Goal: Task Accomplishment & Management: Complete application form

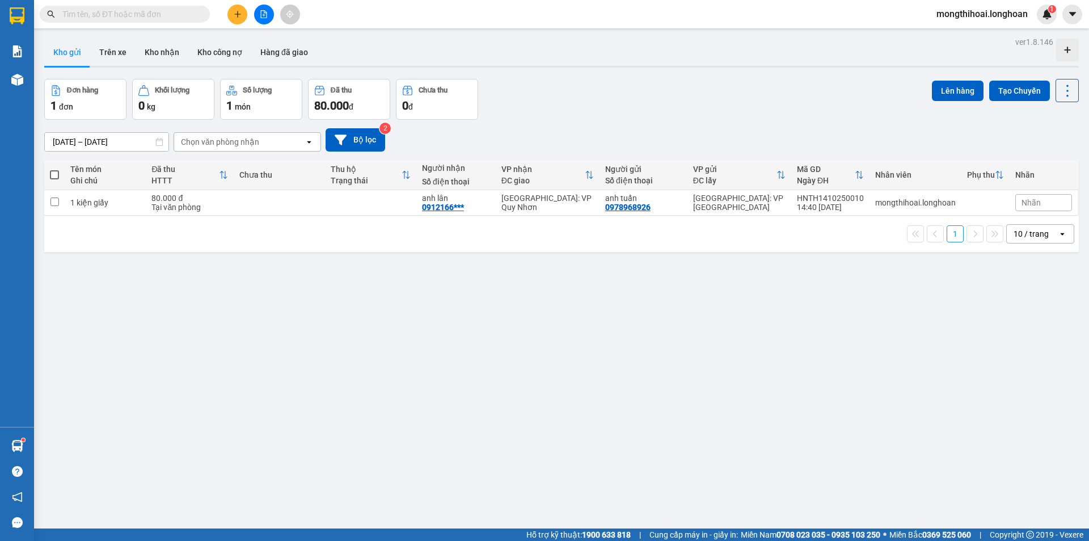
click at [174, 16] on input "text" at bounding box center [129, 14] width 134 height 12
paste input "0388583556"
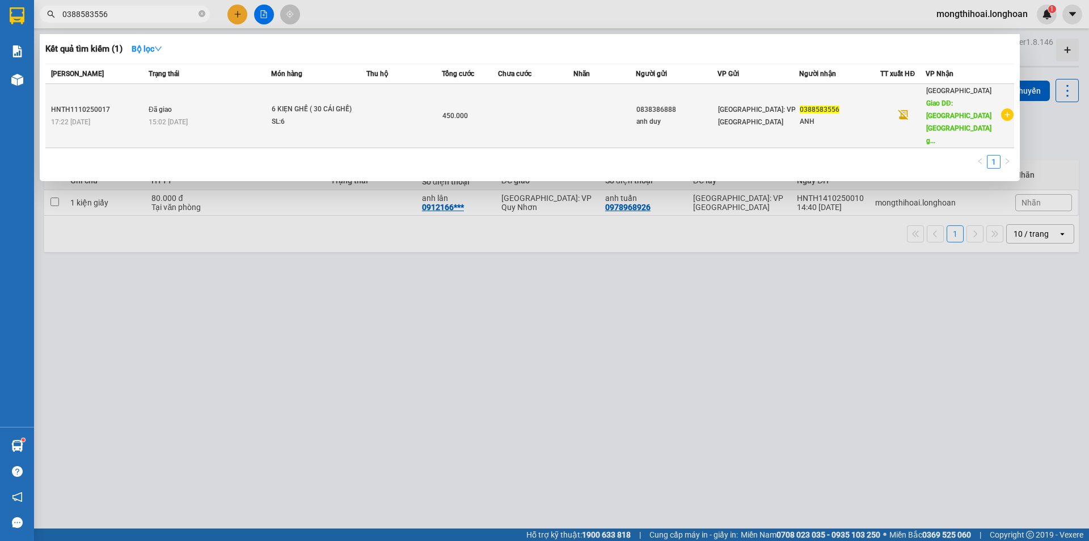
type input "0388583556"
click at [401, 106] on td at bounding box center [403, 116] width 75 height 64
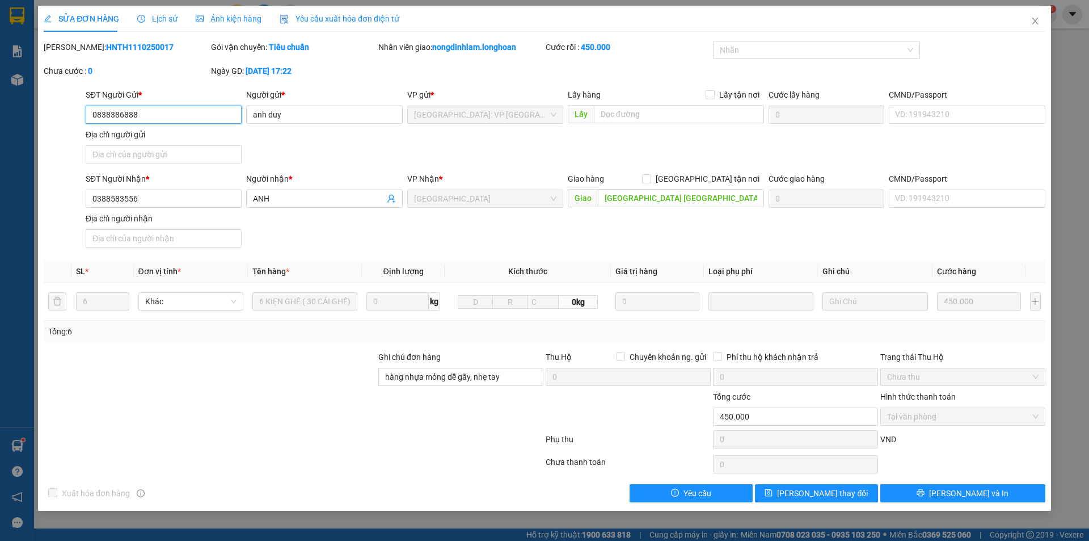
type input "0838386888"
type input "anh duy"
type input "0388583556"
type input "ANH"
type input "Bình Sơn quảng ngãi giao dọc QL 1A"
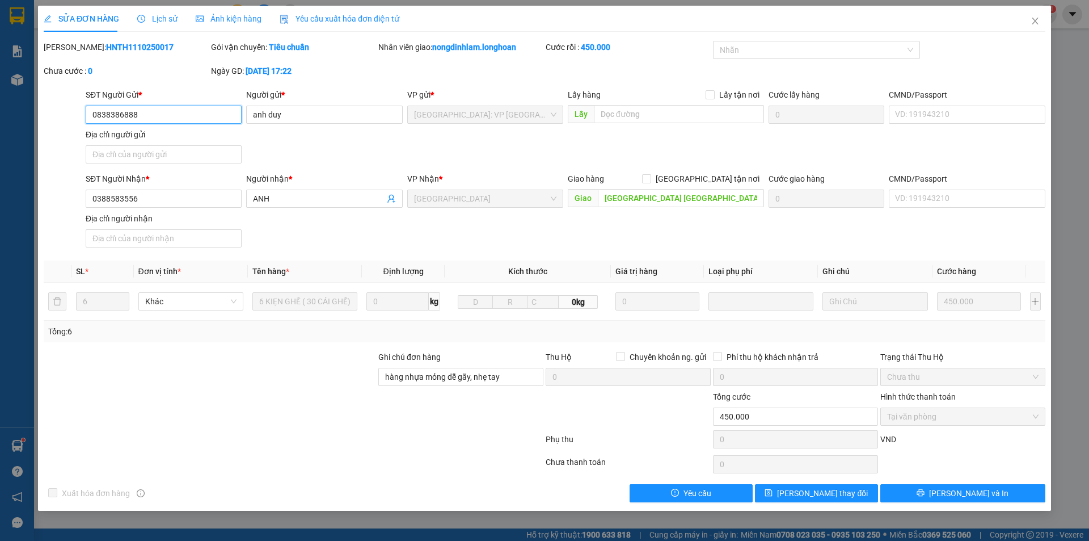
type input "hàng nhựa mỏng dễ gãy, nhẹ tay"
type input "0"
type input "450.000"
drag, startPoint x: 72, startPoint y: 48, endPoint x: 146, endPoint y: 45, distance: 73.8
click at [146, 45] on div "Mã ĐH: HNTH1110250017" at bounding box center [126, 47] width 165 height 12
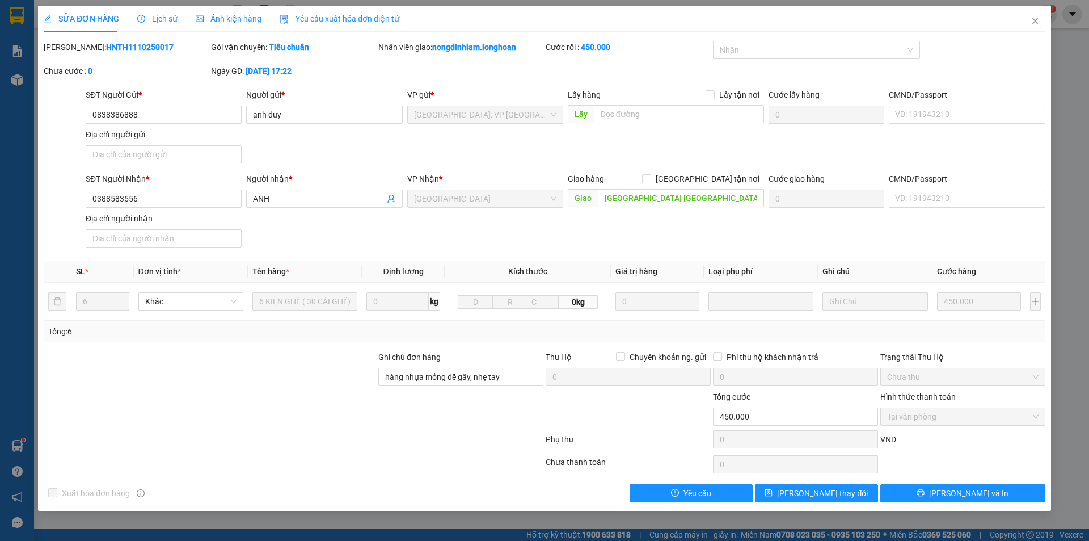
copy b "HNTH1110250017"
click at [1043, 16] on span "Close" at bounding box center [1035, 22] width 32 height 32
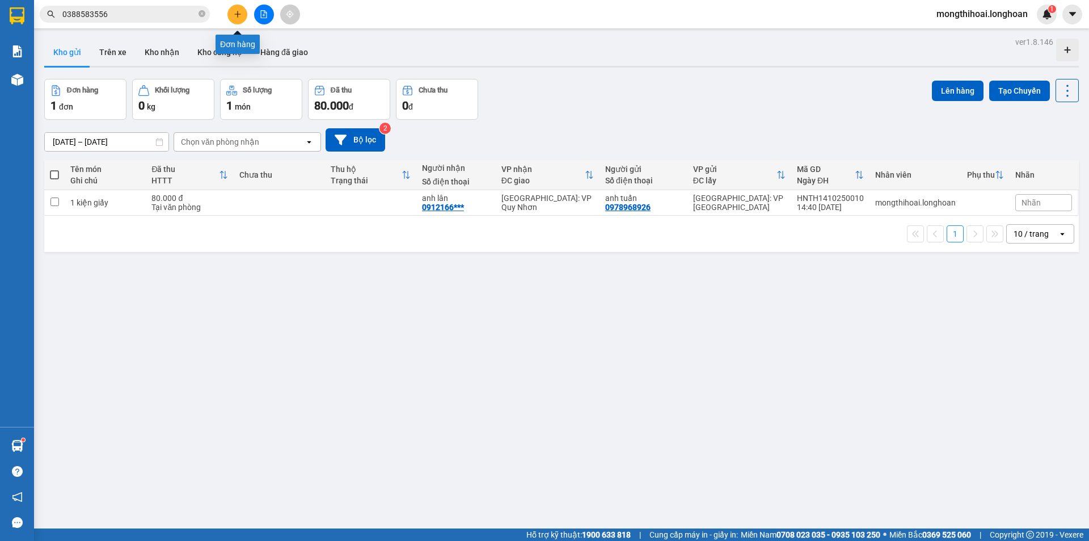
click at [231, 14] on button at bounding box center [237, 15] width 20 height 20
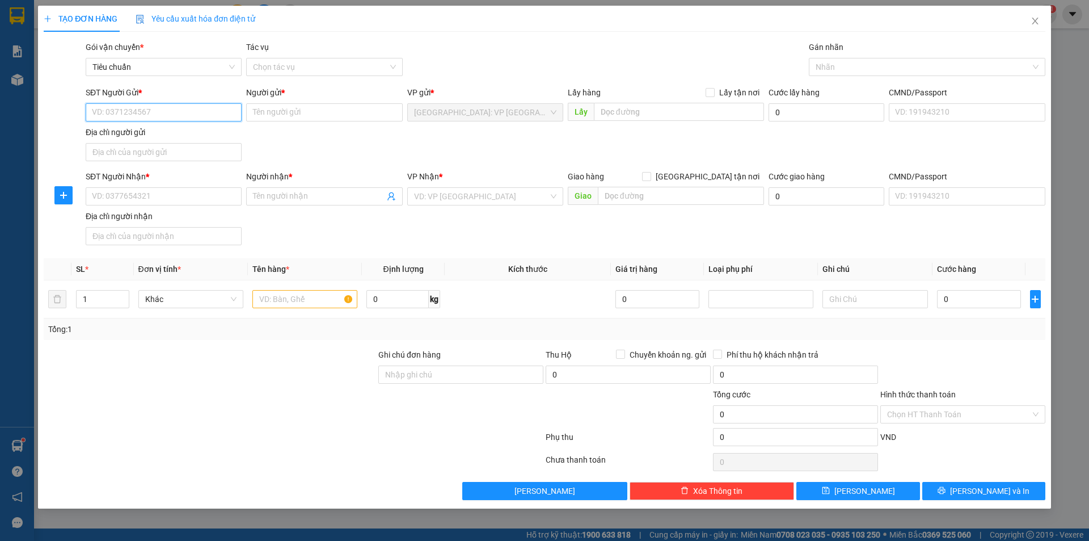
click at [213, 113] on input "SĐT Người Gửi *" at bounding box center [164, 112] width 156 height 18
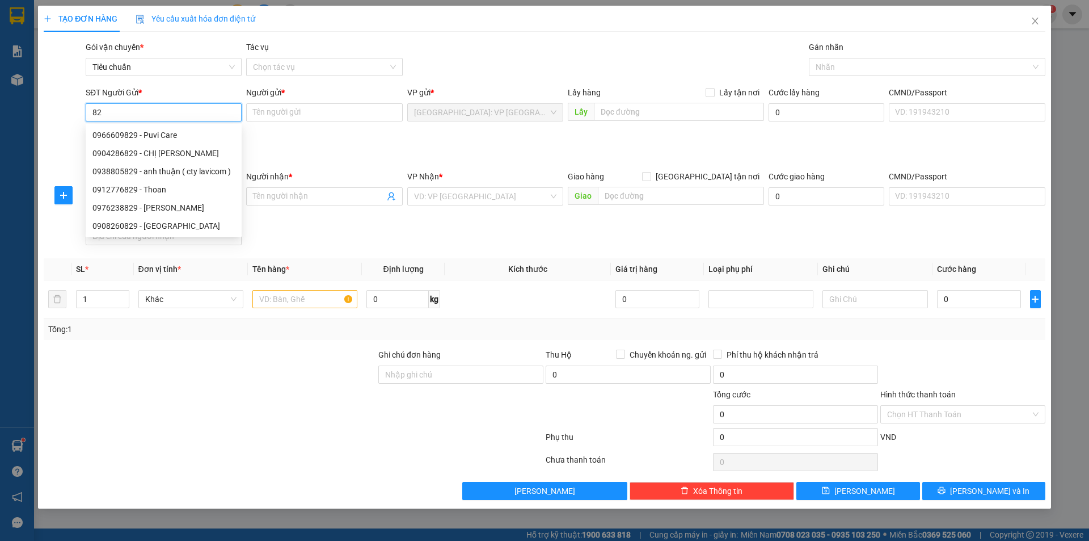
type input "8"
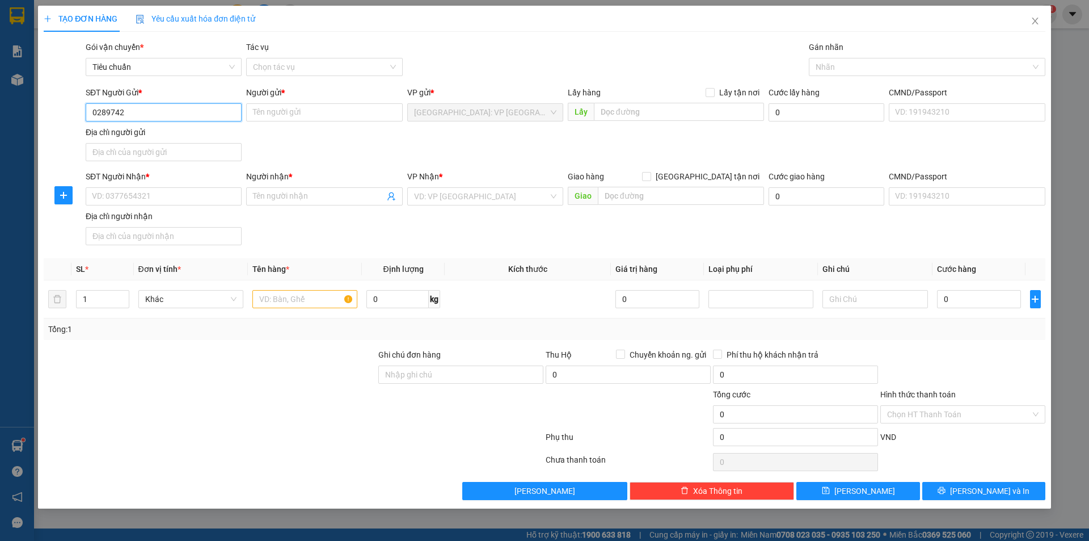
click at [103, 111] on input "0289742" at bounding box center [164, 112] width 156 height 18
click at [120, 108] on input "08299742" at bounding box center [164, 112] width 156 height 18
click at [111, 108] on input "08299742" at bounding box center [164, 112] width 156 height 18
click at [154, 135] on div "0829742224 - A CƯỜNG" at bounding box center [163, 135] width 142 height 12
type input "0829742224"
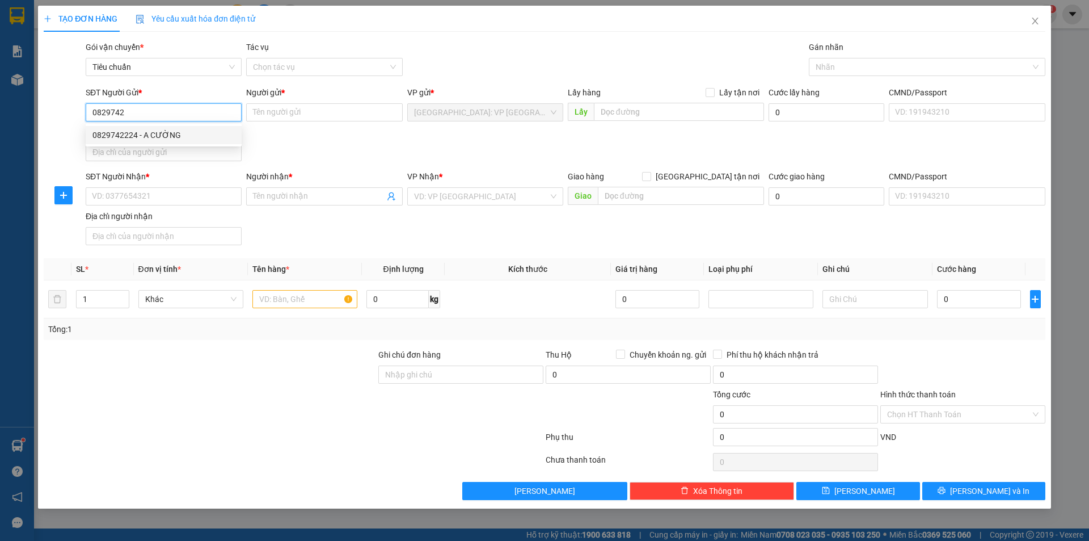
type input "A CƯỜNG"
type input "0829742224"
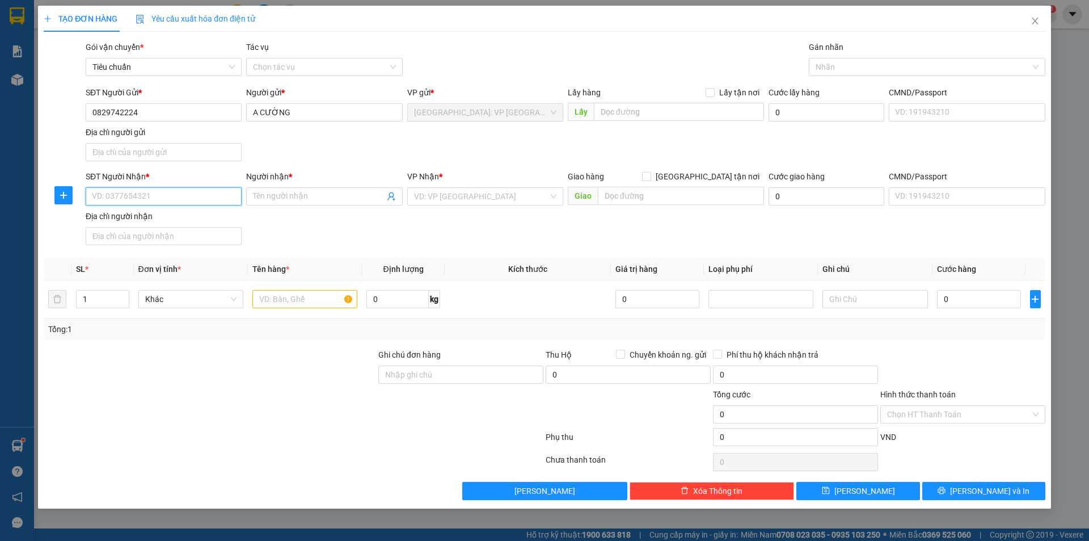
click at [221, 194] on input "SĐT Người Nhận *" at bounding box center [164, 196] width 156 height 18
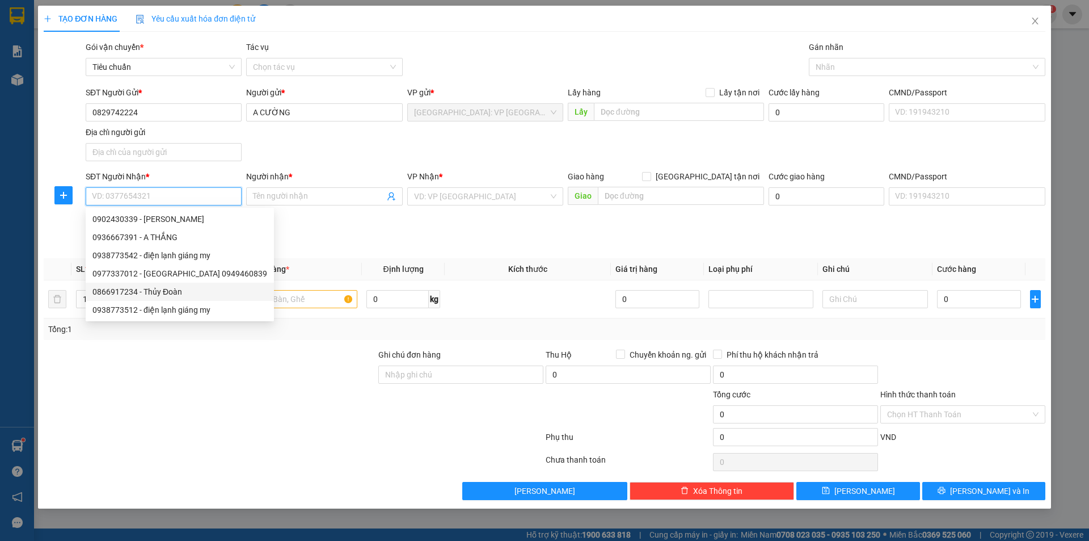
drag, startPoint x: 149, startPoint y: 295, endPoint x: 281, endPoint y: 242, distance: 142.8
click at [149, 294] on div "0866917234 - Thủy Đoàn" at bounding box center [179, 291] width 175 height 12
type input "0866917234"
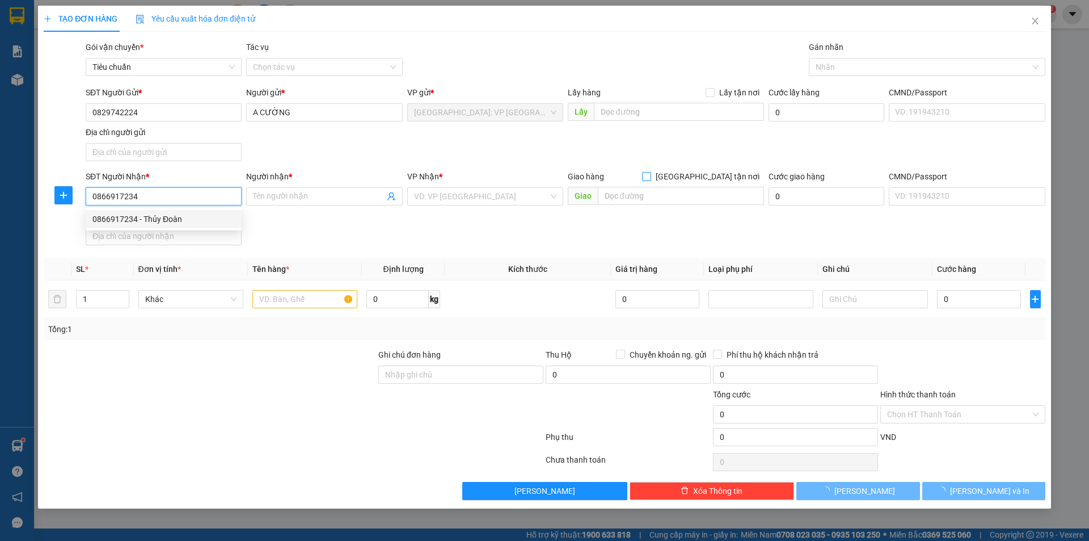
type input "Thủy Đoàn"
checkbox input "true"
type input "số 10 quách thị trang an sơn [GEOGRAPHIC_DATA] [GEOGRAPHIC_DATA]"
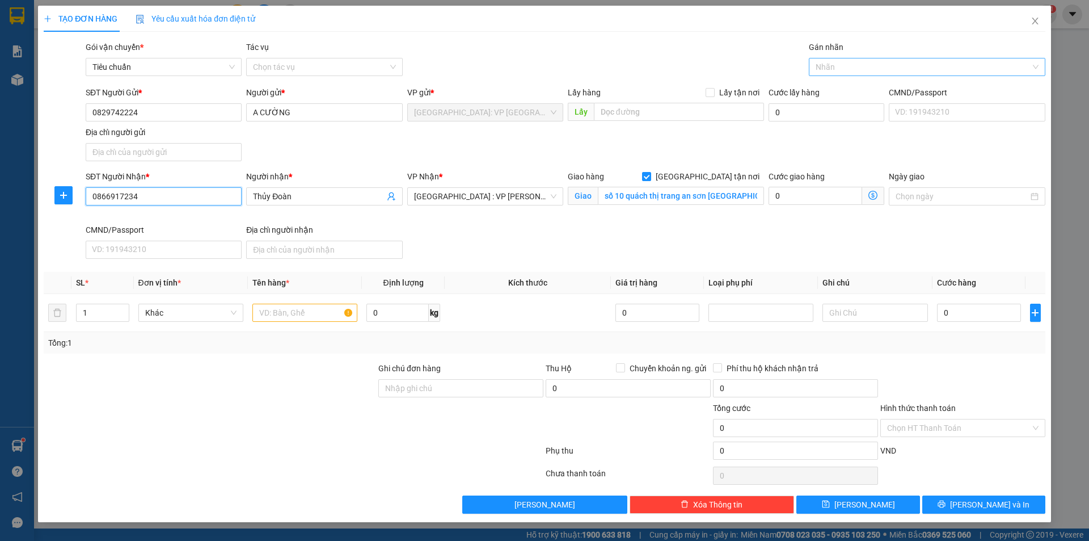
click at [843, 69] on div at bounding box center [922, 67] width 220 height 14
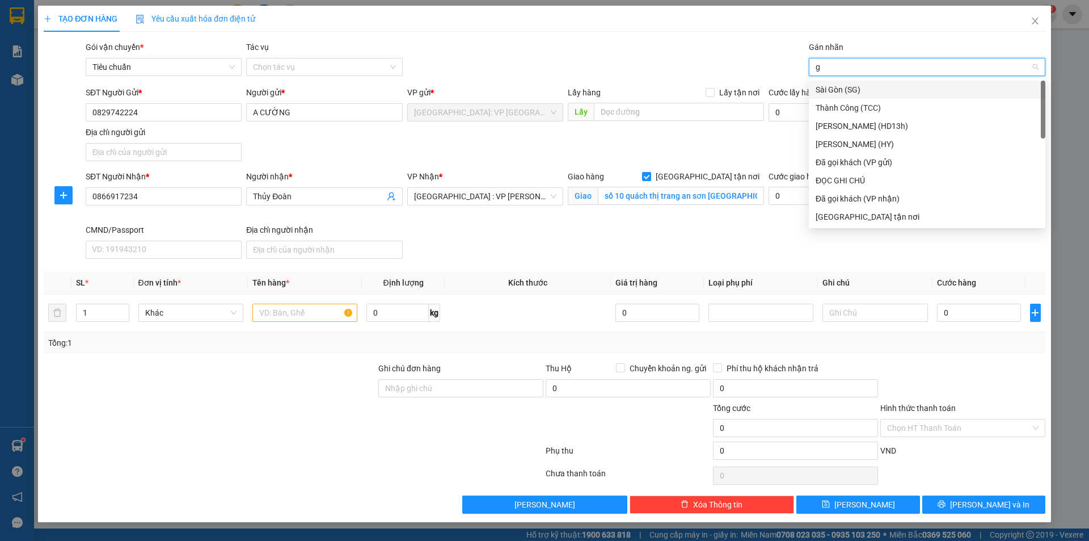
type input "gi"
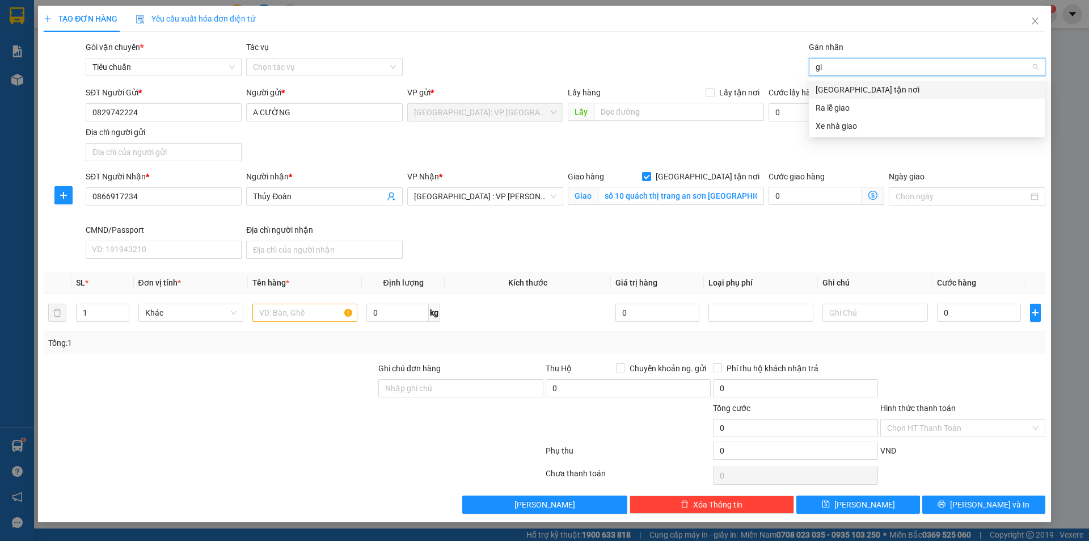
click at [840, 90] on div "[GEOGRAPHIC_DATA] tận nơi" at bounding box center [927, 89] width 223 height 12
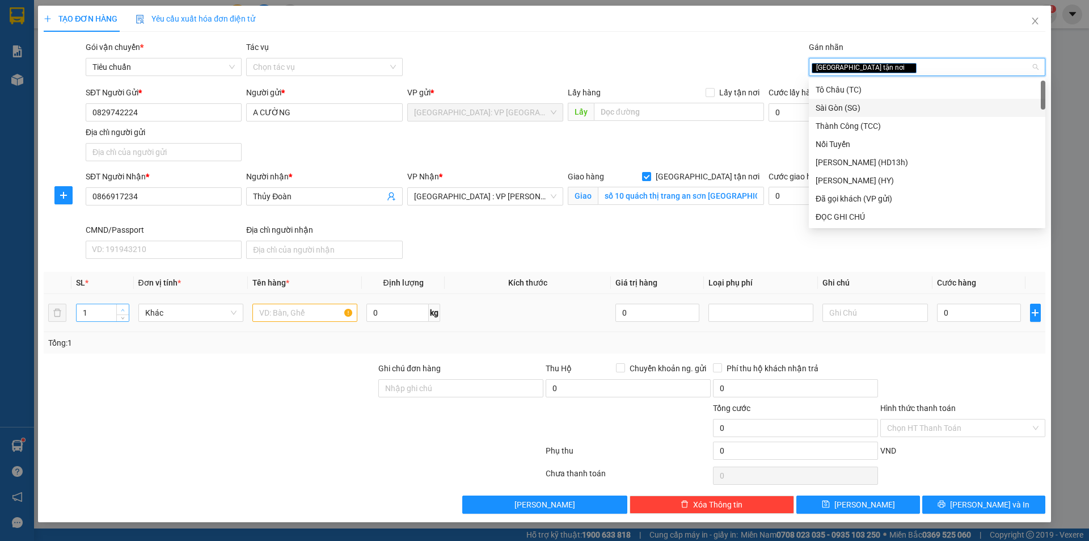
click at [126, 307] on span "Increase Value" at bounding box center [122, 309] width 12 height 10
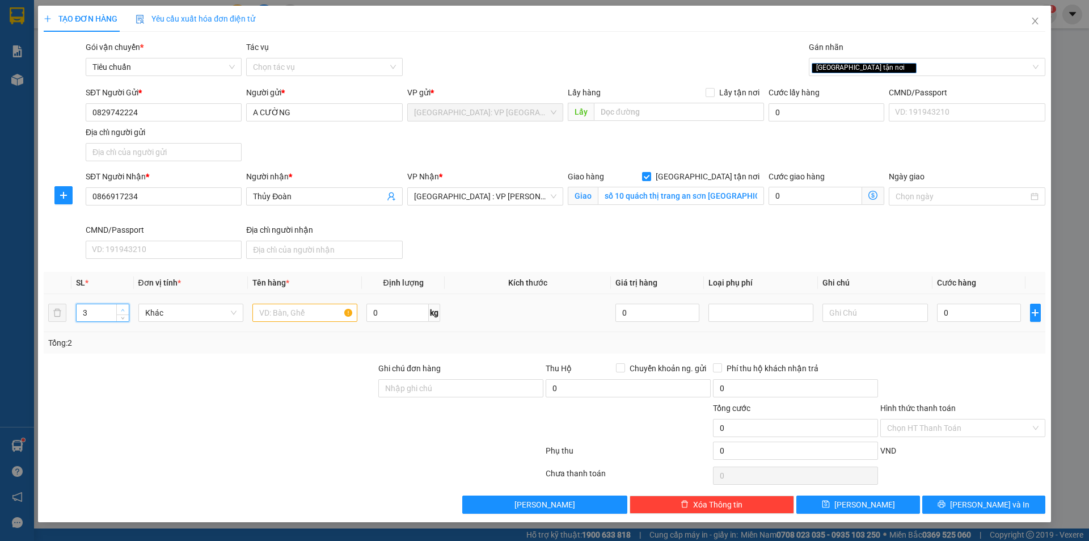
click at [126, 307] on span "Increase Value" at bounding box center [122, 309] width 12 height 10
click at [124, 313] on span "up" at bounding box center [123, 309] width 7 height 7
click at [125, 317] on span "down" at bounding box center [123, 316] width 7 height 7
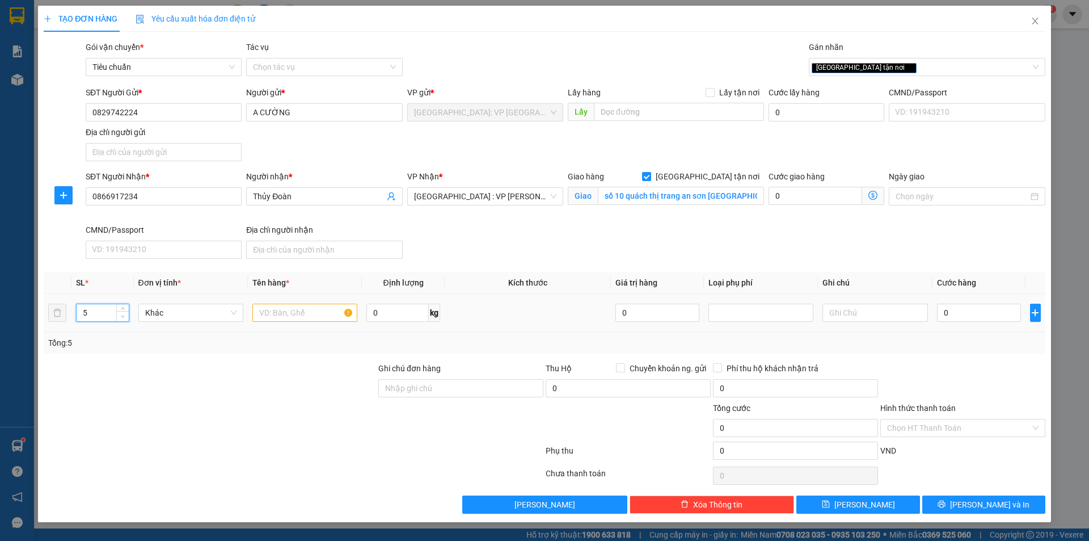
type input "4"
click at [125, 317] on span "down" at bounding box center [123, 316] width 7 height 7
click at [284, 315] on input "text" at bounding box center [304, 312] width 105 height 18
type input "4 kiện giấy bọc be"
click at [996, 315] on input "0" at bounding box center [979, 312] width 85 height 18
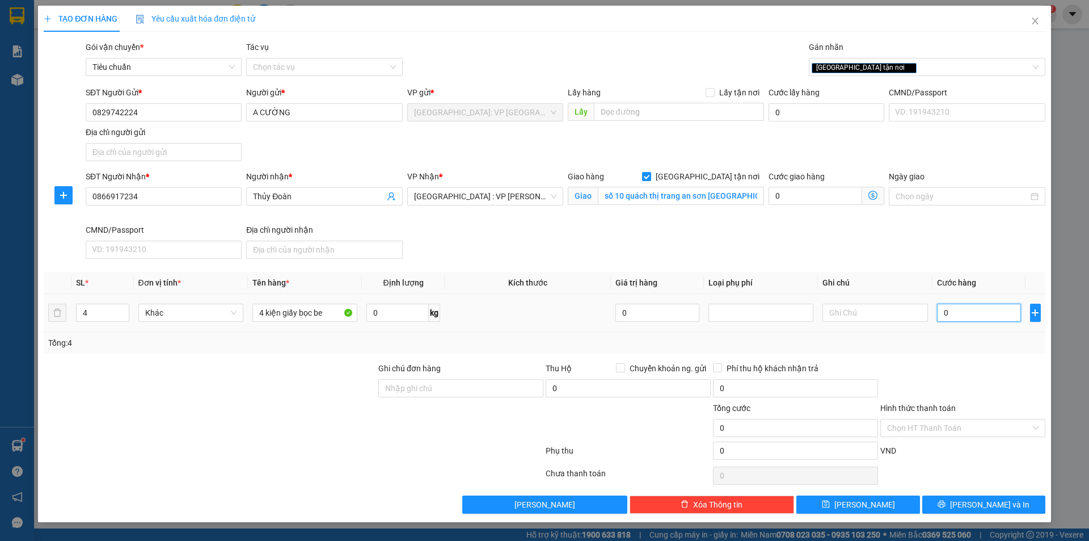
click at [981, 306] on input "0" at bounding box center [979, 312] width 85 height 18
type input "04"
type input "4"
type input "049"
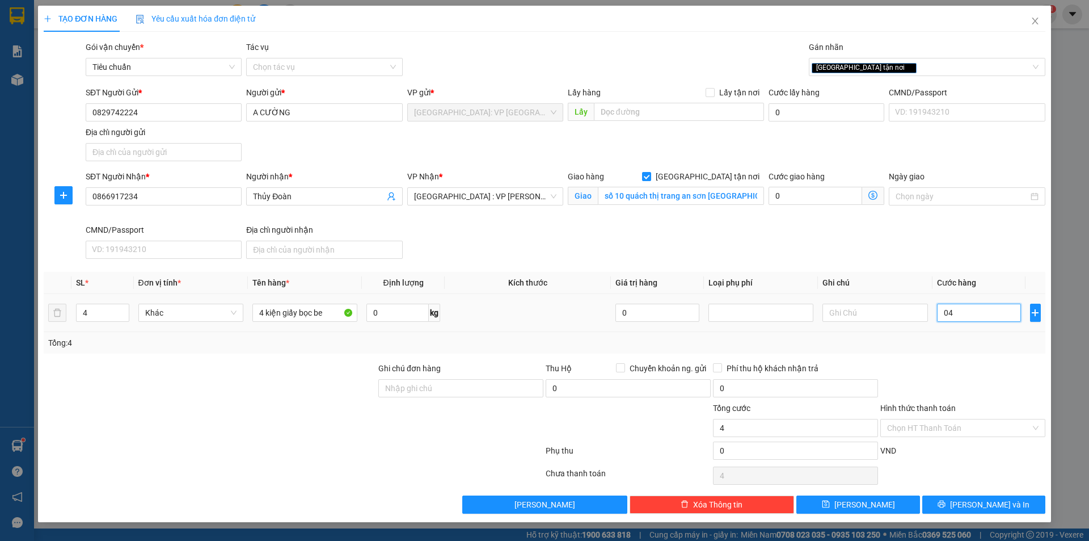
type input "49"
type input "0.490"
type input "490"
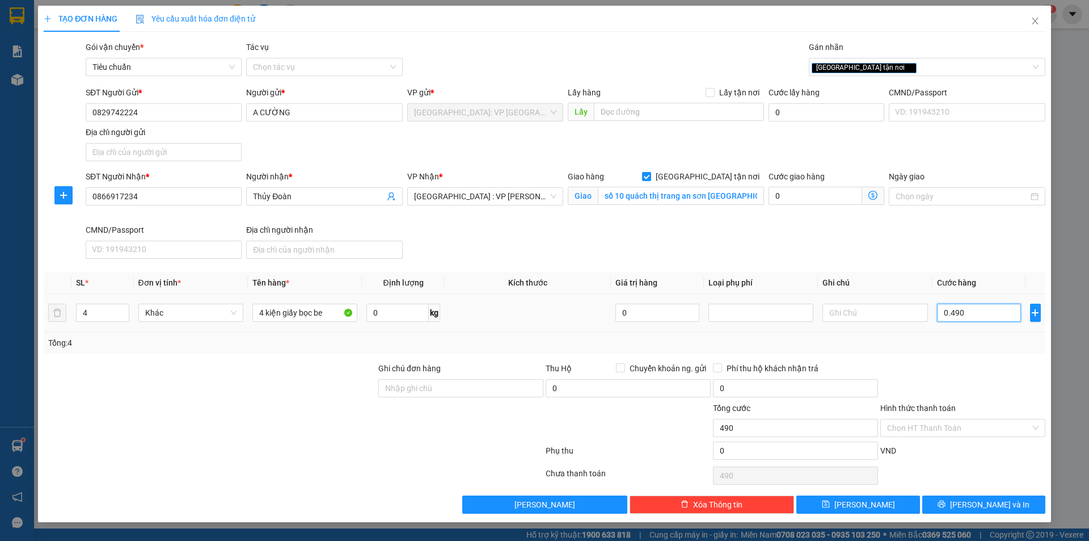
type input "04.900"
type input "4.900"
type input "049.000"
type input "49.000"
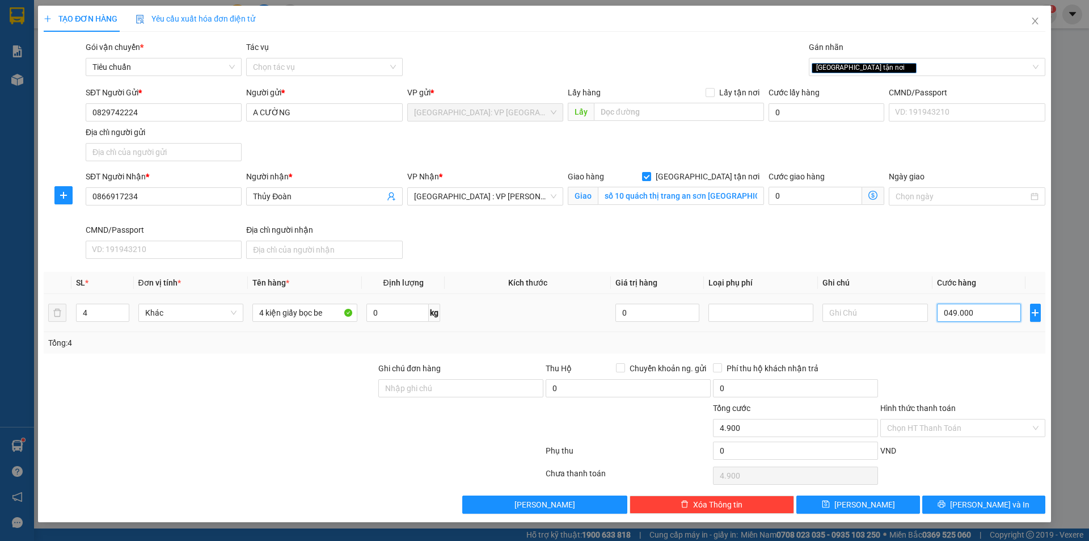
type input "49.000"
type input "0.490.000"
type input "490.000"
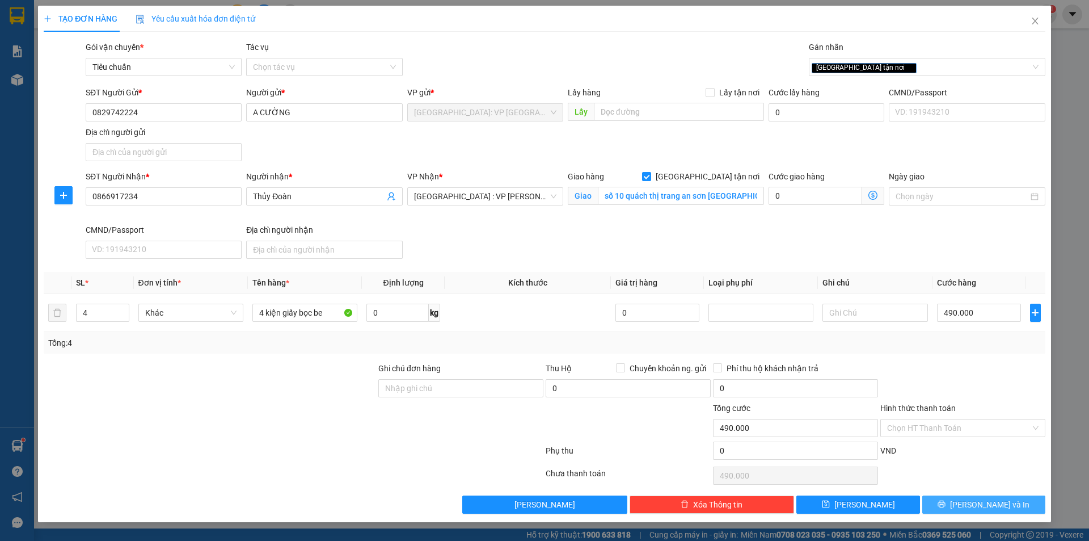
click at [946, 507] on icon "printer" at bounding box center [942, 504] width 8 height 8
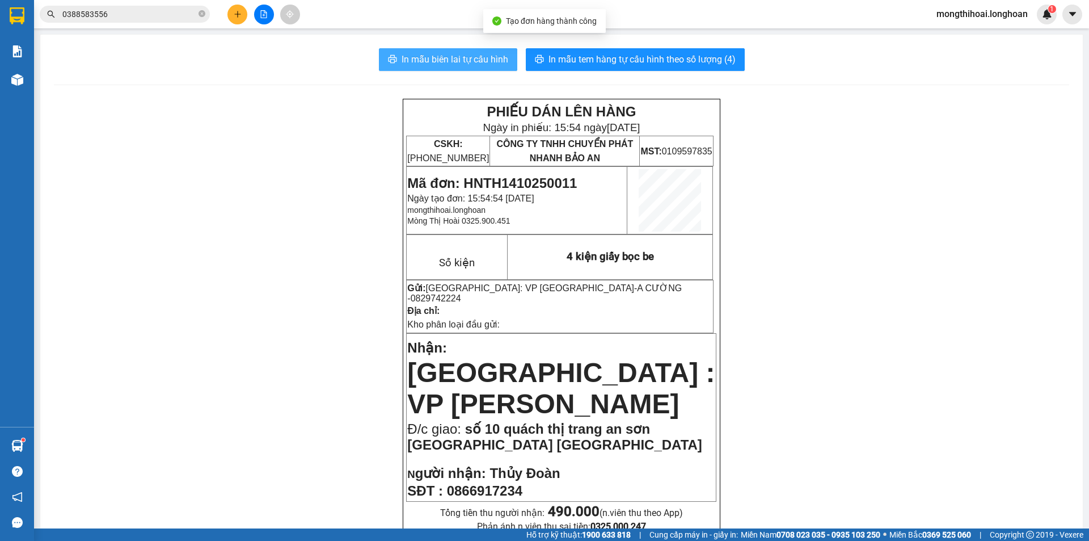
drag, startPoint x: 437, startPoint y: 54, endPoint x: 935, endPoint y: 64, distance: 498.1
click at [438, 54] on span "In mẫu biên lai tự cấu hình" at bounding box center [455, 59] width 107 height 14
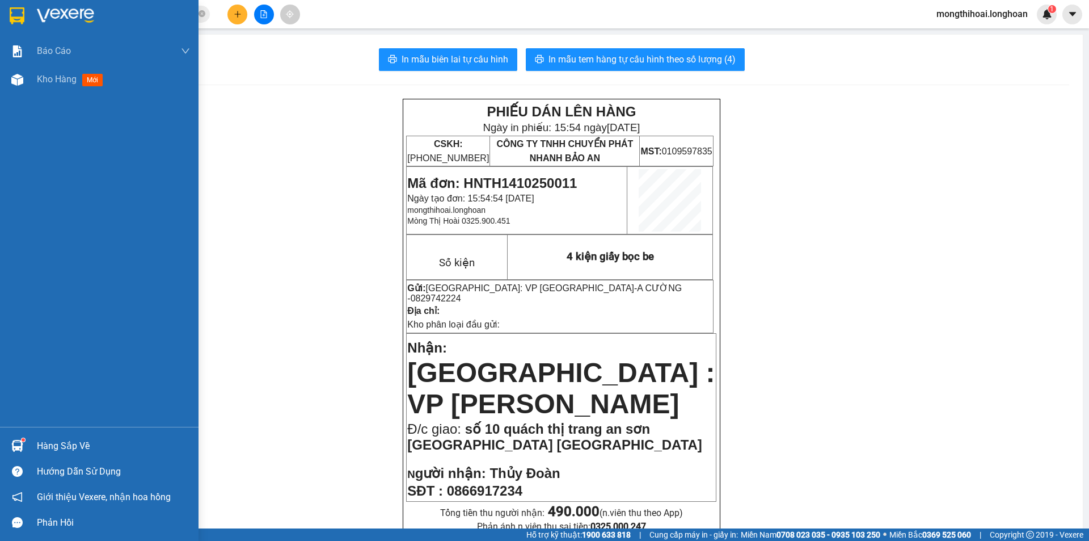
click at [0, 4] on div at bounding box center [99, 18] width 199 height 37
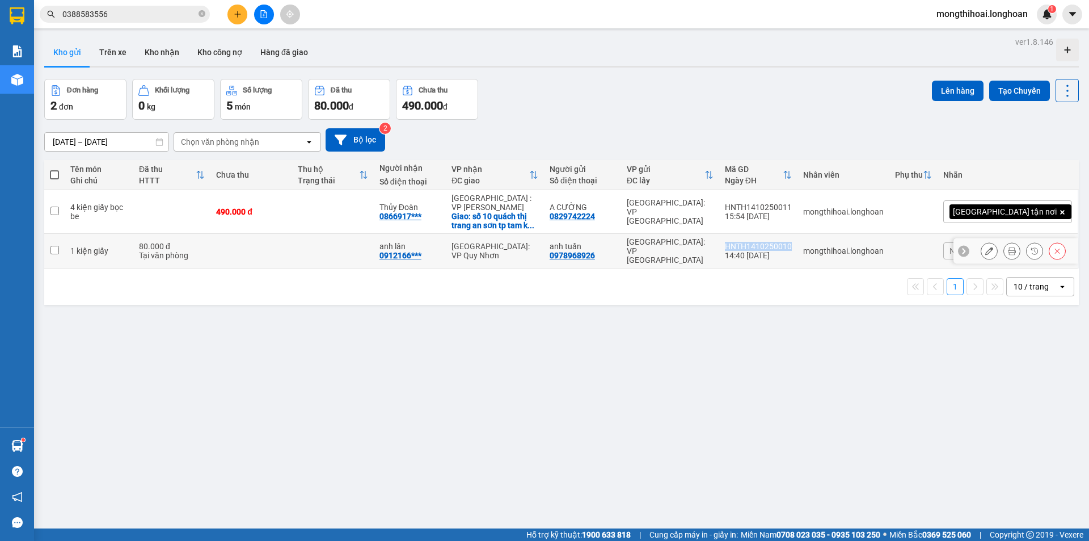
drag, startPoint x: 849, startPoint y: 230, endPoint x: 782, endPoint y: 230, distance: 66.9
click at [782, 234] on td "HNTH1410250010 14:40 14/10" at bounding box center [758, 251] width 78 height 35
checkbox input "true"
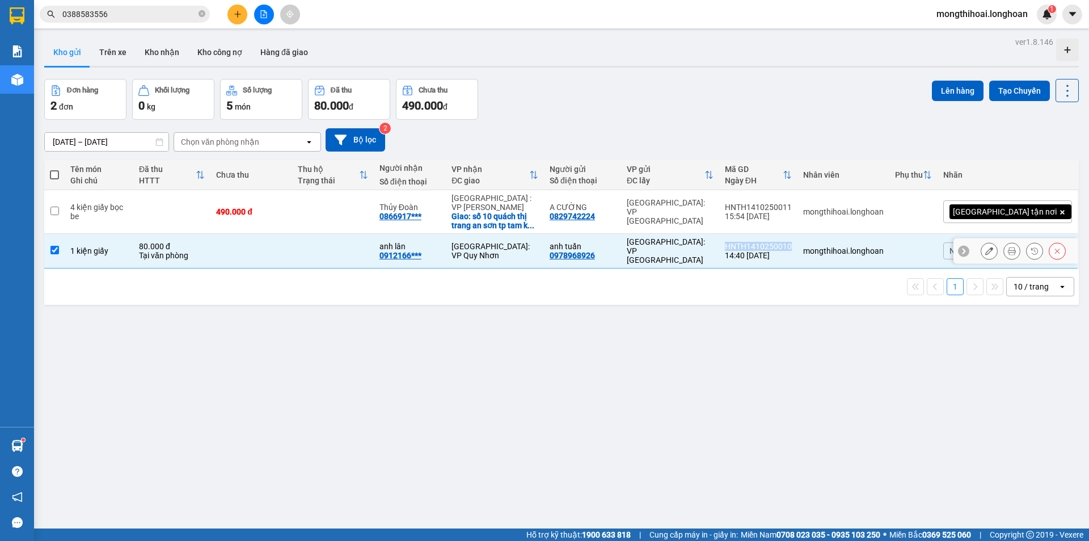
copy div "HNTH1410250010"
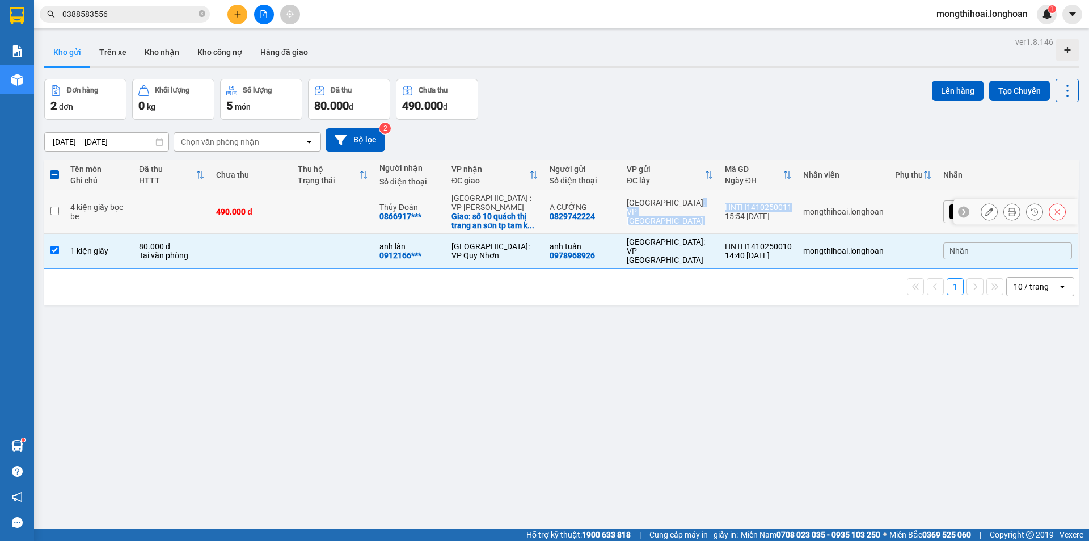
drag, startPoint x: 845, startPoint y: 201, endPoint x: 773, endPoint y: 201, distance: 72.0
click at [773, 201] on tr "4 kiện giấy bọc be 490.000 đ Thủy Đoàn 0866917*** Đà Nẵng : VP Thanh Khê Giao: …" at bounding box center [561, 212] width 1035 height 44
checkbox input "true"
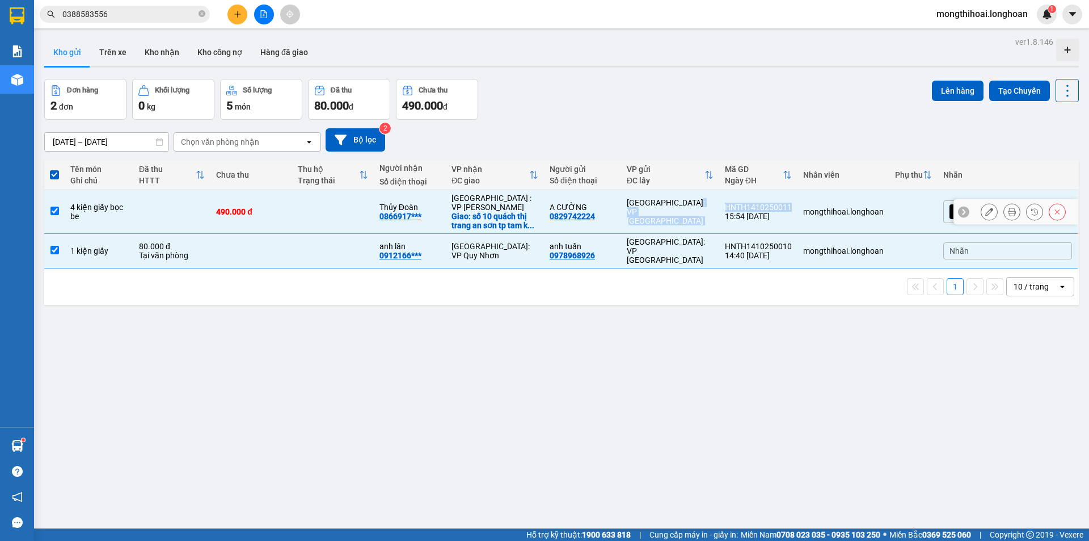
copy tr "Hà Nội: VP Tây Hồ HNTH1410250011"
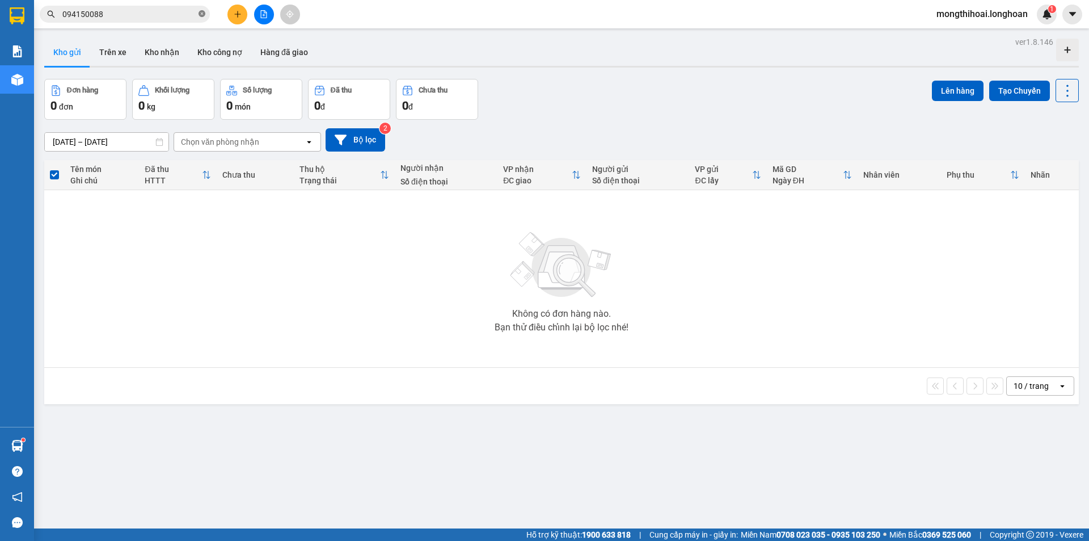
drag, startPoint x: 204, startPoint y: 11, endPoint x: 227, endPoint y: 2, distance: 25.2
click at [205, 12] on icon "close-circle" at bounding box center [202, 13] width 7 height 7
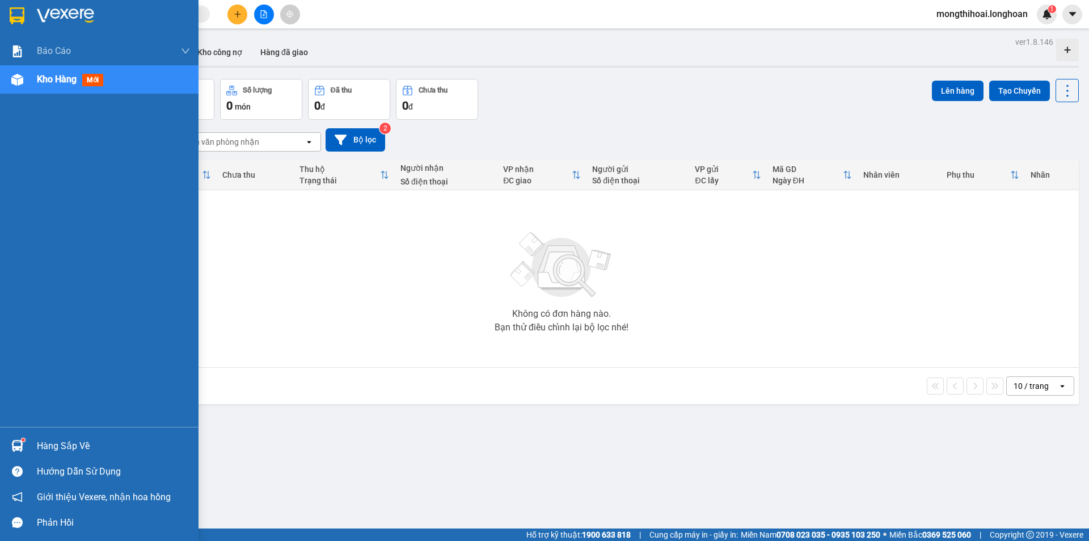
click at [1, 2] on div at bounding box center [99, 18] width 199 height 37
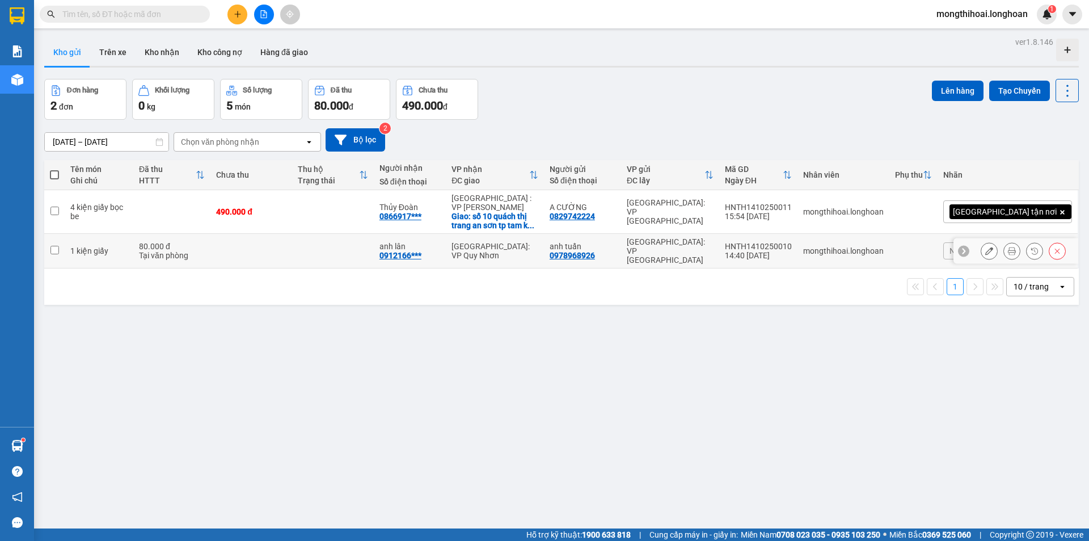
click at [1008, 247] on icon at bounding box center [1012, 251] width 8 height 8
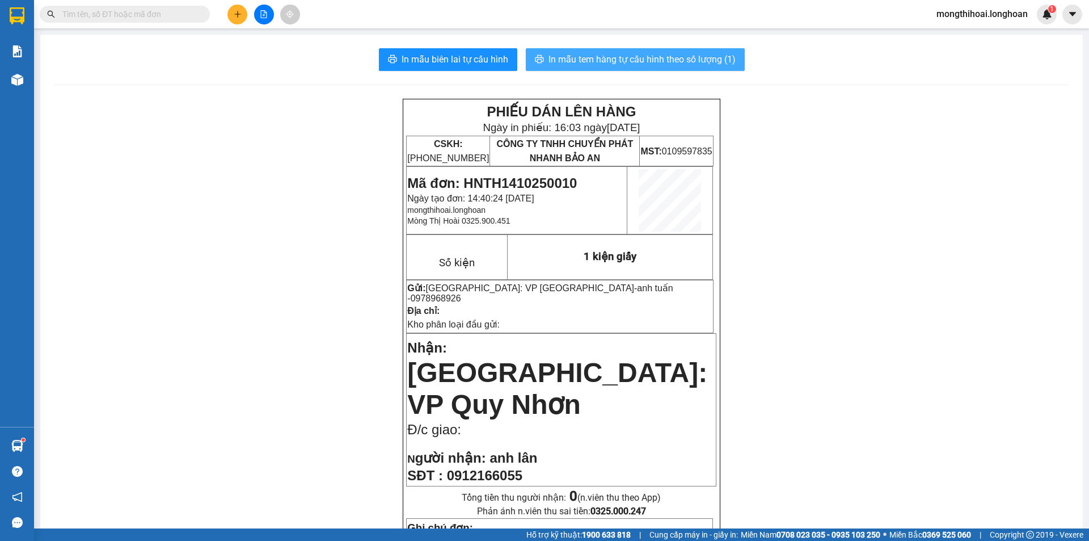
click at [673, 58] on span "In mẫu tem hàng tự cấu hình theo số lượng (1)" at bounding box center [642, 59] width 187 height 14
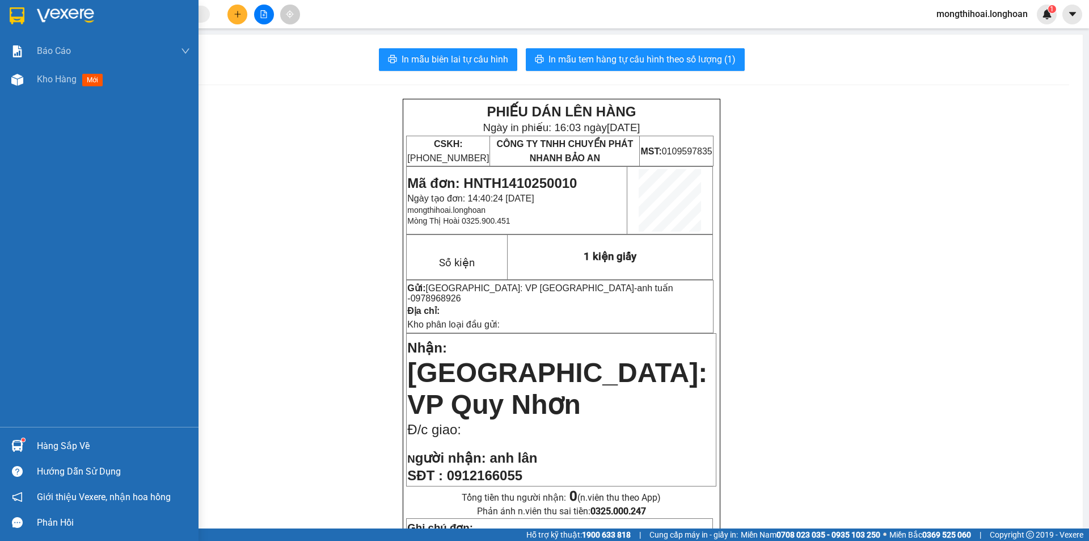
click at [3, 12] on div at bounding box center [99, 18] width 199 height 37
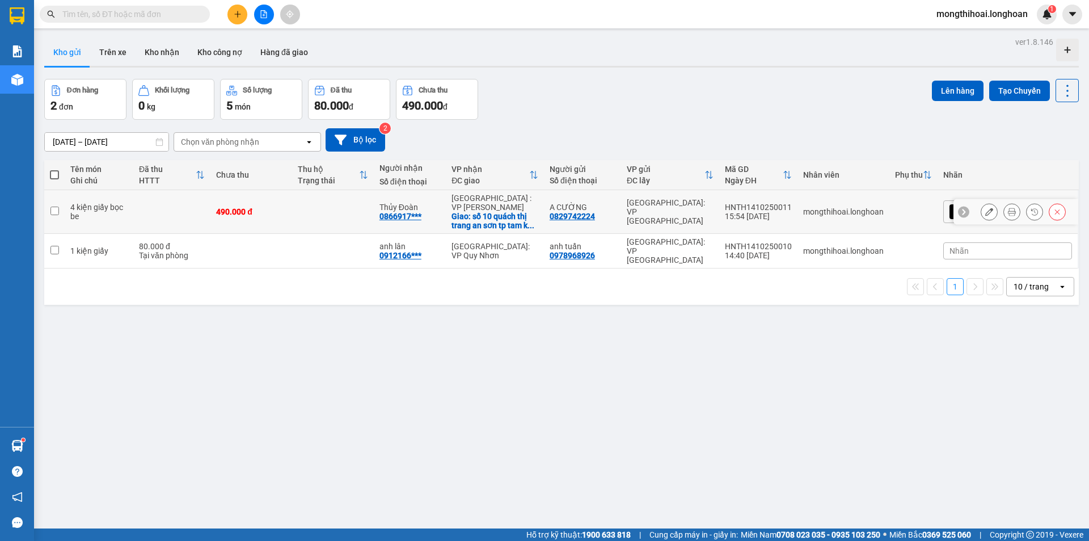
click at [1003, 206] on div at bounding box center [1011, 211] width 17 height 17
click at [1004, 203] on button at bounding box center [1012, 212] width 16 height 20
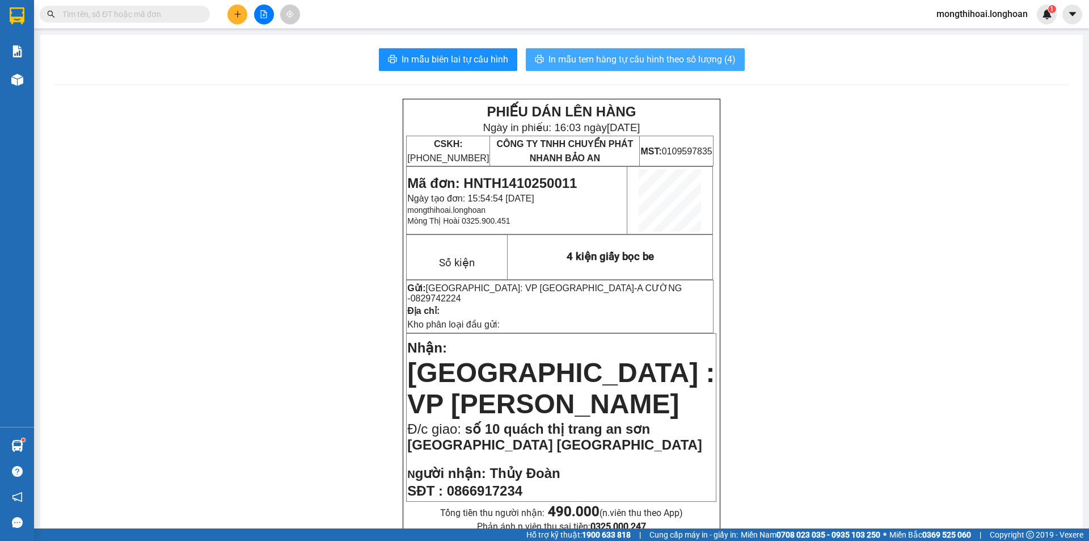
drag, startPoint x: 705, startPoint y: 54, endPoint x: 847, endPoint y: 65, distance: 142.8
click at [709, 54] on span "In mẫu tem hàng tự cấu hình theo số lượng (4)" at bounding box center [642, 59] width 187 height 14
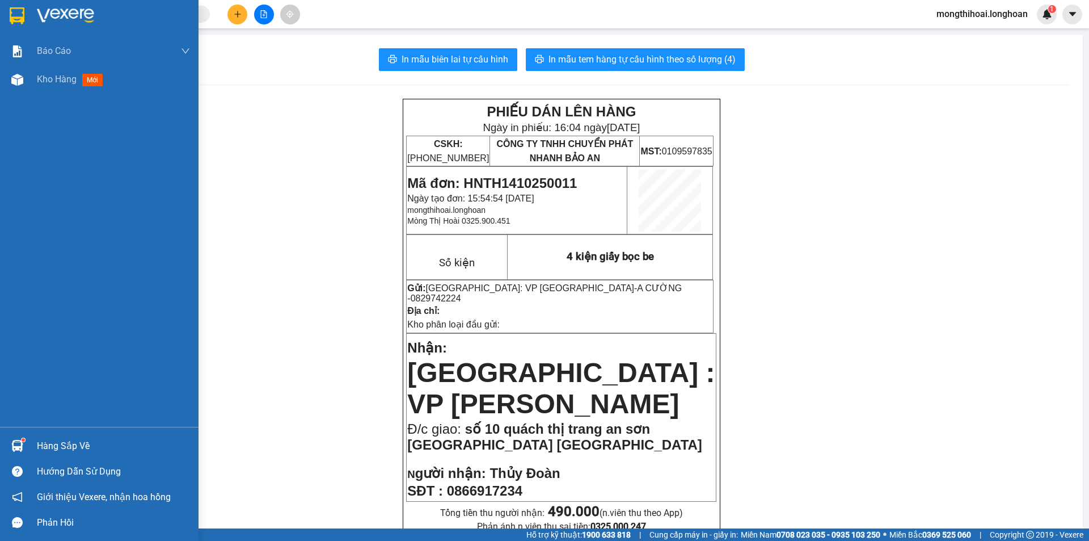
drag, startPoint x: 0, startPoint y: 20, endPoint x: 309, endPoint y: 16, distance: 309.2
click at [3, 19] on div at bounding box center [99, 18] width 199 height 37
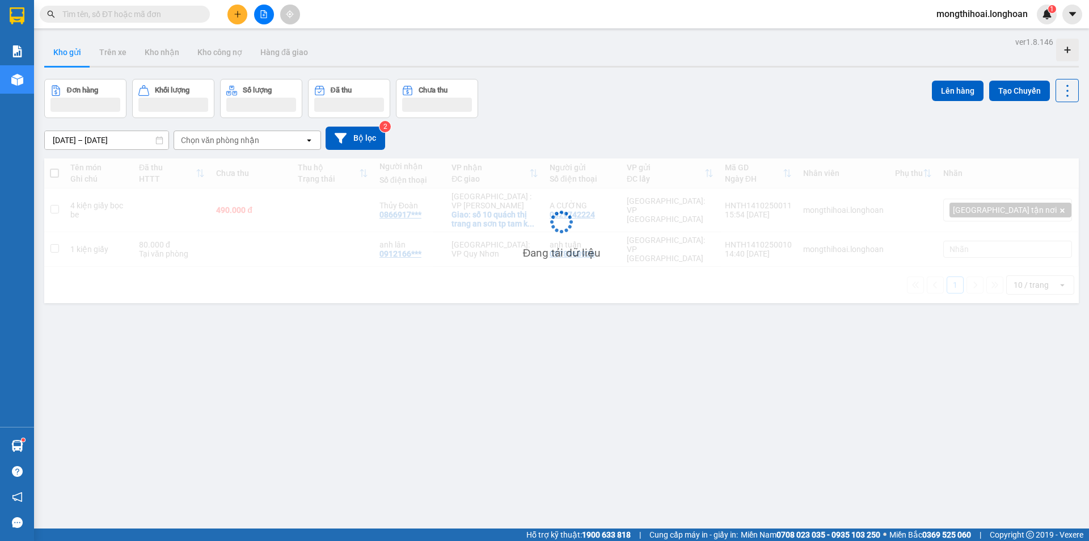
click at [231, 23] on button at bounding box center [237, 15] width 20 height 20
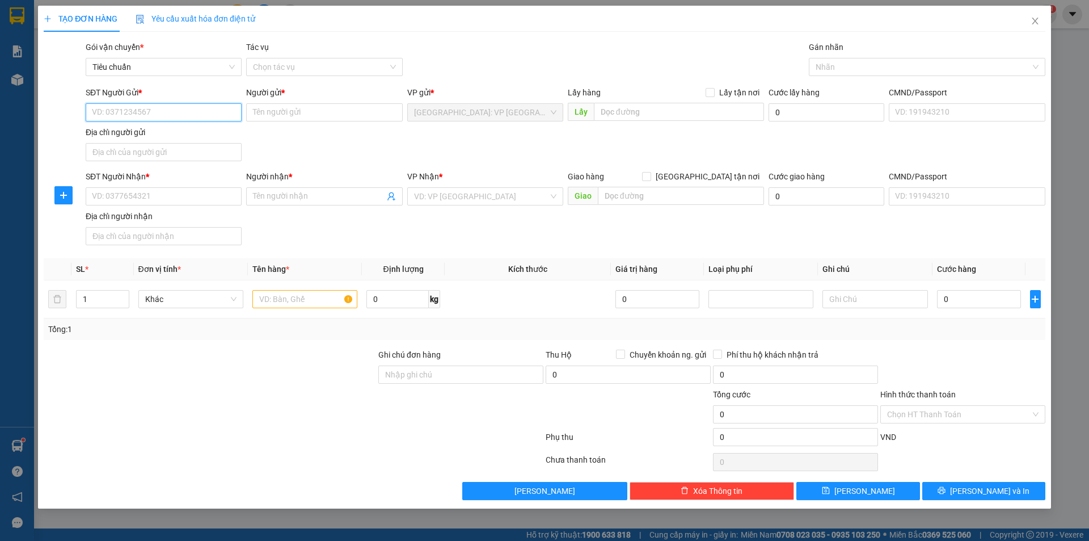
click at [212, 112] on input "SĐT Người Gửi *" at bounding box center [164, 112] width 156 height 18
click at [102, 112] on input "09113538" at bounding box center [164, 112] width 156 height 18
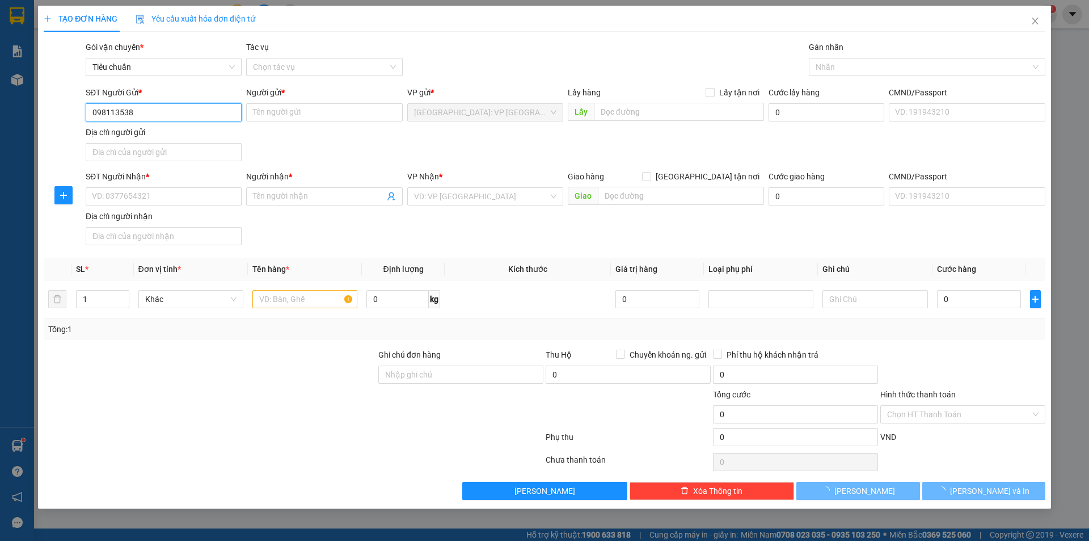
type input "0981113538"
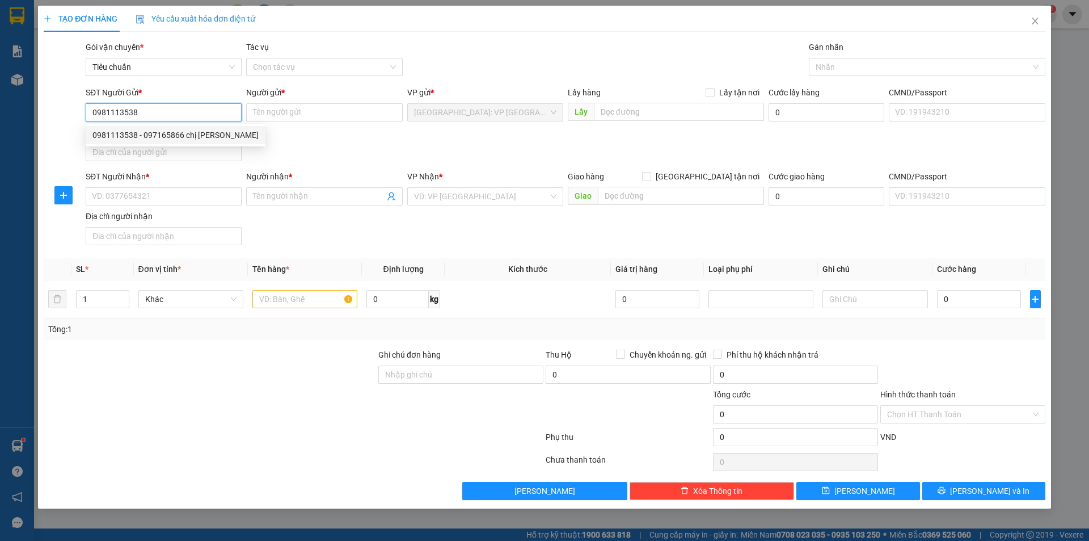
click at [168, 134] on div "0981113538 - 097165866 chị [PERSON_NAME]" at bounding box center [175, 135] width 166 height 12
type input "097165866 chị [PERSON_NAME]"
type input "0981113538"
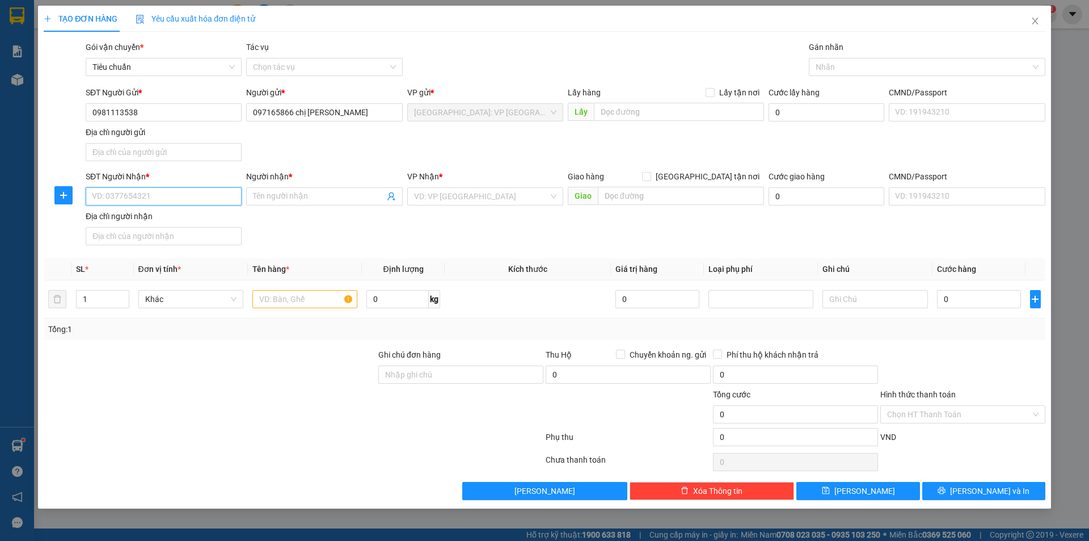
click at [203, 200] on input "SĐT Người Nhận *" at bounding box center [164, 196] width 156 height 18
click at [223, 195] on input "SĐT Người Nhận *" at bounding box center [164, 196] width 156 height 18
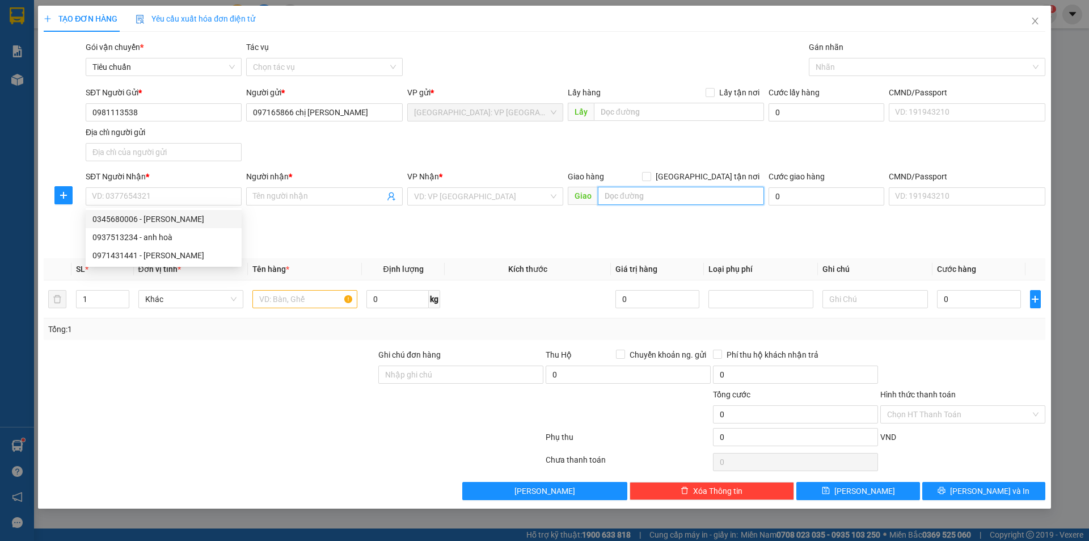
click at [669, 196] on input "text" at bounding box center [681, 196] width 166 height 18
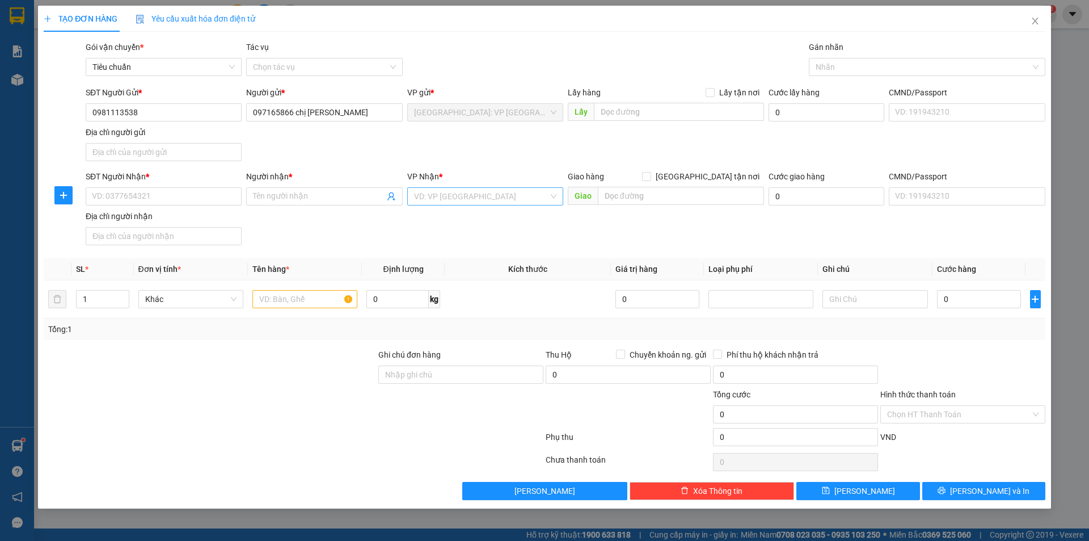
drag, startPoint x: 517, startPoint y: 204, endPoint x: 537, endPoint y: 191, distance: 23.9
click at [516, 203] on input "search" at bounding box center [481, 196] width 134 height 17
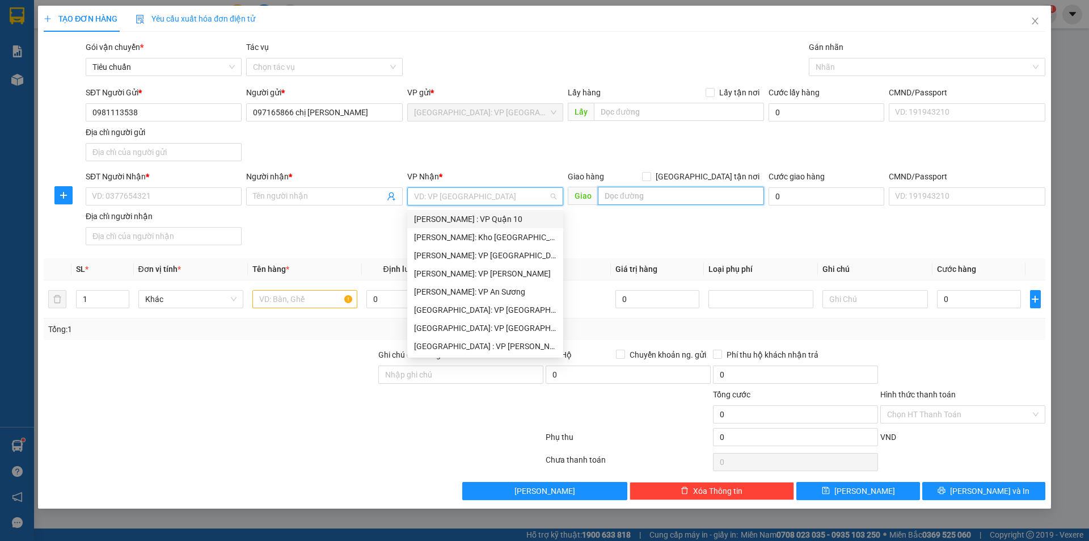
click at [673, 201] on input "text" at bounding box center [681, 196] width 166 height 18
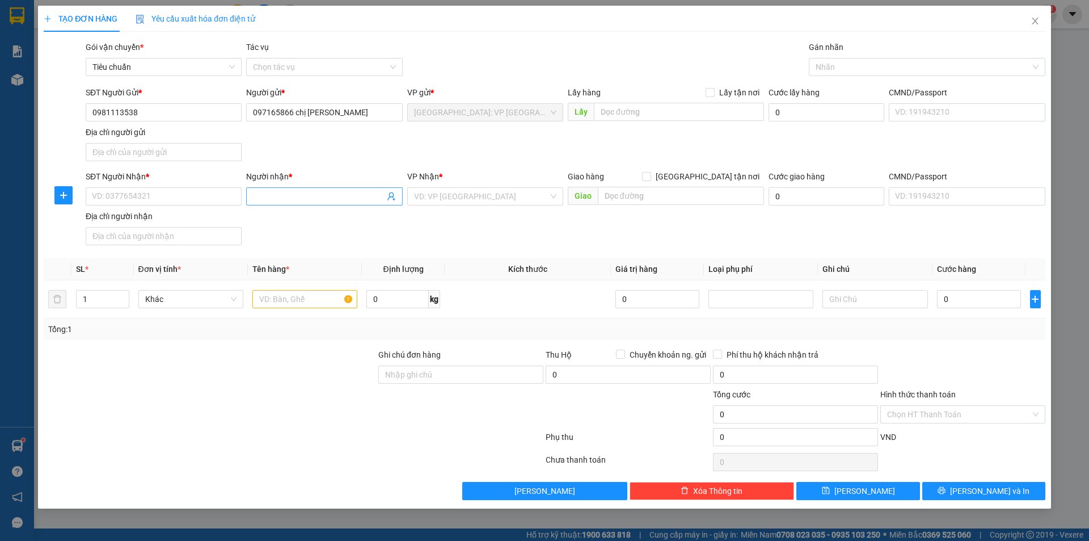
click at [345, 188] on span at bounding box center [324, 196] width 156 height 18
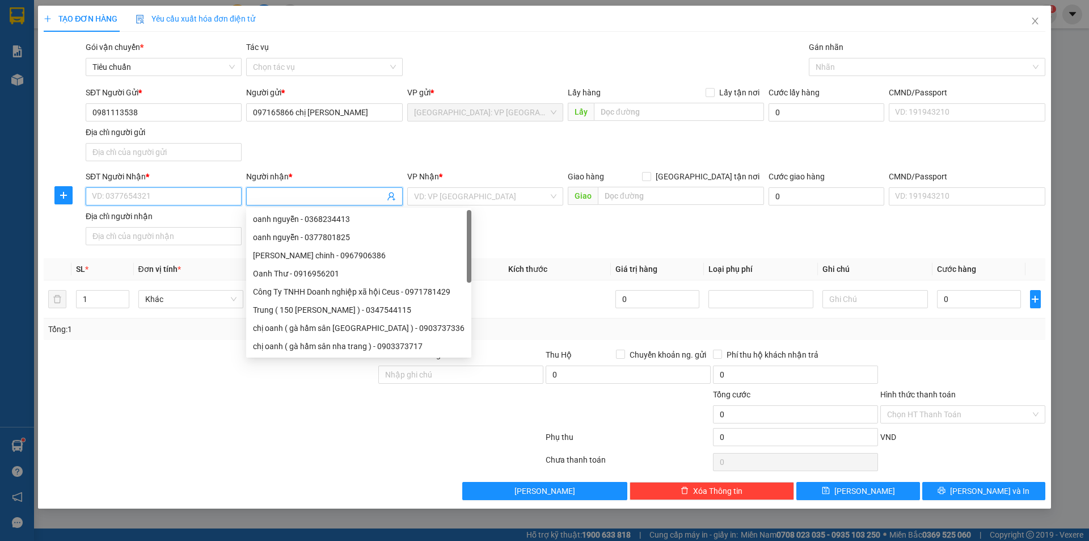
click at [173, 200] on input "SĐT Người Nhận *" at bounding box center [164, 196] width 156 height 18
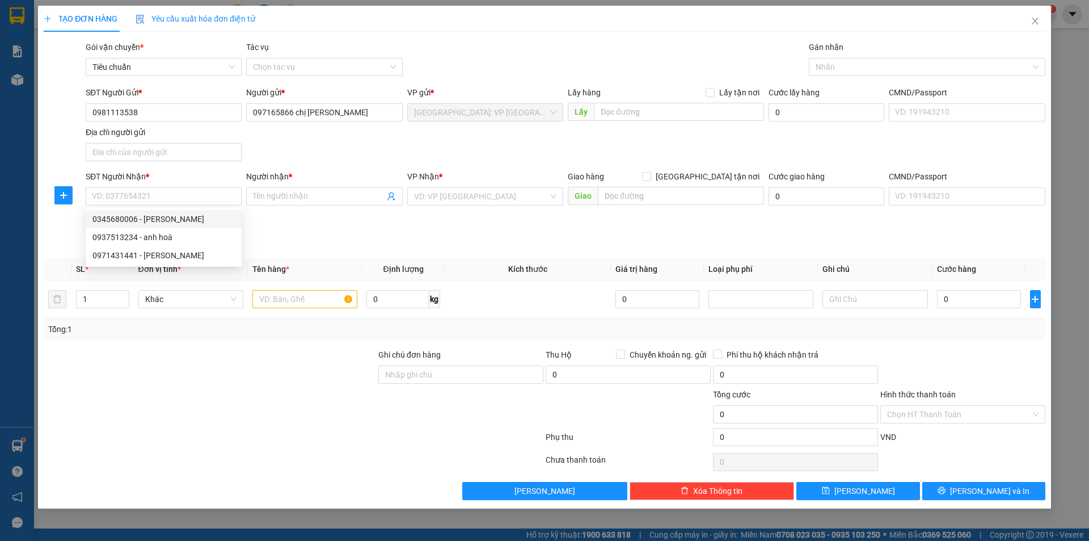
click at [520, 207] on div "VP Nhận * VD: VP [GEOGRAPHIC_DATA]" at bounding box center [485, 190] width 156 height 40
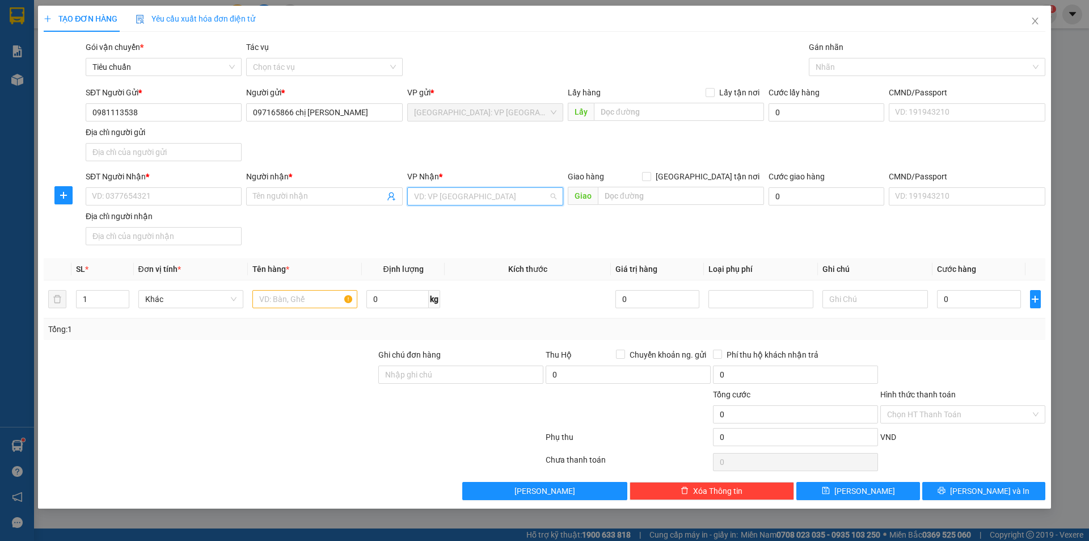
click at [529, 197] on input "search" at bounding box center [481, 196] width 134 height 17
click at [195, 196] on input "SĐT Người Nhận *" at bounding box center [164, 196] width 156 height 18
type input "0943147779"
click at [339, 198] on input "Người nhận *" at bounding box center [318, 196] width 131 height 12
type input "anh [PERSON_NAME]"
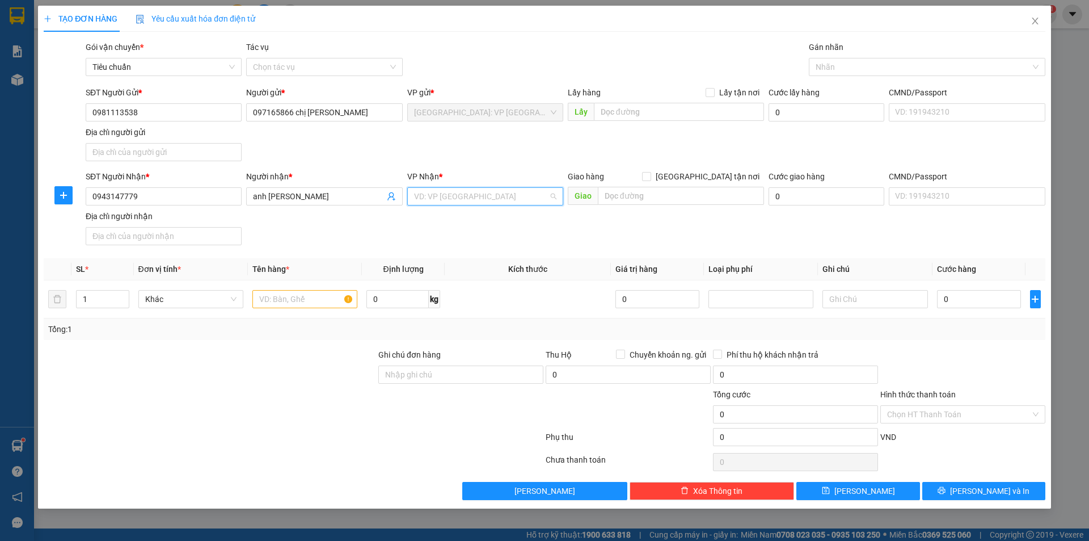
click at [433, 201] on input "search" at bounding box center [481, 196] width 134 height 17
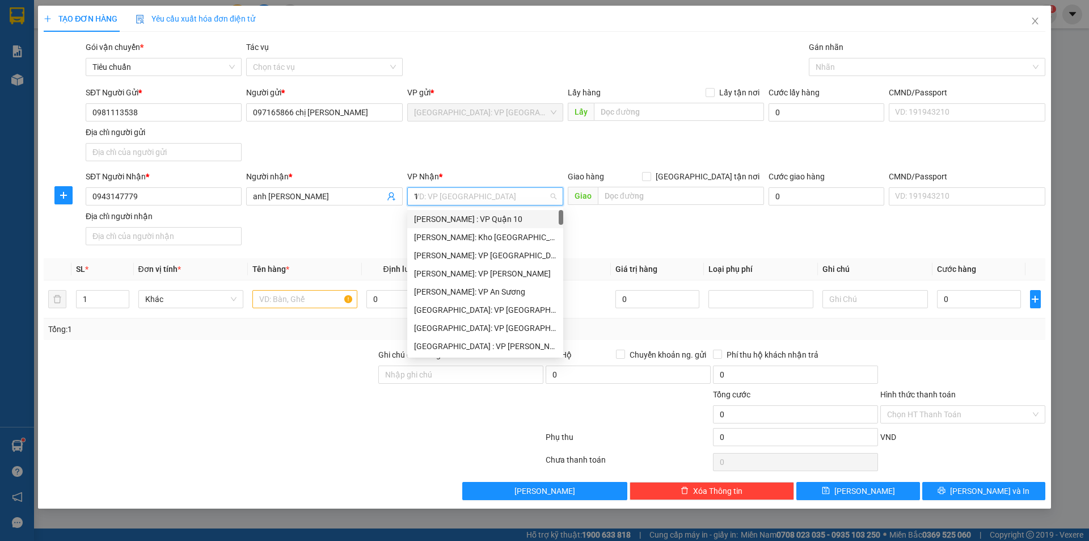
type input "12"
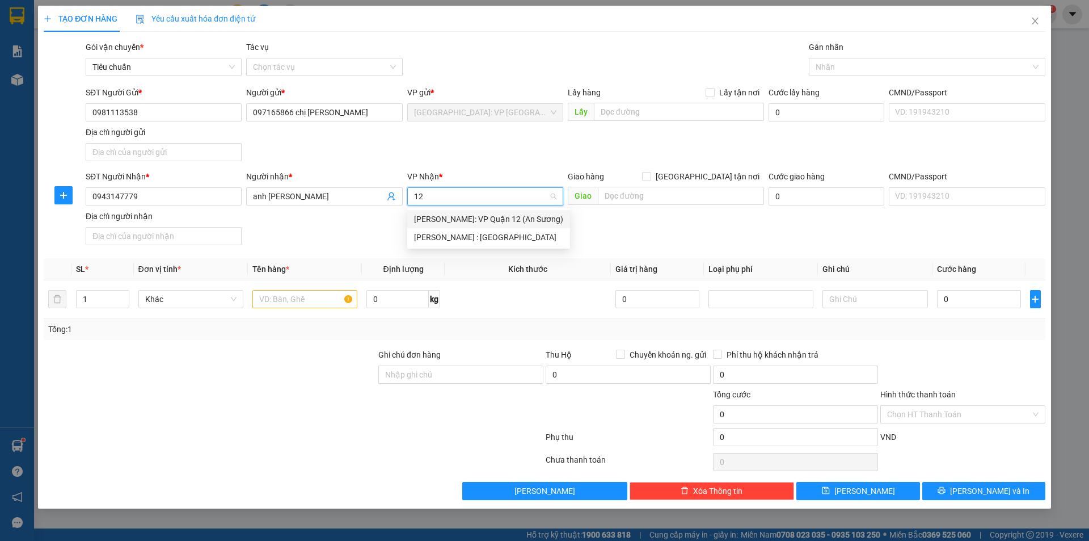
drag, startPoint x: 479, startPoint y: 225, endPoint x: 513, endPoint y: 211, distance: 36.1
click at [486, 222] on div "[PERSON_NAME]: VP Quận 12 (An Sương)" at bounding box center [488, 219] width 149 height 12
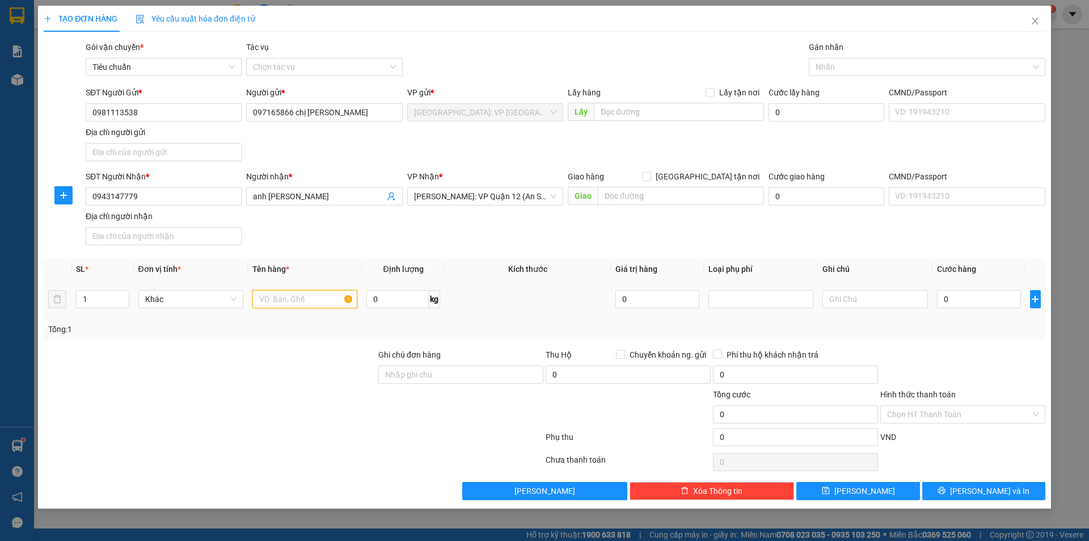
drag, startPoint x: 298, startPoint y: 293, endPoint x: 306, endPoint y: 292, distance: 8.0
click at [303, 293] on input "text" at bounding box center [304, 299] width 105 height 18
type input "1 thành 4m bọc tải trắng"
click at [987, 305] on input "0" at bounding box center [979, 299] width 85 height 18
type input "1"
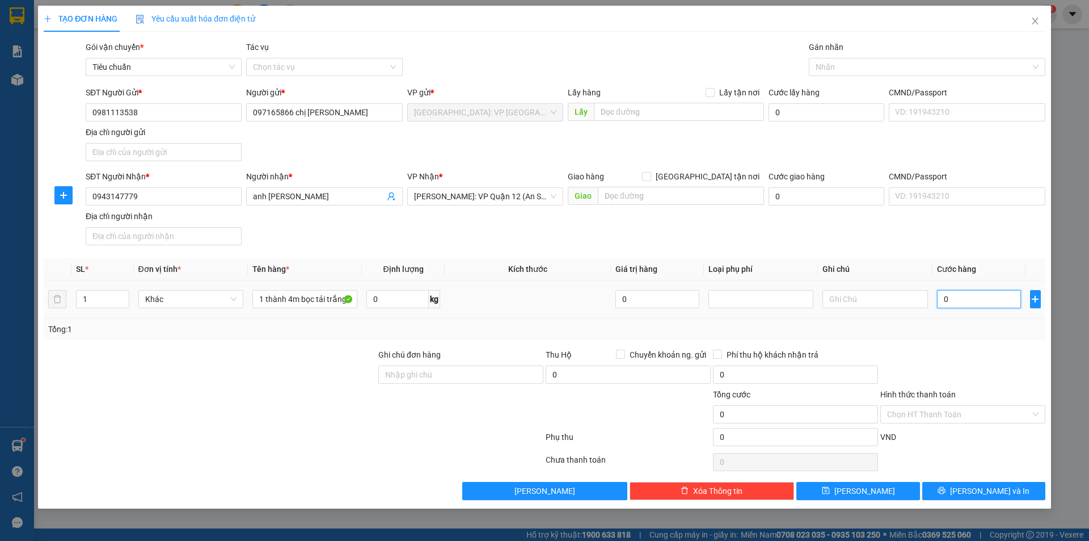
type input "1"
type input "18"
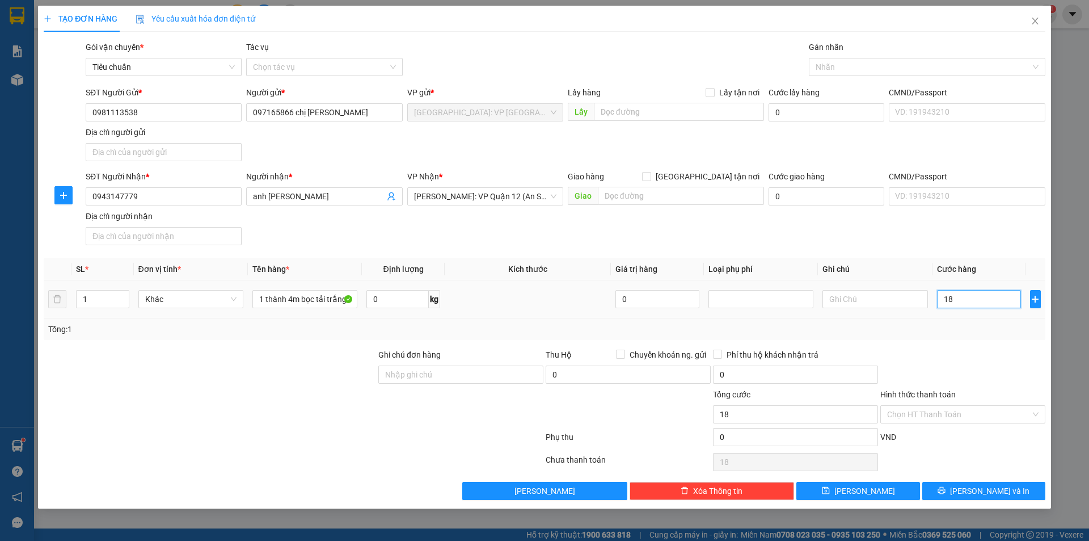
type input "180"
type input "1.800"
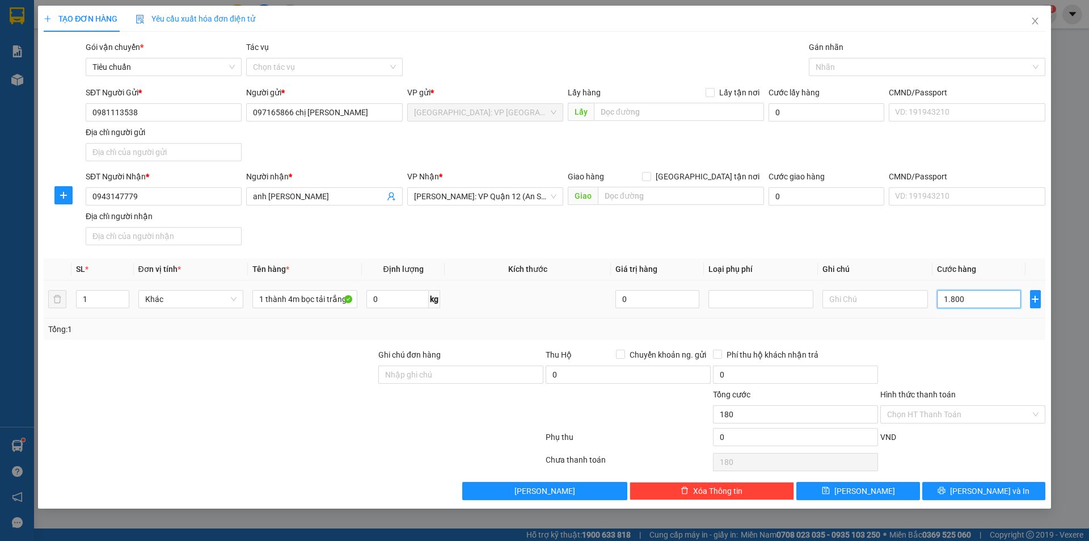
type input "1.800"
type input "18.000"
type input "180.000"
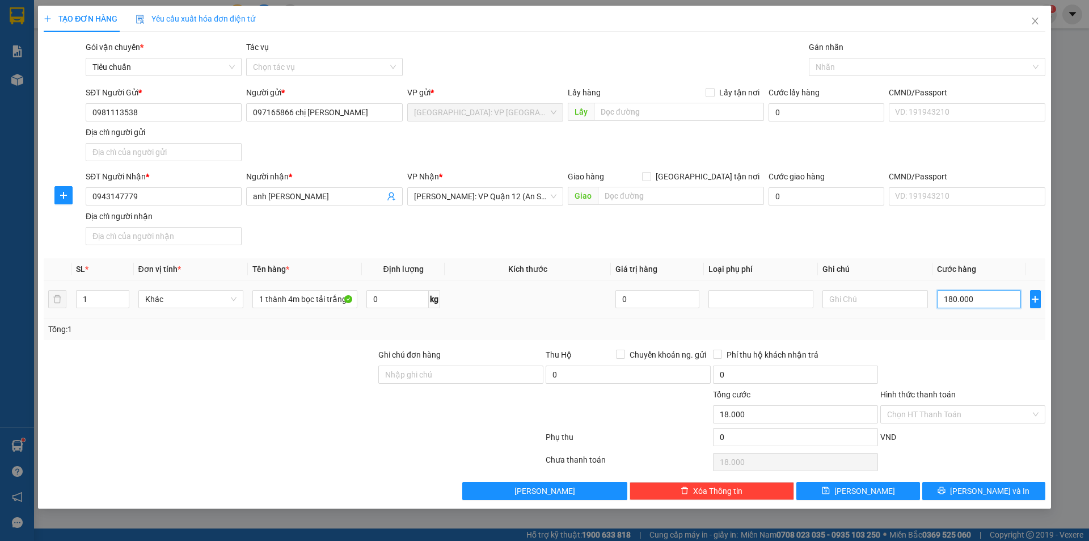
type input "180.000"
click at [981, 486] on span "[PERSON_NAME] và In" at bounding box center [989, 490] width 79 height 12
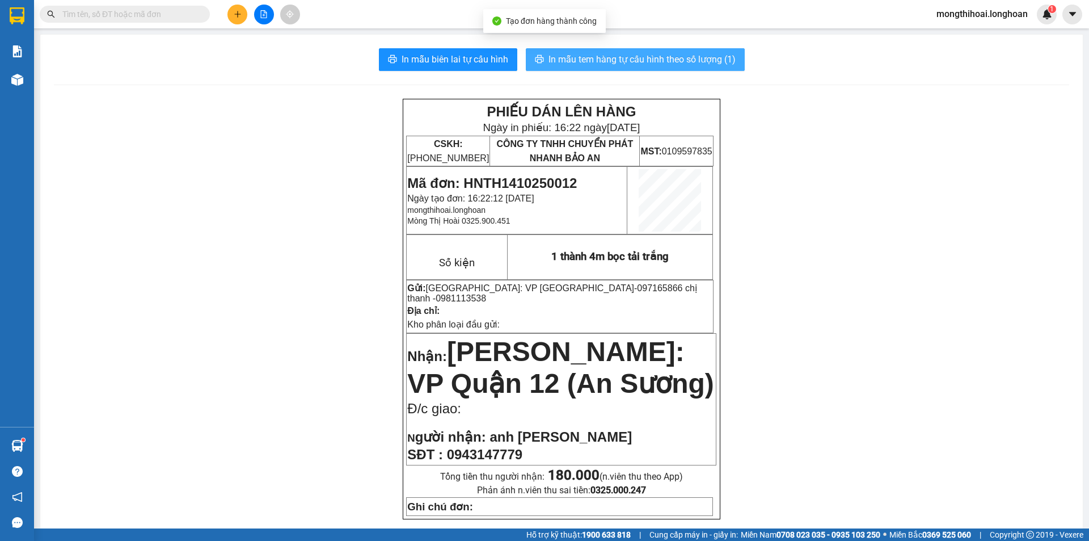
drag, startPoint x: 718, startPoint y: 60, endPoint x: 867, endPoint y: 44, distance: 150.0
click at [719, 58] on span "In mẫu tem hàng tự cấu hình theo số lượng (1)" at bounding box center [642, 59] width 187 height 14
drag, startPoint x: 448, startPoint y: 54, endPoint x: 728, endPoint y: 54, distance: 280.2
click at [458, 54] on span "In mẫu biên lai tự cấu hình" at bounding box center [455, 59] width 107 height 14
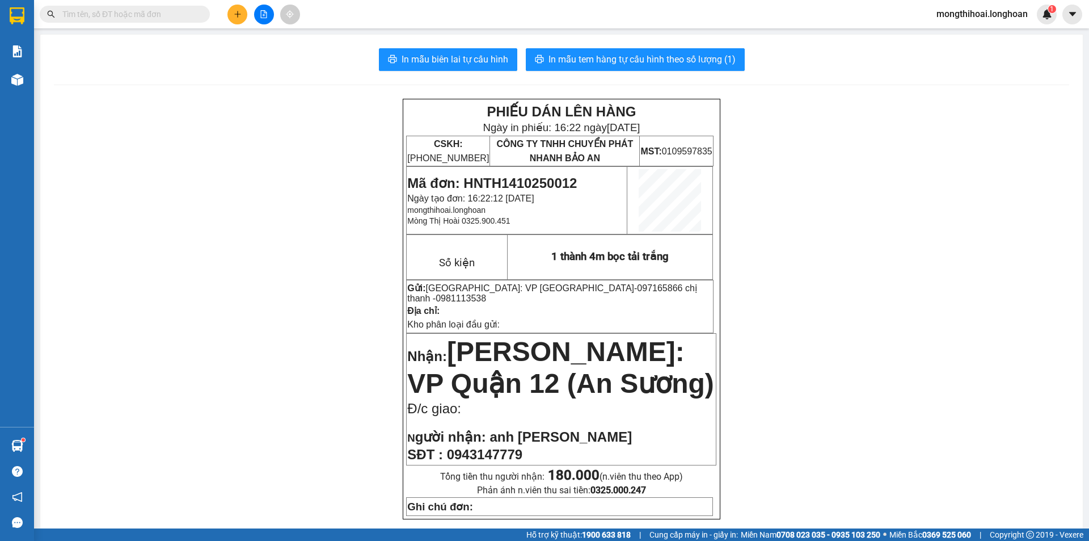
scroll to position [57, 0]
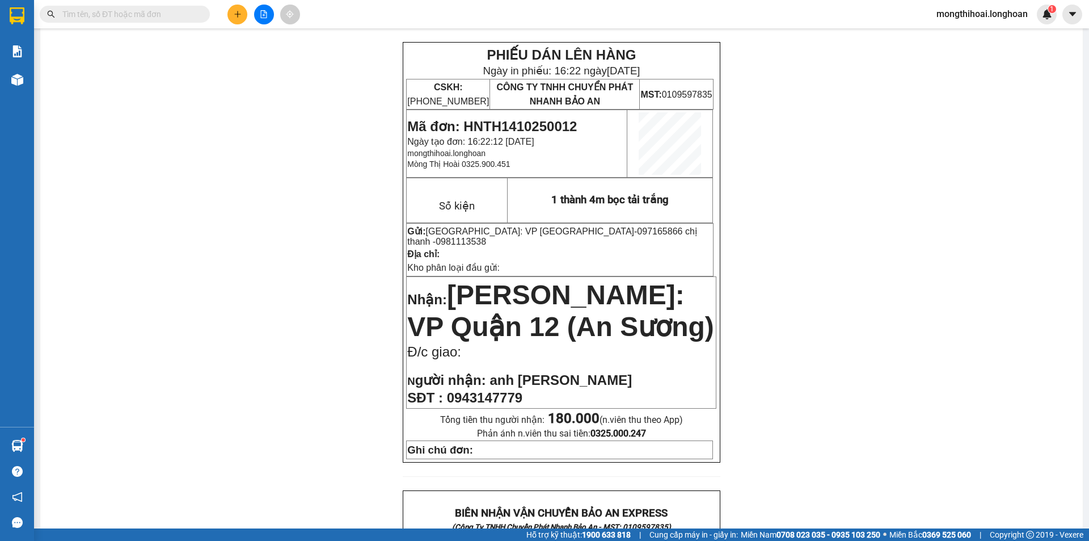
drag, startPoint x: 895, startPoint y: 369, endPoint x: 787, endPoint y: 317, distance: 119.7
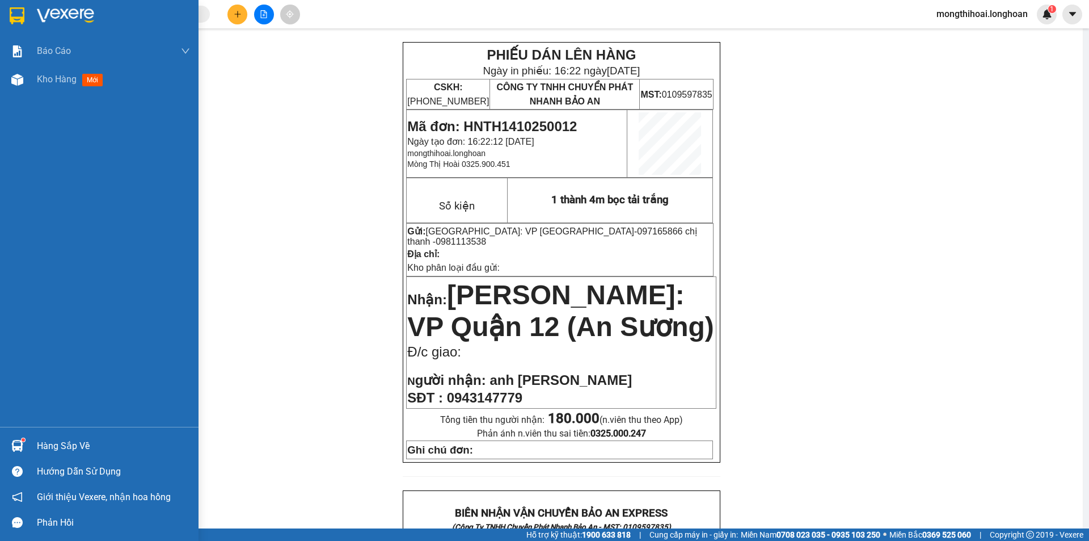
drag, startPoint x: 7, startPoint y: 17, endPoint x: 14, endPoint y: 15, distance: 6.5
click at [14, 15] on div at bounding box center [17, 16] width 20 height 20
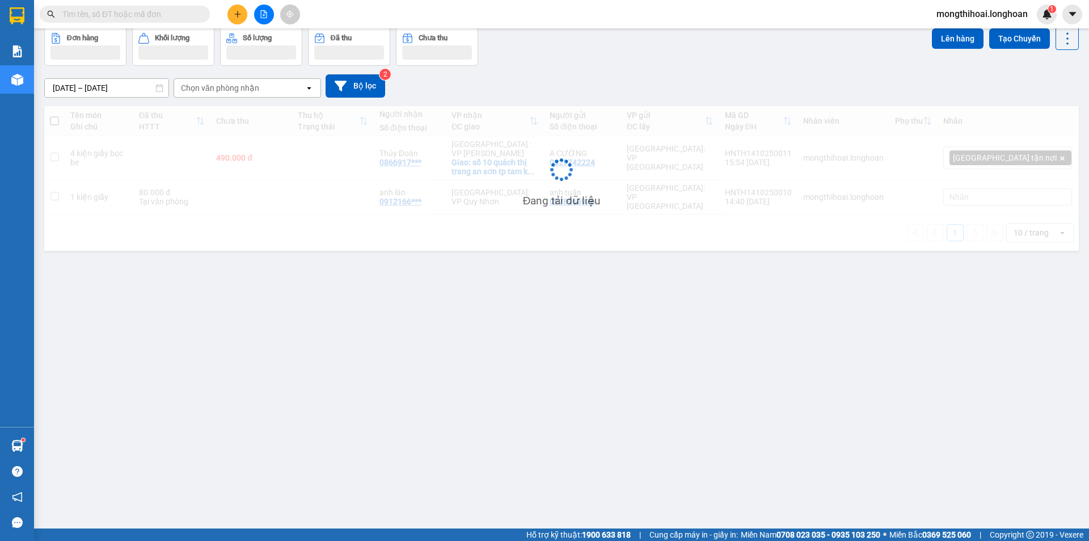
scroll to position [52, 0]
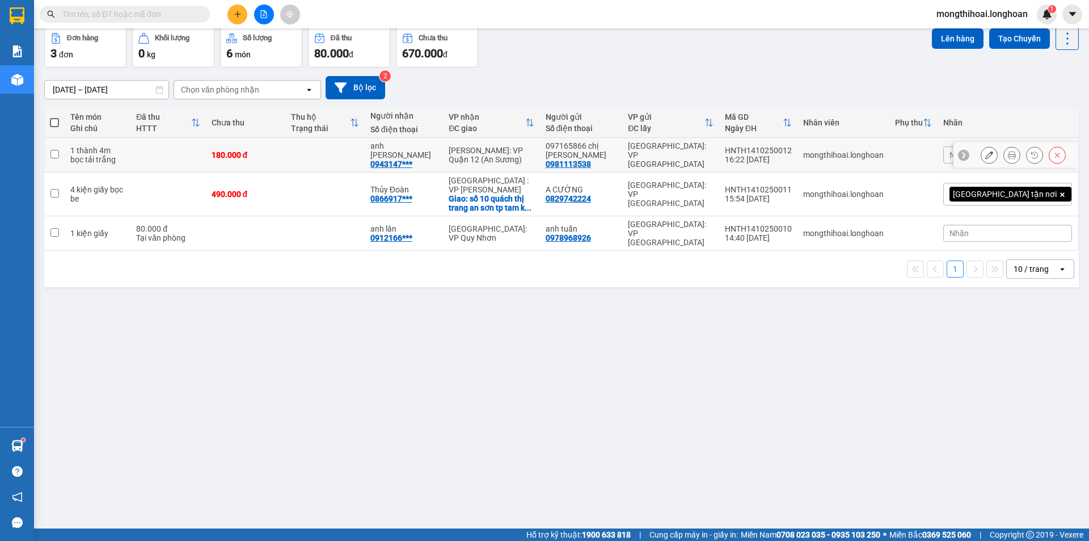
click at [985, 151] on icon at bounding box center [989, 155] width 8 height 8
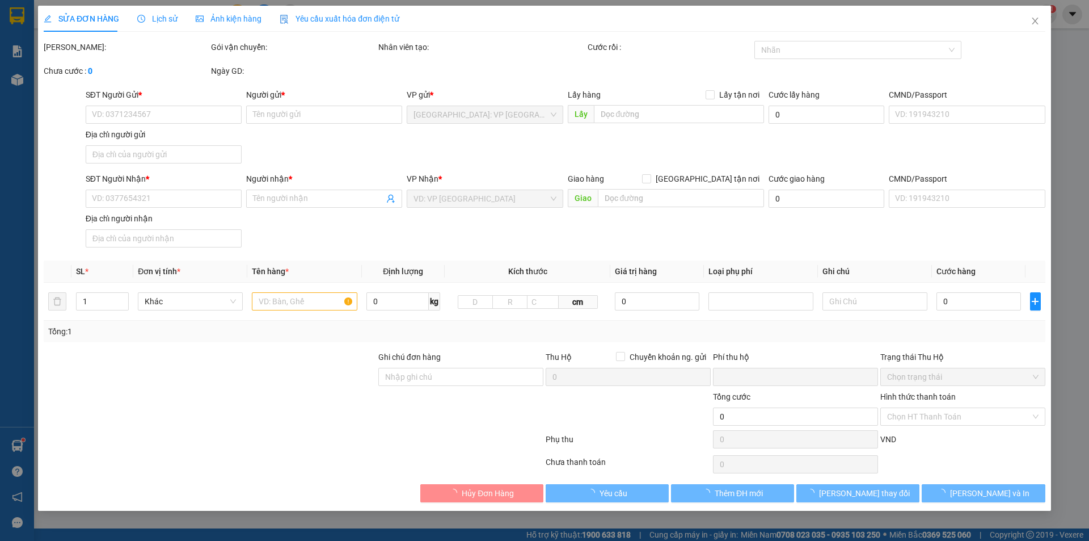
type input "0981113538"
type input "097165866 chị [PERSON_NAME]"
type input "0943147779"
type input "anh [PERSON_NAME]"
type input "0"
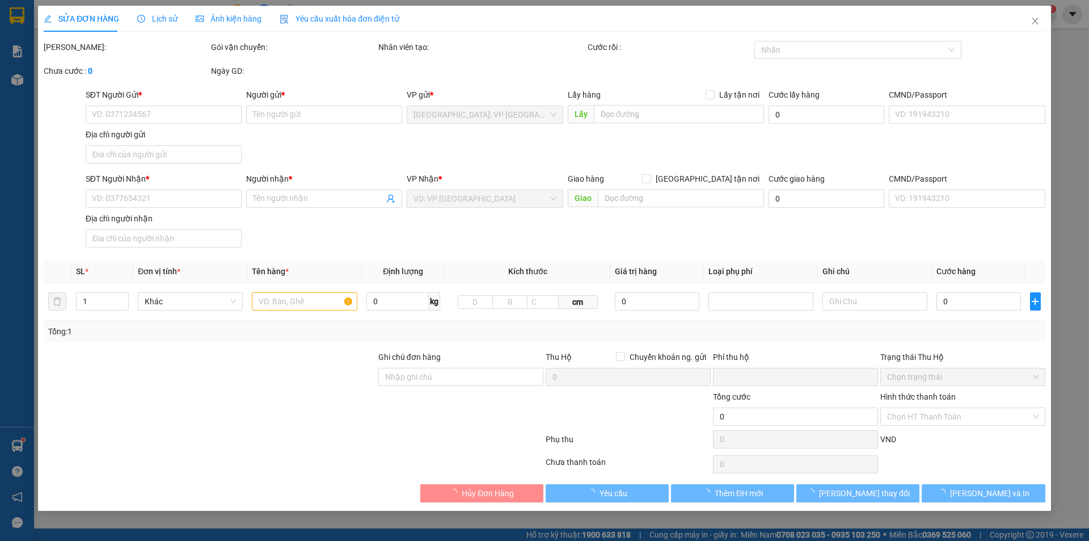
type input "180.000"
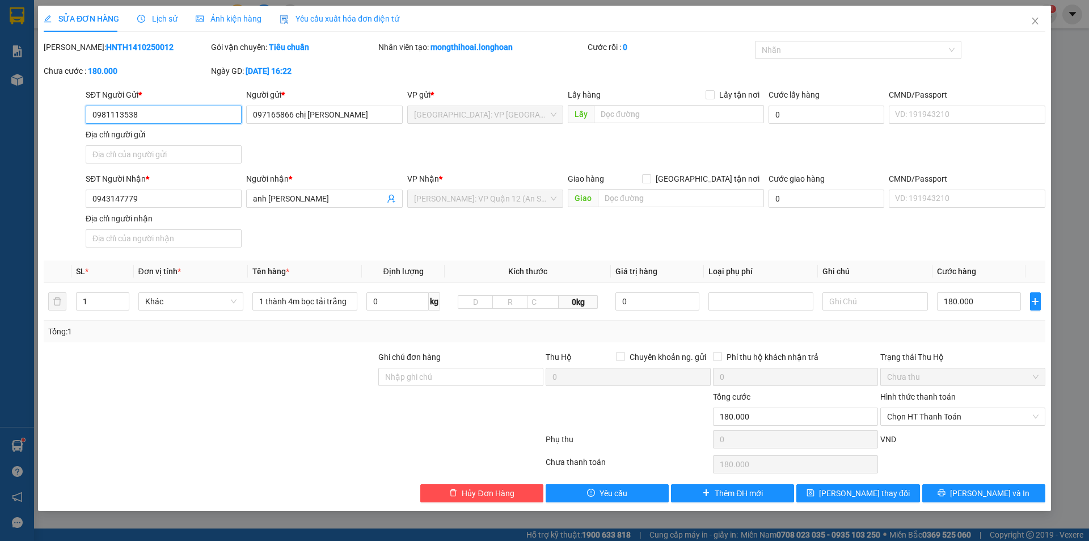
click at [231, 118] on input "0981113538" at bounding box center [164, 115] width 156 height 18
click at [965, 488] on button "[PERSON_NAME] và In" at bounding box center [983, 493] width 123 height 18
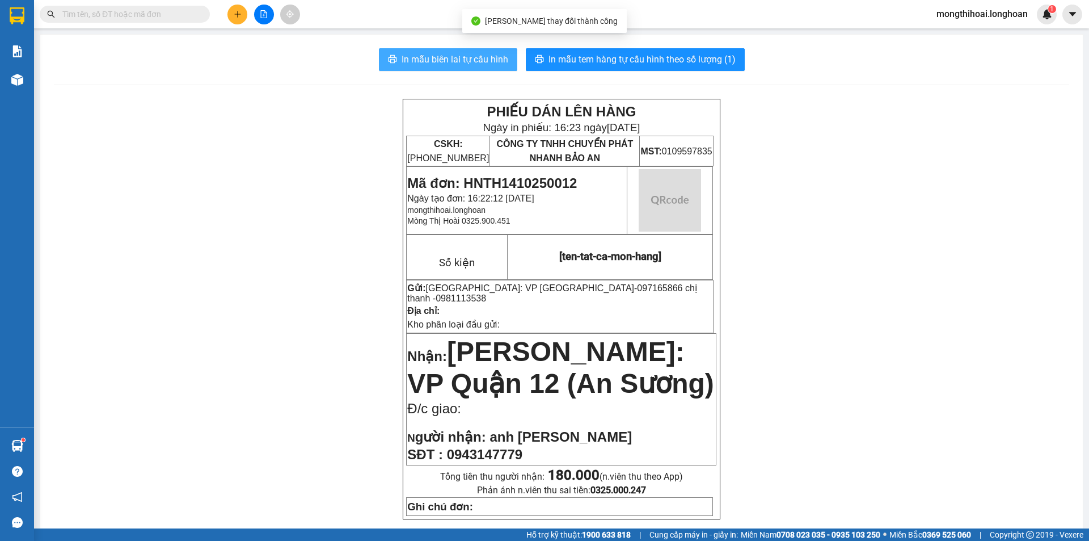
drag, startPoint x: 473, startPoint y: 53, endPoint x: 527, endPoint y: 96, distance: 68.7
click at [474, 53] on span "In mẫu biên lai tự cấu hình" at bounding box center [455, 59] width 107 height 14
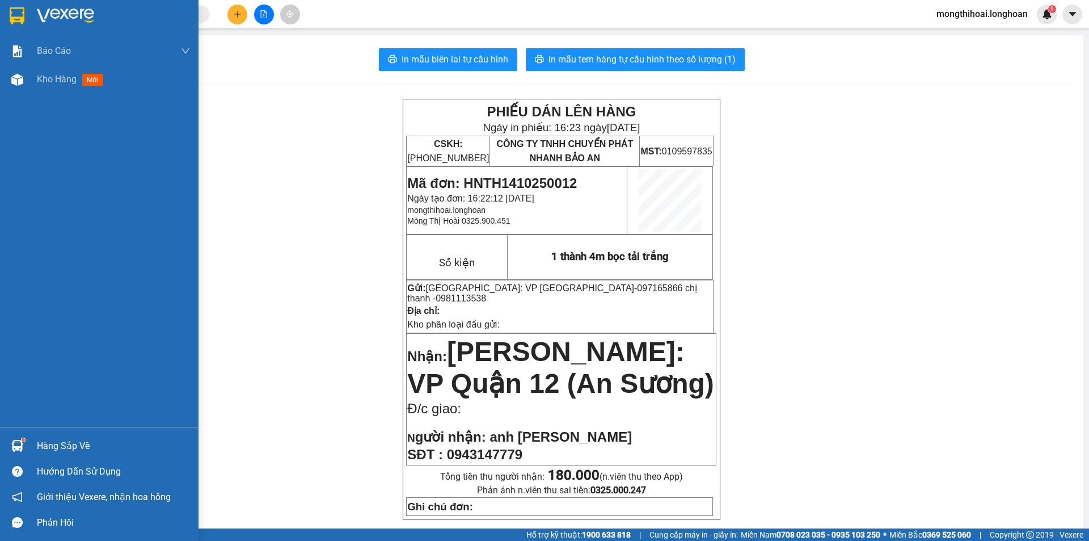
click at [14, 27] on div at bounding box center [99, 18] width 199 height 37
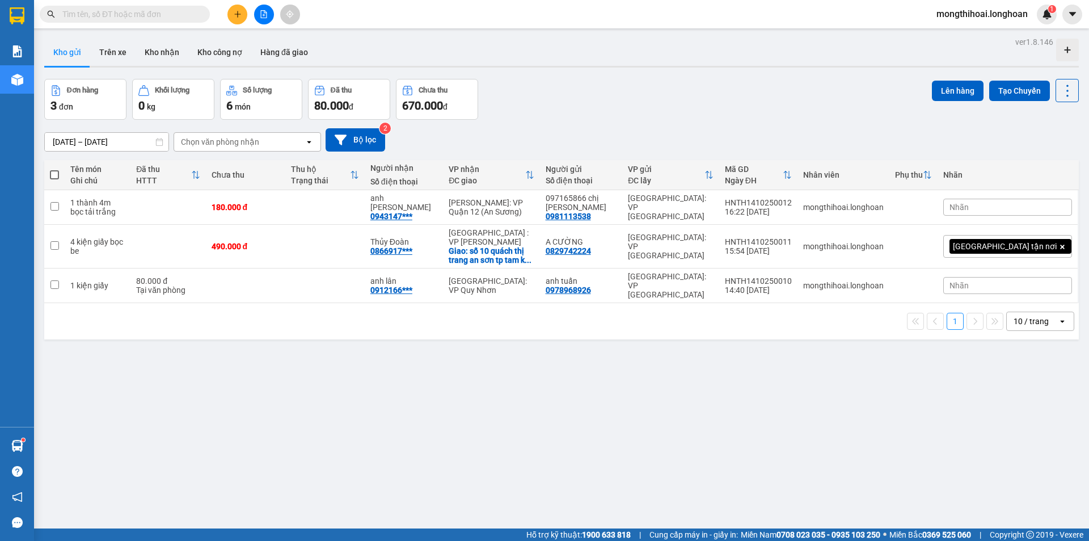
click at [237, 12] on icon "plus" at bounding box center [238, 14] width 8 height 8
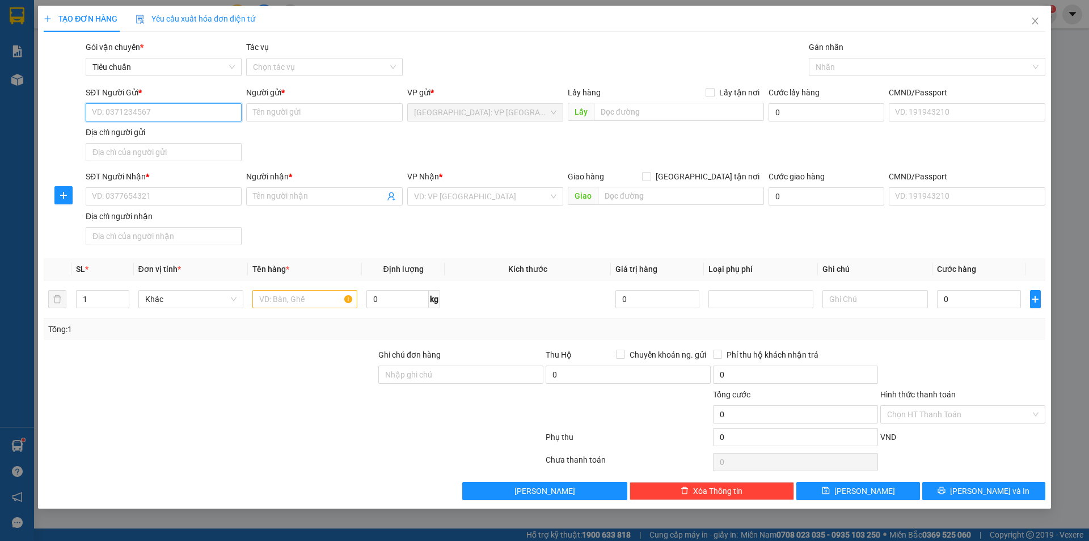
click at [218, 114] on input "SĐT Người Gửi *" at bounding box center [164, 112] width 156 height 18
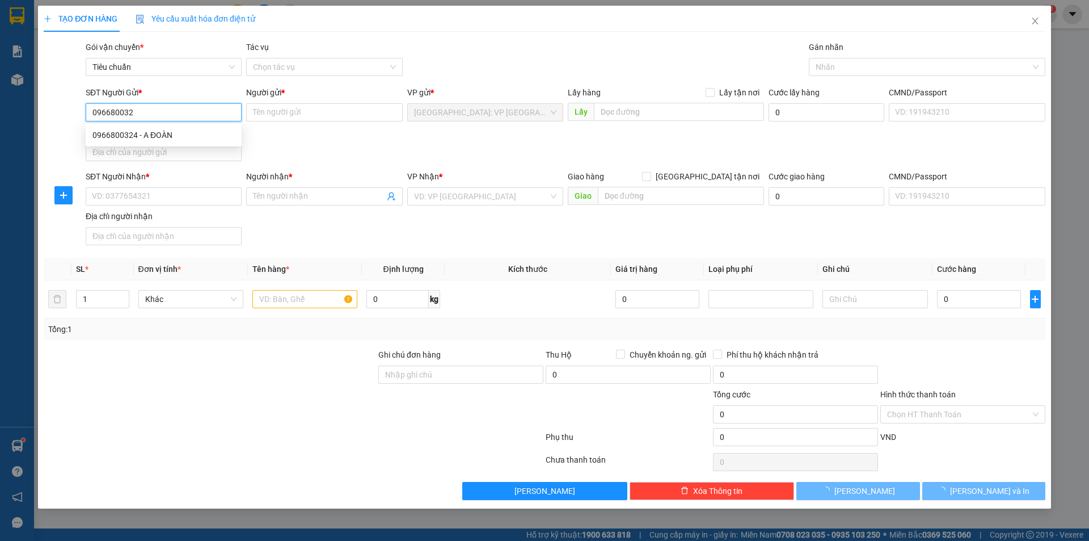
type input "0966800324"
drag, startPoint x: 159, startPoint y: 132, endPoint x: 238, endPoint y: 126, distance: 78.5
click at [160, 131] on div "0966800324 - A ĐOÀN" at bounding box center [163, 135] width 142 height 12
type input "A ĐOÀN"
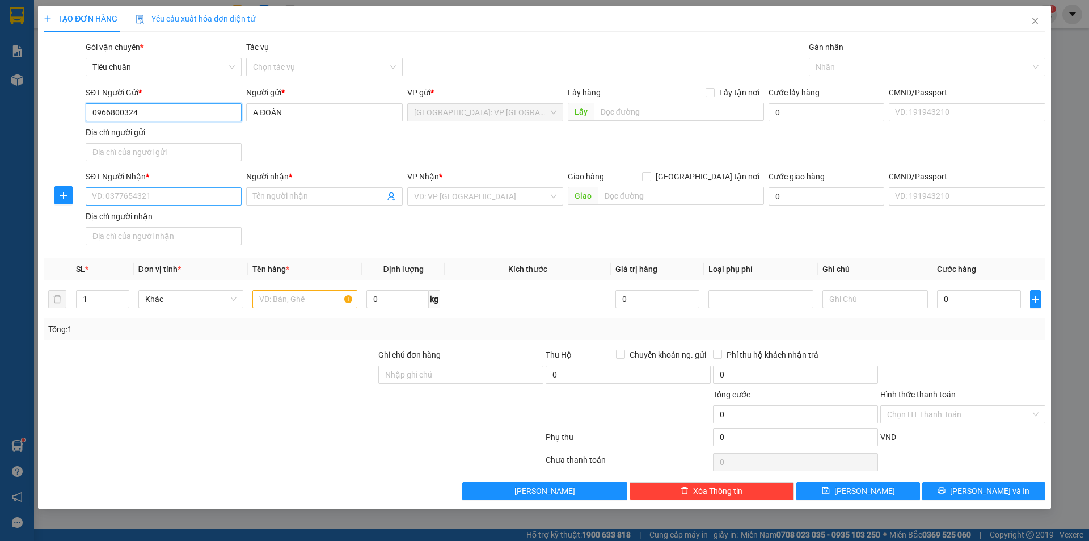
type input "0966800324"
click at [229, 195] on input "SĐT Người Nhận *" at bounding box center [164, 196] width 156 height 18
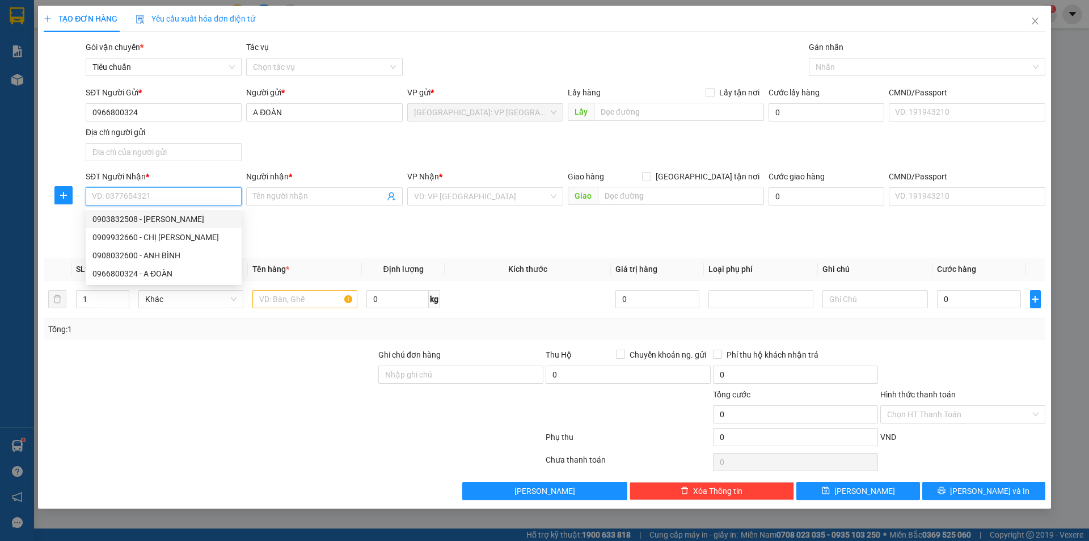
click at [197, 197] on input "SĐT Người Nhận *" at bounding box center [164, 196] width 156 height 18
click at [146, 235] on div "0909932660 - CHỊ [PERSON_NAME]" at bounding box center [163, 237] width 142 height 12
type input "0909932660"
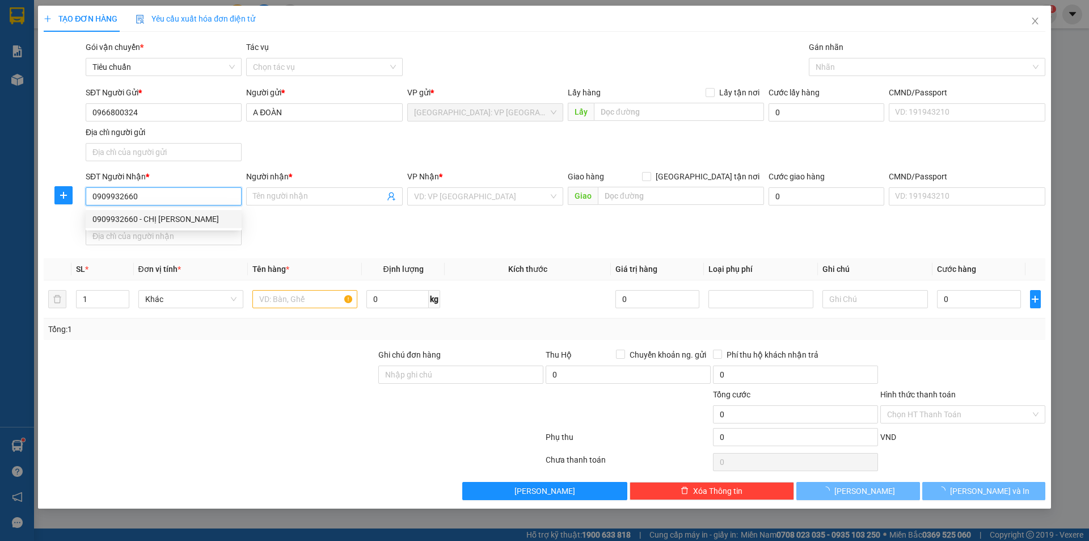
type input "CHỊ [PERSON_NAME]"
checkbox input "true"
type input "[STREET_ADDRESS]. [GEOGRAPHIC_DATA], [GEOGRAPHIC_DATA]"
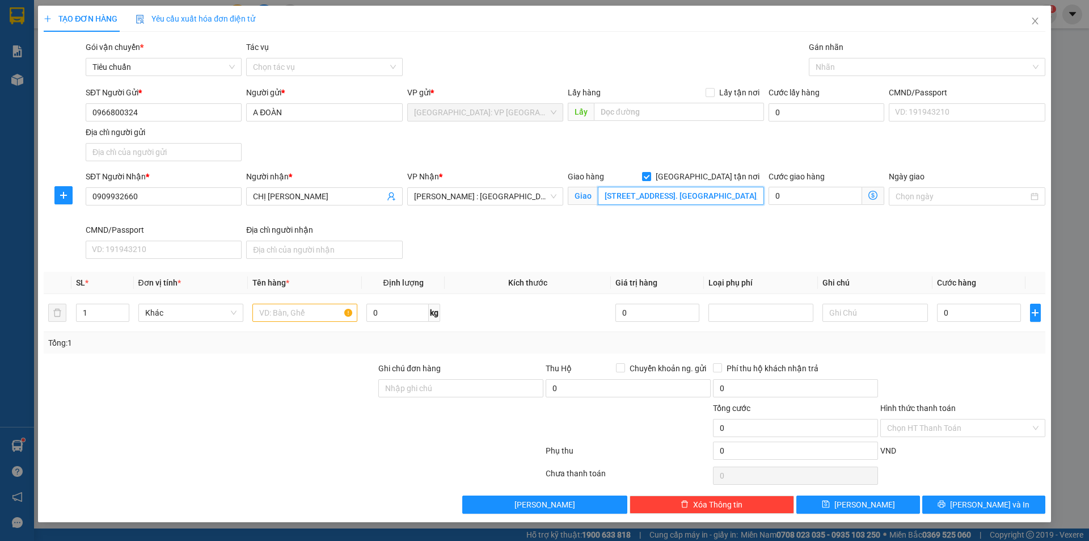
click at [706, 194] on input "[STREET_ADDRESS]. [GEOGRAPHIC_DATA], [GEOGRAPHIC_DATA]" at bounding box center [681, 196] width 166 height 18
click at [735, 199] on input "[STREET_ADDRESS]. [GEOGRAPHIC_DATA], [GEOGRAPHIC_DATA]" at bounding box center [681, 196] width 166 height 18
click at [207, 200] on input "0909932660" at bounding box center [164, 196] width 156 height 18
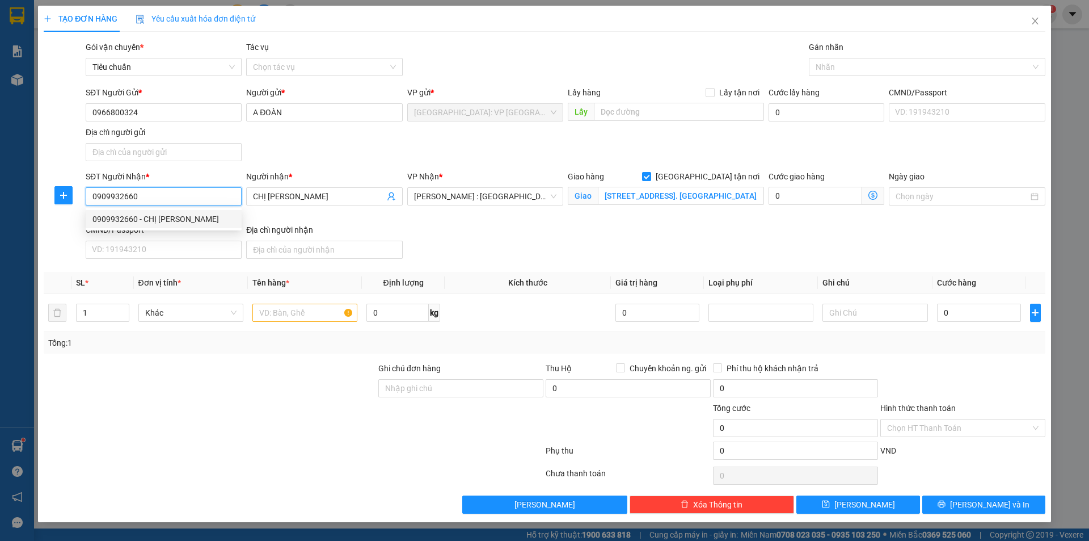
click at [203, 202] on input "0909932660" at bounding box center [164, 196] width 156 height 18
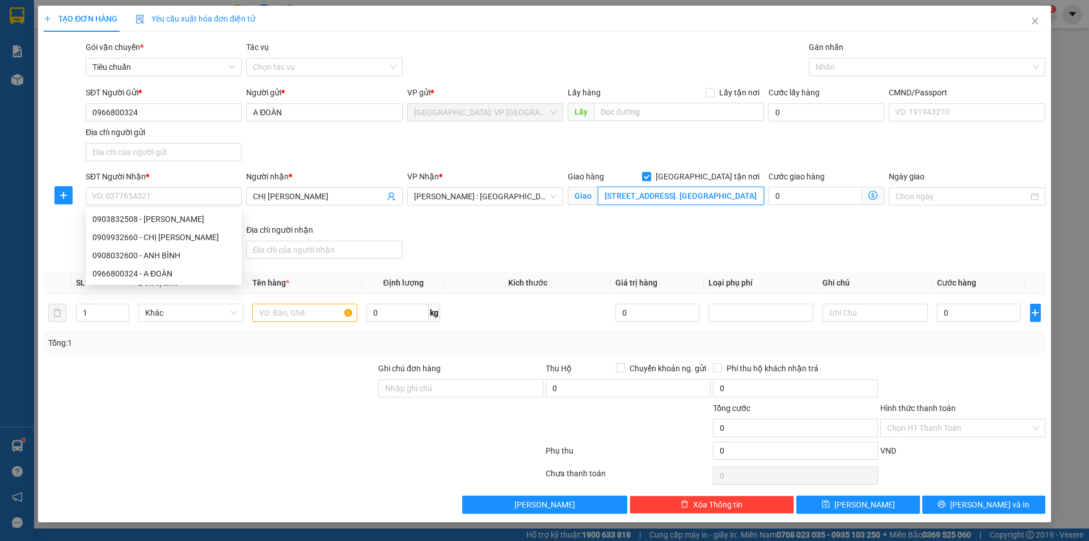
click at [695, 191] on input "[STREET_ADDRESS]. [GEOGRAPHIC_DATA], [GEOGRAPHIC_DATA]" at bounding box center [681, 196] width 166 height 18
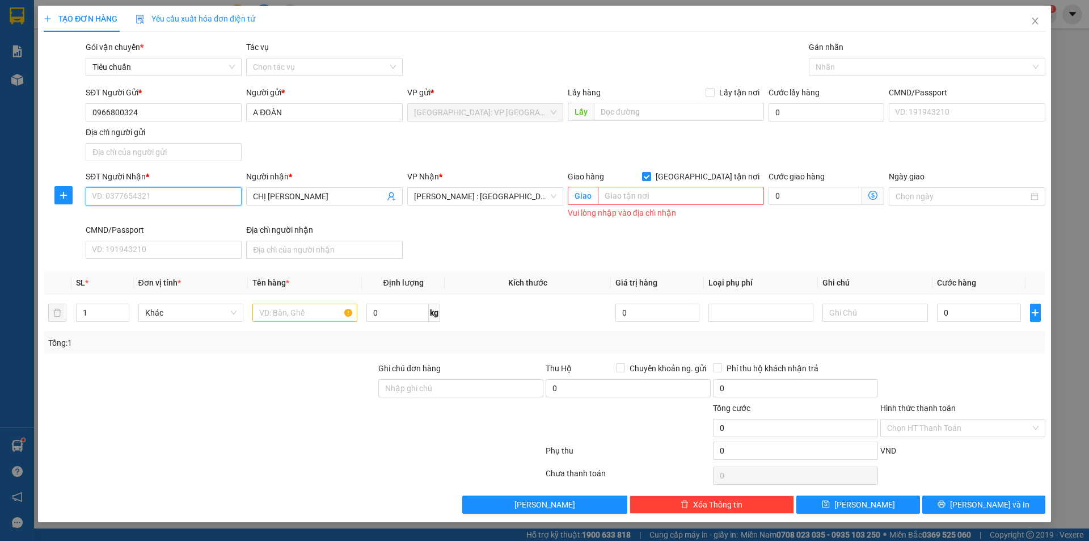
click at [203, 194] on input "SĐT Người Nhận *" at bounding box center [164, 196] width 156 height 18
type input "0909742660"
click at [298, 193] on input "CHỊ [PERSON_NAME]" at bounding box center [318, 196] width 131 height 12
click at [299, 192] on input "CHỊ [PERSON_NAME]" at bounding box center [318, 196] width 131 height 12
click at [645, 189] on input "text" at bounding box center [681, 196] width 166 height 18
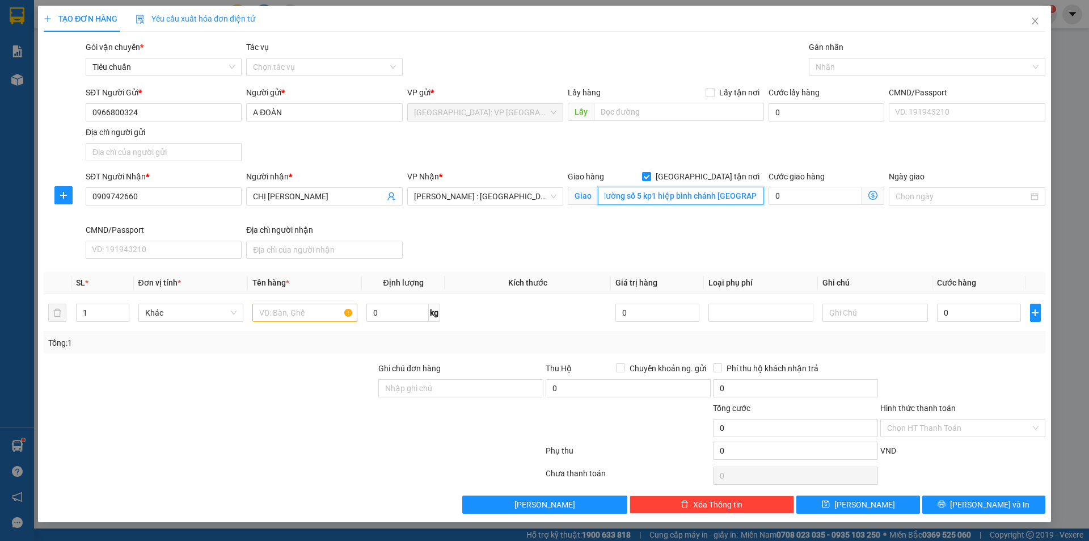
scroll to position [0, 16]
click at [192, 197] on input "0909742660" at bounding box center [164, 196] width 156 height 18
drag, startPoint x: 678, startPoint y: 192, endPoint x: 553, endPoint y: 219, distance: 128.8
click at [678, 192] on input "75 đường số 5 kp1 hiệp bình chánh [GEOGRAPHIC_DATA]" at bounding box center [681, 196] width 166 height 18
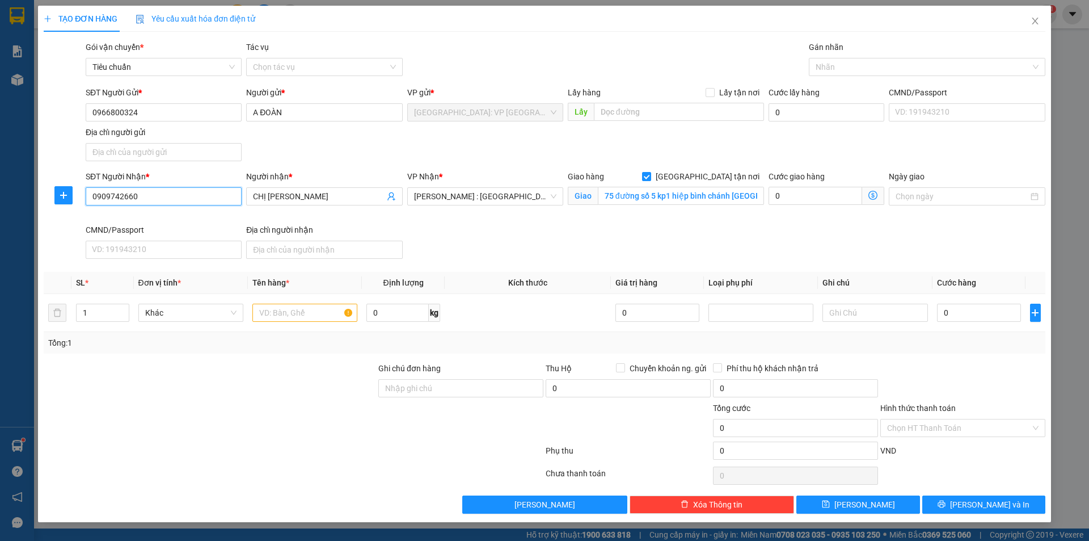
click at [218, 204] on input "0909742660" at bounding box center [164, 196] width 156 height 18
click at [215, 203] on input "0909742660" at bounding box center [164, 196] width 156 height 18
click at [651, 194] on input "75 đường số 5 kp1 hiệp bình chánh [GEOGRAPHIC_DATA]" at bounding box center [681, 196] width 166 height 18
click at [657, 191] on input "75 đường số 5 kp1 hiệp bình chánh [GEOGRAPHIC_DATA]" at bounding box center [681, 196] width 166 height 18
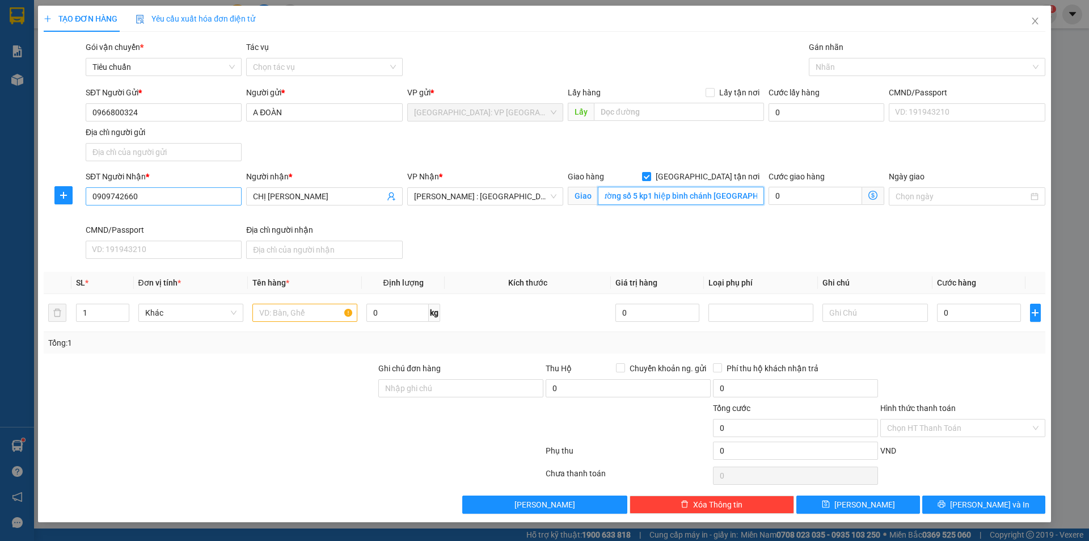
type input "75 đường số 5 kp1 hiệp bình chánh [GEOGRAPHIC_DATA]"
click at [218, 196] on input "0909742660" at bounding box center [164, 196] width 156 height 18
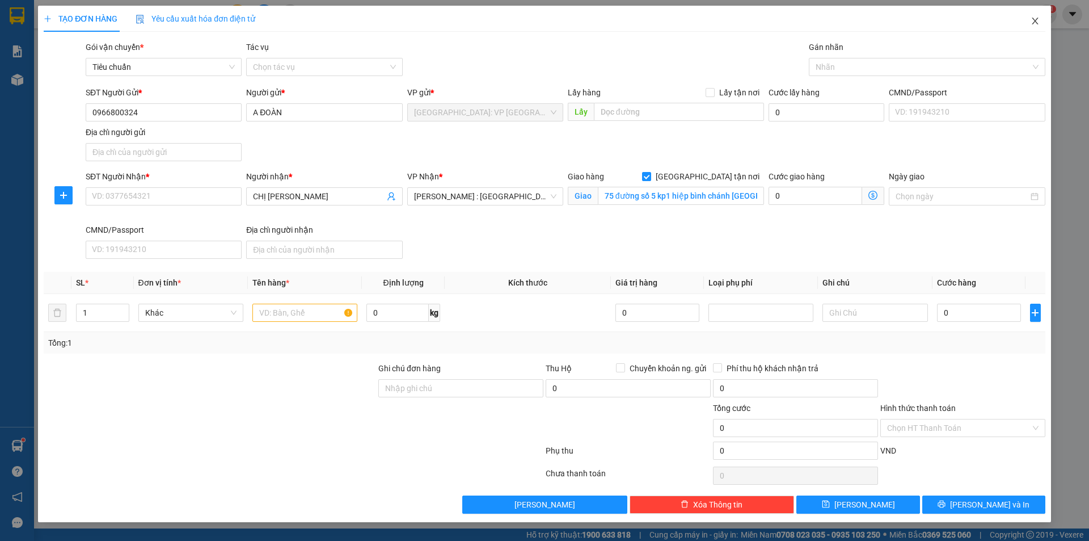
click at [1035, 18] on icon "close" at bounding box center [1035, 20] width 9 height 9
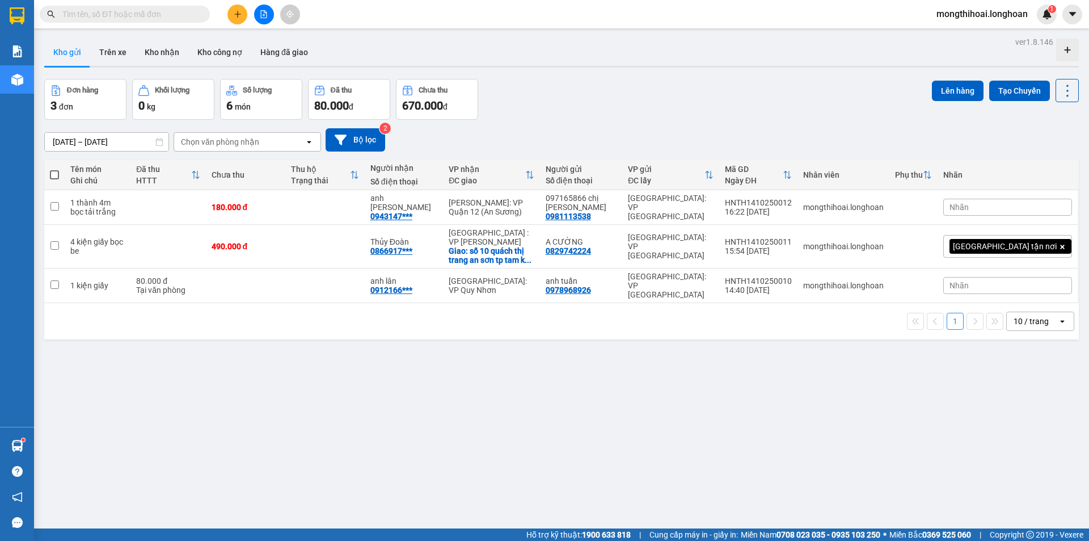
click at [240, 22] on button at bounding box center [237, 15] width 20 height 20
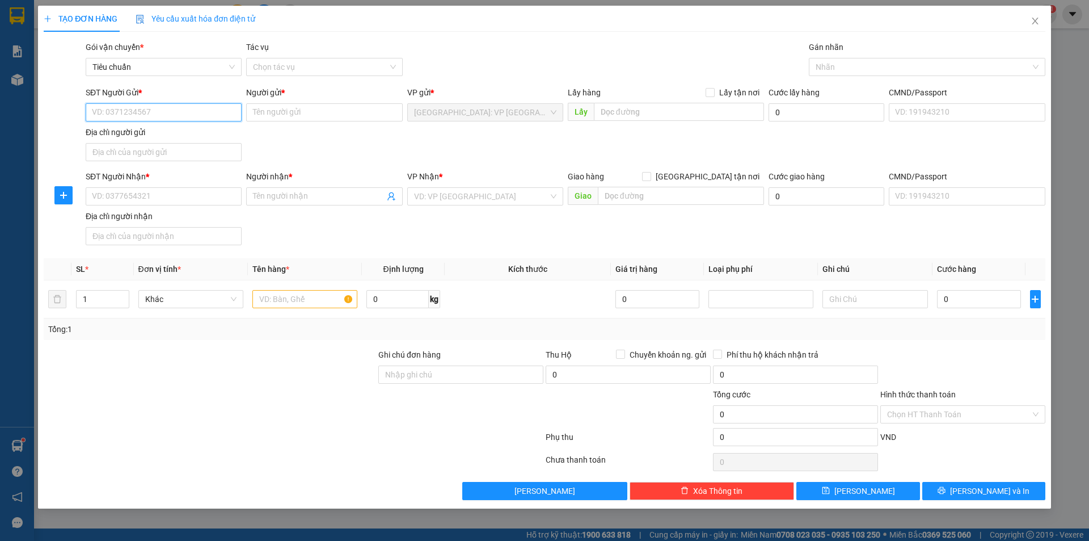
click at [206, 115] on input "SĐT Người Gửi *" at bounding box center [164, 112] width 156 height 18
drag, startPoint x: 164, startPoint y: 138, endPoint x: 237, endPoint y: 135, distance: 72.7
click at [165, 137] on div "0966800324 - A ĐOÀN" at bounding box center [163, 135] width 142 height 12
type input "0966800324"
type input "A ĐOÀN"
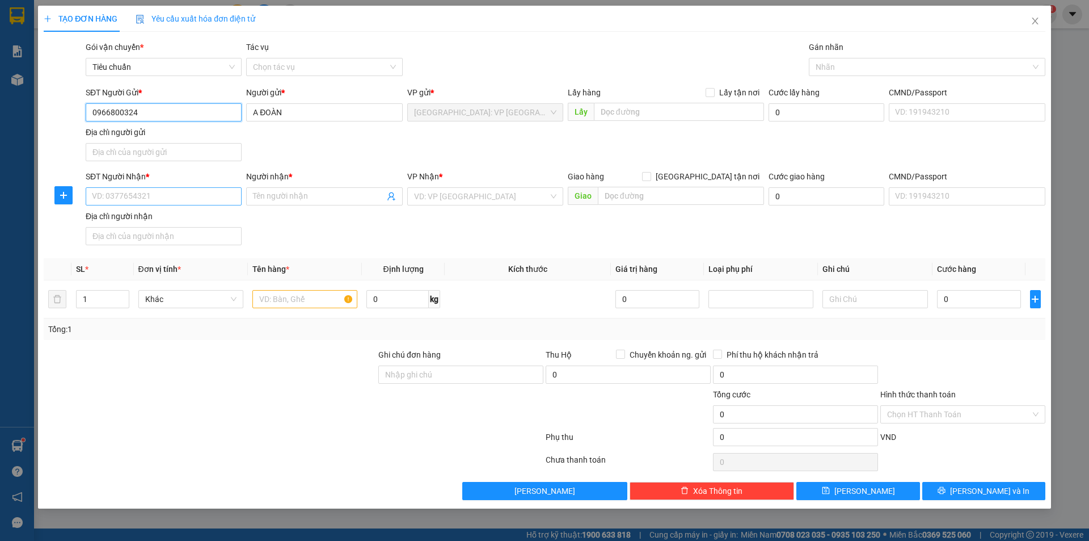
type input "0966800324"
click at [215, 196] on input "SĐT Người Nhận *" at bounding box center [164, 196] width 156 height 18
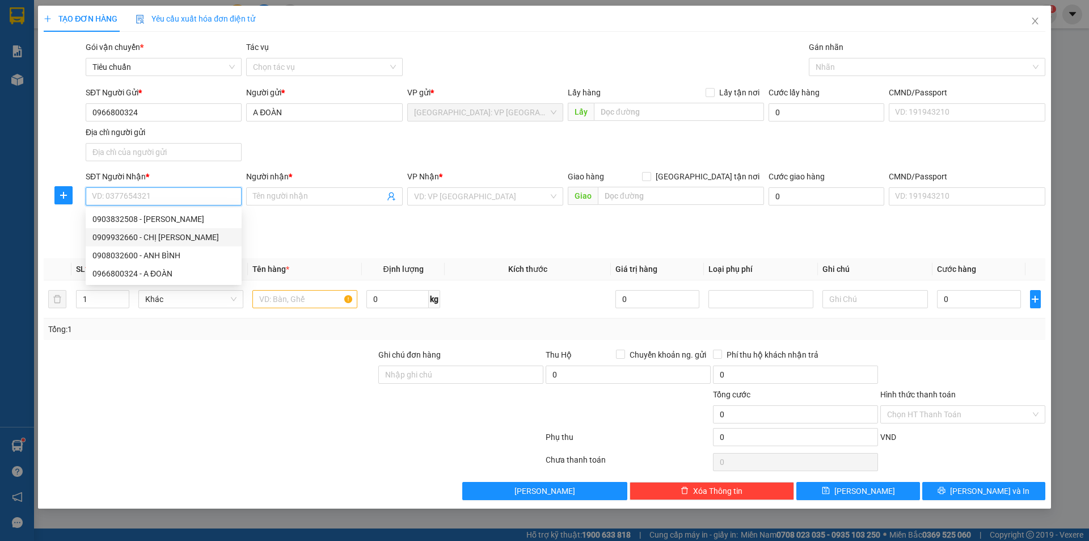
drag, startPoint x: 188, startPoint y: 235, endPoint x: 204, endPoint y: 233, distance: 16.7
click at [188, 235] on div "0909932660 - CHỊ [PERSON_NAME]" at bounding box center [163, 237] width 142 height 12
type input "0909932660"
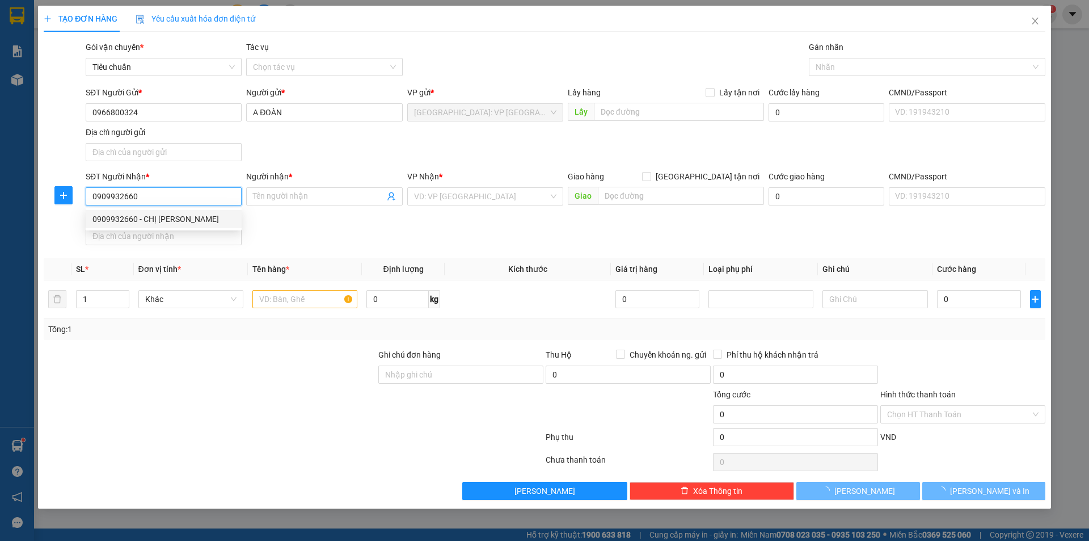
type input "CHỊ [PERSON_NAME]"
checkbox input "true"
type input "[STREET_ADDRESS]. [GEOGRAPHIC_DATA], [GEOGRAPHIC_DATA]"
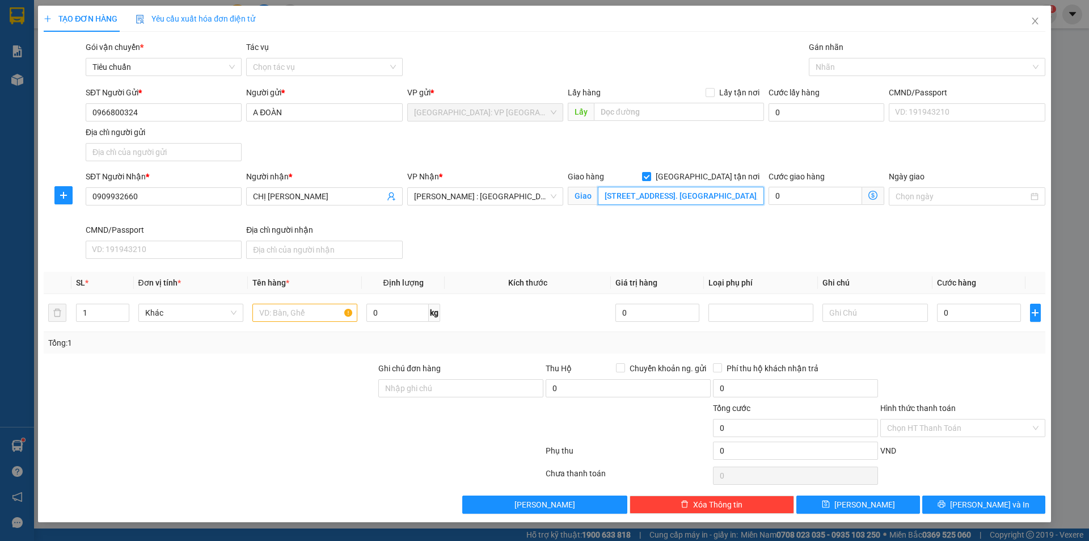
click at [673, 197] on input "[STREET_ADDRESS]. [GEOGRAPHIC_DATA], [GEOGRAPHIC_DATA]" at bounding box center [681, 196] width 166 height 18
click at [674, 196] on input "[STREET_ADDRESS]. [GEOGRAPHIC_DATA], [GEOGRAPHIC_DATA]" at bounding box center [681, 196] width 166 height 18
click at [879, 58] on div "Nhãn" at bounding box center [927, 67] width 237 height 18
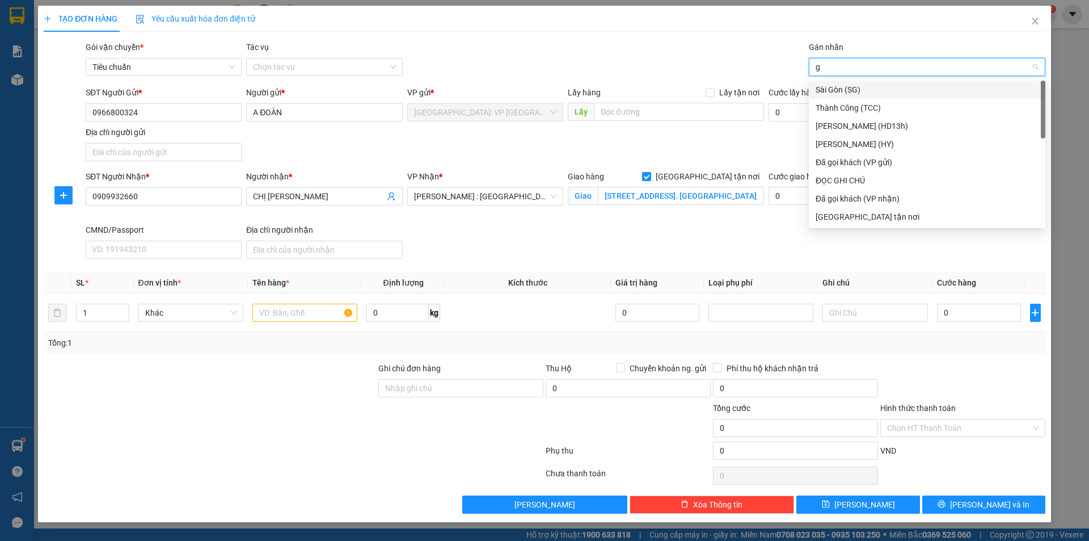
type input "gi"
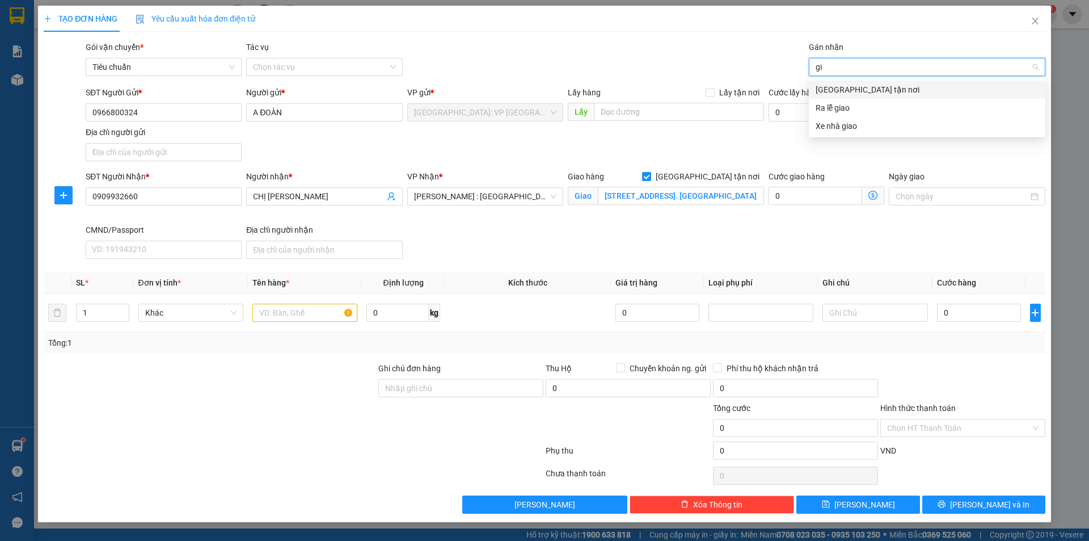
click at [867, 86] on div "[GEOGRAPHIC_DATA] tận nơi" at bounding box center [927, 89] width 223 height 12
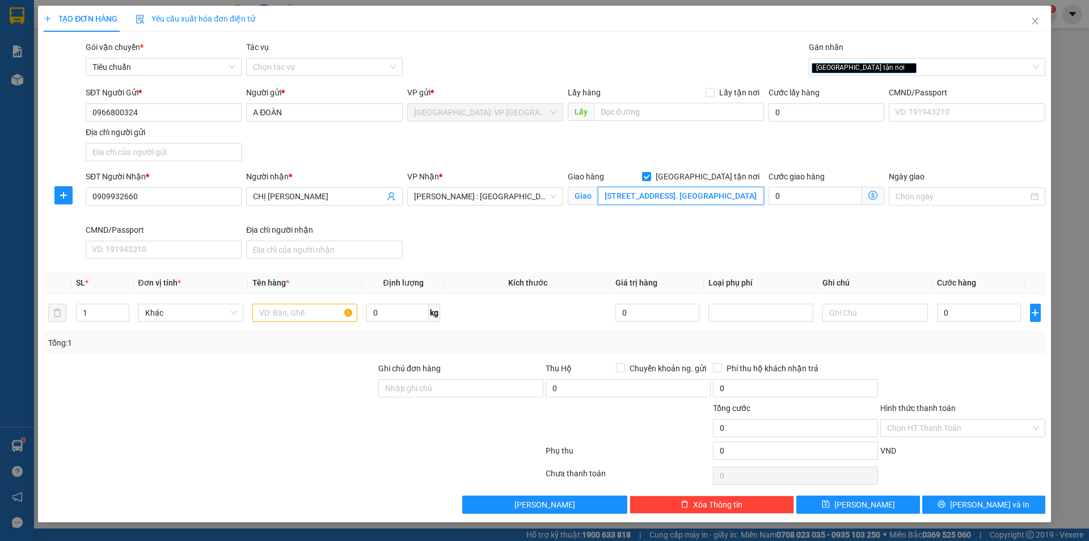
drag, startPoint x: 729, startPoint y: 189, endPoint x: 733, endPoint y: 184, distance: 6.5
click at [729, 189] on input "[STREET_ADDRESS]. [GEOGRAPHIC_DATA], [GEOGRAPHIC_DATA]" at bounding box center [681, 196] width 166 height 18
click at [727, 191] on input "[STREET_ADDRESS]. [GEOGRAPHIC_DATA], [GEOGRAPHIC_DATA]" at bounding box center [681, 196] width 166 height 18
click at [1014, 311] on input "0" at bounding box center [979, 312] width 85 height 18
type input "2"
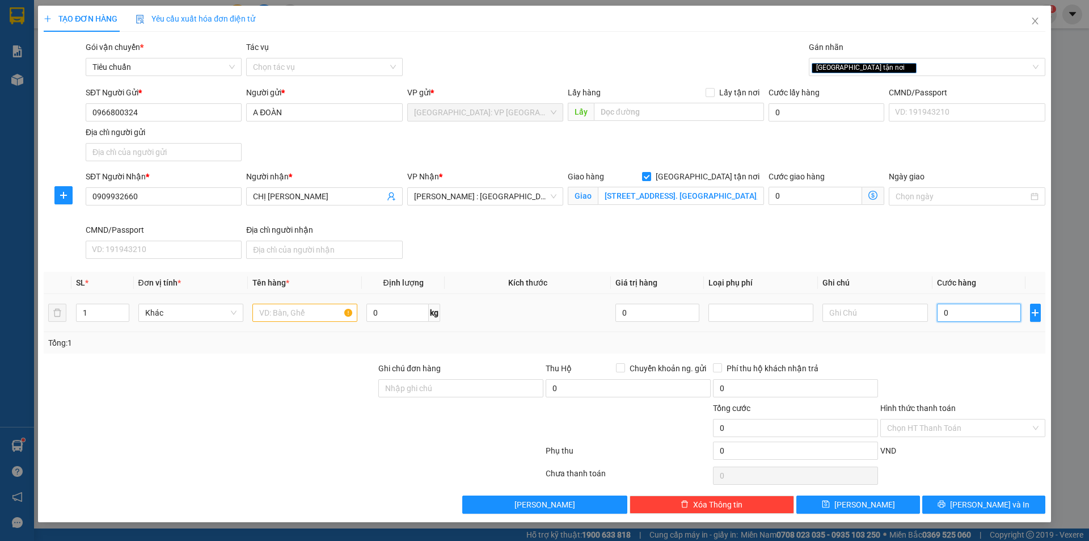
type input "2"
type input "20"
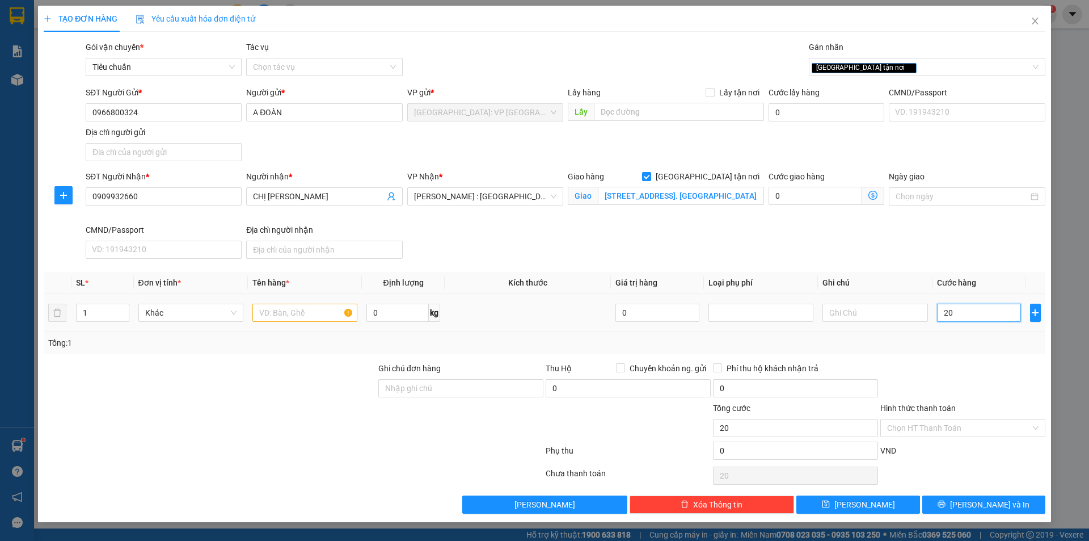
type input "200"
type input "2.000"
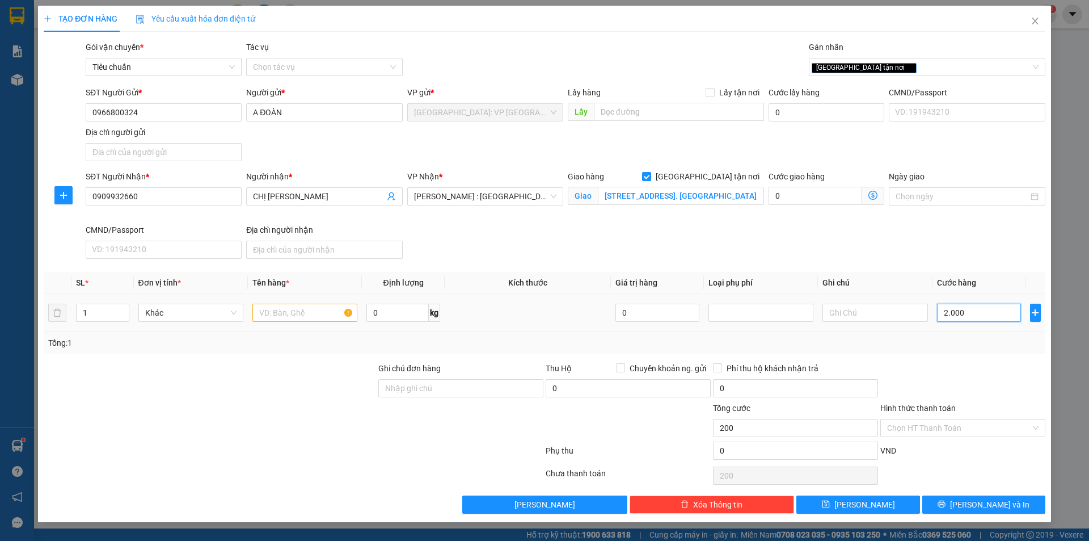
type input "2.000"
type input "20.000"
type input "200.000"
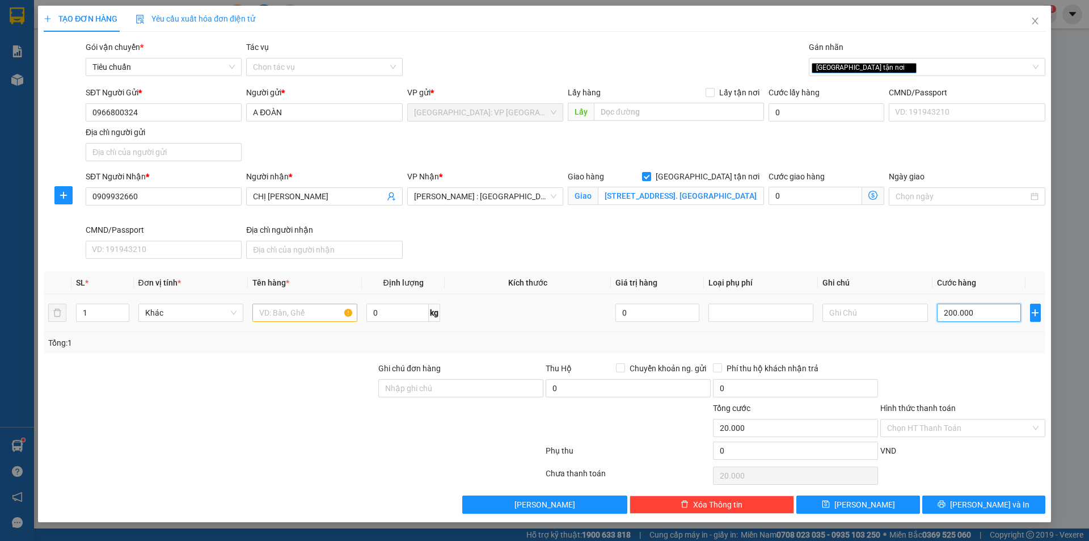
type input "200.000"
click at [270, 310] on input "text" at bounding box center [304, 312] width 105 height 18
type input "1 kiện bọc inlong đen"
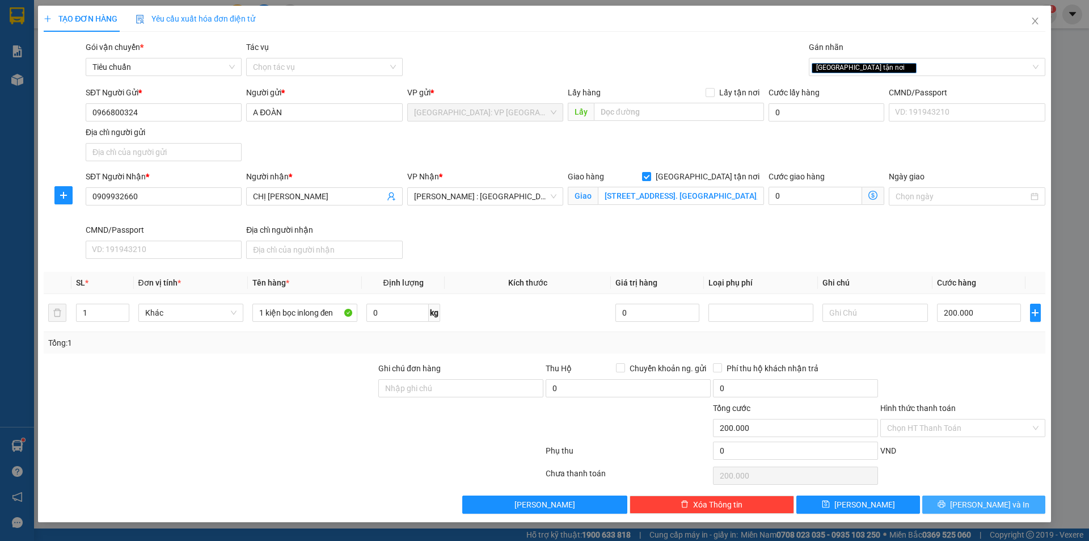
click at [955, 501] on button "[PERSON_NAME] và In" at bounding box center [983, 504] width 123 height 18
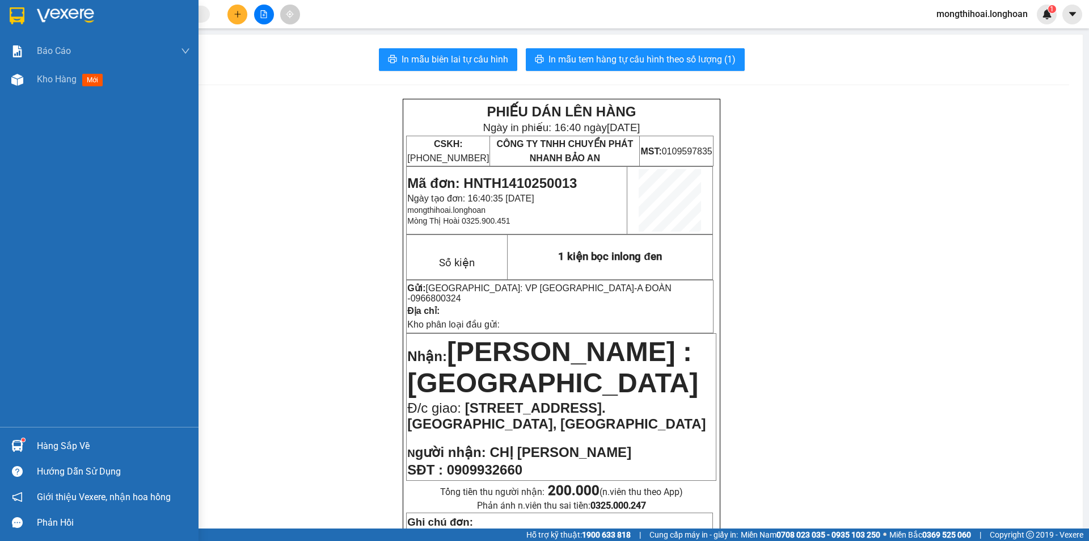
click at [0, 22] on div at bounding box center [99, 18] width 199 height 37
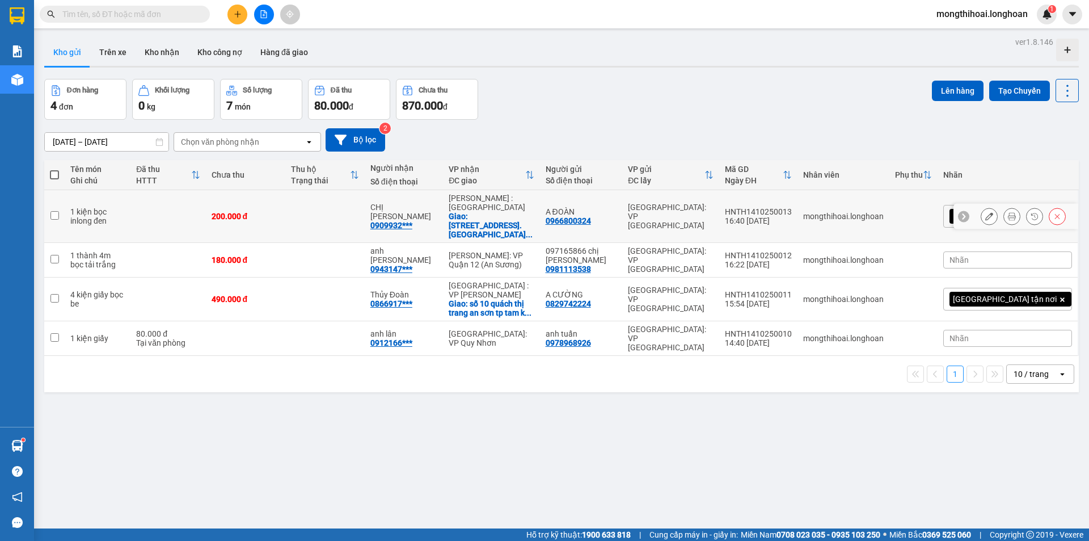
click at [1003, 208] on div at bounding box center [1011, 216] width 17 height 17
click at [981, 207] on button at bounding box center [989, 216] width 16 height 20
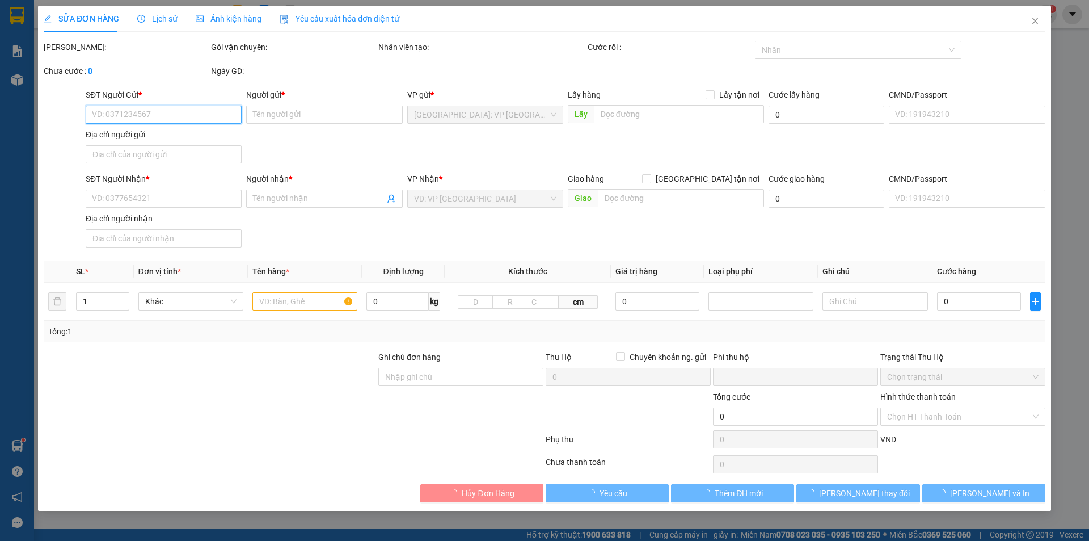
type input "0966800324"
type input "A ĐOÀN"
type input "0909932660"
type input "CHỊ [PERSON_NAME]"
checkbox input "true"
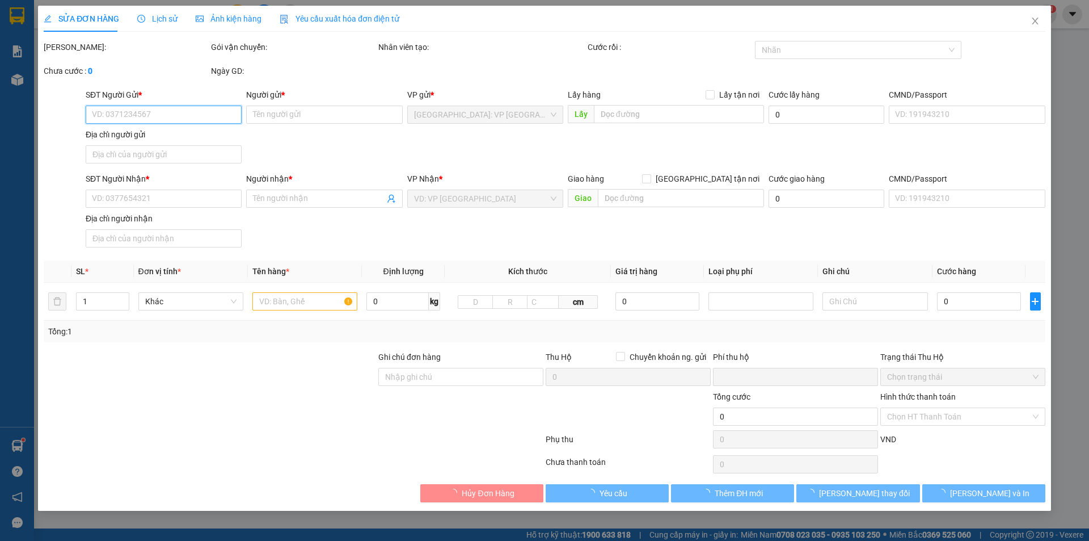
type input "[STREET_ADDRESS]. [GEOGRAPHIC_DATA], [GEOGRAPHIC_DATA]"
type input "0"
type input "200.000"
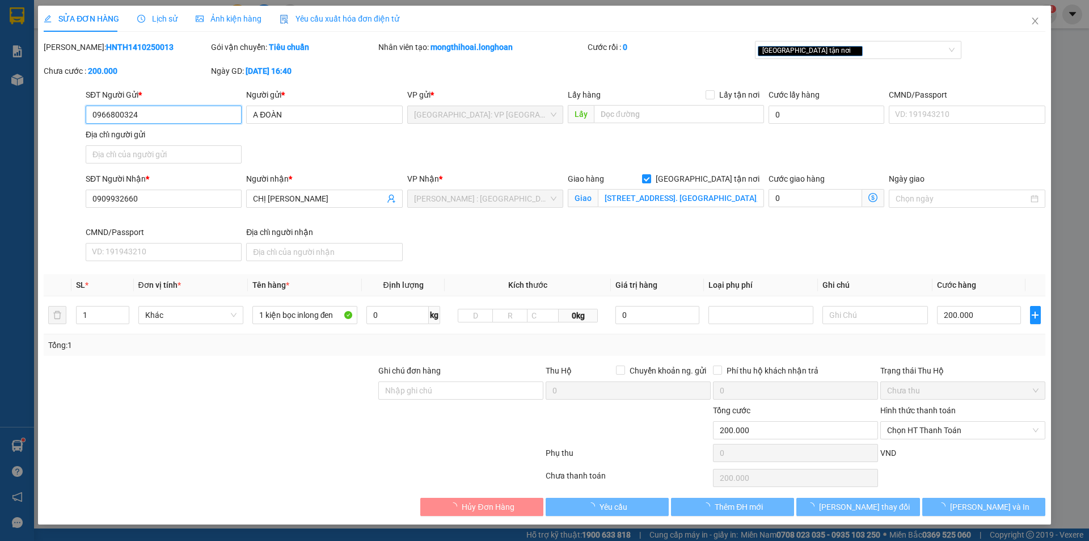
click at [957, 399] on div "Chưa thu" at bounding box center [962, 390] width 165 height 18
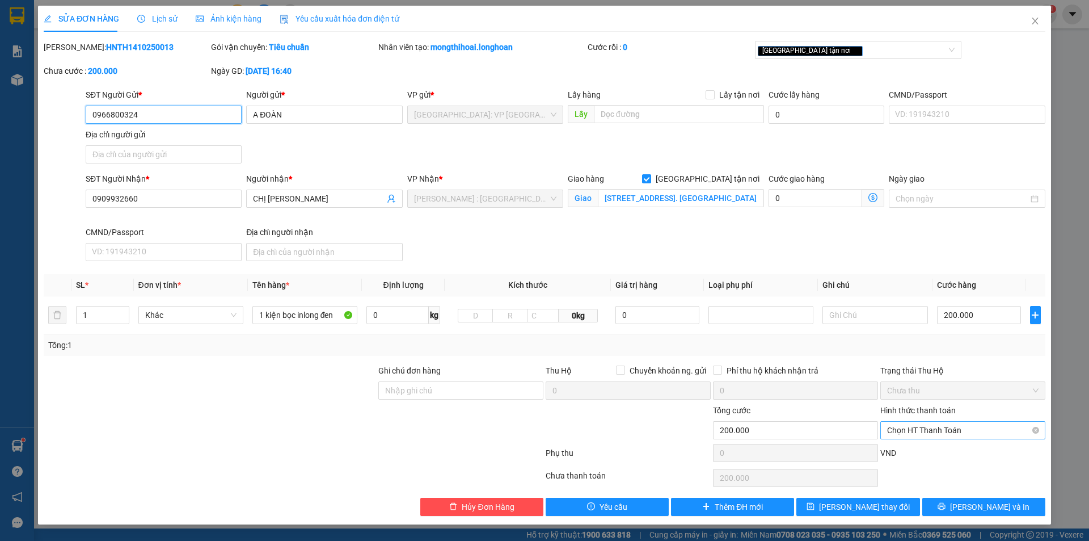
drag, startPoint x: 951, startPoint y: 424, endPoint x: 957, endPoint y: 436, distance: 13.4
click at [951, 424] on span "Chọn HT Thanh Toán" at bounding box center [962, 429] width 151 height 17
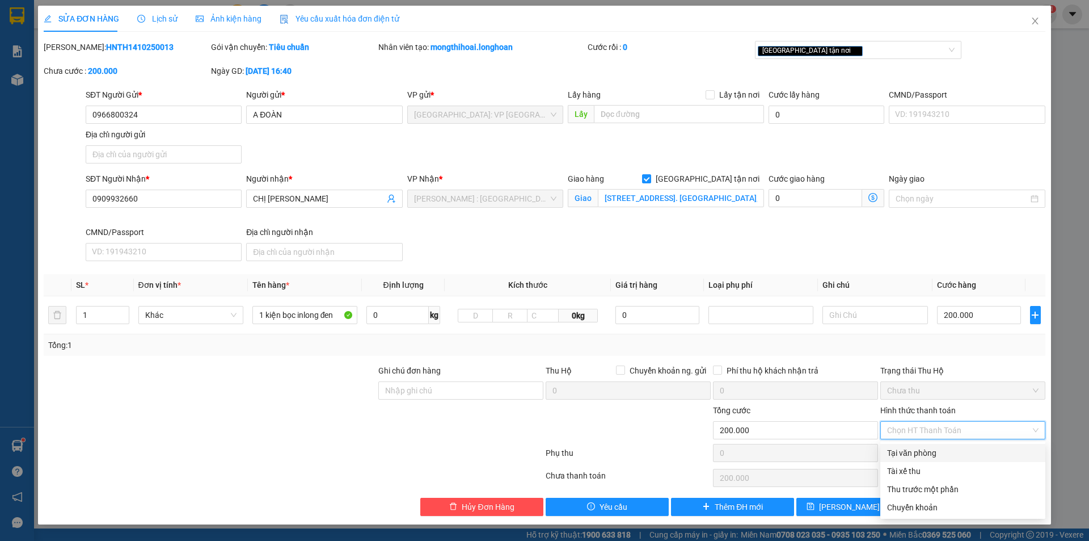
click at [938, 454] on div "Tại văn phòng" at bounding box center [962, 452] width 151 height 12
type input "0"
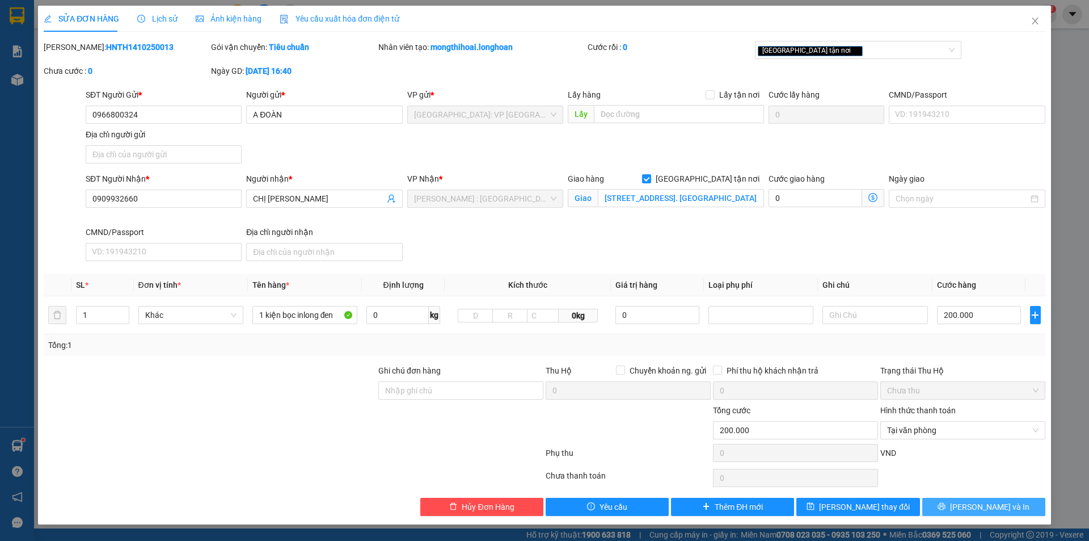
click at [996, 507] on span "[PERSON_NAME] và In" at bounding box center [989, 506] width 79 height 12
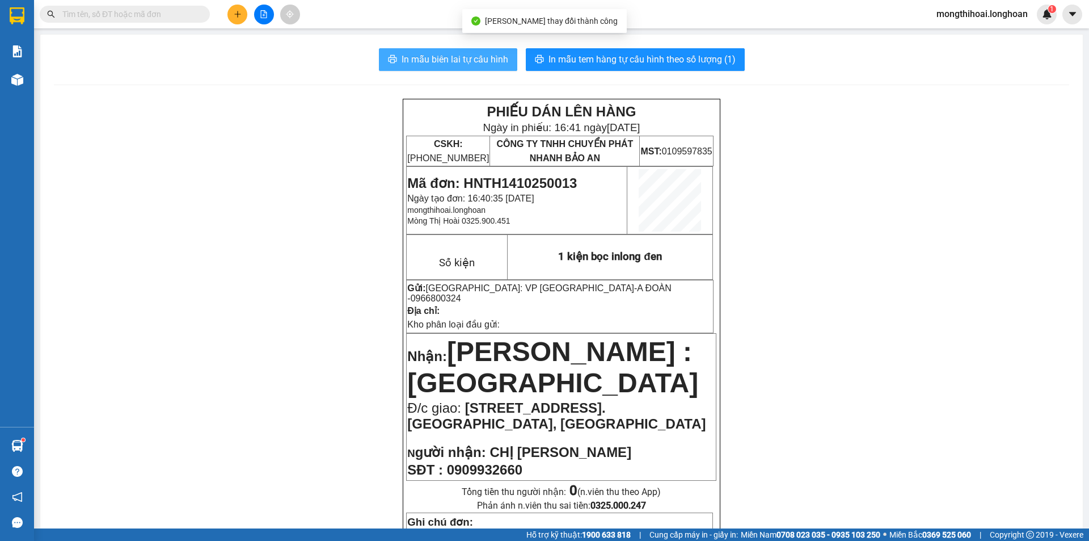
click at [491, 57] on span "In mẫu biên lai tự cấu hình" at bounding box center [455, 59] width 107 height 14
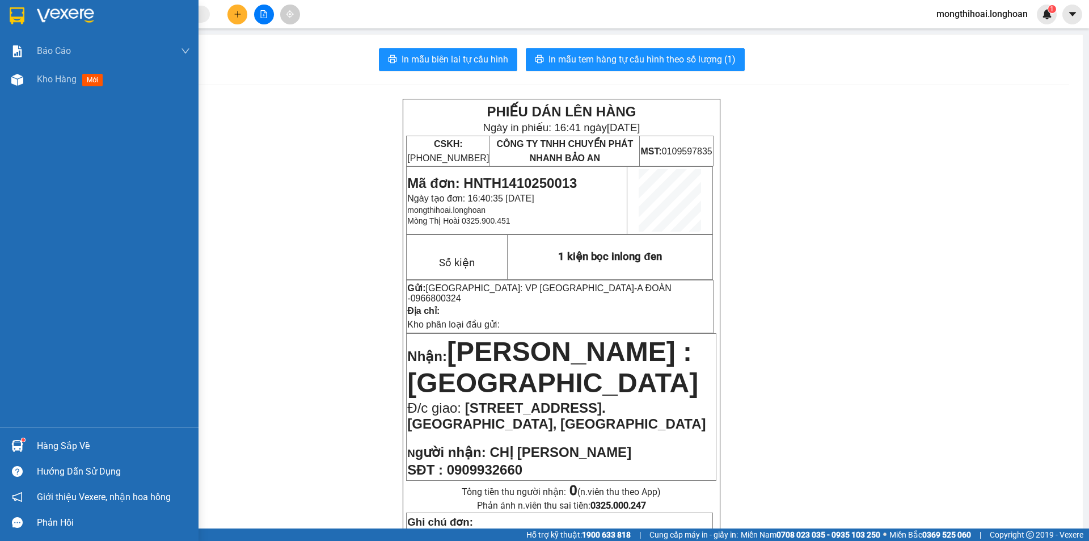
click at [2, 14] on div at bounding box center [99, 18] width 199 height 37
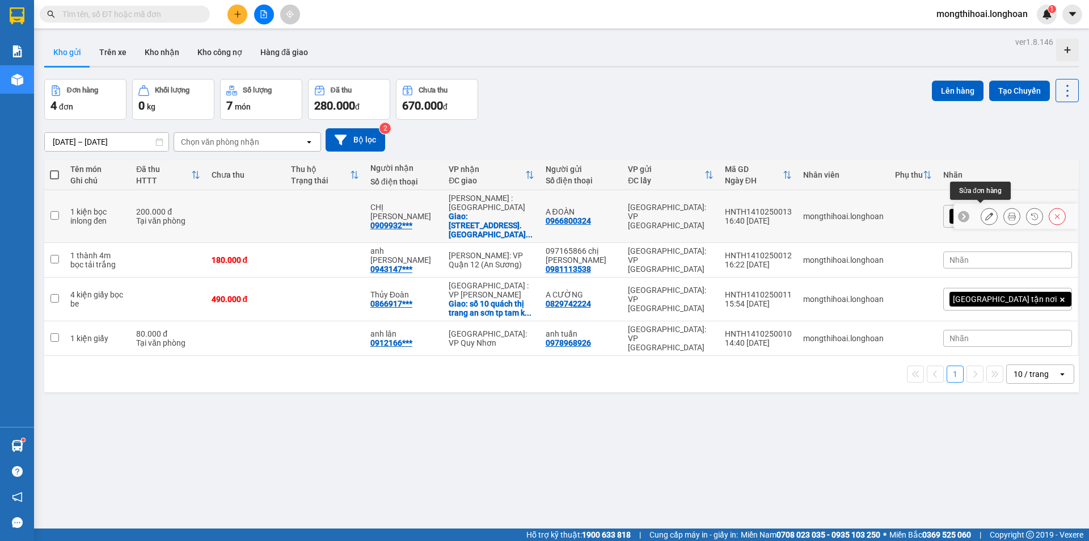
click at [1004, 210] on button at bounding box center [1012, 216] width 16 height 20
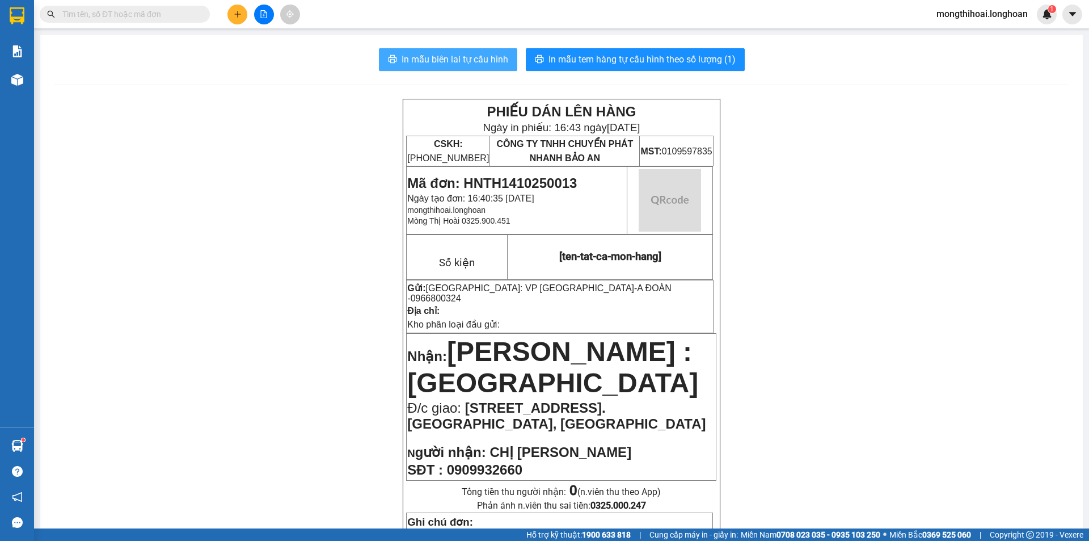
click at [467, 53] on span "In mẫu biên lai tự cấu hình" at bounding box center [455, 59] width 107 height 14
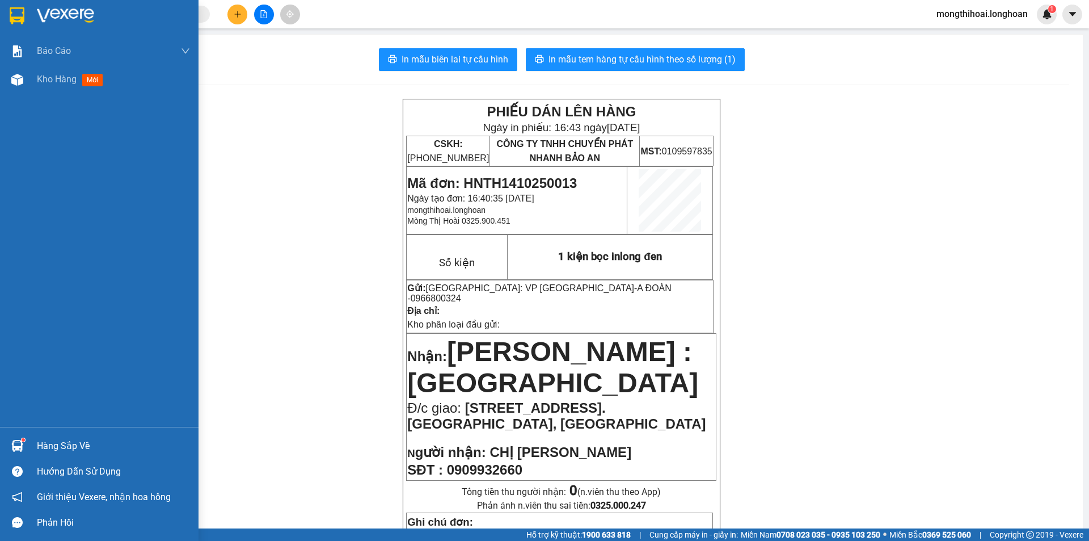
click at [4, 18] on div at bounding box center [99, 18] width 199 height 37
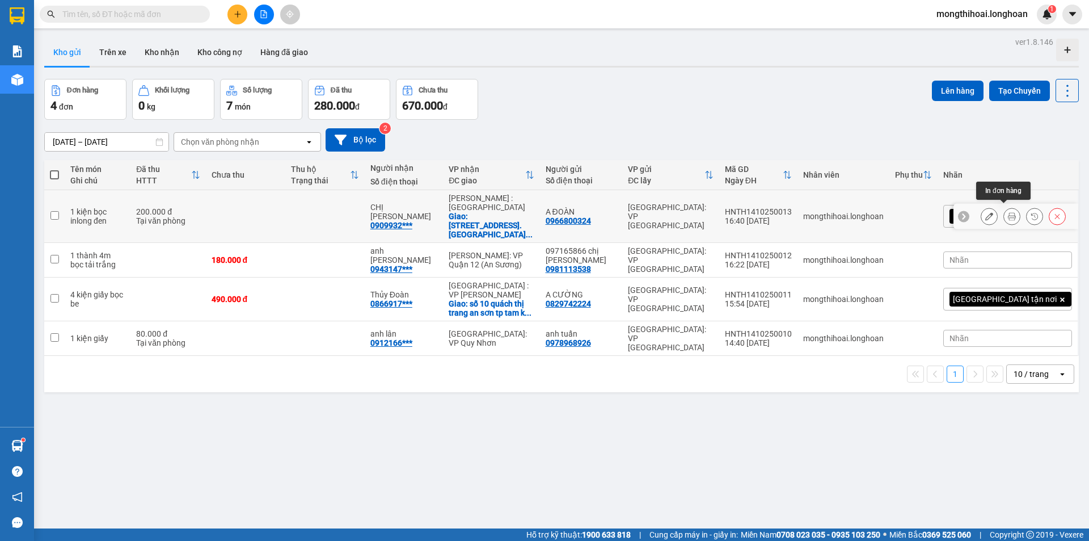
click at [1004, 206] on button at bounding box center [1012, 216] width 16 height 20
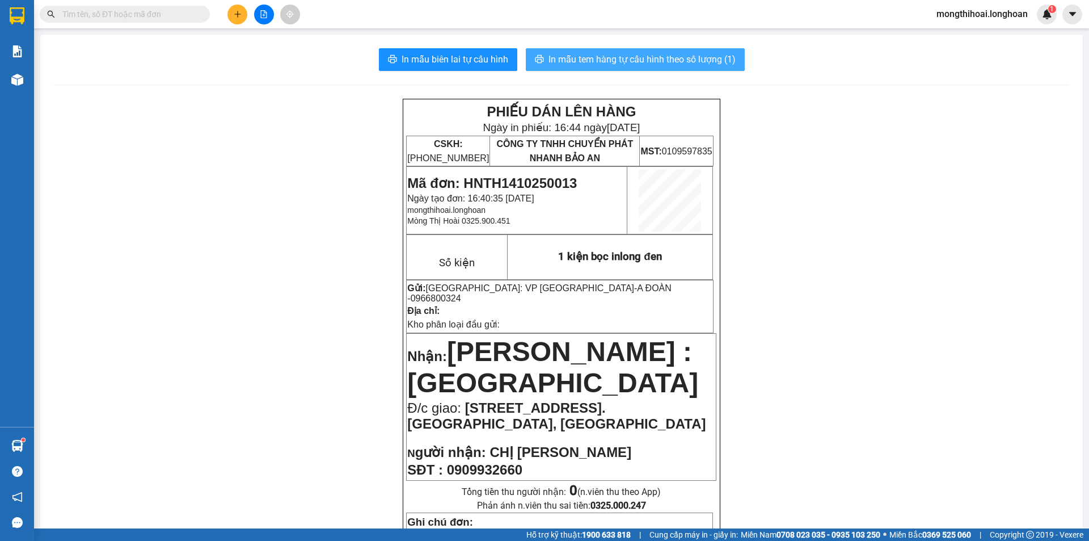
click at [660, 57] on span "In mẫu tem hàng tự cấu hình theo số lượng (1)" at bounding box center [642, 59] width 187 height 14
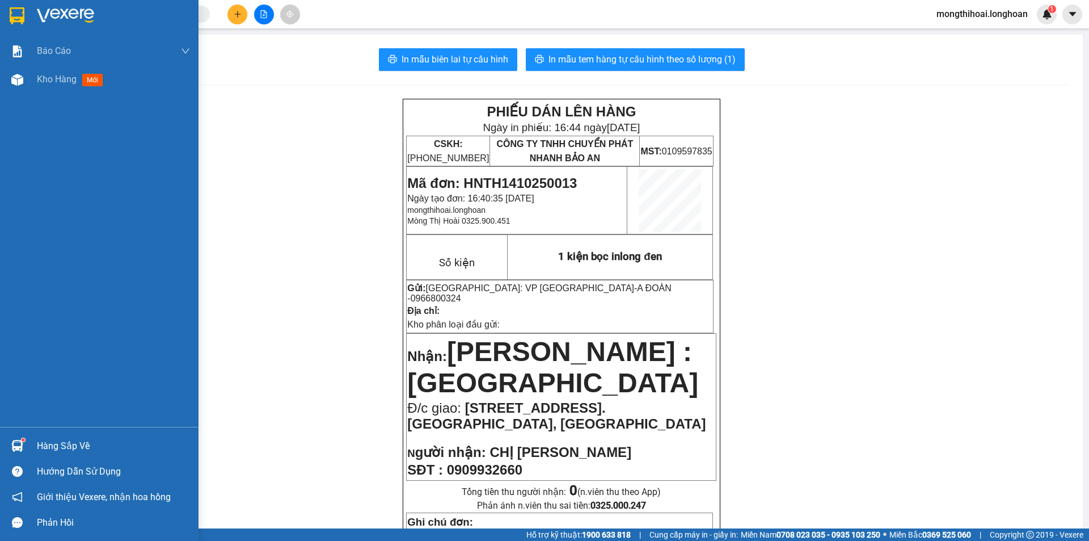
click at [54, 14] on img at bounding box center [65, 15] width 57 height 17
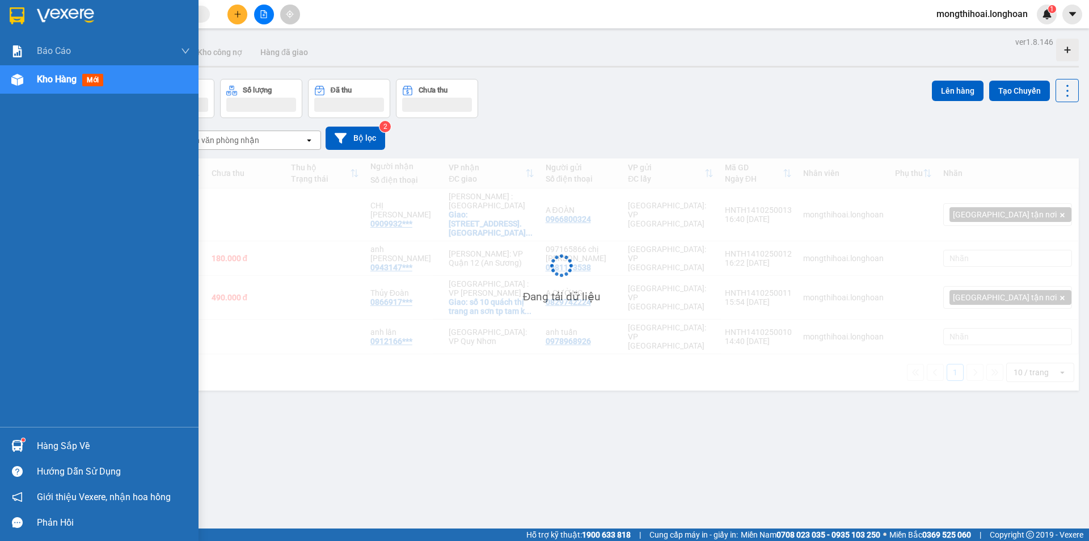
click at [0, 18] on div at bounding box center [99, 18] width 199 height 37
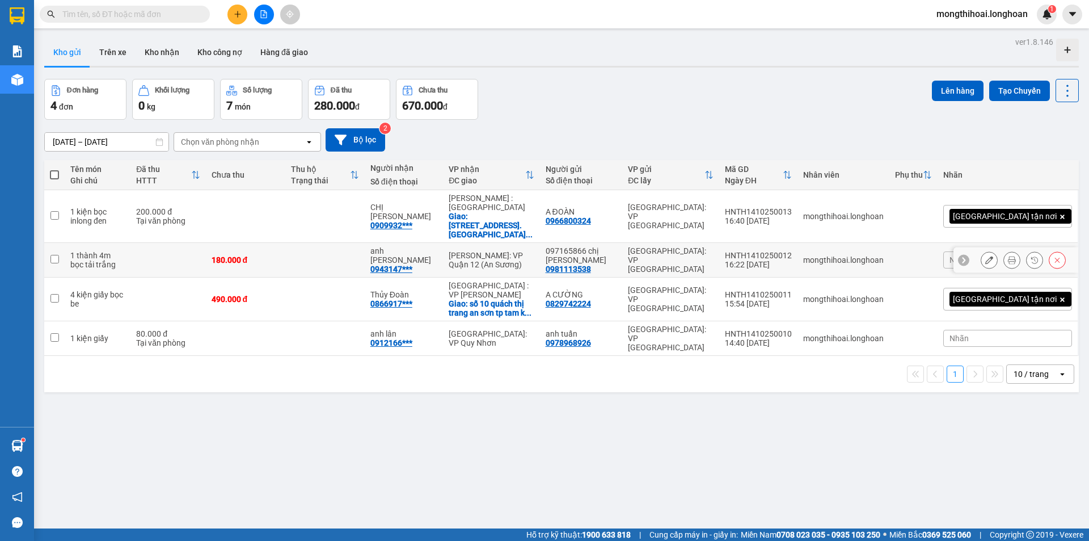
click at [1008, 256] on icon at bounding box center [1012, 260] width 8 height 8
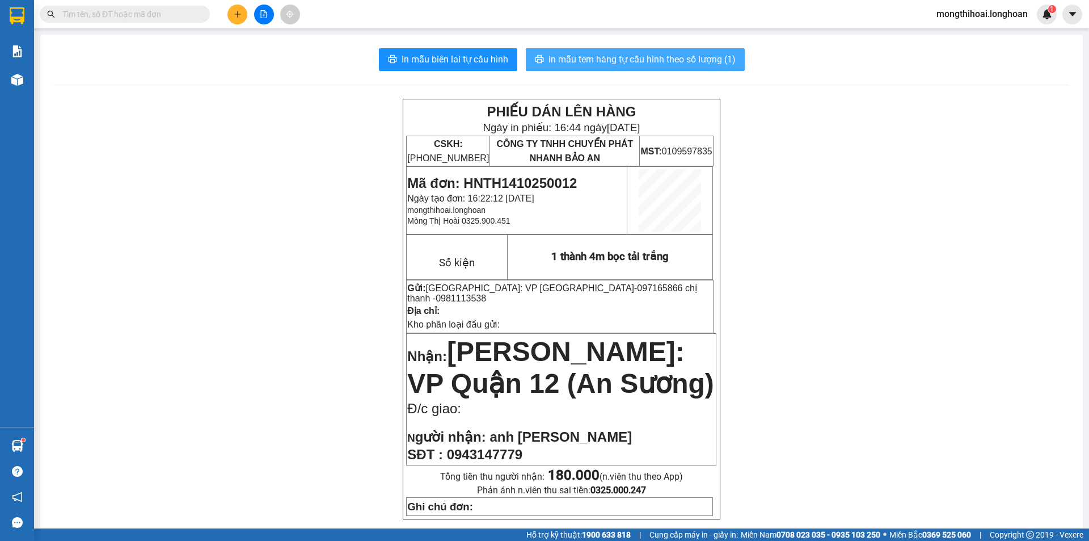
click at [707, 56] on span "In mẫu tem hàng tự cấu hình theo số lượng (1)" at bounding box center [642, 59] width 187 height 14
click at [192, 16] on input "text" at bounding box center [129, 14] width 134 height 12
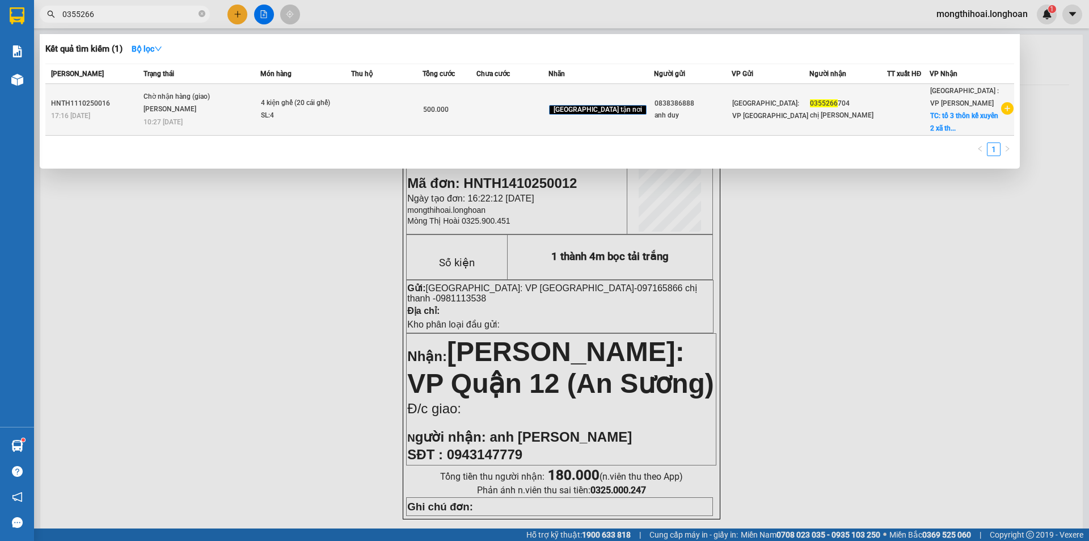
type input "0355266"
click at [476, 118] on td "500.000" at bounding box center [450, 110] width 54 height 52
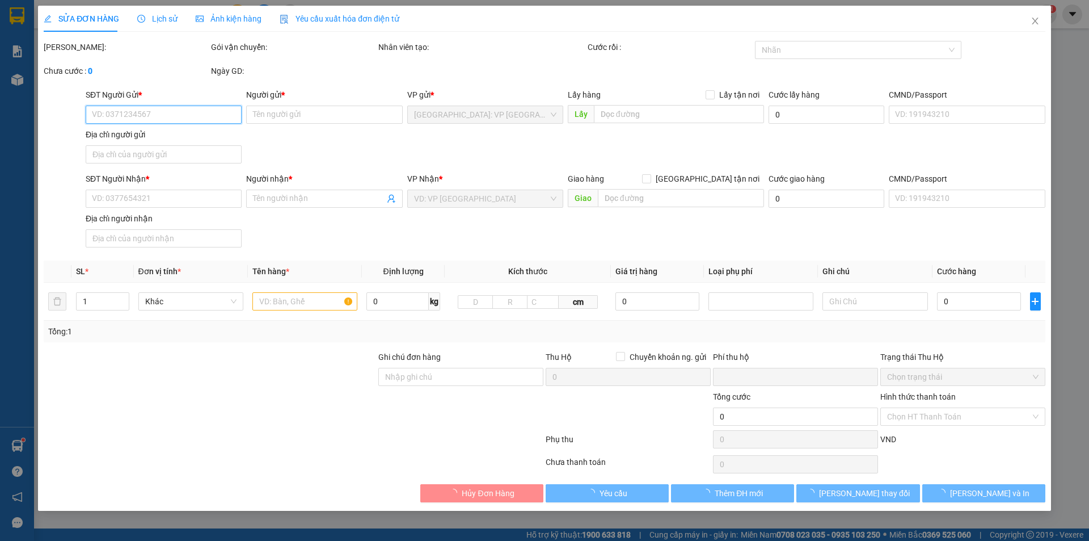
type input "0838386888"
type input "anh duy"
type input "0355266704"
type input "chị [PERSON_NAME]"
checkbox input "true"
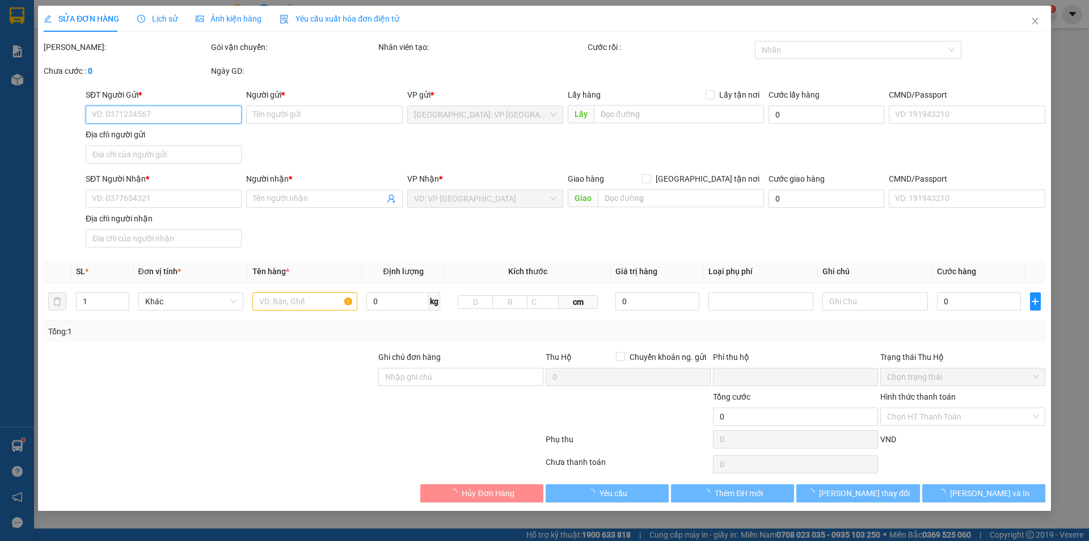
type input "tổ 3 thôn kế xuyên 2 xã [GEOGRAPHIC_DATA], [GEOGRAPHIC_DATA]"
type input "hàng nhựa mỏng dễ gãy, nhẹ tay"
type input "0"
type input "500.000"
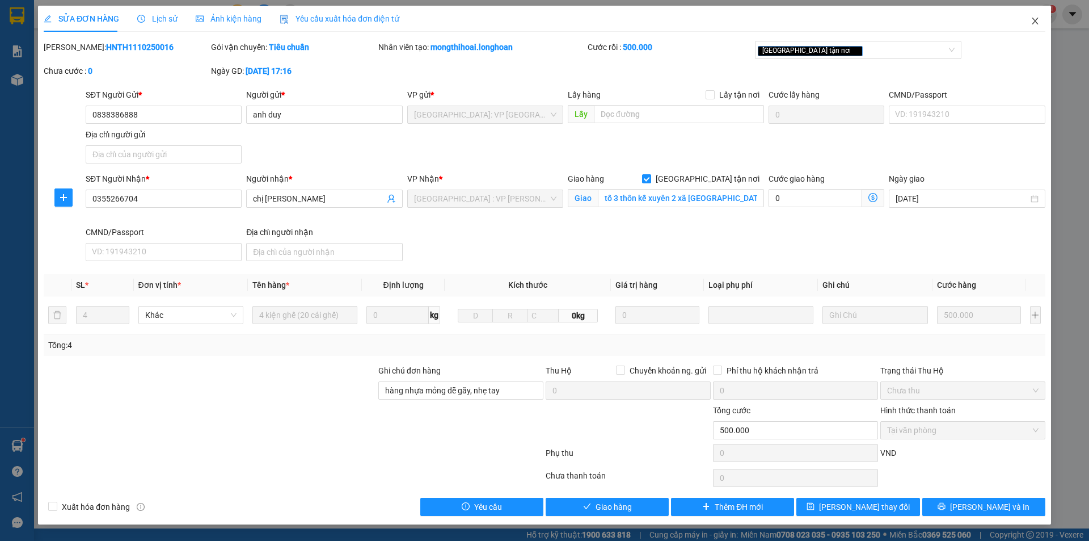
click at [1028, 23] on span "Close" at bounding box center [1035, 22] width 32 height 32
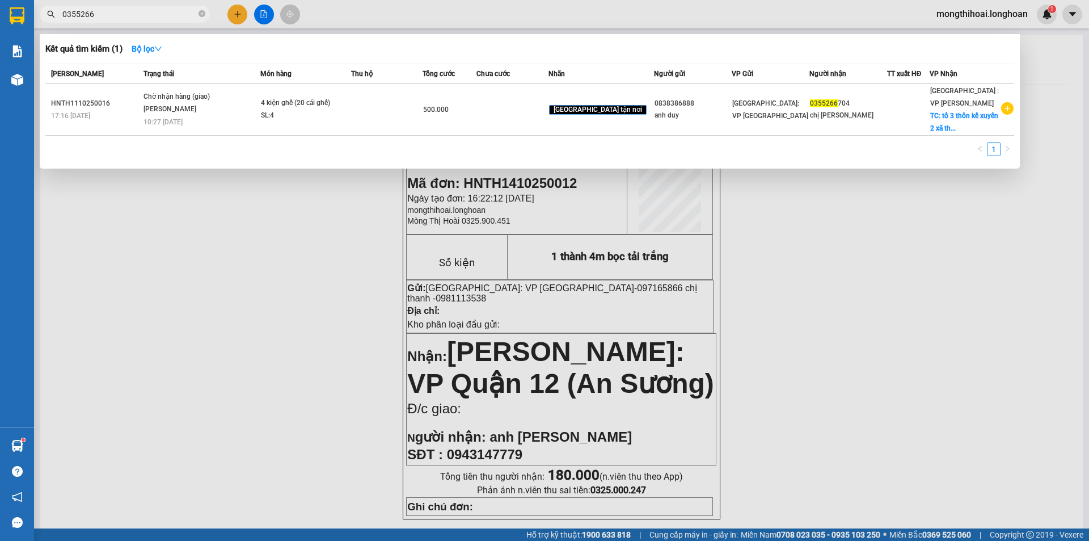
drag, startPoint x: 153, startPoint y: 10, endPoint x: 184, endPoint y: 26, distance: 34.5
click at [153, 10] on input "0355266" at bounding box center [129, 14] width 134 height 12
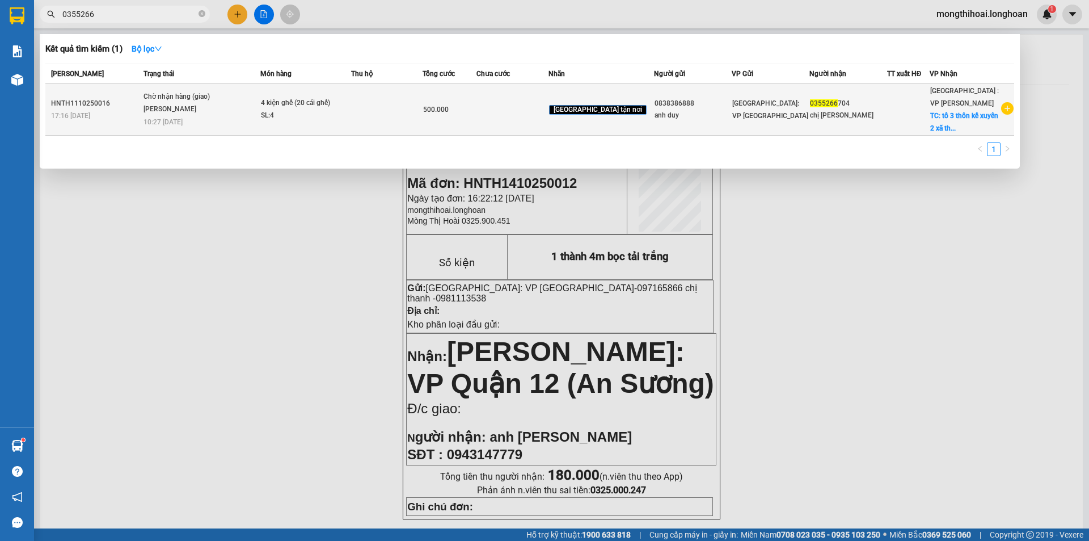
click at [532, 115] on td at bounding box center [511, 110] width 71 height 52
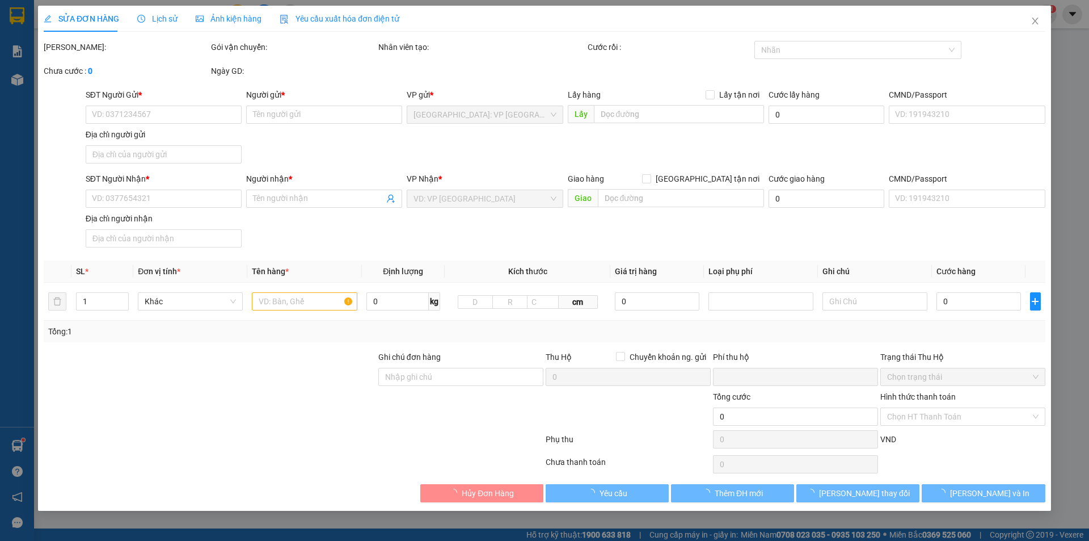
type input "0838386888"
type input "anh duy"
type input "0355266704"
type input "chị [PERSON_NAME]"
checkbox input "true"
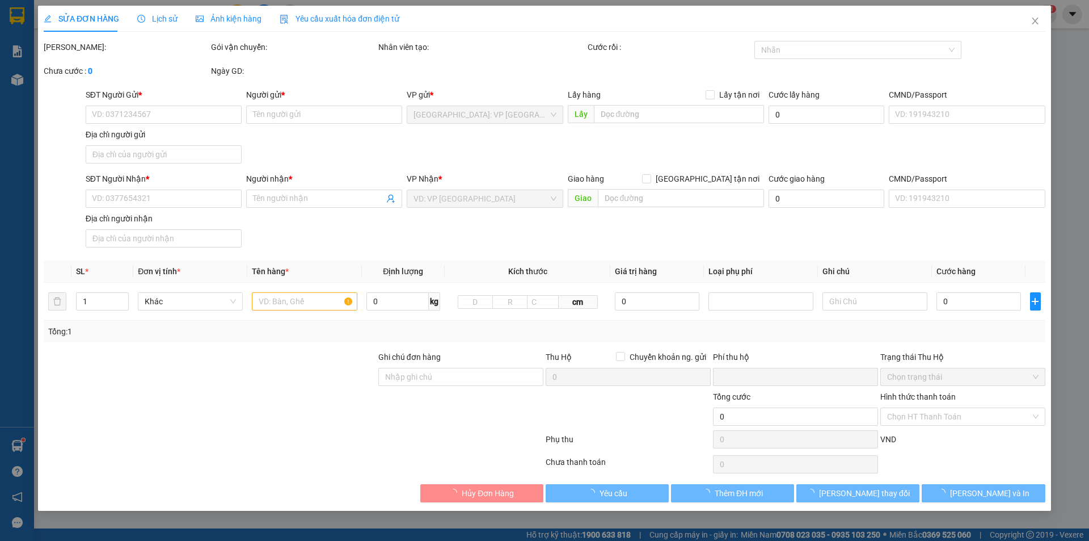
type input "tổ 3 thôn kế xuyên 2 xã [GEOGRAPHIC_DATA], [GEOGRAPHIC_DATA]"
type input "hàng nhựa mỏng dễ gãy, nhẹ tay"
type input "0"
type input "500.000"
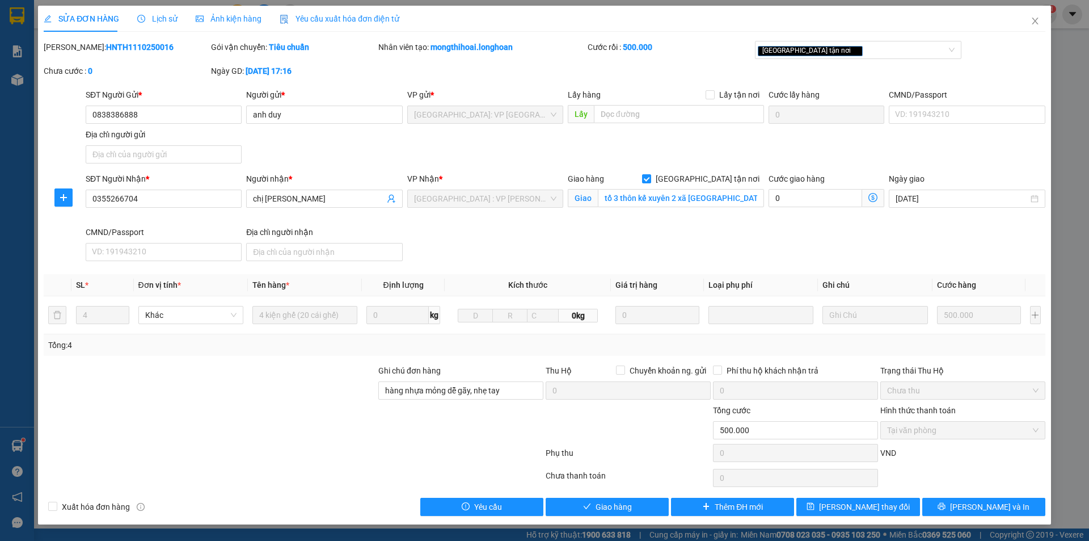
drag, startPoint x: 69, startPoint y: 45, endPoint x: 146, endPoint y: 45, distance: 77.7
click at [146, 45] on div "[PERSON_NAME]: HNTH1110250016" at bounding box center [126, 47] width 165 height 12
copy div ": HNTH1110250016"
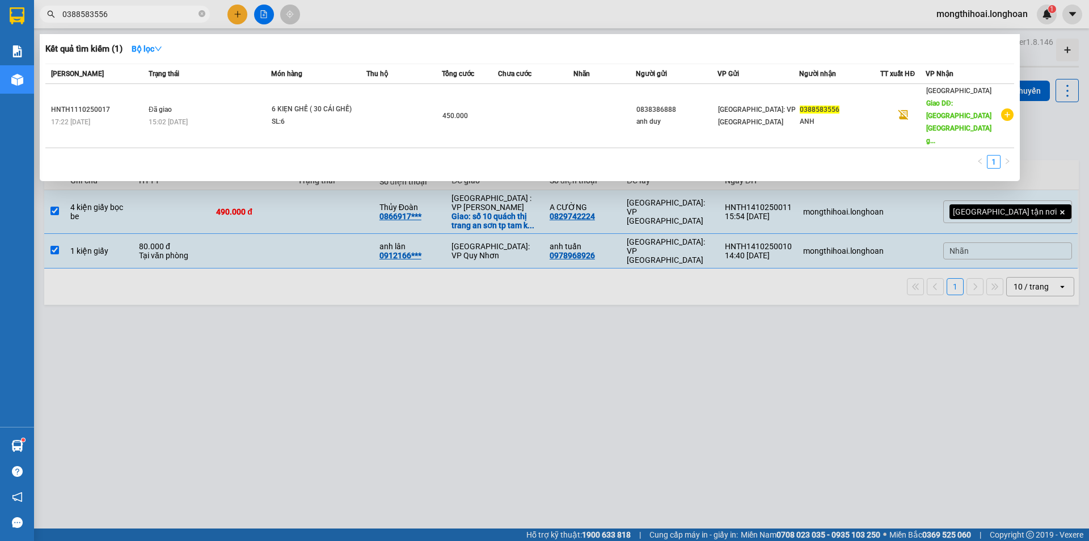
click at [197, 17] on span "0388583556" at bounding box center [125, 14] width 170 height 17
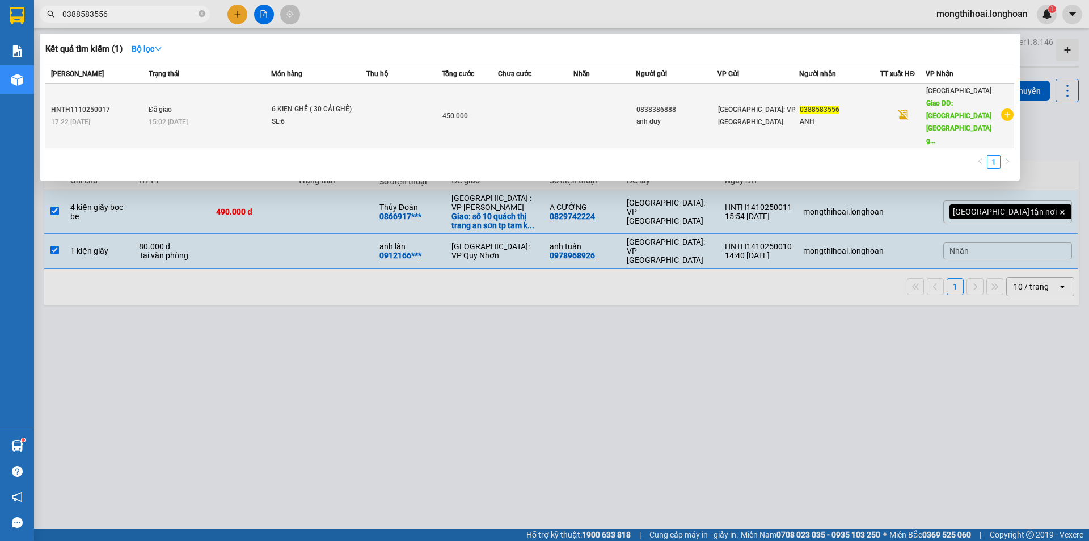
click at [404, 104] on td at bounding box center [403, 116] width 75 height 64
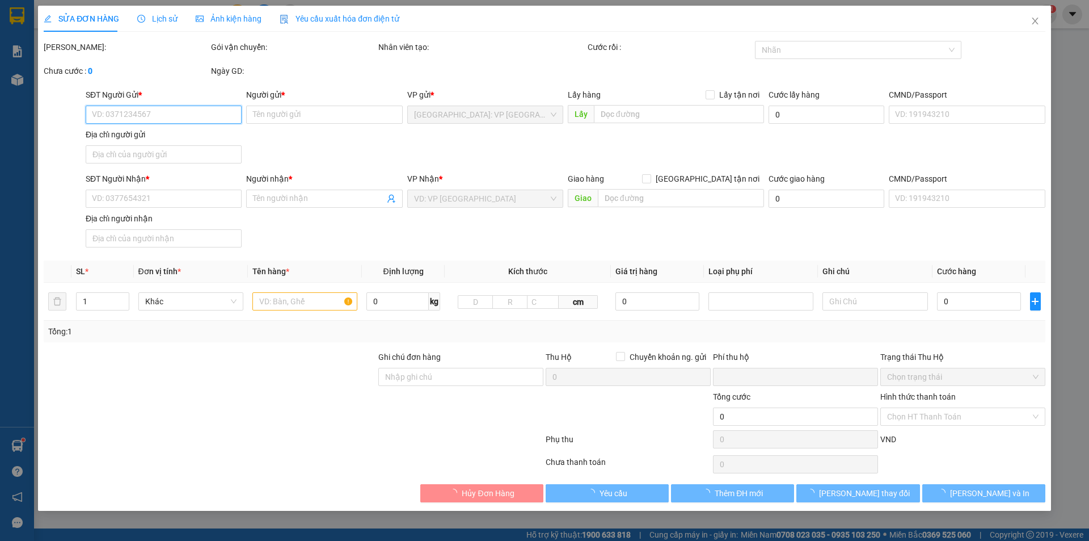
type input "0838386888"
type input "anh duy"
type input "0388583556"
type input "ANH"
type input "Bình Sơn quảng ngãi giao dọc QL 1A"
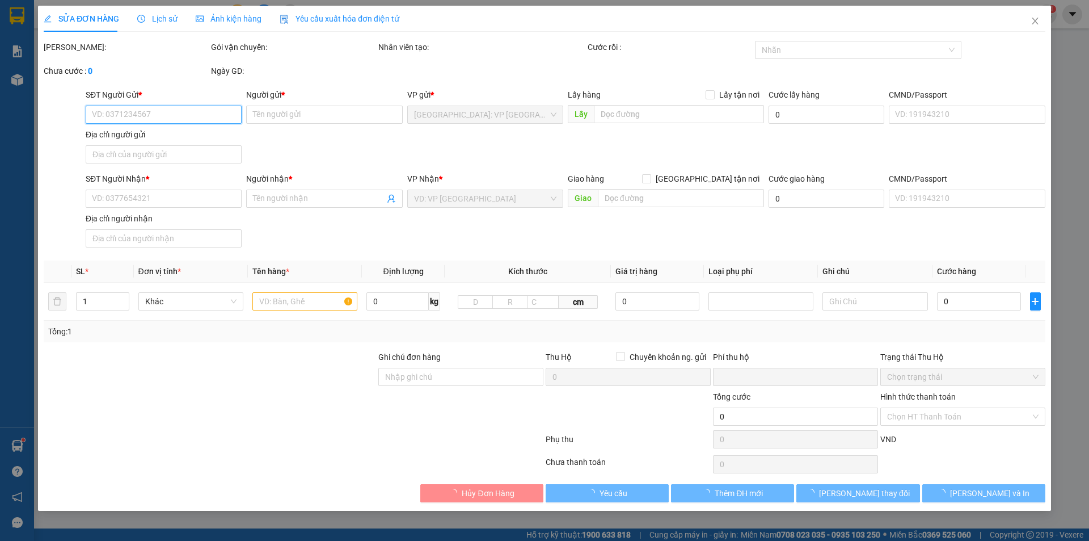
type input "hàng nhựa mỏng dễ gãy, nhẹ tay"
type input "0"
type input "450.000"
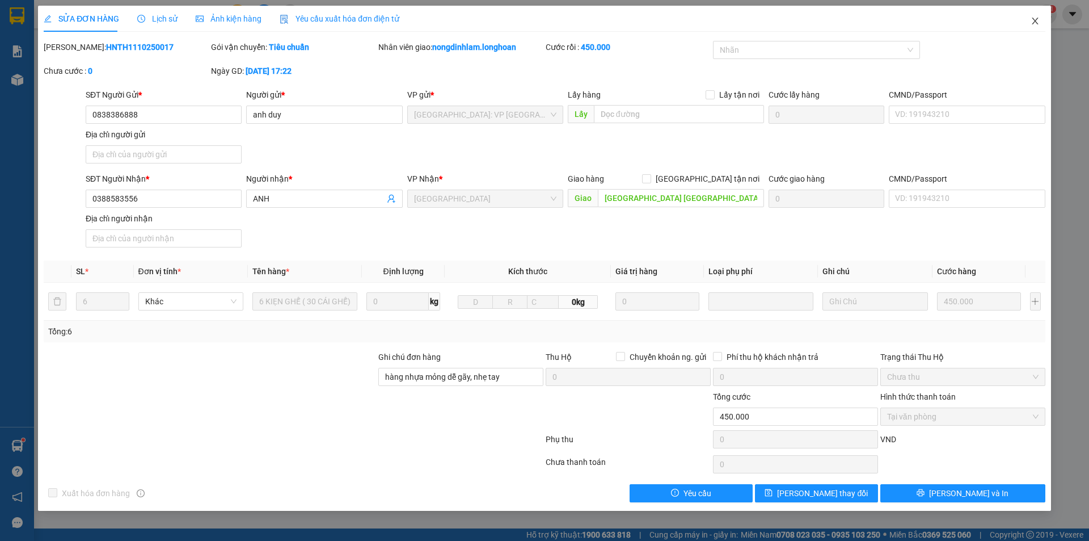
click at [1034, 16] on span "Close" at bounding box center [1035, 22] width 32 height 32
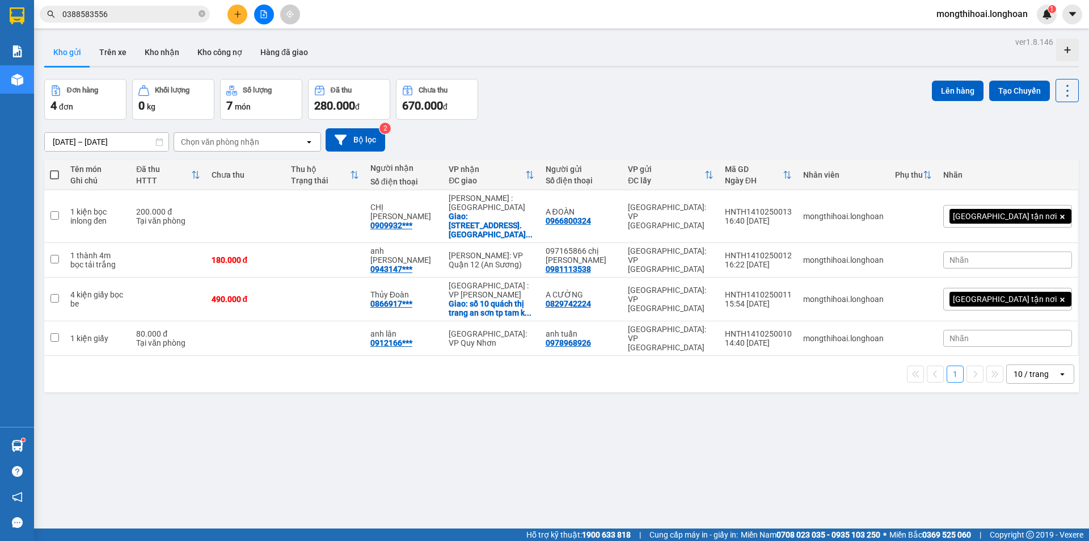
click at [144, 16] on input "0388583556" at bounding box center [129, 14] width 134 height 12
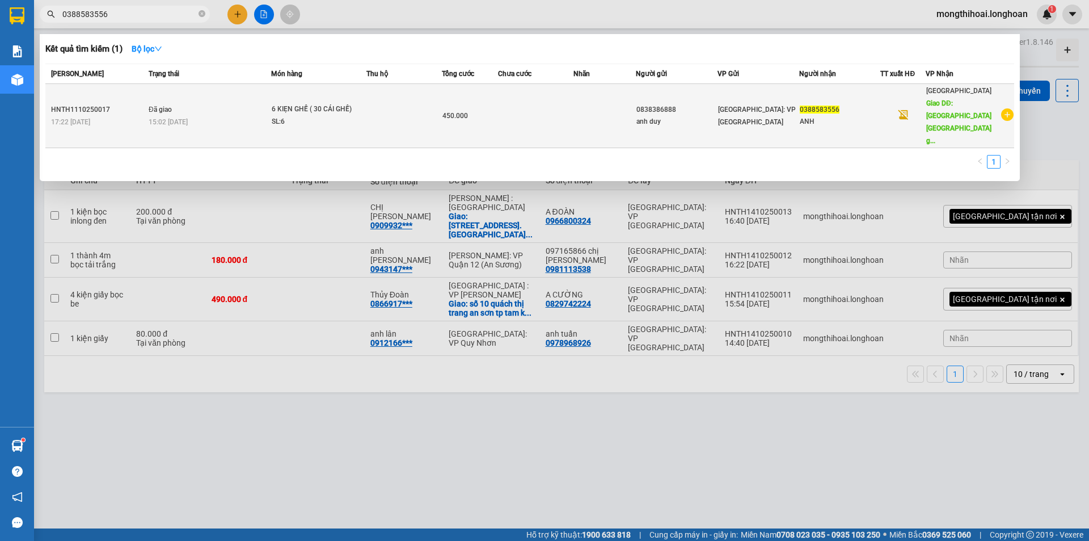
click at [188, 118] on span "15:02 - 14/10" at bounding box center [168, 122] width 39 height 8
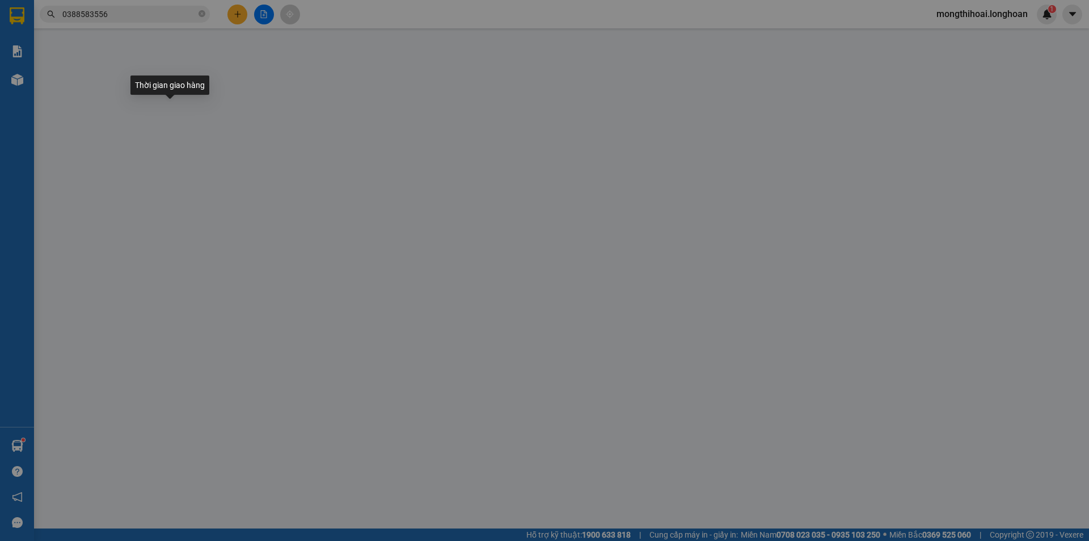
type input "0838386888"
type input "anh duy"
type input "0388583556"
type input "ANH"
type input "Bình Sơn quảng ngãi giao dọc QL 1A"
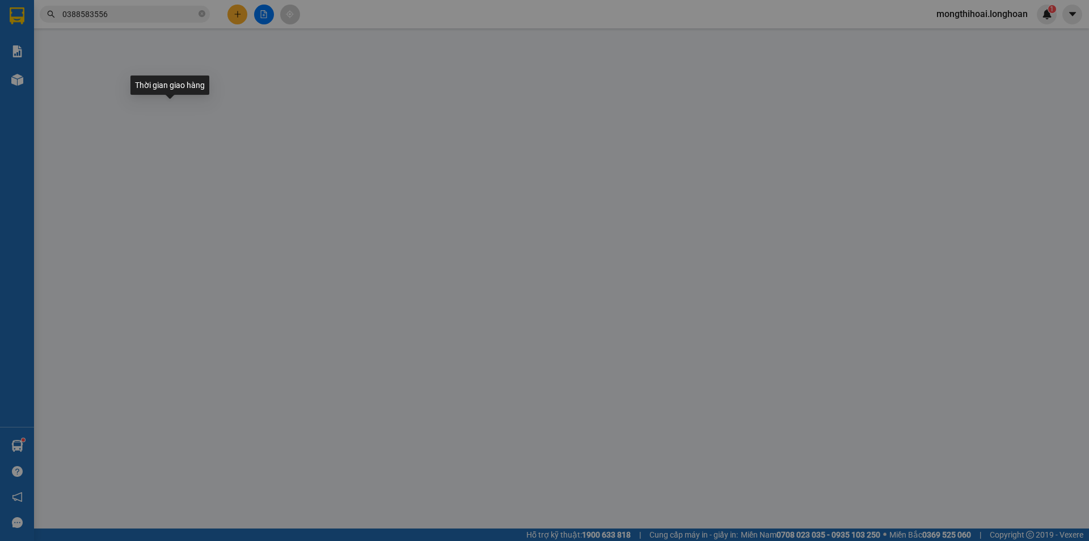
type input "hàng nhựa mỏng dễ gãy, nhẹ tay"
type input "0"
type input "450.000"
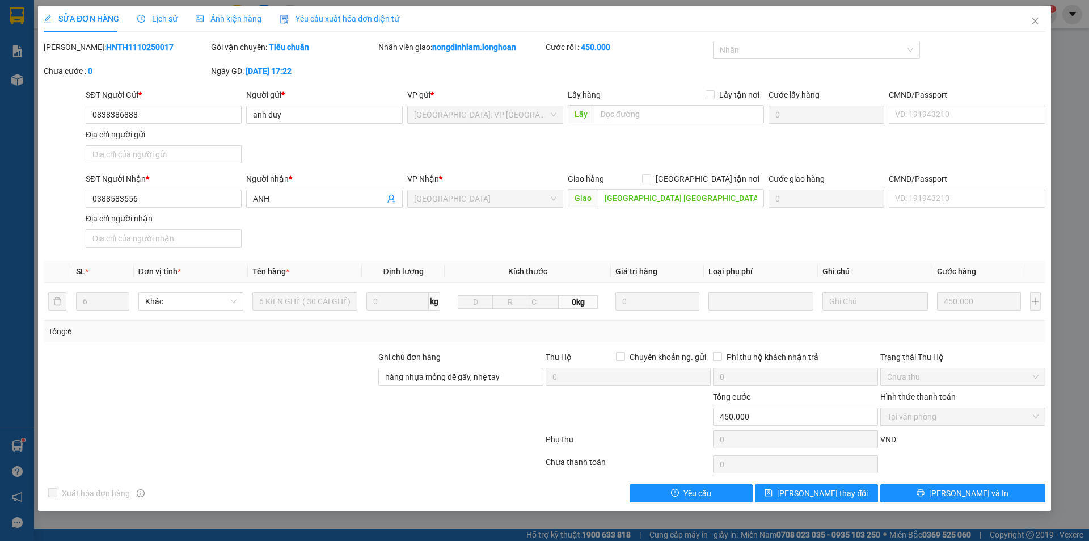
drag, startPoint x: 73, startPoint y: 43, endPoint x: 147, endPoint y: 42, distance: 74.3
click at [147, 42] on div "Mã ĐH: HNTH1110250017" at bounding box center [126, 47] width 165 height 12
copy b "HNTH1110250017"
click at [1027, 17] on span "Close" at bounding box center [1035, 22] width 32 height 32
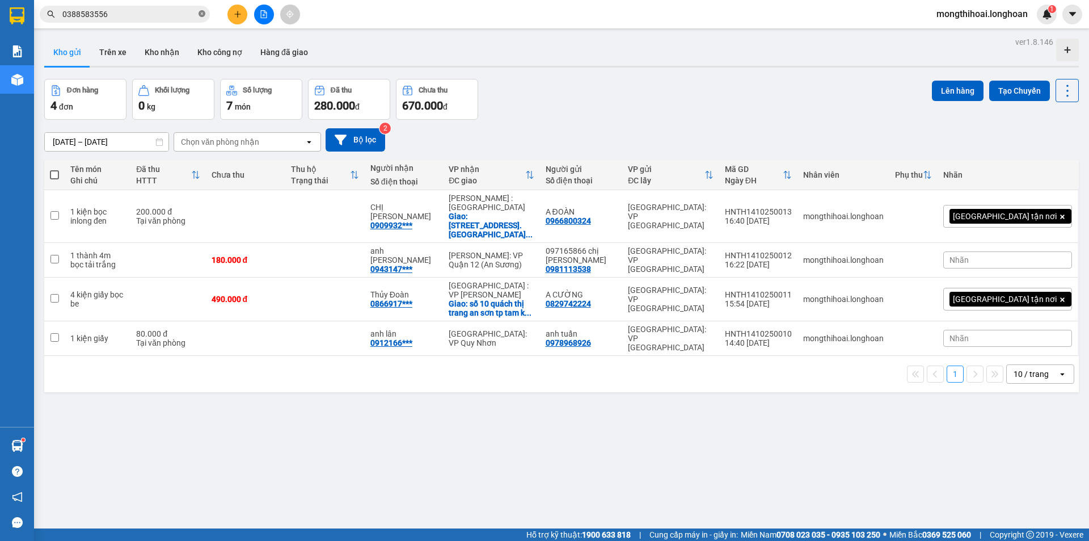
click at [207, 14] on span "0388583556" at bounding box center [125, 14] width 170 height 17
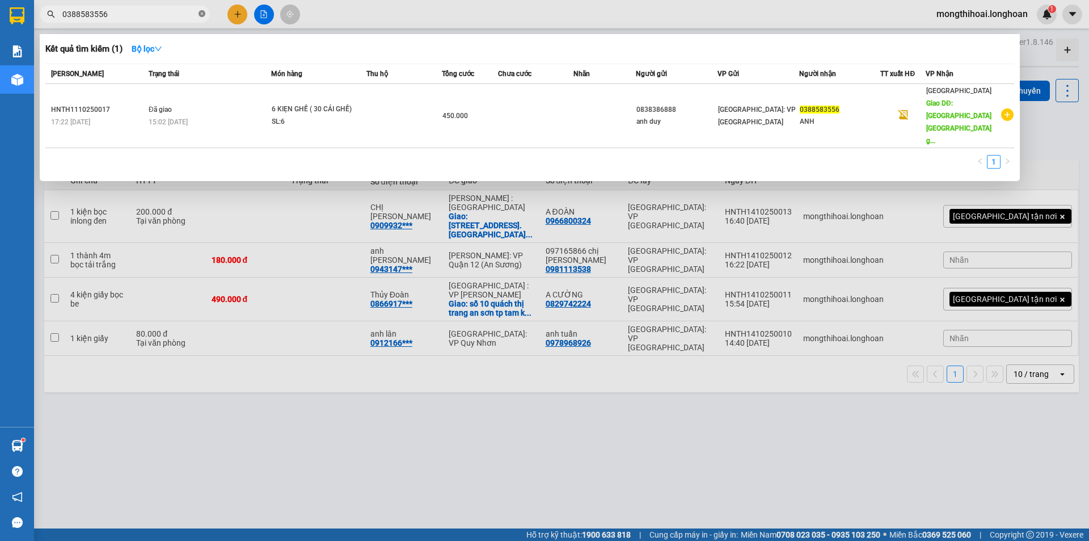
click at [202, 14] on icon "close-circle" at bounding box center [202, 13] width 7 height 7
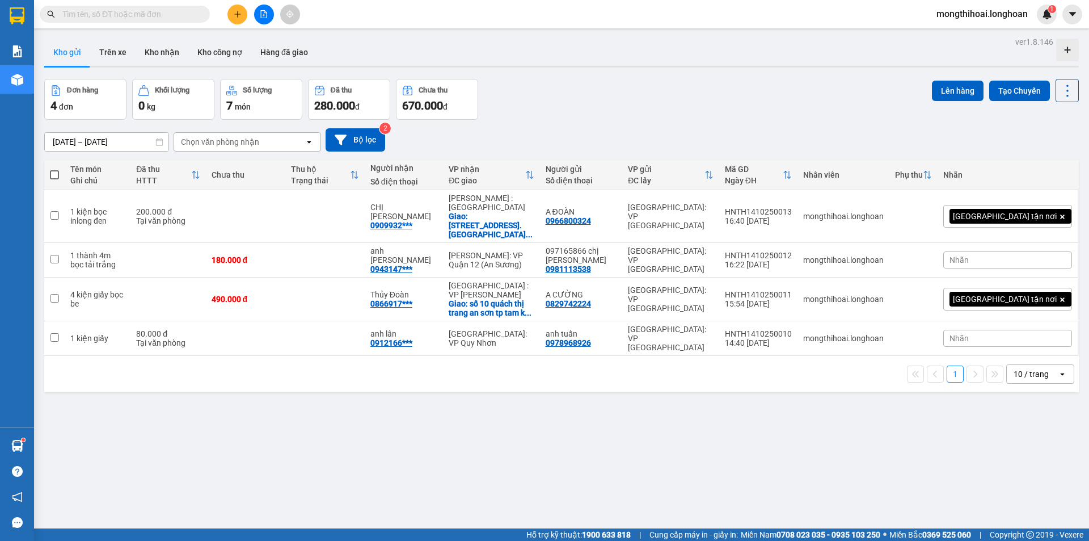
click at [234, 6] on button at bounding box center [237, 15] width 20 height 20
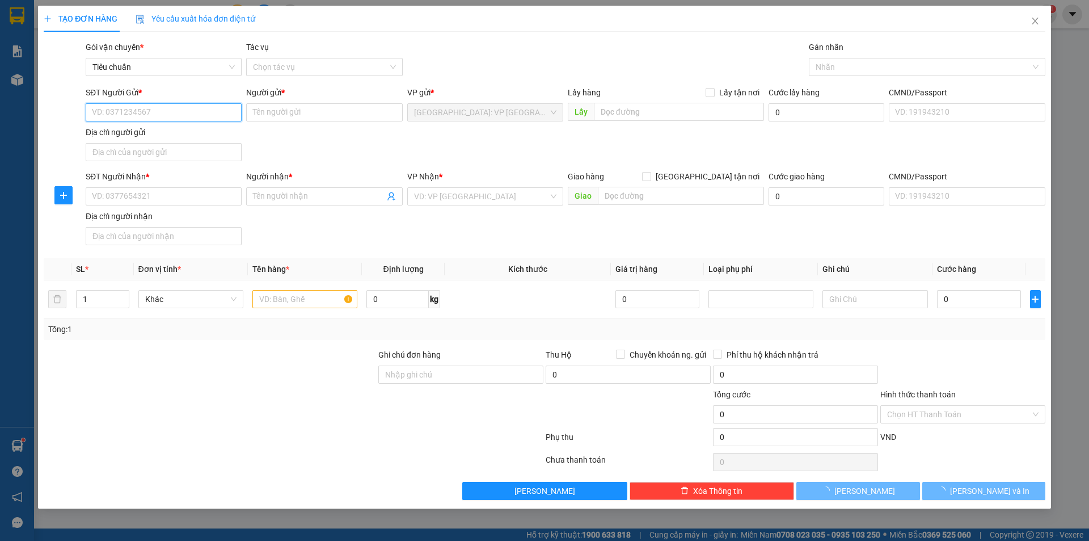
drag, startPoint x: 231, startPoint y: 109, endPoint x: 253, endPoint y: 200, distance: 93.3
click at [231, 109] on input "SĐT Người Gửi *" at bounding box center [164, 112] width 156 height 18
click at [208, 113] on input "SĐT Người Gửi *" at bounding box center [164, 112] width 156 height 18
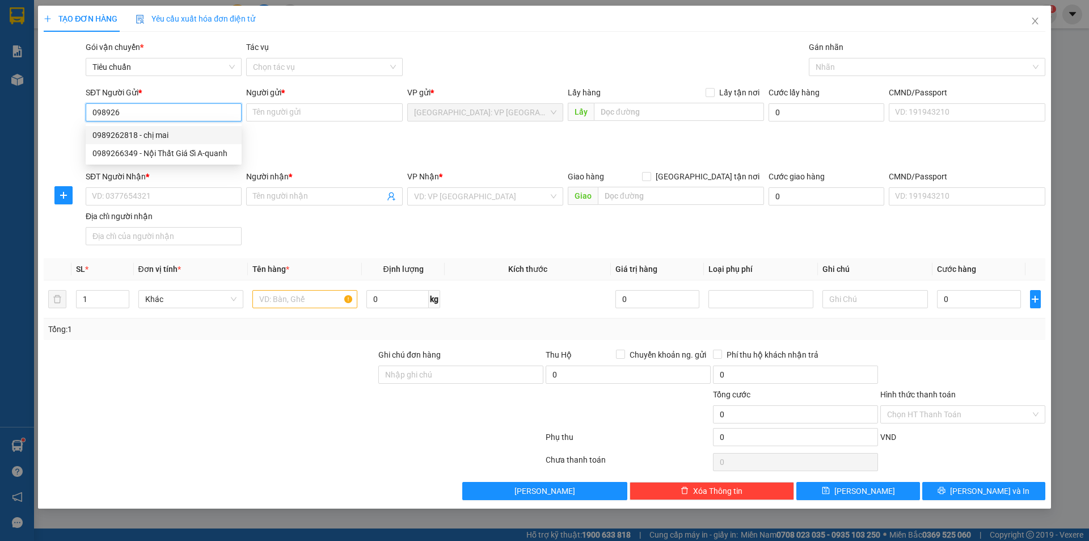
drag, startPoint x: 165, startPoint y: 132, endPoint x: 174, endPoint y: 137, distance: 10.9
click at [163, 132] on div "0989262818 - chị mai" at bounding box center [163, 135] width 142 height 12
type input "0989262818"
type input "chị mai"
type input "0989262818"
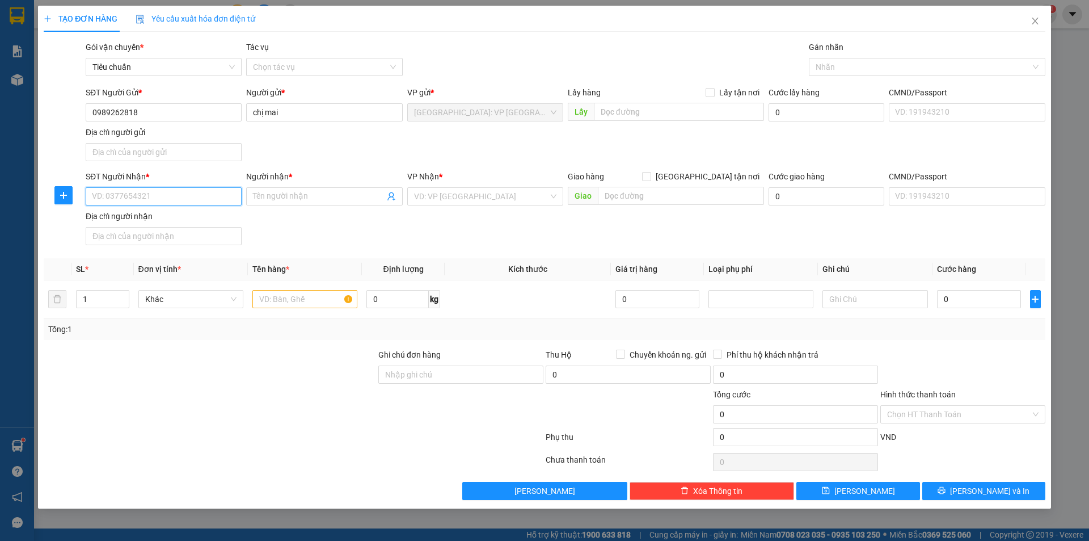
drag, startPoint x: 208, startPoint y: 195, endPoint x: 293, endPoint y: 275, distance: 116.4
click at [210, 196] on input "SĐT Người Nhận *" at bounding box center [164, 196] width 156 height 18
click at [200, 190] on input "SĐT Người Nhận *" at bounding box center [164, 196] width 156 height 18
click at [178, 193] on input "098305" at bounding box center [164, 196] width 156 height 18
type input "0983055055"
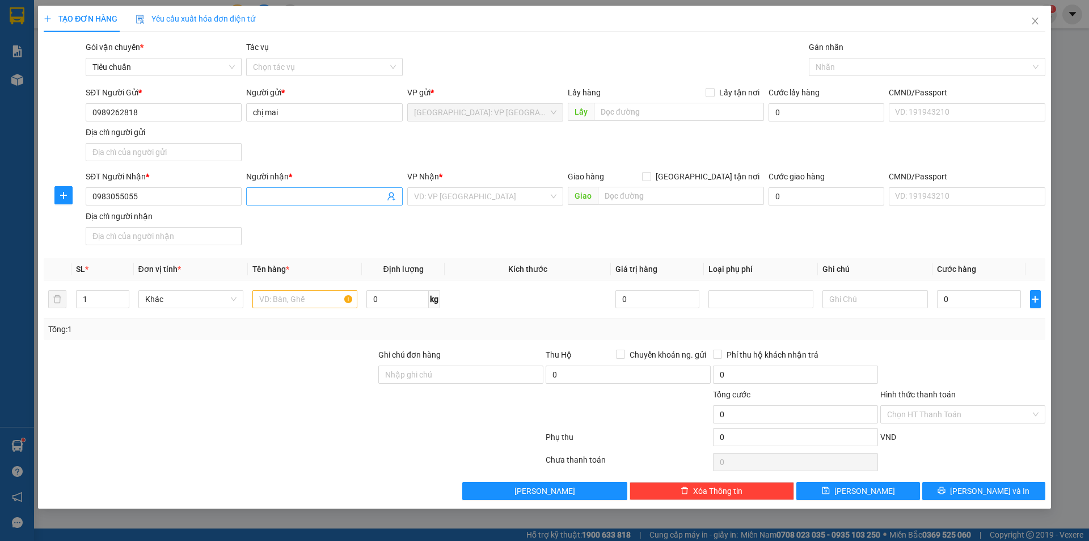
click at [295, 198] on input "Người nhận *" at bounding box center [318, 196] width 131 height 12
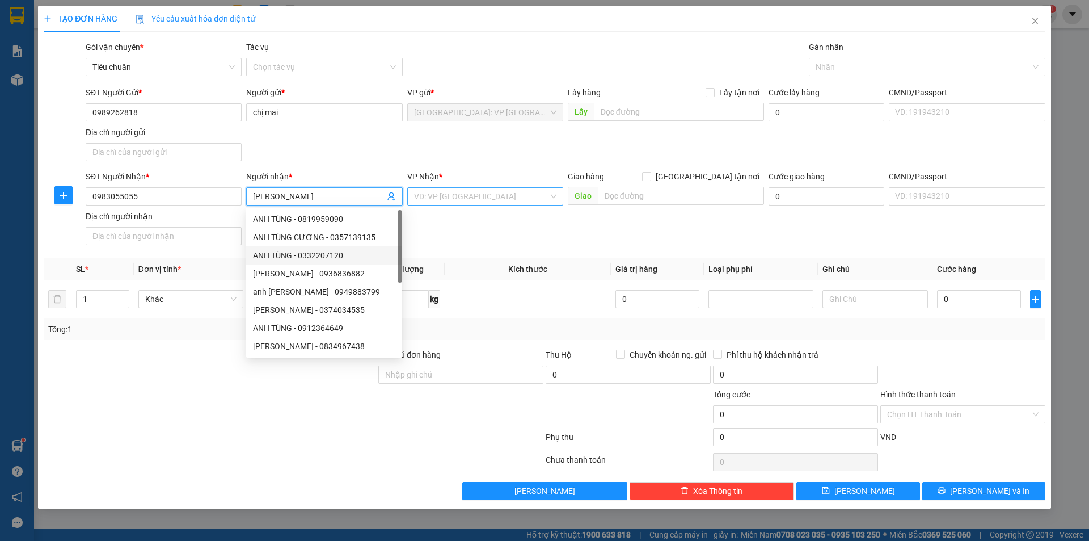
type input "anh tùng"
click at [484, 188] on input "search" at bounding box center [481, 196] width 134 height 17
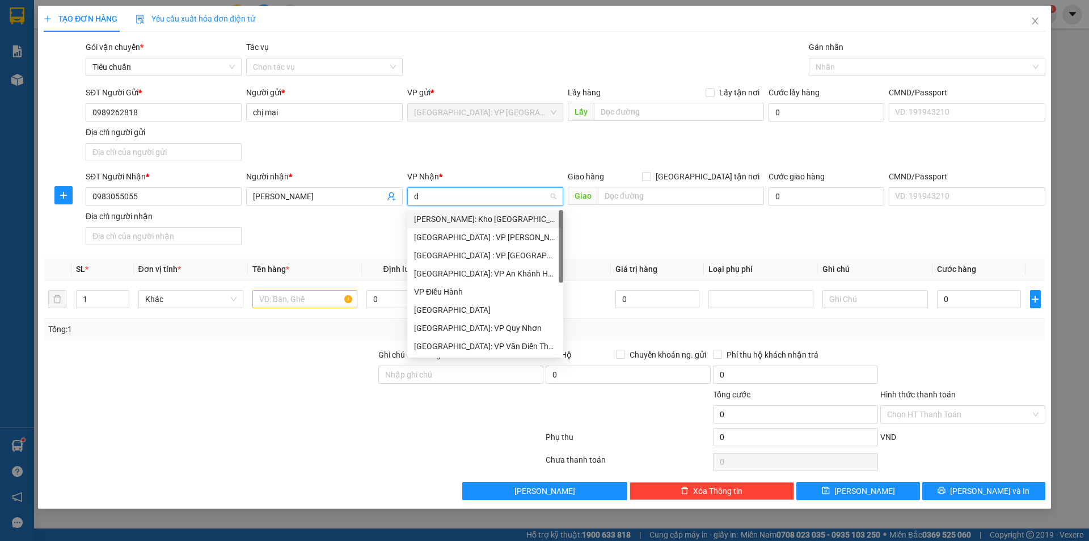
type input "dà"
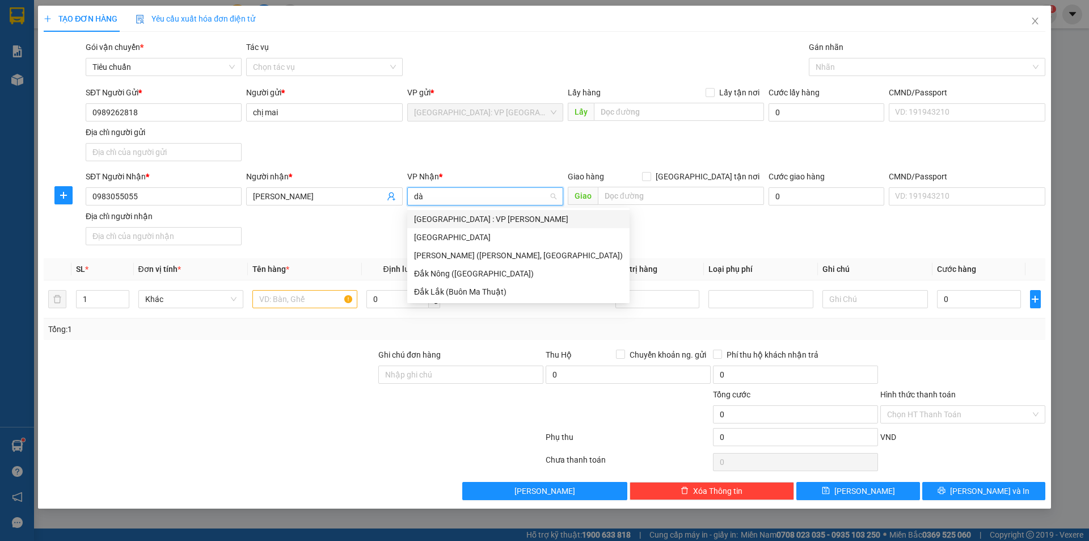
drag, startPoint x: 480, startPoint y: 218, endPoint x: 596, endPoint y: 199, distance: 117.9
click at [480, 218] on div "[GEOGRAPHIC_DATA] : VP [PERSON_NAME]" at bounding box center [518, 219] width 209 height 12
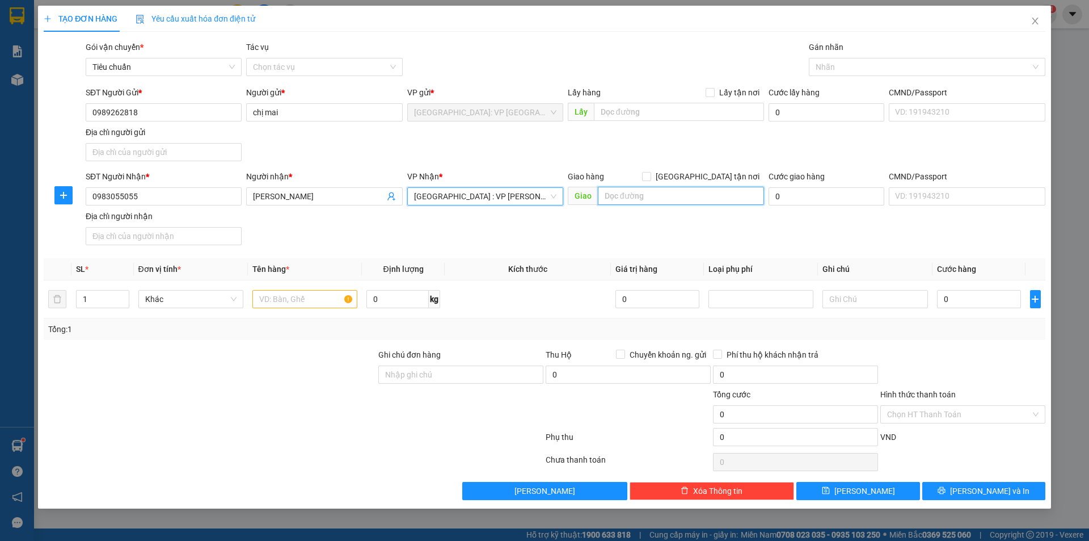
click at [611, 200] on input "text" at bounding box center [681, 196] width 166 height 18
click at [635, 197] on input "text" at bounding box center [681, 196] width 166 height 18
paste input "xô viết nghệ tĩnh,phường hoà cường Nam,hải châu cũ,TP Đà Nẵng,"
drag, startPoint x: 700, startPoint y: 193, endPoint x: 771, endPoint y: 202, distance: 72.0
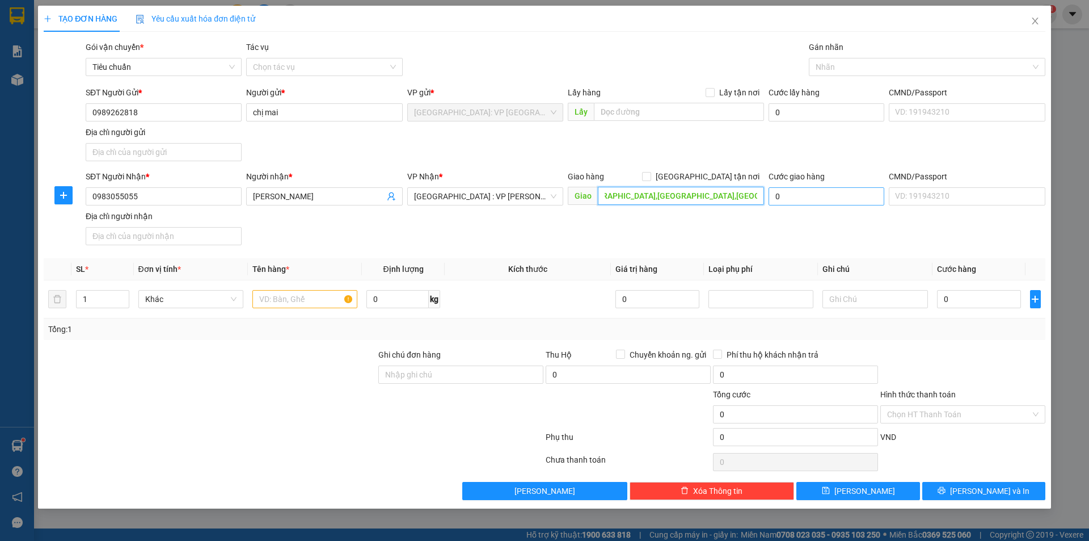
click at [771, 202] on div "SĐT Người Nhận * 0983055055 Người nhận * anh tùng VP Nhận * Đà Nẵng : VP Thanh …" at bounding box center [565, 209] width 964 height 79
type input "xô viết nghệ tĩnh,phường hoà cường Nam,hải châu đà nẵng"
drag, startPoint x: 704, startPoint y: 174, endPoint x: 726, endPoint y: 151, distance: 31.3
click at [650, 173] on input "[GEOGRAPHIC_DATA] tận nơi" at bounding box center [646, 176] width 8 height 8
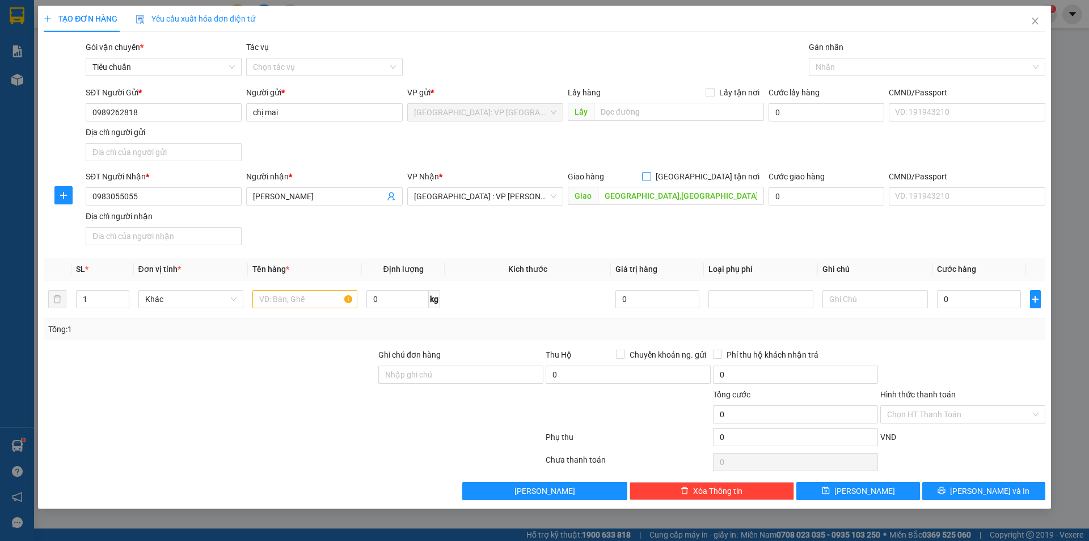
checkbox input "true"
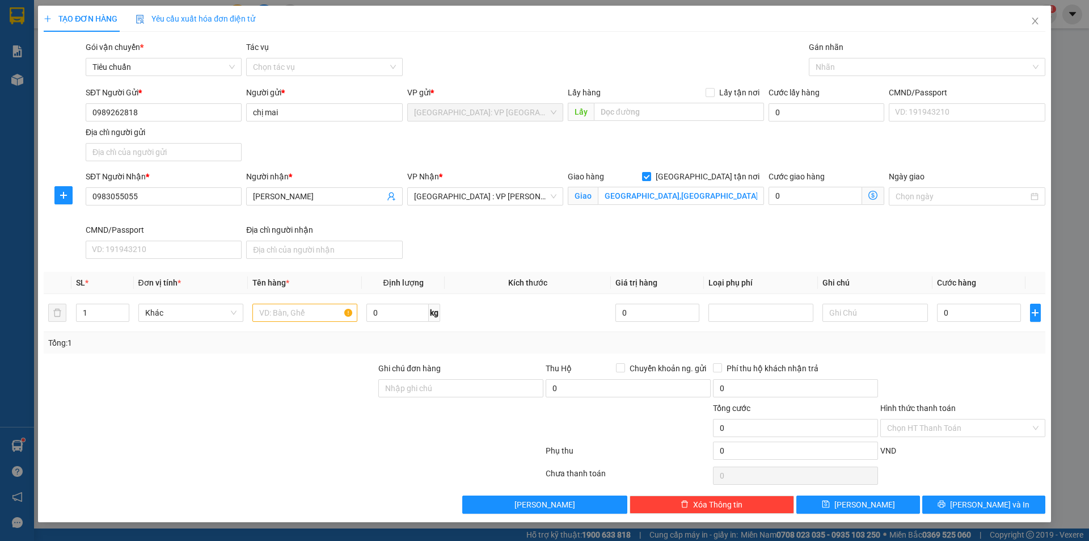
scroll to position [0, 0]
click at [822, 66] on div at bounding box center [922, 67] width 220 height 14
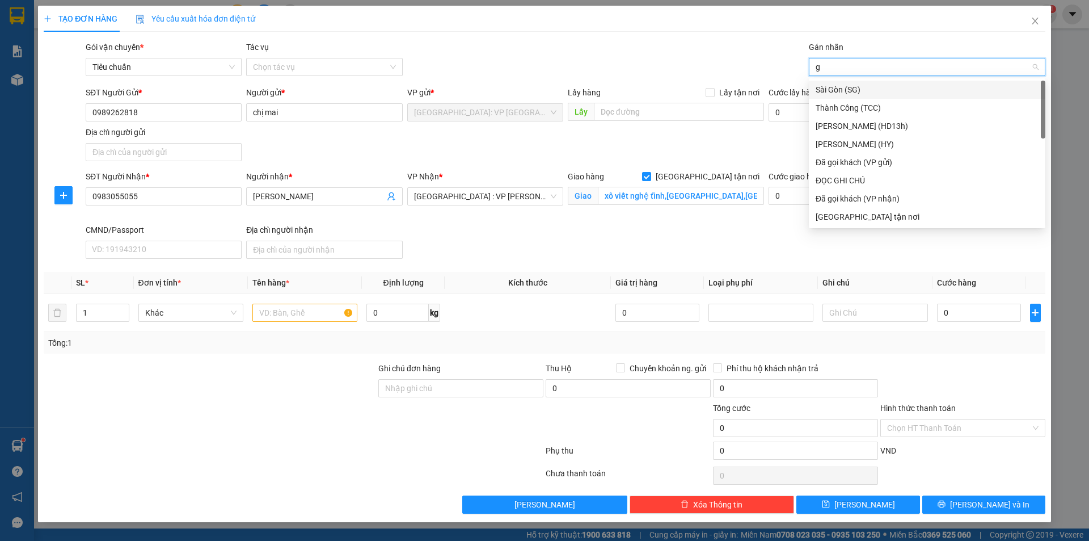
type input "gi"
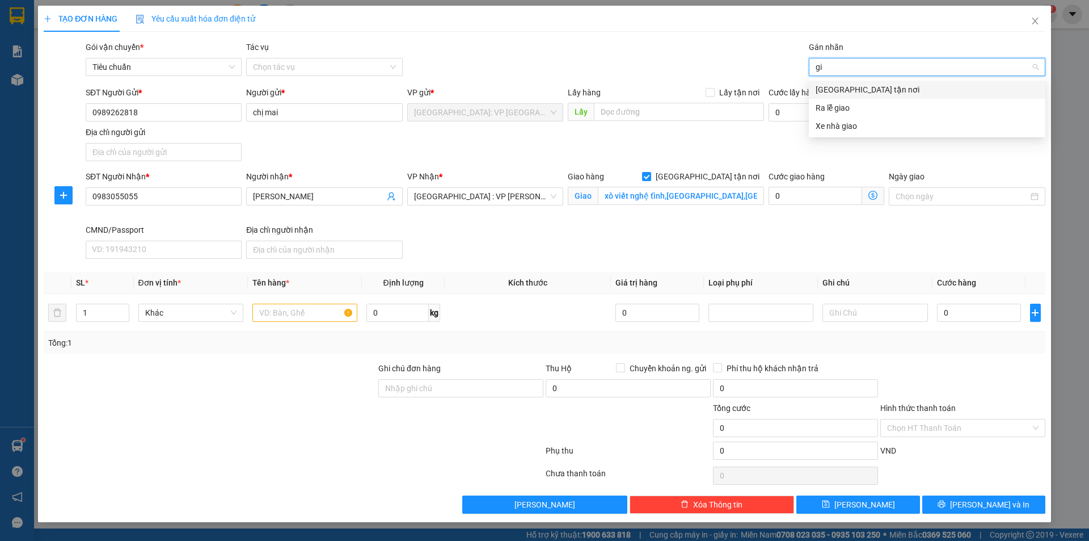
click at [842, 87] on div "[GEOGRAPHIC_DATA] tận nơi" at bounding box center [927, 89] width 223 height 12
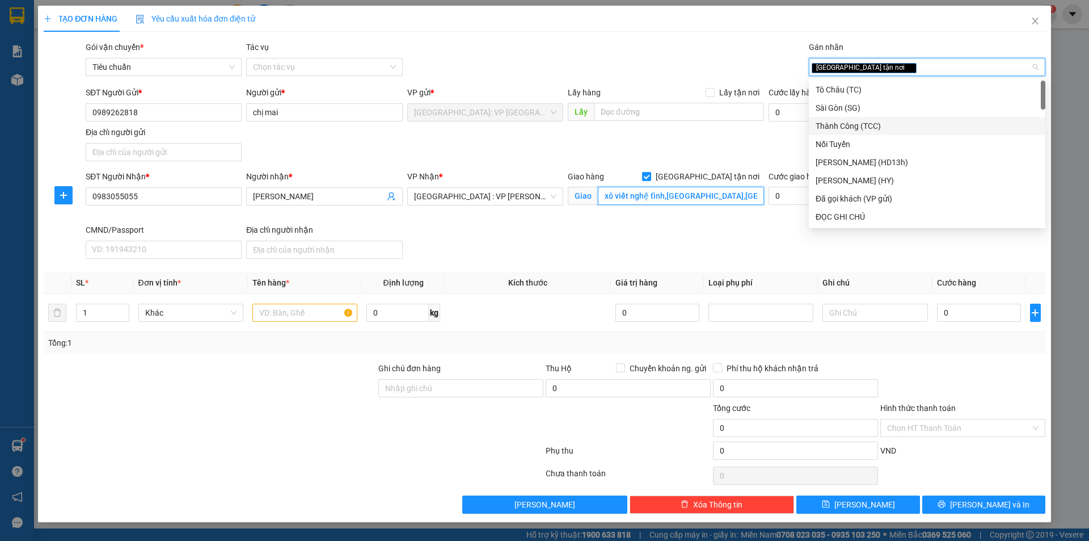
click at [703, 202] on input "xô viết nghệ tĩnh,phường hoà cường Nam,hải châu đà nẵng" at bounding box center [681, 196] width 166 height 18
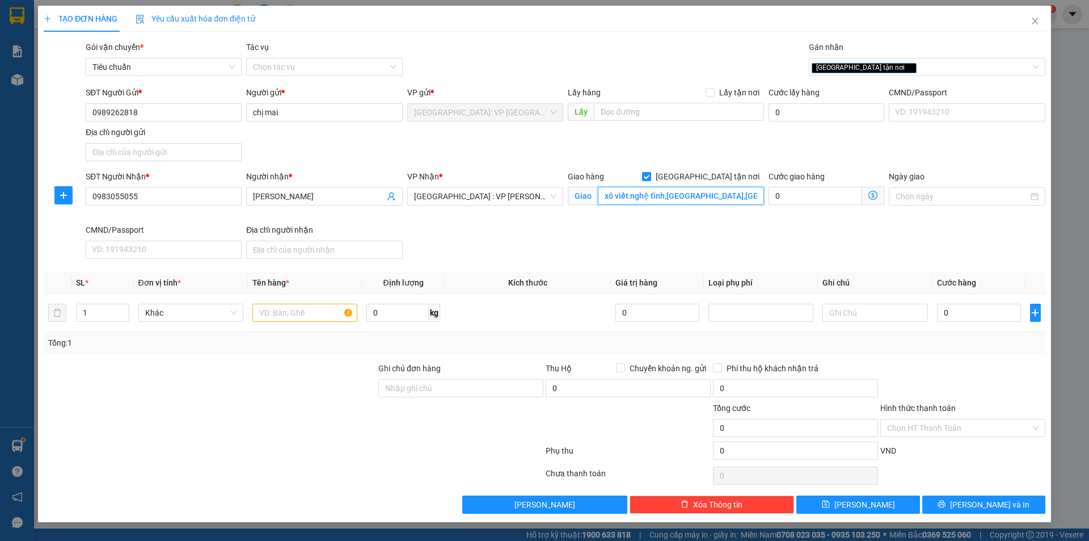
click at [705, 201] on input "xô viết nghệ tĩnh,phường hoà cường Nam,hải châu đà nẵng" at bounding box center [681, 196] width 166 height 18
click at [273, 313] on input "text" at bounding box center [304, 312] width 105 height 18
type input "1 thùng xốp bọc be"
drag, startPoint x: 1031, startPoint y: 315, endPoint x: 1015, endPoint y: 318, distance: 15.7
click at [1030, 315] on button "button" at bounding box center [1035, 312] width 11 height 18
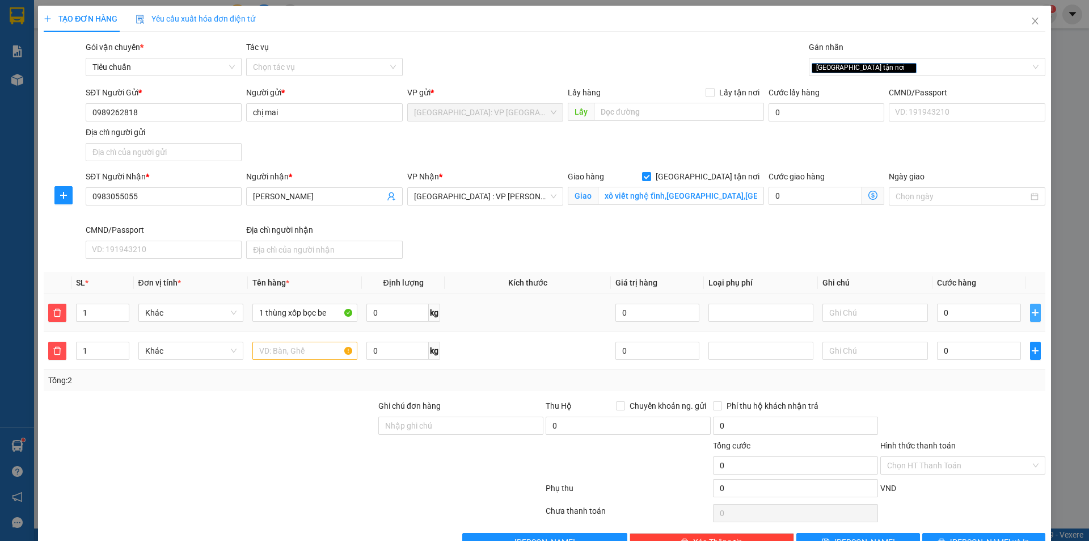
click at [1031, 312] on icon "plus" at bounding box center [1035, 312] width 9 height 9
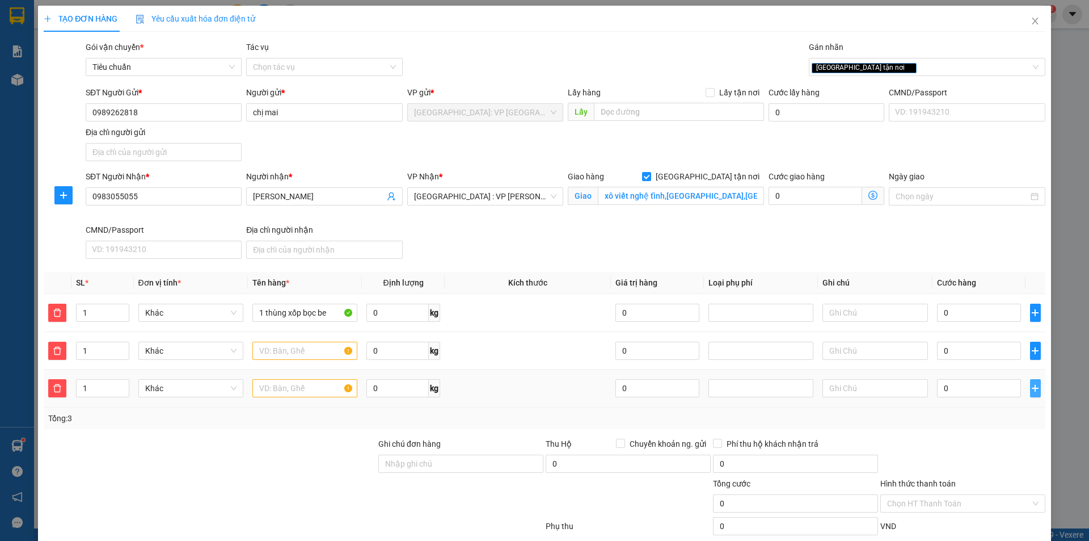
click at [1032, 390] on button "button" at bounding box center [1035, 388] width 11 height 18
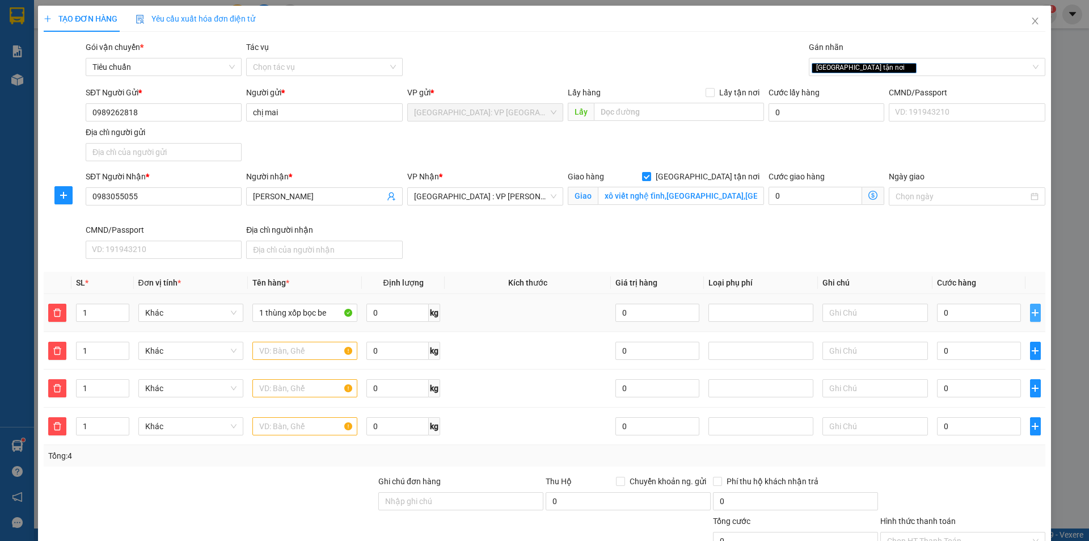
click at [1031, 311] on icon "plus" at bounding box center [1035, 312] width 9 height 9
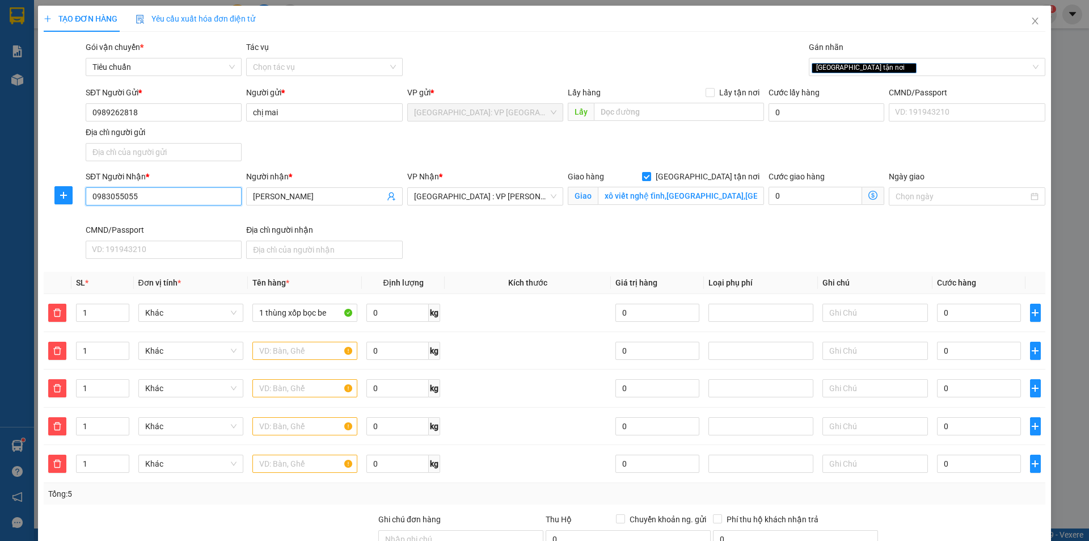
click at [211, 198] on input "0983055055" at bounding box center [164, 196] width 156 height 18
click at [1019, 19] on span "Close" at bounding box center [1035, 22] width 32 height 32
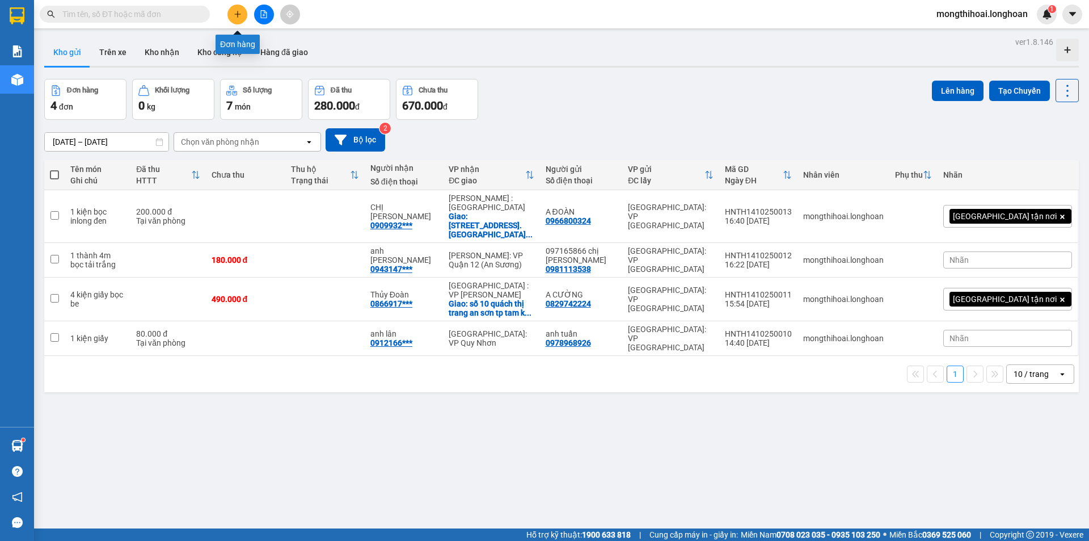
click at [230, 13] on button at bounding box center [237, 15] width 20 height 20
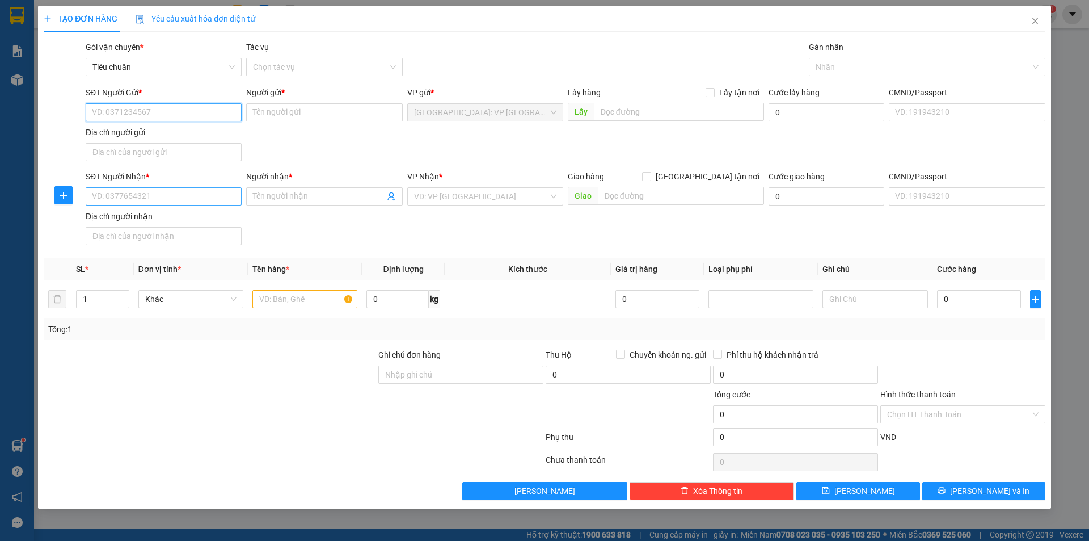
drag, startPoint x: 220, startPoint y: 115, endPoint x: 208, endPoint y: 191, distance: 76.9
click at [220, 118] on input "SĐT Người Gửi *" at bounding box center [164, 112] width 156 height 18
click at [208, 195] on input "SĐT Người Nhận *" at bounding box center [164, 196] width 156 height 18
paste input "0983055055"
click at [208, 196] on input "0983055055" at bounding box center [164, 196] width 156 height 18
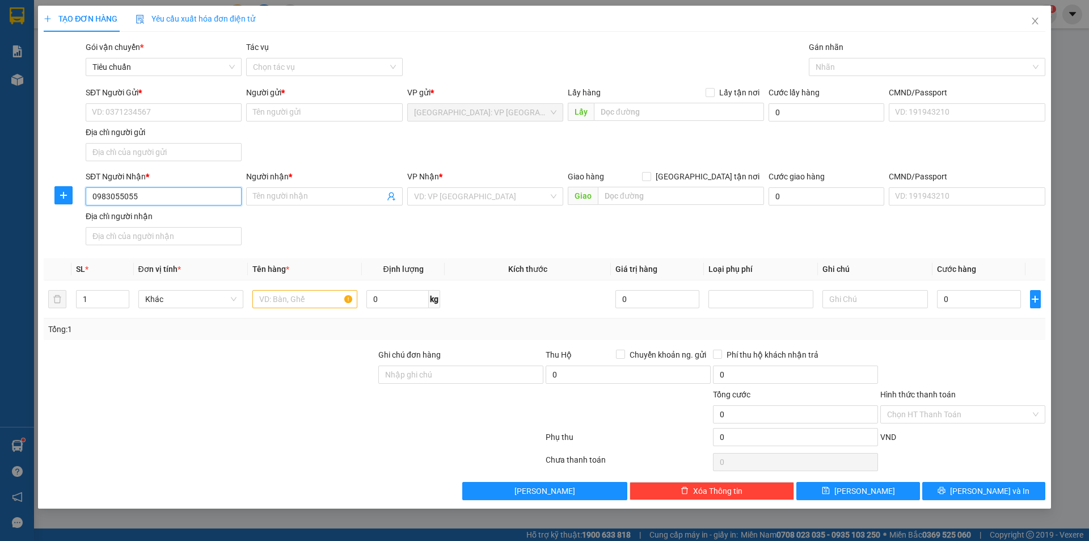
type input "0983055055"
click at [176, 101] on div "SĐT Người Gửi *" at bounding box center [164, 94] width 156 height 17
click at [314, 200] on input "Người nhận *" at bounding box center [318, 196] width 131 height 12
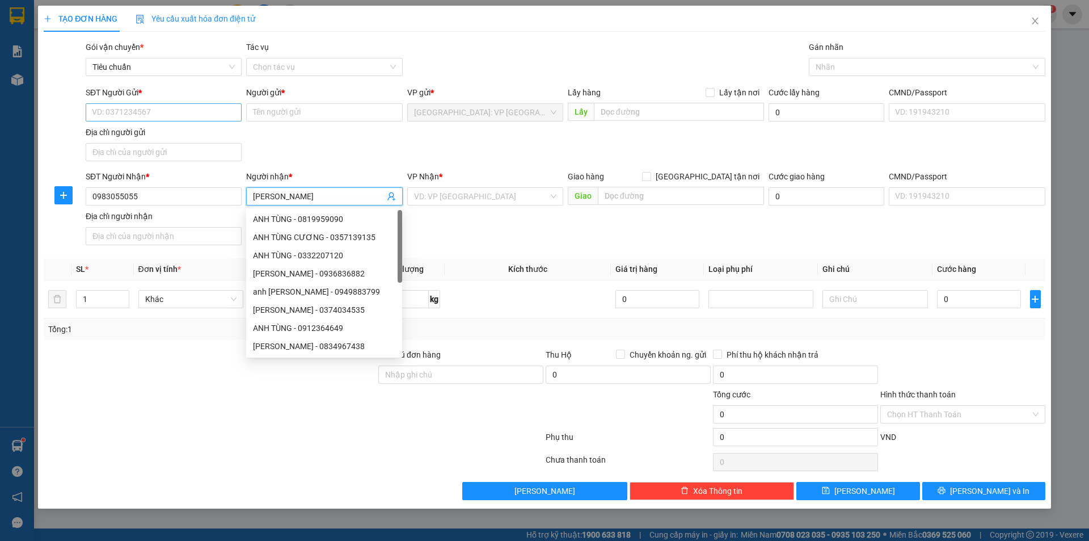
type input "anh tùng"
drag, startPoint x: 185, startPoint y: 110, endPoint x: 199, endPoint y: 112, distance: 13.2
click at [186, 110] on input "SĐT Người Gửi *" at bounding box center [164, 112] width 156 height 18
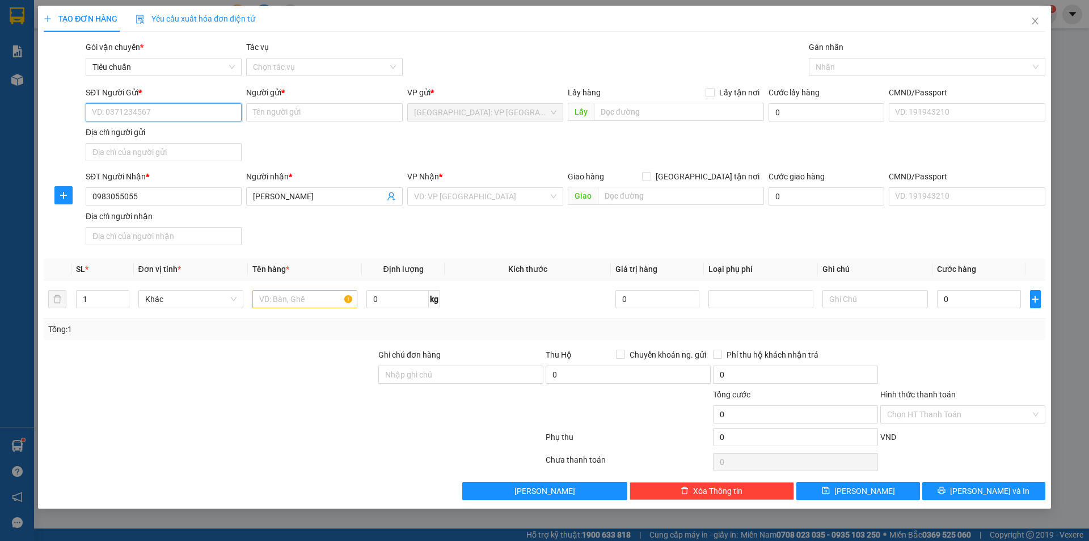
click at [193, 110] on input "SĐT Người Gửi *" at bounding box center [164, 112] width 156 height 18
click at [165, 132] on div "0989262818 - chị mai" at bounding box center [163, 135] width 142 height 12
type input "0989262818"
type input "chị mai"
type input "0989262818"
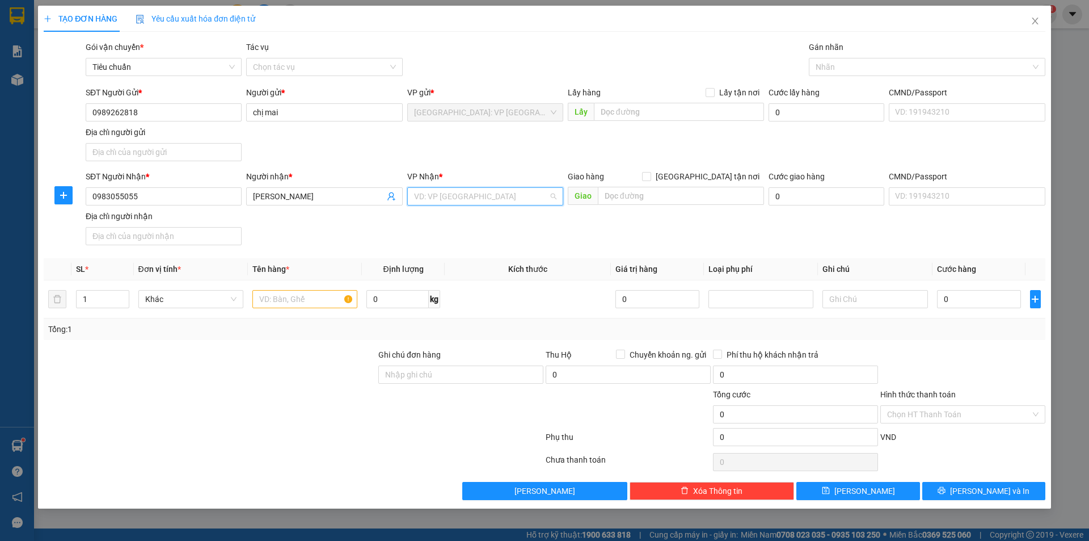
click at [457, 195] on input "search" at bounding box center [481, 196] width 134 height 17
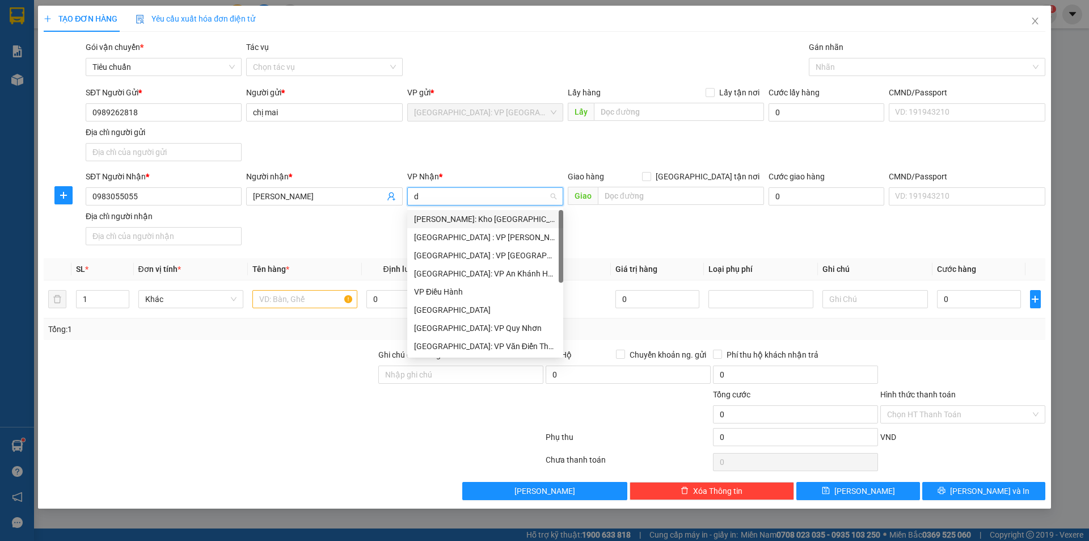
type input "dà"
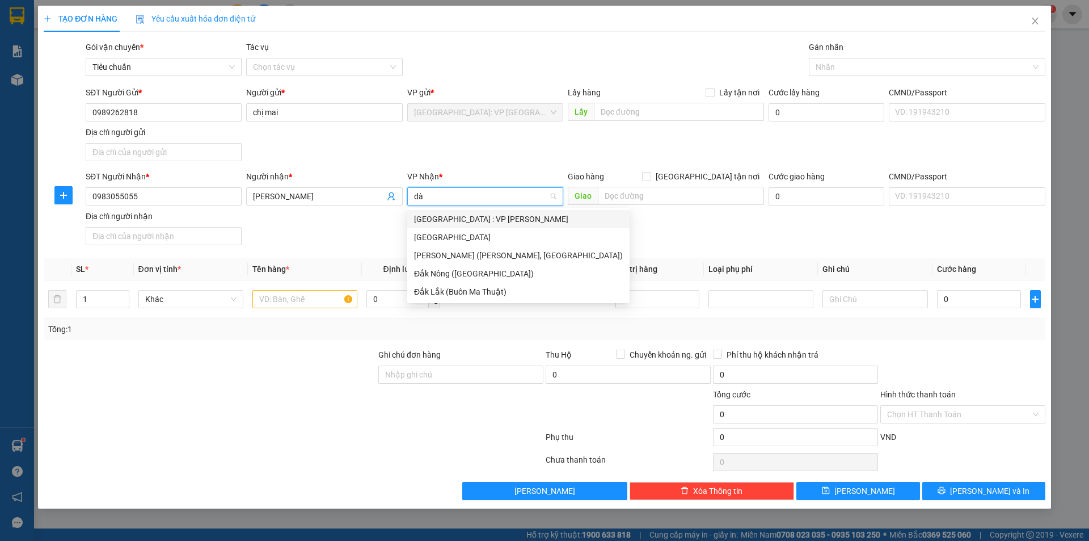
click at [478, 217] on div "[GEOGRAPHIC_DATA] : VP [PERSON_NAME]" at bounding box center [518, 219] width 209 height 12
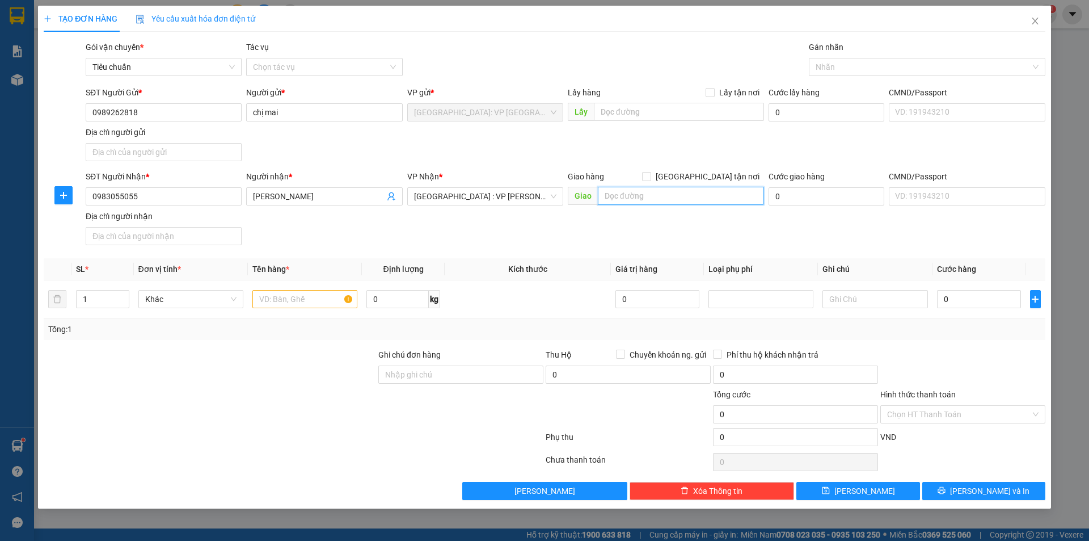
click at [635, 195] on input "text" at bounding box center [681, 196] width 166 height 18
paste input "xô viết nghệ tĩnh,phường hoà cường Nam,hải châu cũ,TP Đà Nẵng"
drag, startPoint x: 703, startPoint y: 196, endPoint x: 771, endPoint y: 195, distance: 68.1
click at [771, 195] on div "SĐT Người Nhận * 0983055055 Người nhận * anh tùng VP Nhận * Đà Nẵng : VP Thanh …" at bounding box center [565, 209] width 964 height 79
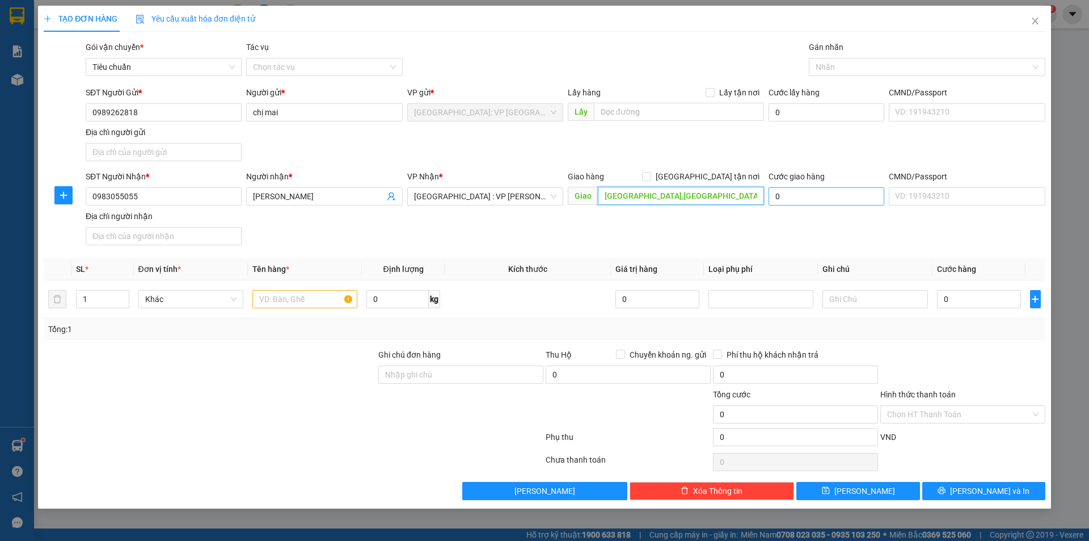
scroll to position [0, 64]
type input "xô viết nghệ tĩnh,phường hoà cường Nam,hải châu đà nẵng"
click at [650, 173] on input "[GEOGRAPHIC_DATA] tận nơi" at bounding box center [646, 176] width 8 height 8
checkbox input "true"
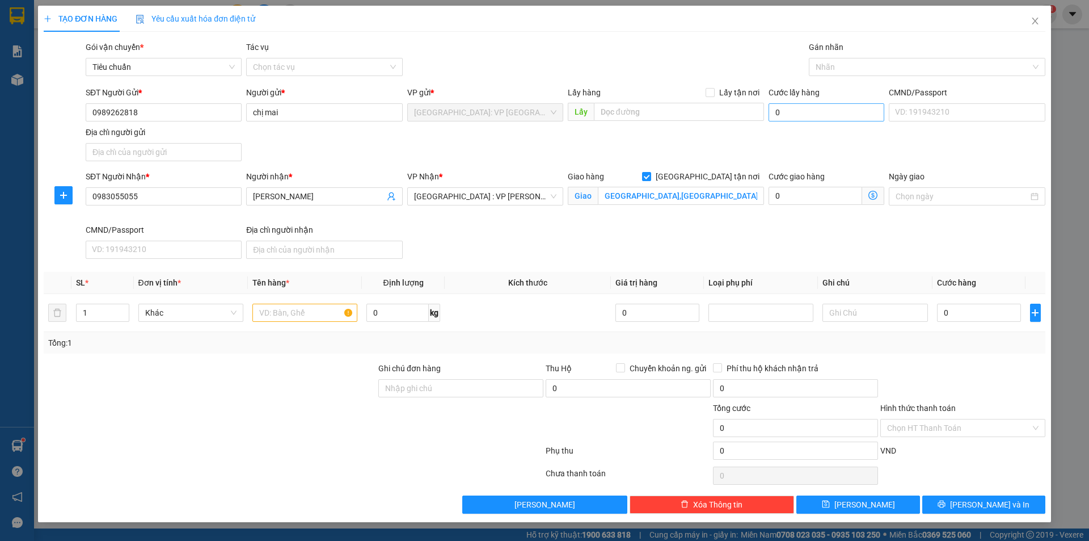
scroll to position [0, 0]
click at [832, 68] on div at bounding box center [922, 67] width 220 height 14
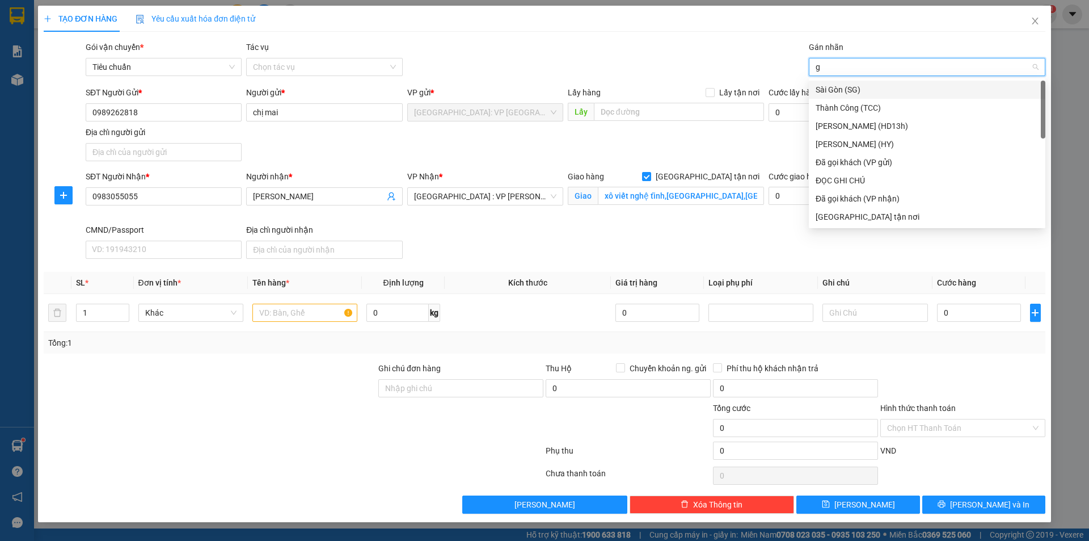
type input "gi"
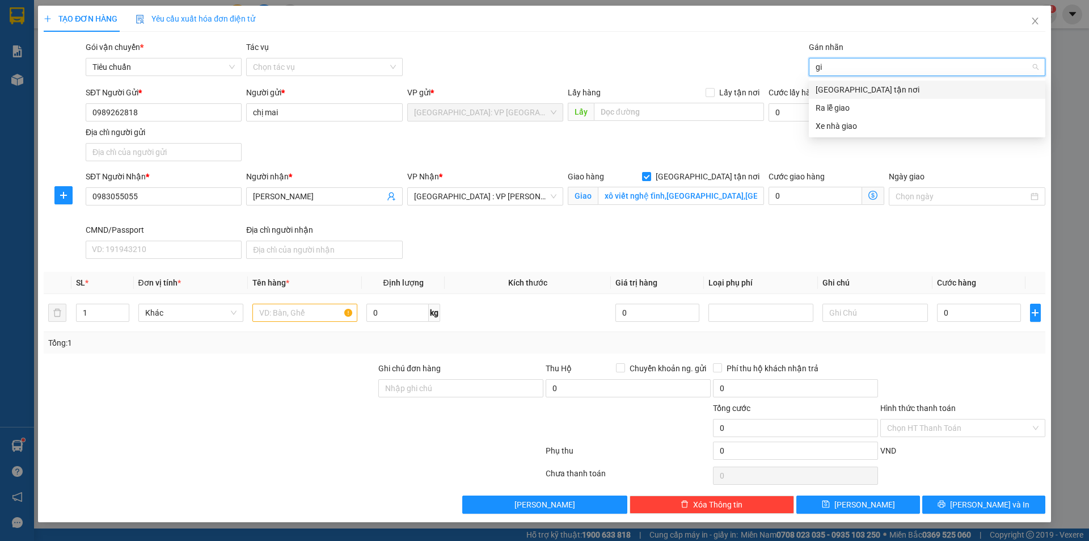
click at [831, 89] on div "[GEOGRAPHIC_DATA] tận nơi" at bounding box center [927, 89] width 223 height 12
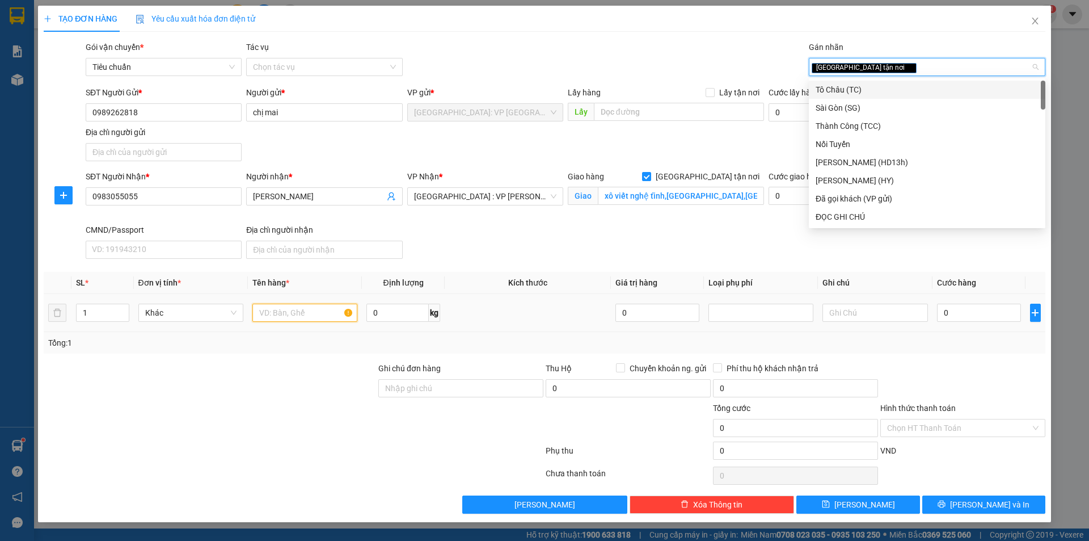
click at [290, 311] on input "text" at bounding box center [304, 312] width 105 height 18
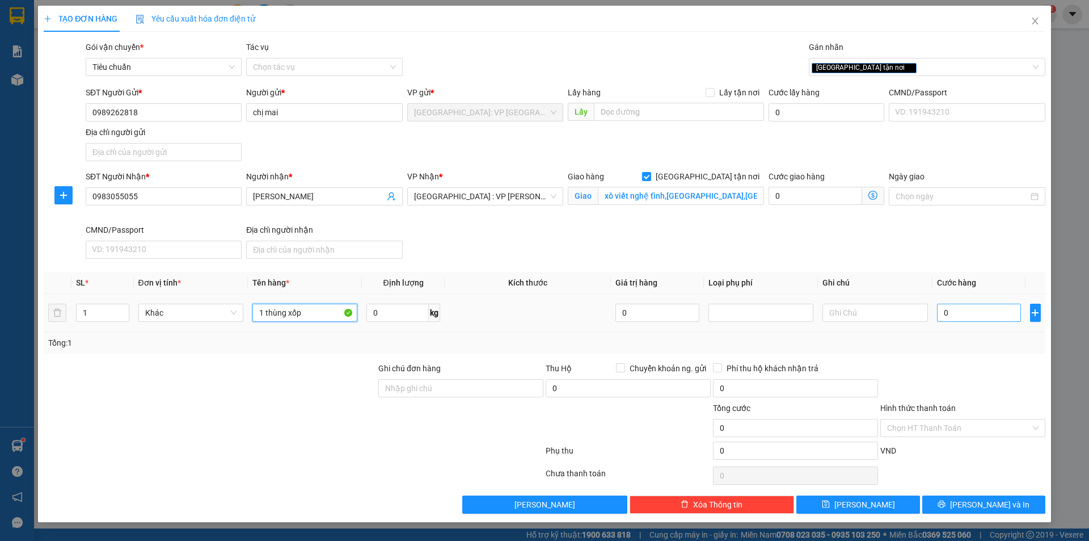
type input "1 thùng xốp"
click at [971, 318] on input "0" at bounding box center [979, 312] width 85 height 18
click at [601, 192] on input "xô viết nghệ tĩnh,phường hoà cường Nam,hải châu đà nẵng" at bounding box center [681, 196] width 166 height 18
click at [602, 192] on input "xô viết nghệ tĩnh,phường hoà cường Nam,hải châu đà nẵng" at bounding box center [681, 196] width 166 height 18
click at [604, 195] on input "xô viết nghệ tĩnh,phường hoà cường Nam,hải châu đà nẵng" at bounding box center [681, 196] width 166 height 18
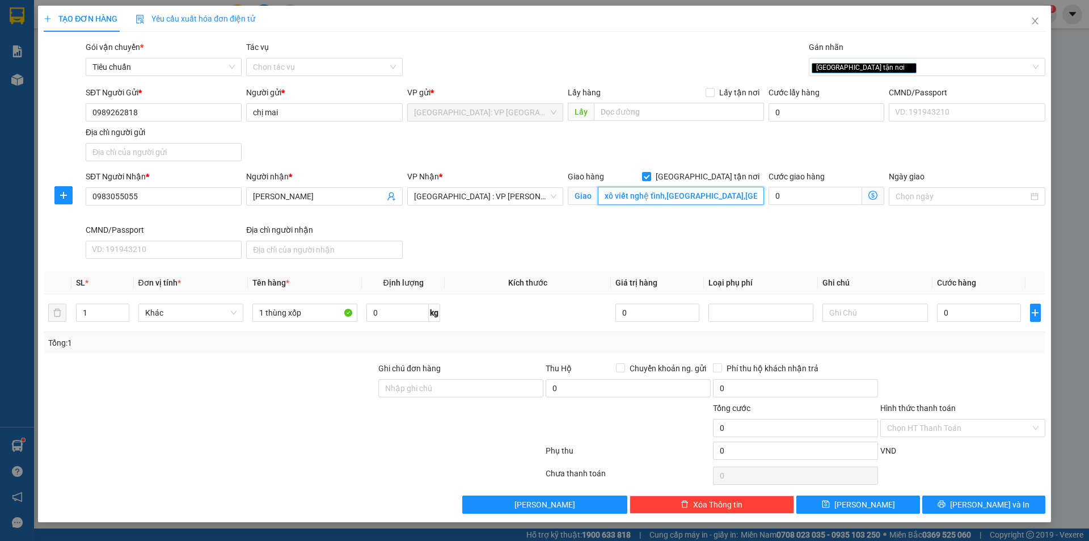
click at [606, 195] on input "xô viết nghệ tĩnh,phường hoà cường Nam,hải châu đà nẵng" at bounding box center [681, 196] width 166 height 18
type input "55 xô viết nghệ tĩnh,phường hoà cường Nam,hải châu đà nẵng"
click at [988, 306] on input "0" at bounding box center [979, 312] width 85 height 18
type input "3"
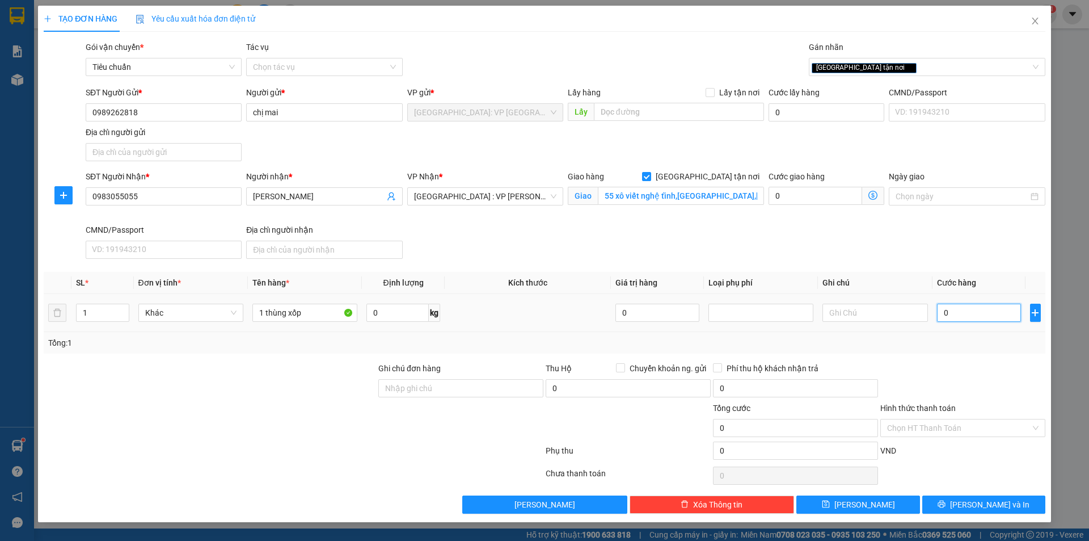
type input "3"
type input "34"
type input "340"
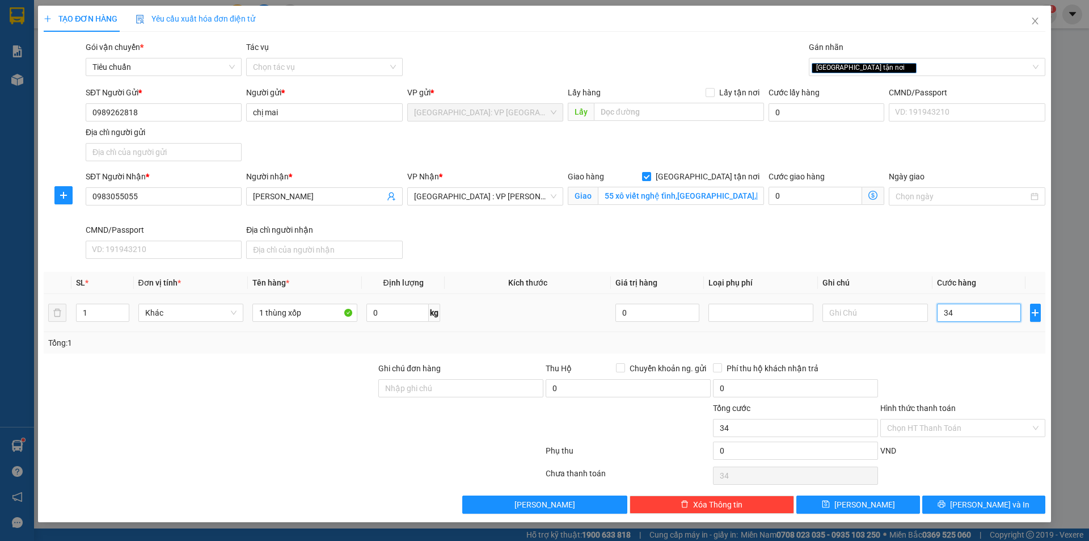
type input "340"
type input "3.400"
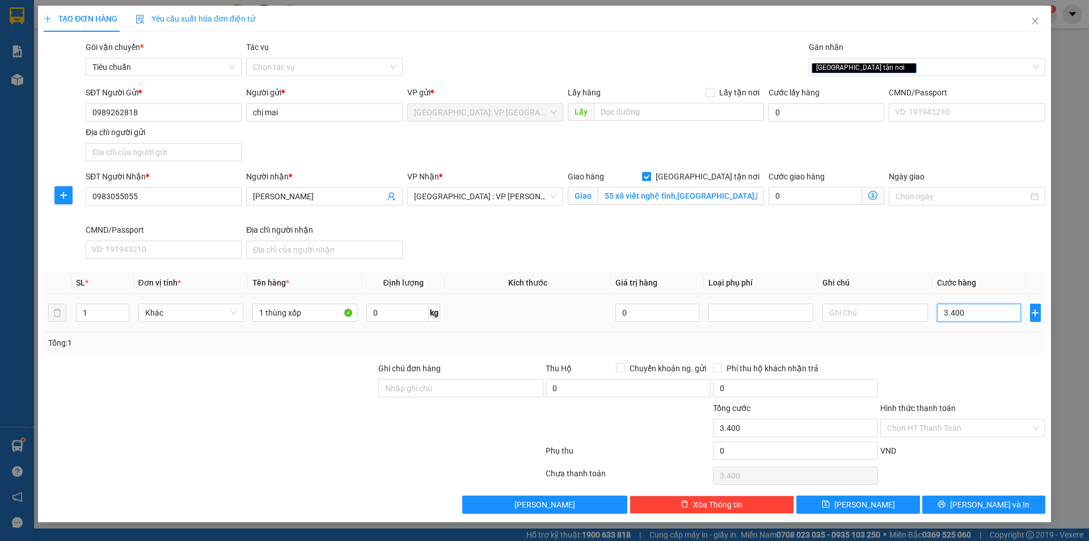
type input "340"
type input "0"
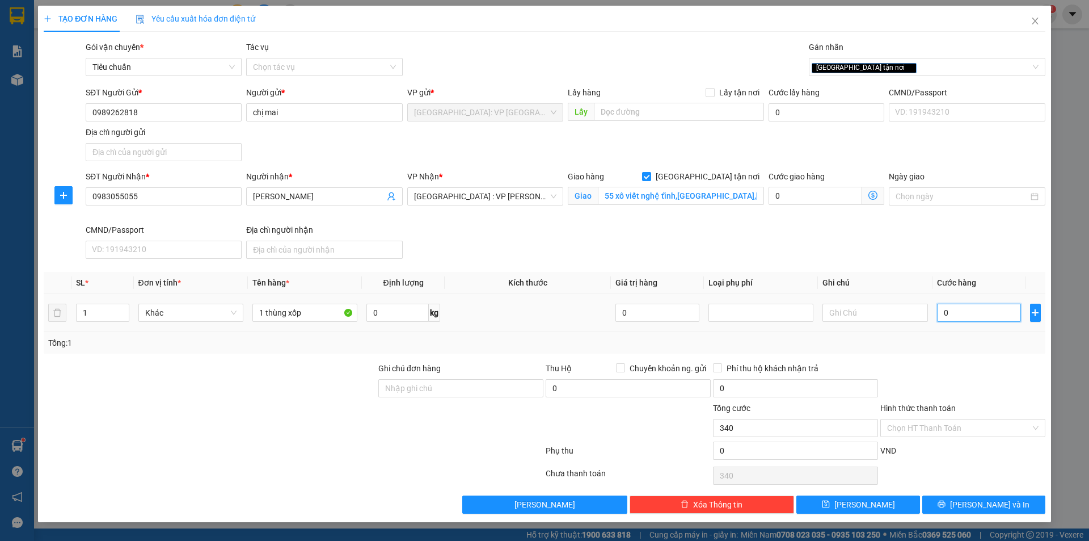
type input "0"
type input "03"
type input "3"
type input "035"
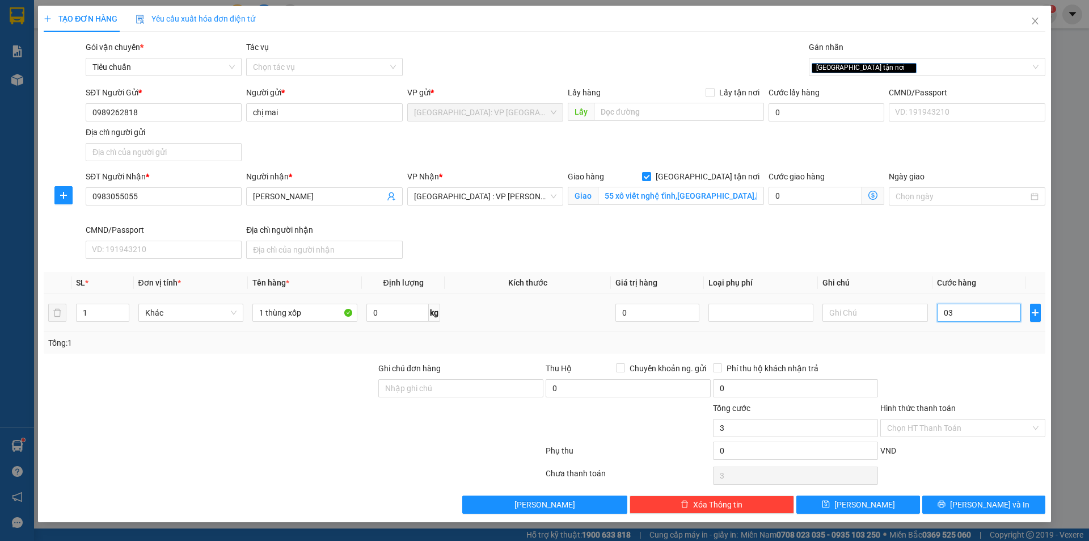
type input "35"
type input "0.350"
type input "350"
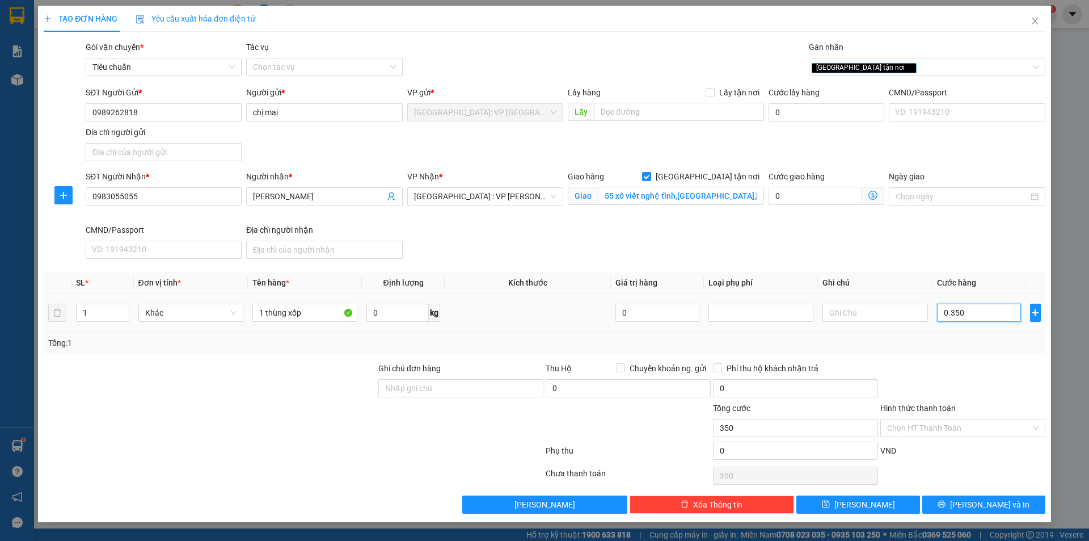
type input "03.500"
type input "3.500"
type input "035.000"
type input "35.000"
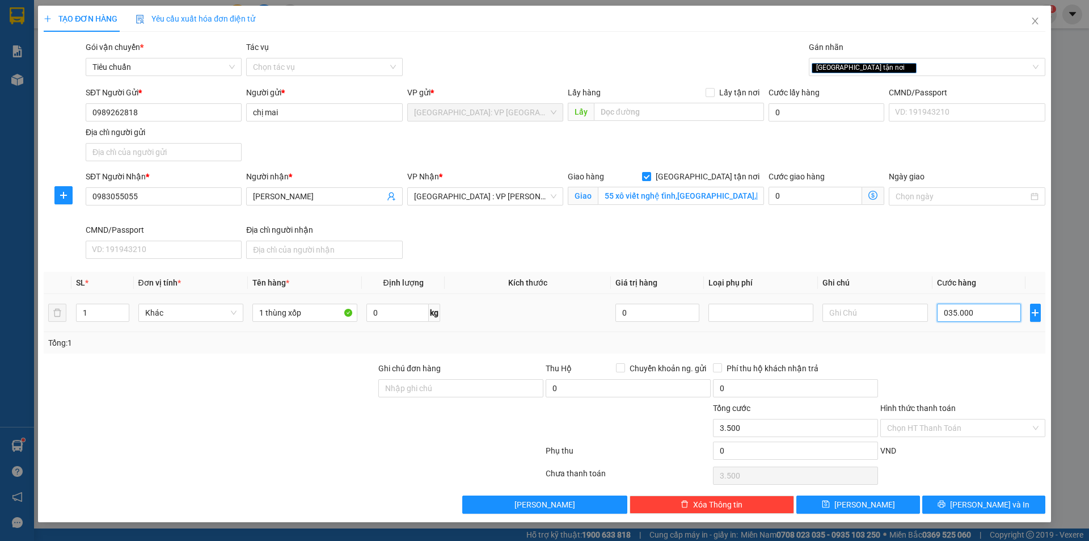
type input "35.000"
type input "0.350.000"
type input "350.000"
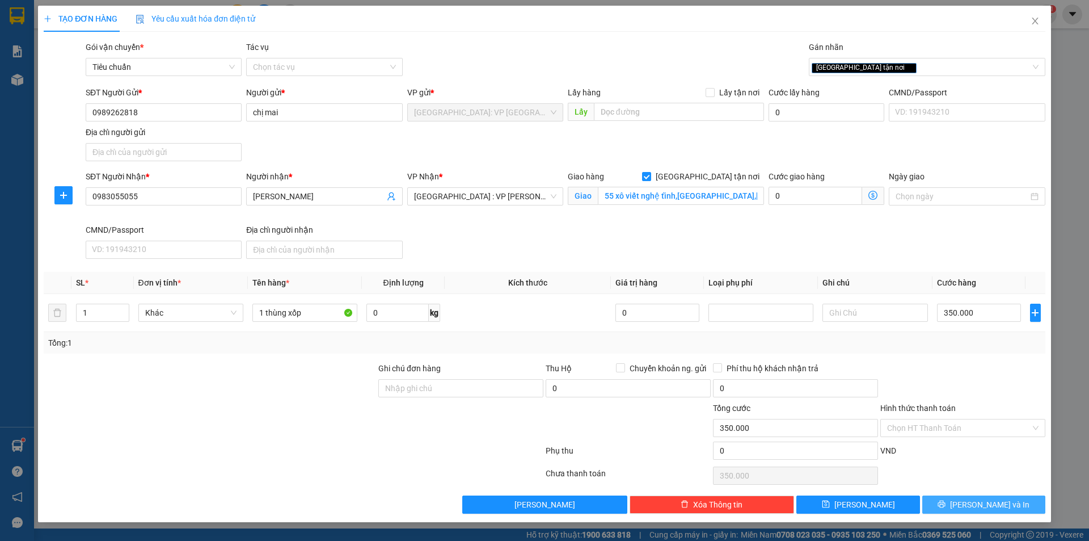
click at [981, 507] on span "[PERSON_NAME] và In" at bounding box center [989, 504] width 79 height 12
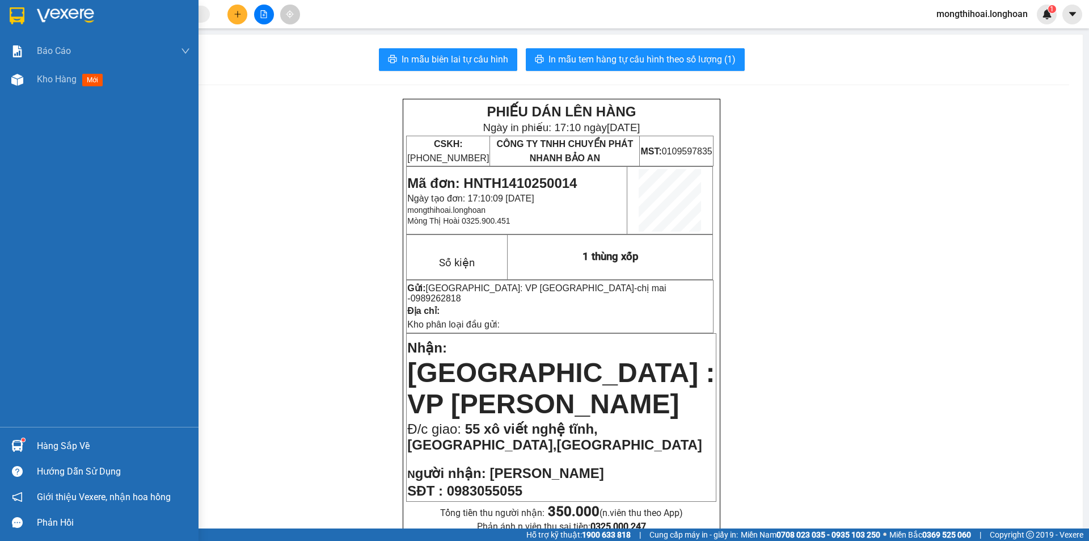
click at [11, 5] on div at bounding box center [99, 18] width 199 height 37
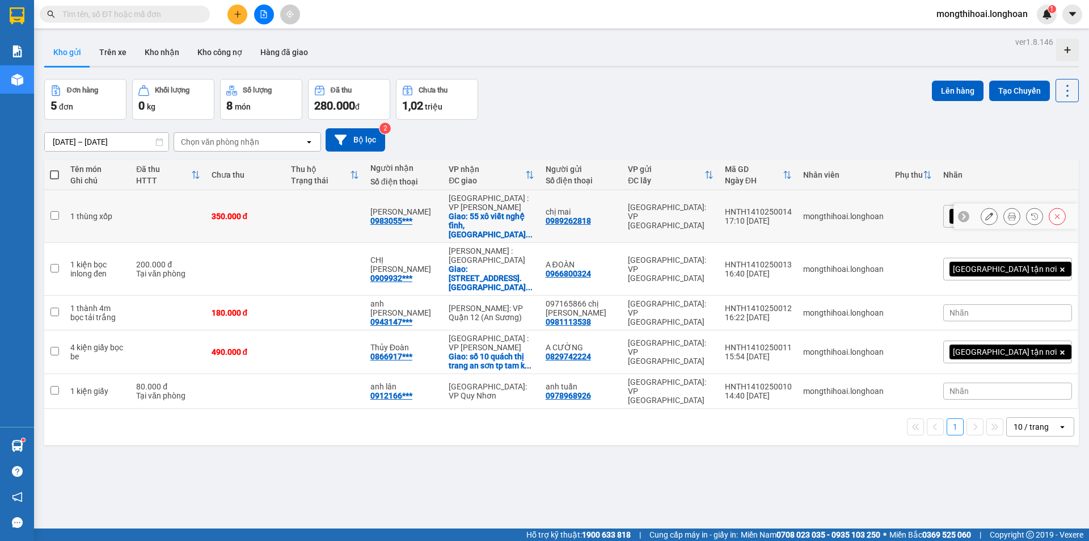
click at [985, 212] on icon at bounding box center [989, 216] width 8 height 8
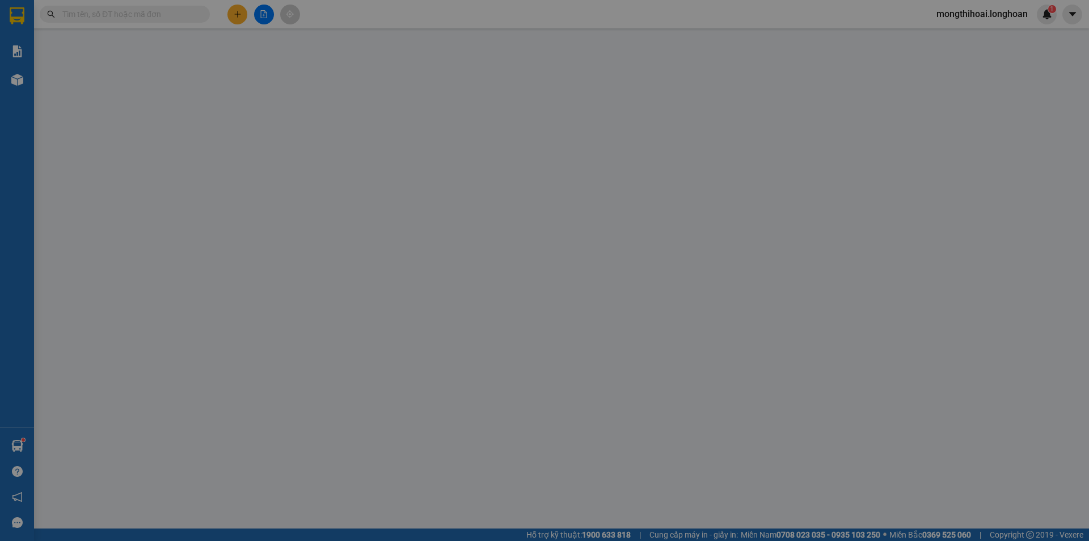
type input "0989262818"
type input "chị mai"
type input "0983055055"
type input "anh tùng"
checkbox input "true"
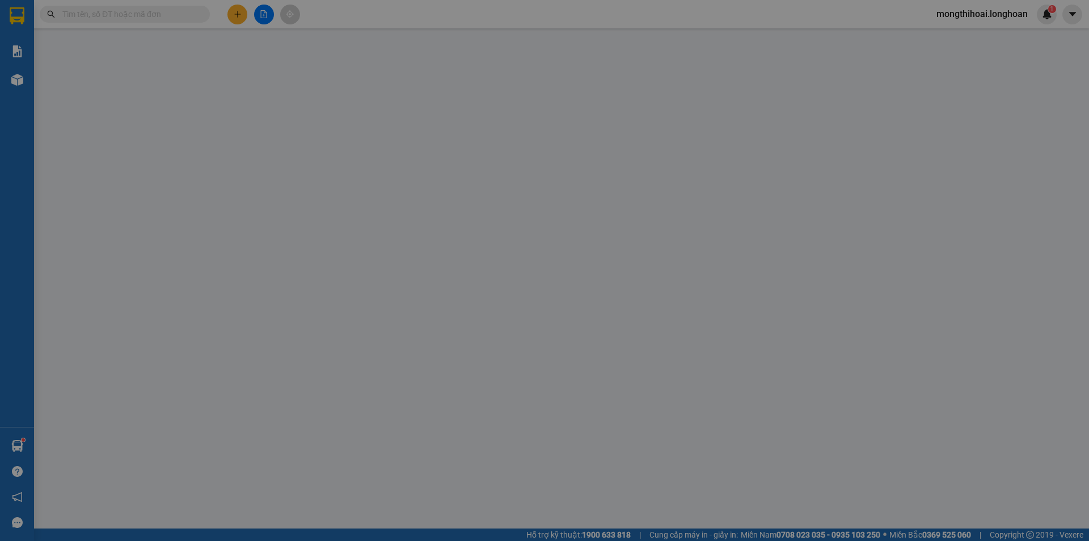
type input "55 xô viết nghệ tĩnh,phường hoà cường Nam,hải châu đà nẵng"
type input "0"
type input "350.000"
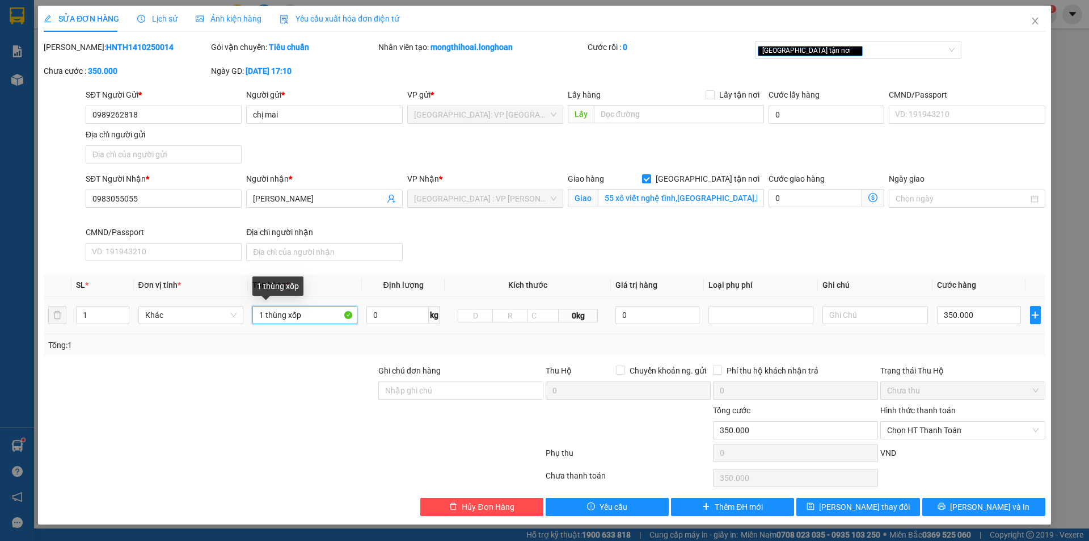
click at [324, 311] on input "1 thùng xốp" at bounding box center [304, 315] width 105 height 18
type input "1 thùng xốp bọc be"
drag, startPoint x: 989, startPoint y: 504, endPoint x: 965, endPoint y: 487, distance: 29.7
click at [989, 504] on span "[PERSON_NAME] và In" at bounding box center [989, 506] width 79 height 12
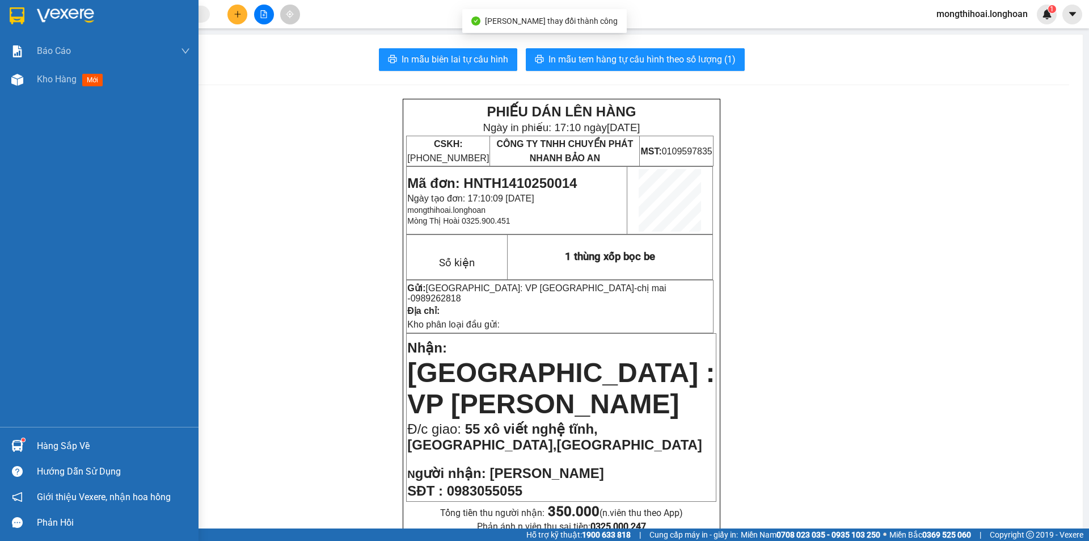
click at [3, 14] on div at bounding box center [99, 18] width 199 height 37
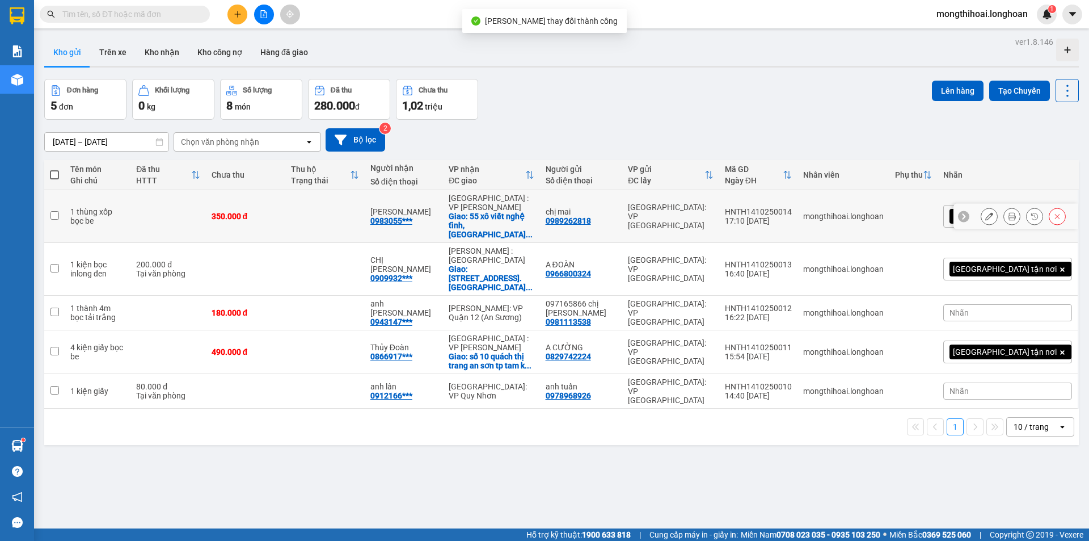
click at [984, 206] on button at bounding box center [989, 216] width 16 height 20
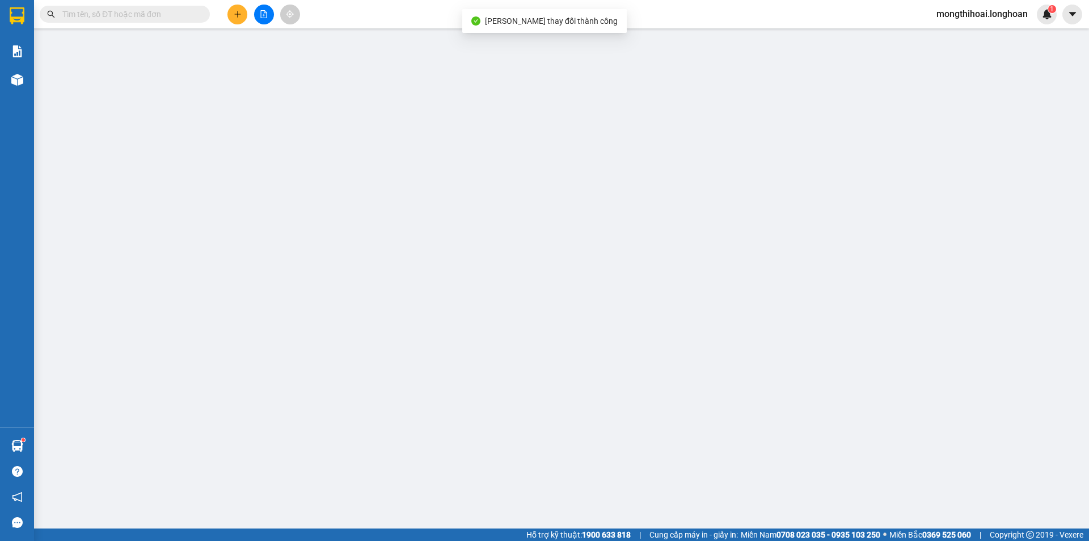
type input "0989262818"
type input "chị mai"
type input "0983055055"
type input "anh tùng"
checkbox input "true"
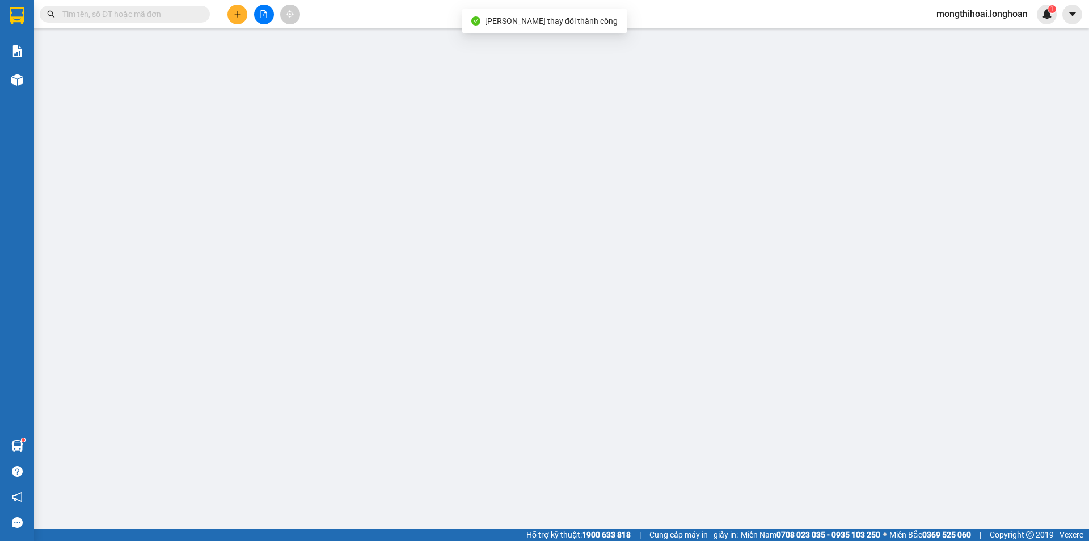
type input "55 xô viết nghệ tĩnh,phường hoà cường Nam,hải châu đà nẵng"
type input "0"
type input "350.000"
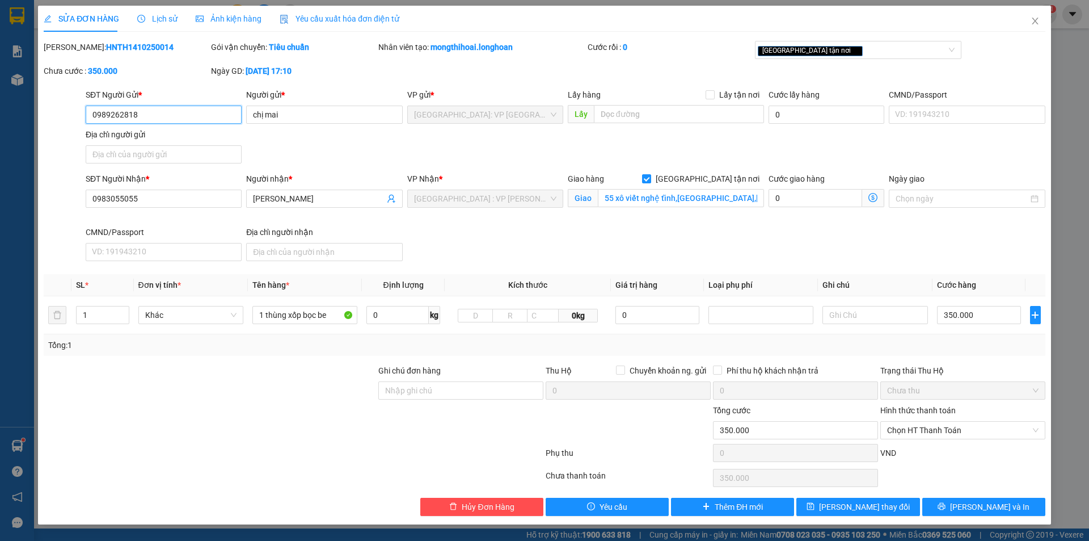
click at [184, 113] on input "0989262818" at bounding box center [164, 115] width 156 height 18
click at [1032, 22] on icon "close" at bounding box center [1035, 20] width 9 height 9
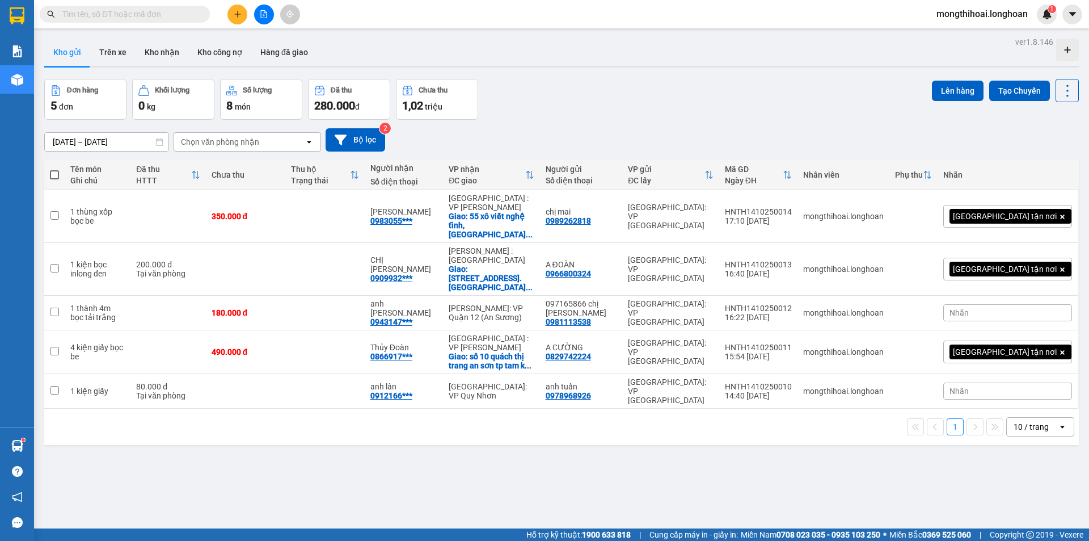
click at [236, 12] on icon "plus" at bounding box center [238, 14] width 8 height 8
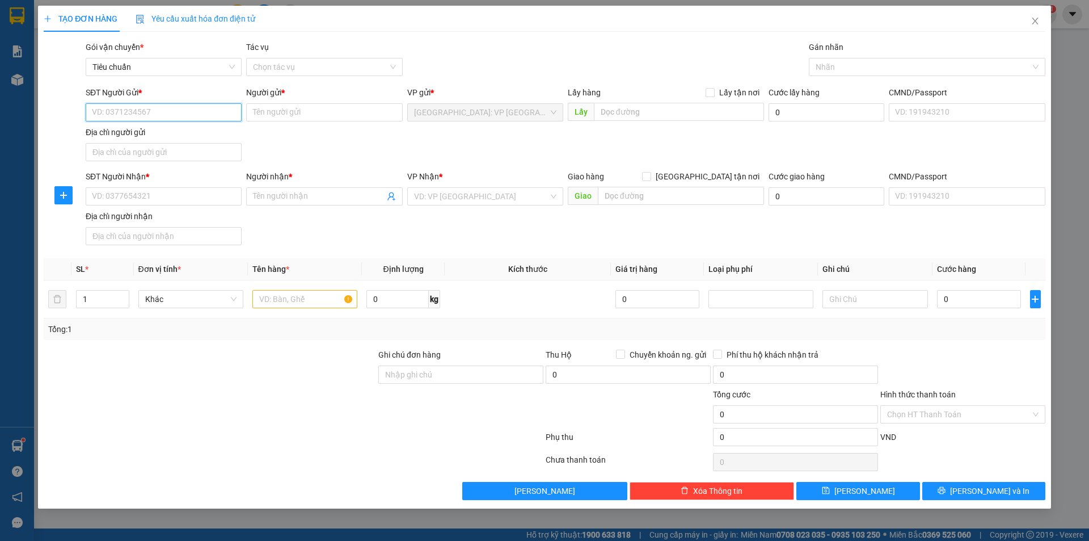
click at [212, 116] on input "SĐT Người Gửi *" at bounding box center [164, 112] width 156 height 18
paste input "0989262818"
type input "0989262818"
click at [212, 115] on input "0989262818" at bounding box center [164, 112] width 156 height 18
click at [172, 115] on input "0989262818" at bounding box center [164, 112] width 156 height 18
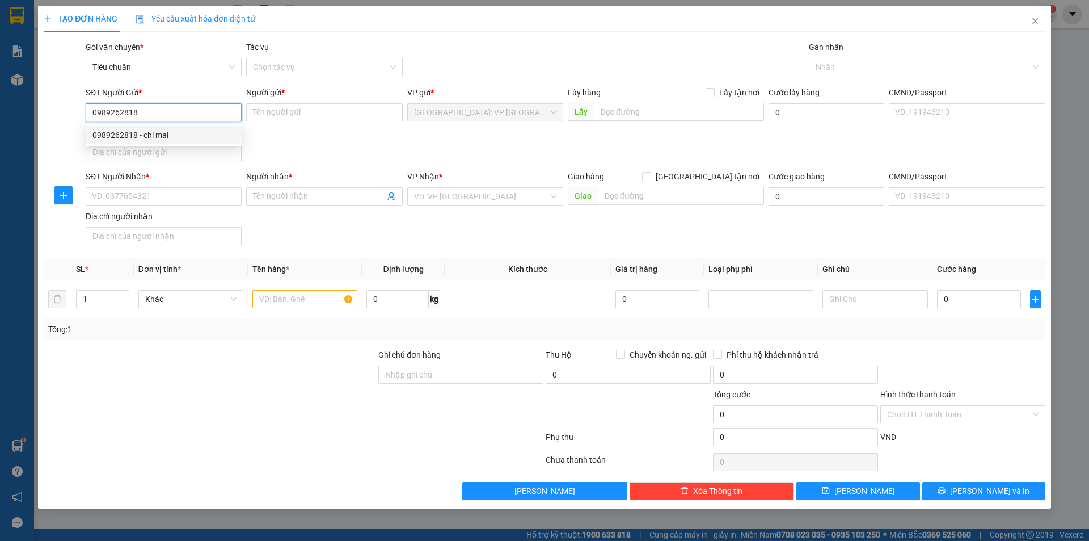
click at [151, 133] on div "0989262818 - chị mai" at bounding box center [163, 135] width 142 height 12
type input "chị mai"
type input "0989262818"
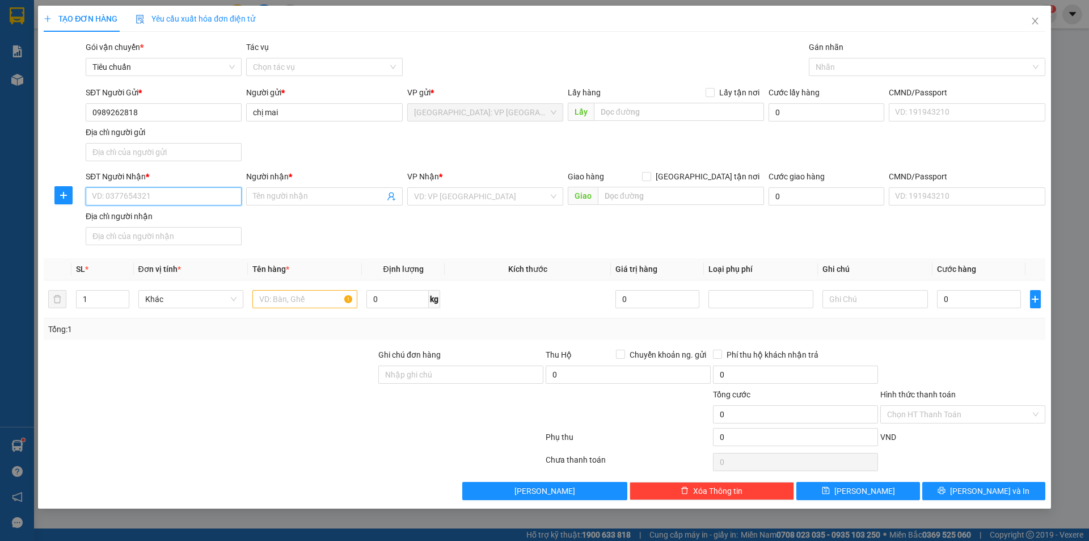
click at [226, 198] on input "SĐT Người Nhận *" at bounding box center [164, 196] width 156 height 18
click at [207, 197] on input "SĐT Người Nhận *" at bounding box center [164, 196] width 156 height 18
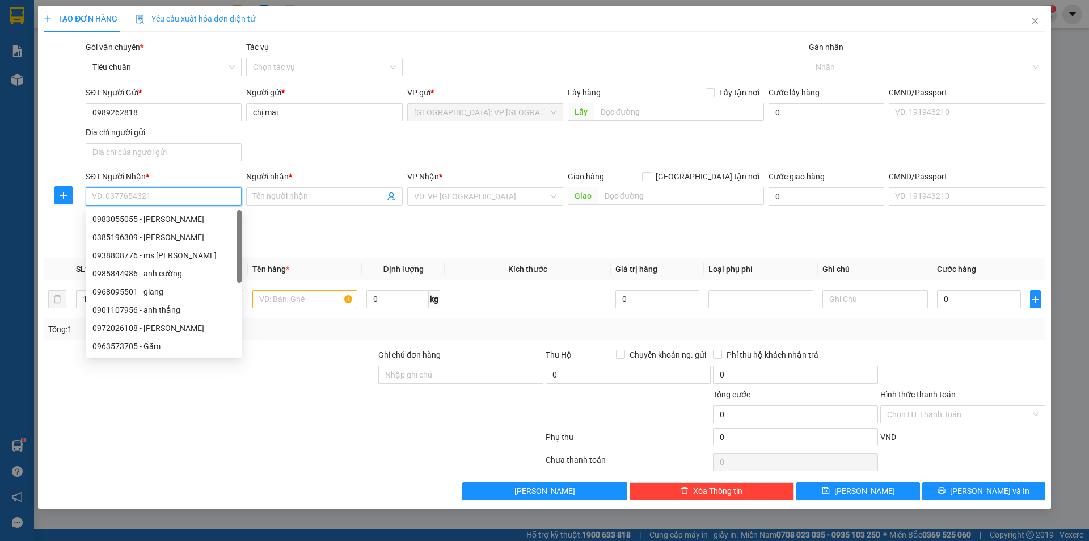
paste input "0898447924"
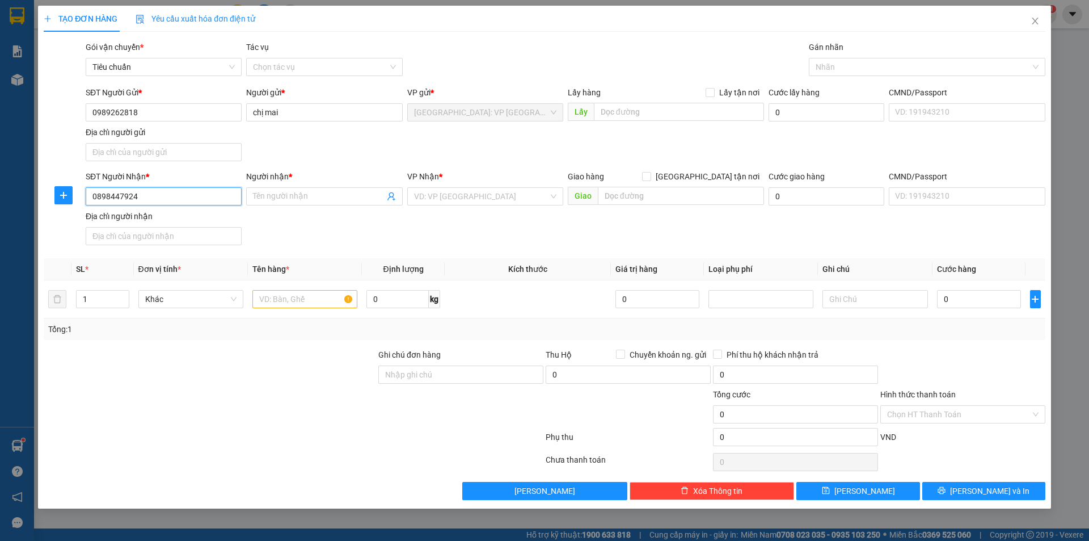
click at [207, 197] on input "0898447924" at bounding box center [164, 196] width 156 height 18
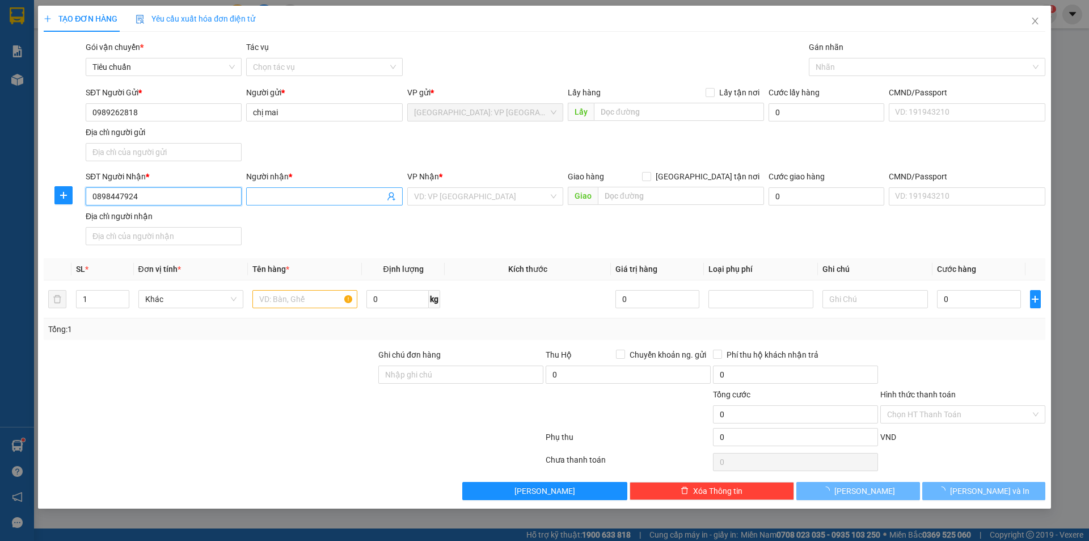
type input "0898447924"
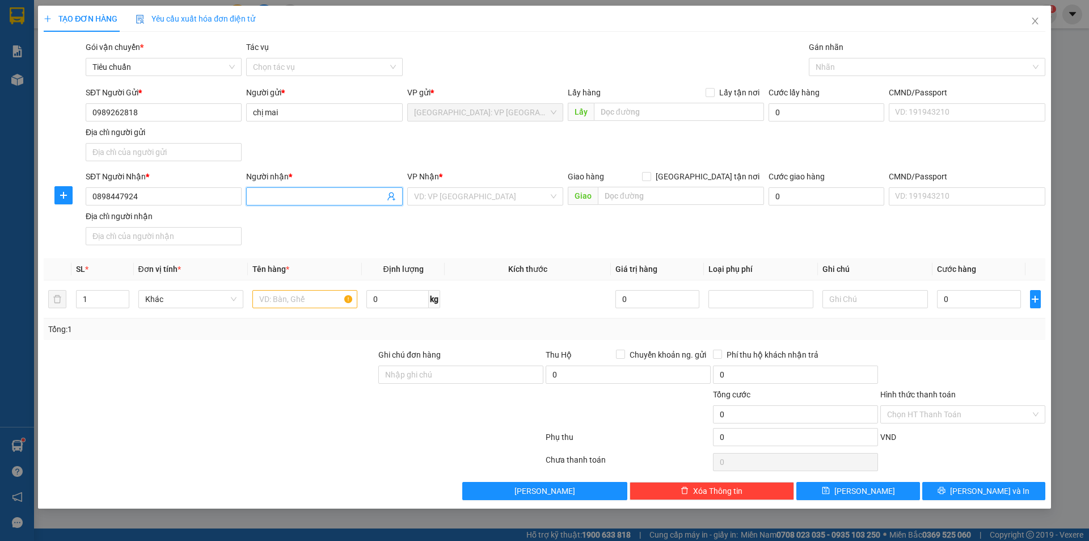
click at [338, 193] on input "Người nhận *" at bounding box center [318, 196] width 131 height 12
click at [287, 196] on input "Người nhận *" at bounding box center [318, 196] width 131 height 12
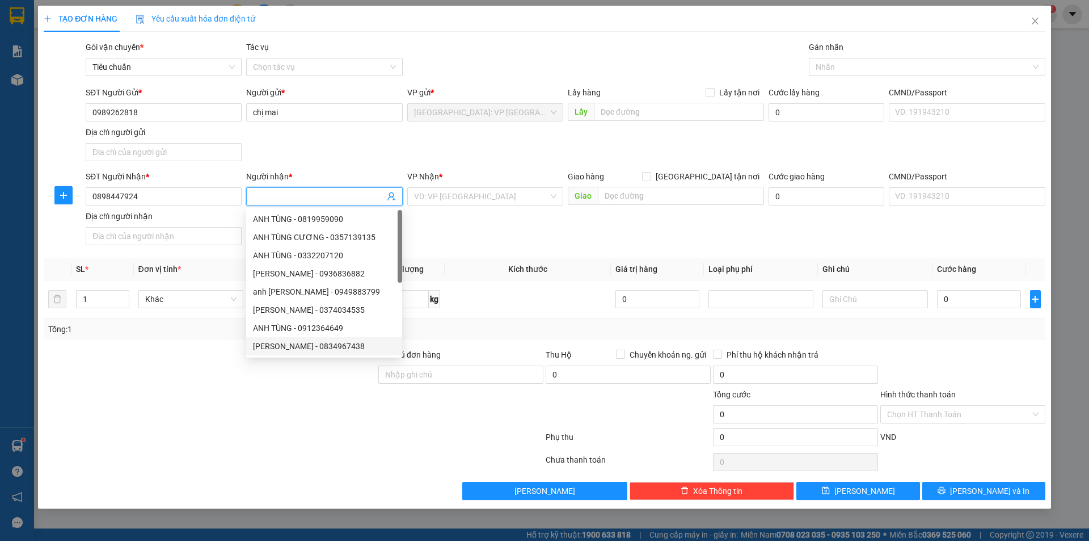
type input "k"
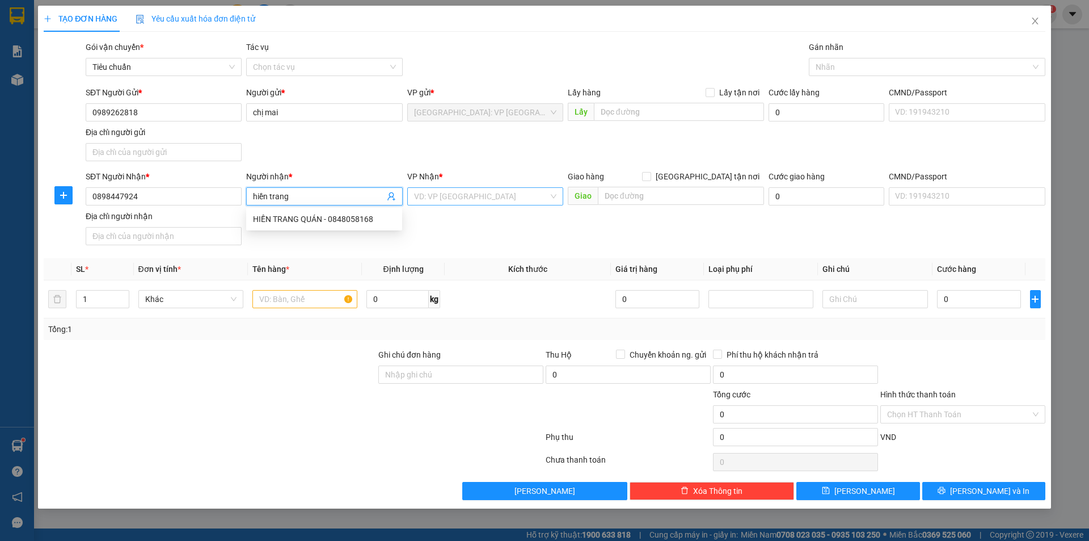
type input "hiền trang"
click at [523, 200] on input "search" at bounding box center [481, 196] width 134 height 17
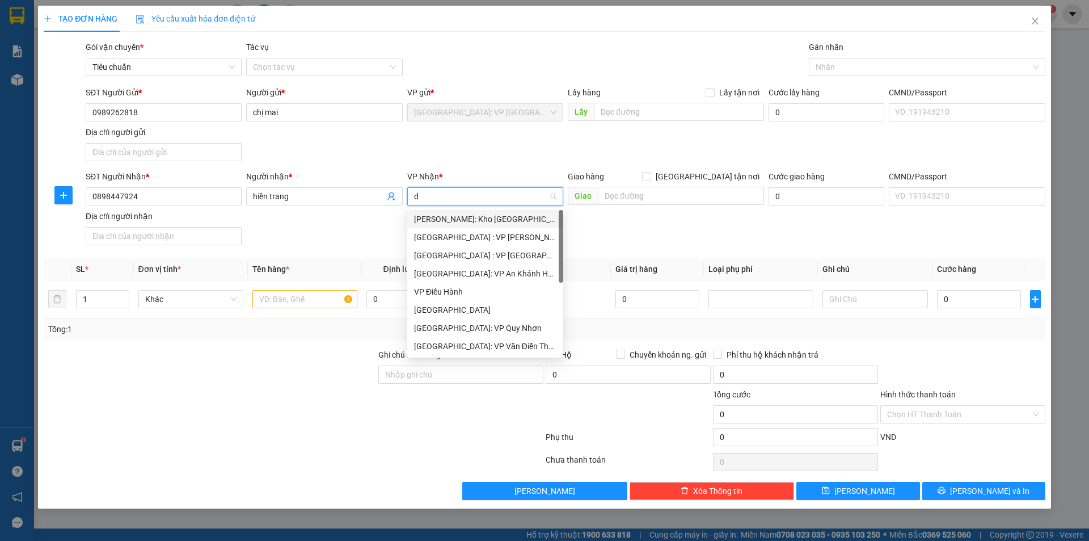
type input "dà"
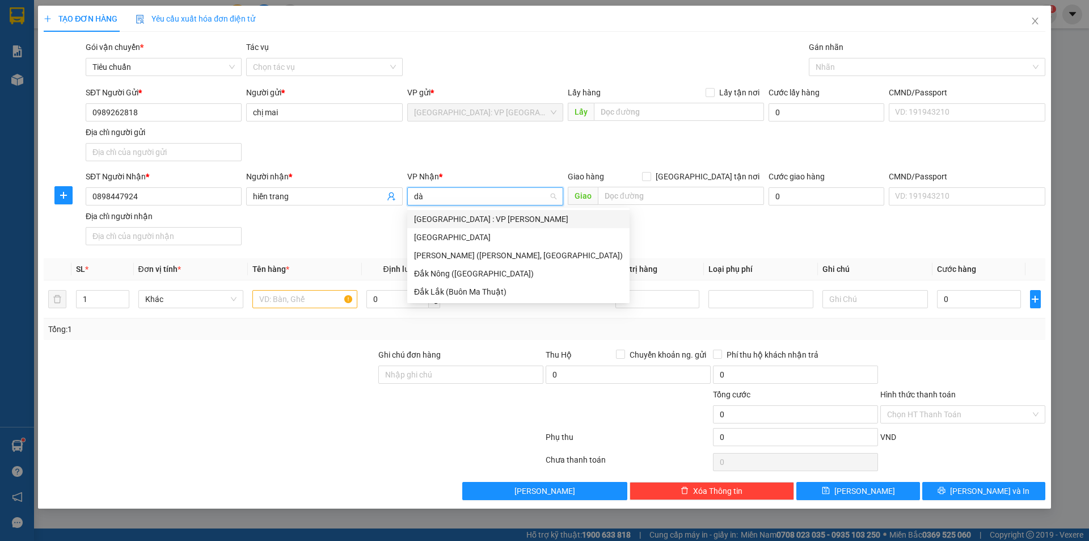
click at [498, 216] on div "[GEOGRAPHIC_DATA] : VP [PERSON_NAME]" at bounding box center [518, 219] width 209 height 12
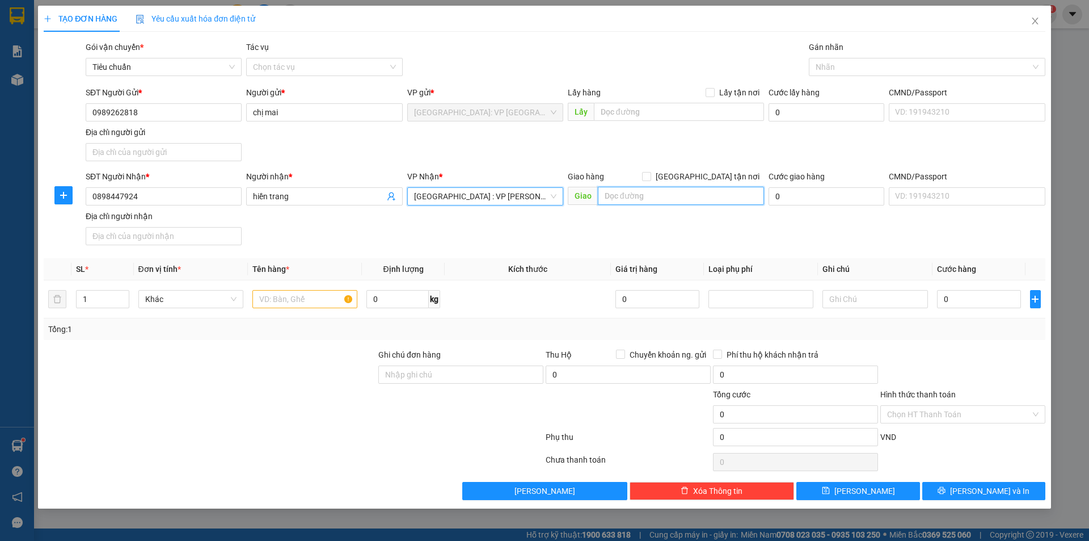
click at [611, 195] on input "text" at bounding box center [681, 196] width 166 height 18
click at [630, 191] on input "text" at bounding box center [681, 196] width 166 height 18
paste input "ô U7, Đường số 10B, KCN Hoà Khánh Mở Rộng, Hoà Khánh Bắc, Liên Chiểu, Đà Nẵng"
click at [681, 197] on input "ô U7, Đường số 10B, KCN Hoà Khánh Mở Rộng, Hoà Khánh Bắc, Liên Chiểu, Đà Nẵng" at bounding box center [681, 196] width 166 height 18
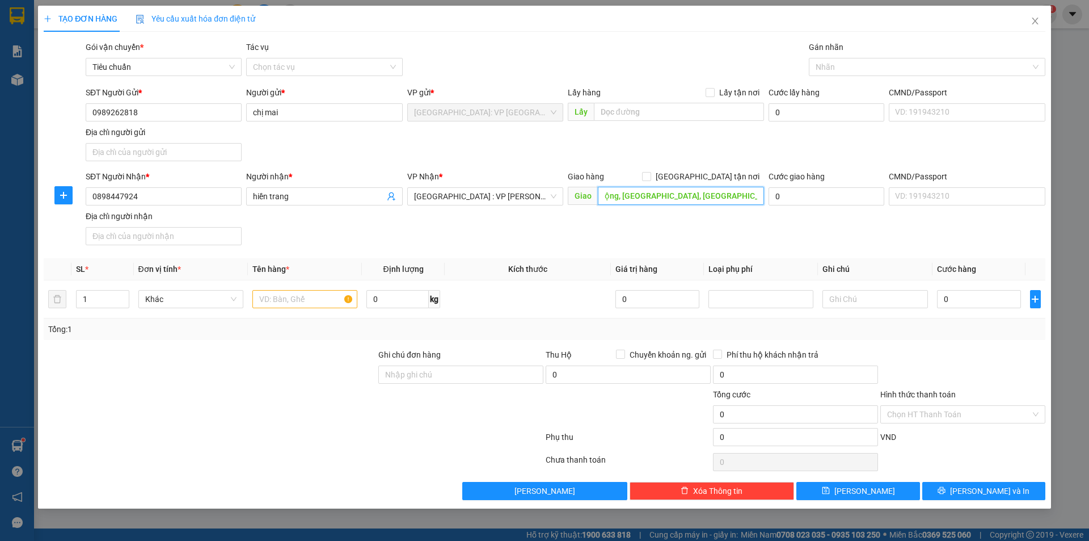
click at [685, 196] on input "ô U7, Đường số 10B, KCN Hoà Khánh Mở Rộng, Hoà Khánh Bắc, Liên Chiểu, Đà Nẵng" at bounding box center [681, 196] width 166 height 18
click at [728, 194] on input "ô U7, Đường số 10B, KCN Hoà Khánh Mở Rộng, Hoà Khánh Bắc Liên Chiểu, Đà Nẵng" at bounding box center [681, 196] width 166 height 18
click at [658, 194] on input "lô U7, Đường số 10B, KCN Hoà Khánh Mở Rộng, Hoà Khánh Bắc Liên Chiểu,Đà Nẵng" at bounding box center [681, 196] width 166 height 18
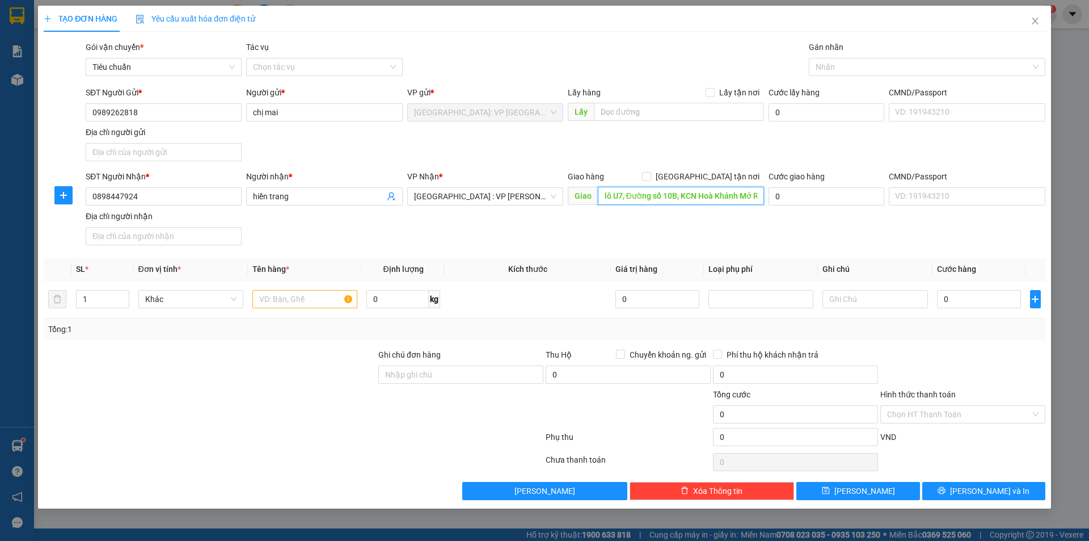
click at [664, 194] on input "lô U7, Đường số 10B, KCN Hoà Khánh Mở Rộng, Hoà Khánh Bắc Liên Chiểu,Đà Nẵng" at bounding box center [681, 196] width 166 height 18
click at [676, 193] on input "lô U7, Đường số 10B, KCN Hoà Khánh Mở Rộng, Hoà Khánh Bắc Liên Chiểu,Đà Nẵng" at bounding box center [681, 196] width 166 height 18
click at [677, 193] on input "lô U7, Đường số 10B, KCN Hoà Khánh Mở Rộng, Hoà Khánh Bắc Liên Chiểu,Đà Nẵng" at bounding box center [681, 196] width 166 height 18
click at [613, 191] on input "cty lô U7, Đường số 10B KCN Hoà Khánh Mở Rộng, Hoà Khánh Bắc Liên Chiểu,Đà Nẵng" at bounding box center [681, 196] width 166 height 18
click at [618, 192] on input "cty lô U7, Đường số 10B KCN Hoà Khánh Mở Rộng, Hoà Khánh Bắc Liên Chiểu,Đà Nẵng" at bounding box center [681, 196] width 166 height 18
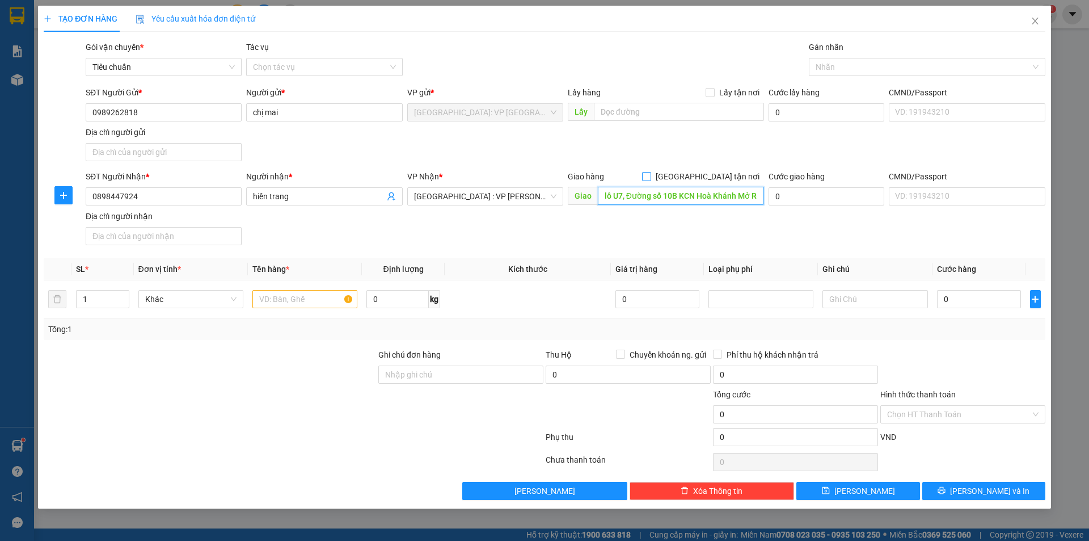
type input "lô U7, Đường số 10B KCN Hoà Khánh Mở Rộng, Hoà Khánh Bắc Liên Chiểu,Đà Nẵng"
drag, startPoint x: 709, startPoint y: 171, endPoint x: 722, endPoint y: 158, distance: 18.5
click at [710, 170] on label "[GEOGRAPHIC_DATA] tận nơi" at bounding box center [703, 176] width 122 height 12
click at [650, 172] on input "[GEOGRAPHIC_DATA] tận nơi" at bounding box center [646, 176] width 8 height 8
checkbox input "true"
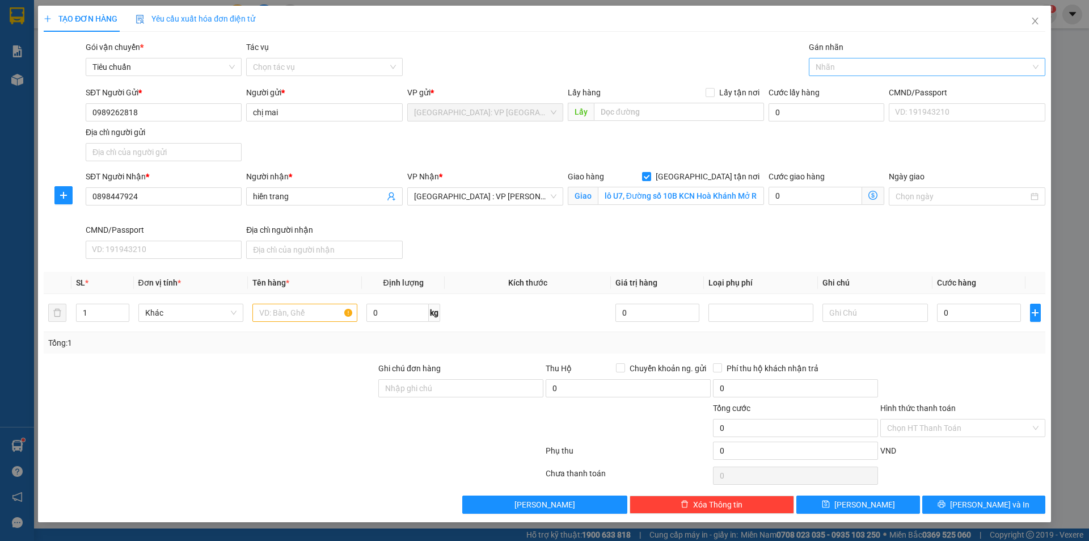
click at [837, 64] on div at bounding box center [922, 67] width 220 height 14
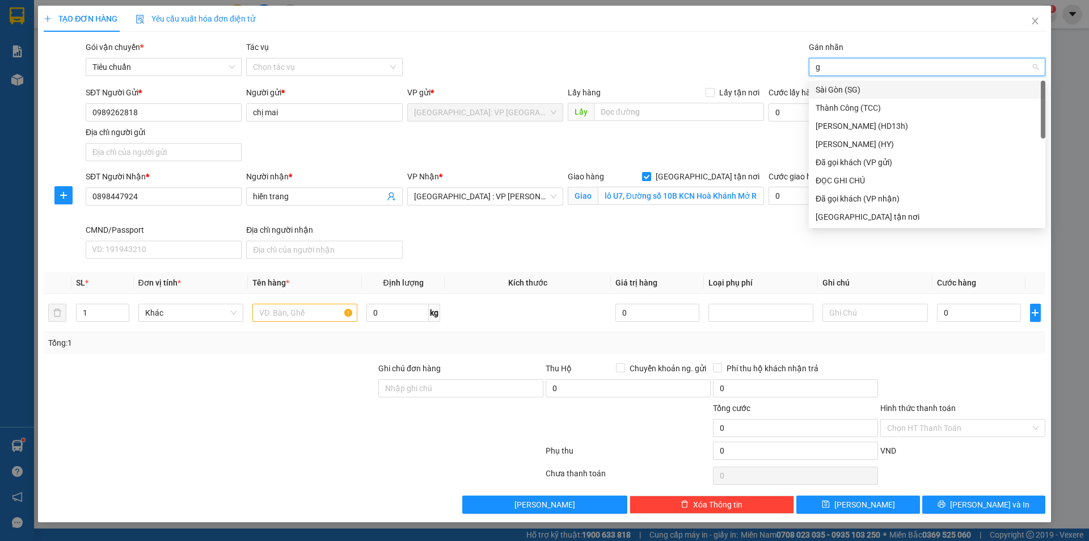
type input "gi"
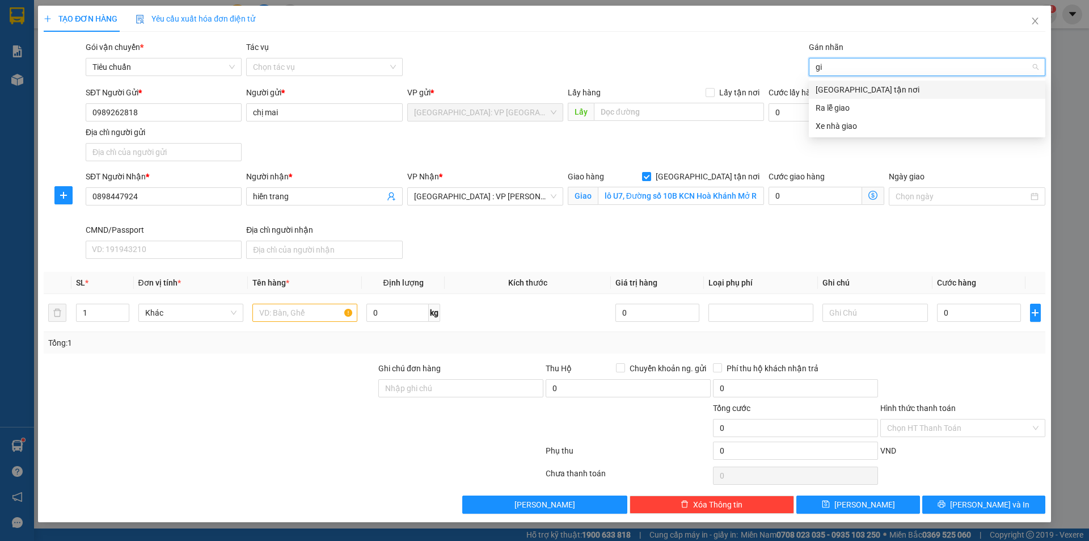
click at [852, 84] on div "[GEOGRAPHIC_DATA] tận nơi" at bounding box center [927, 89] width 223 height 12
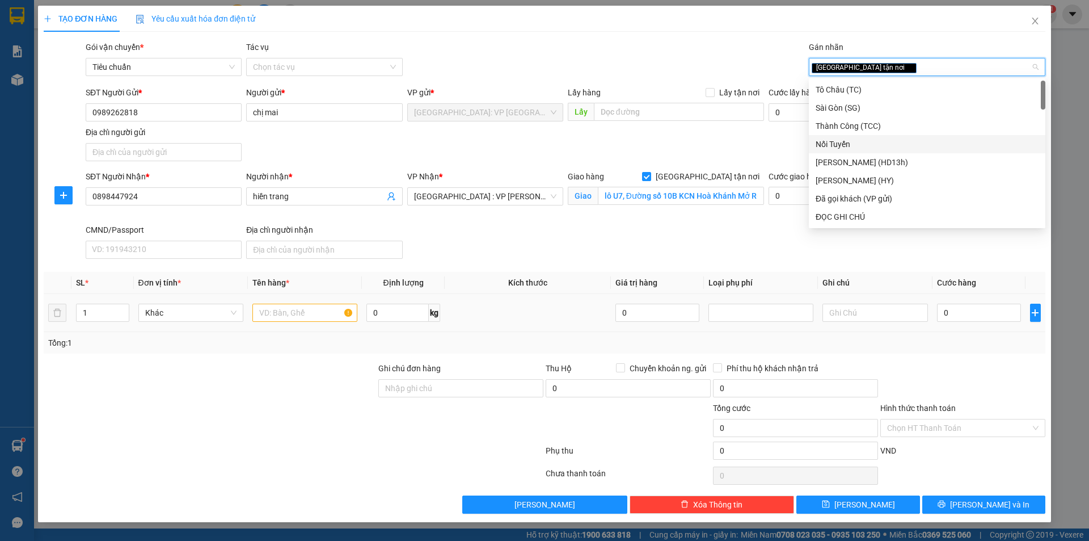
click at [303, 302] on div at bounding box center [304, 312] width 105 height 23
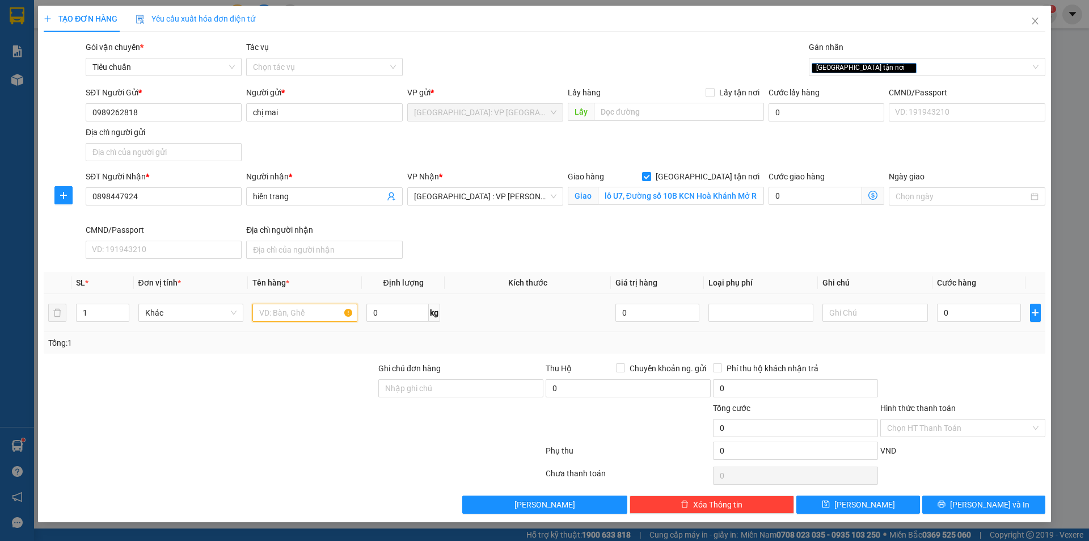
click at [306, 307] on input "text" at bounding box center [304, 312] width 105 height 18
type input "1 kiện giấy bọc be"
click at [981, 311] on input "0" at bounding box center [979, 312] width 85 height 18
type input "2"
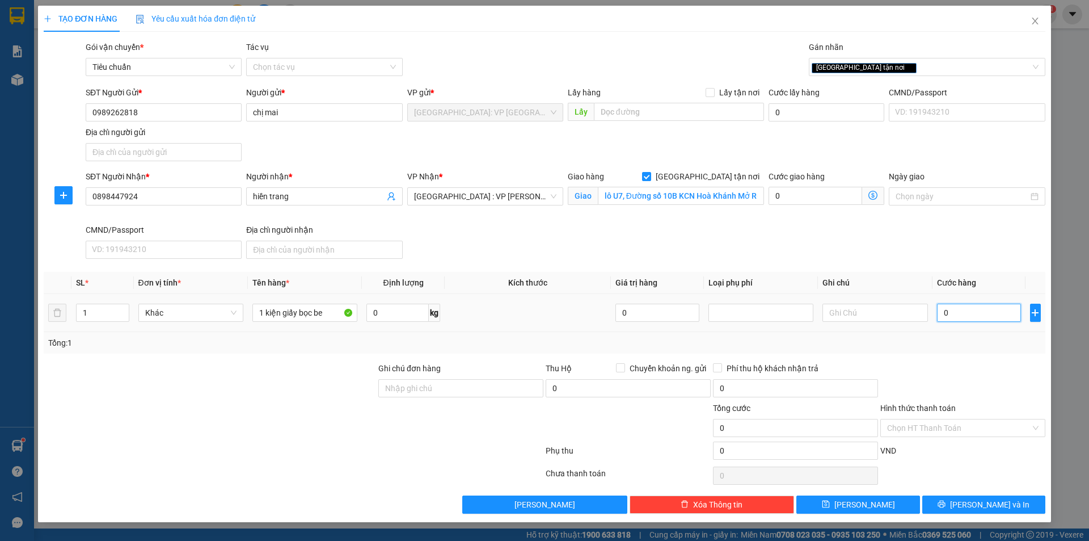
type input "2"
type input "20"
type input "200"
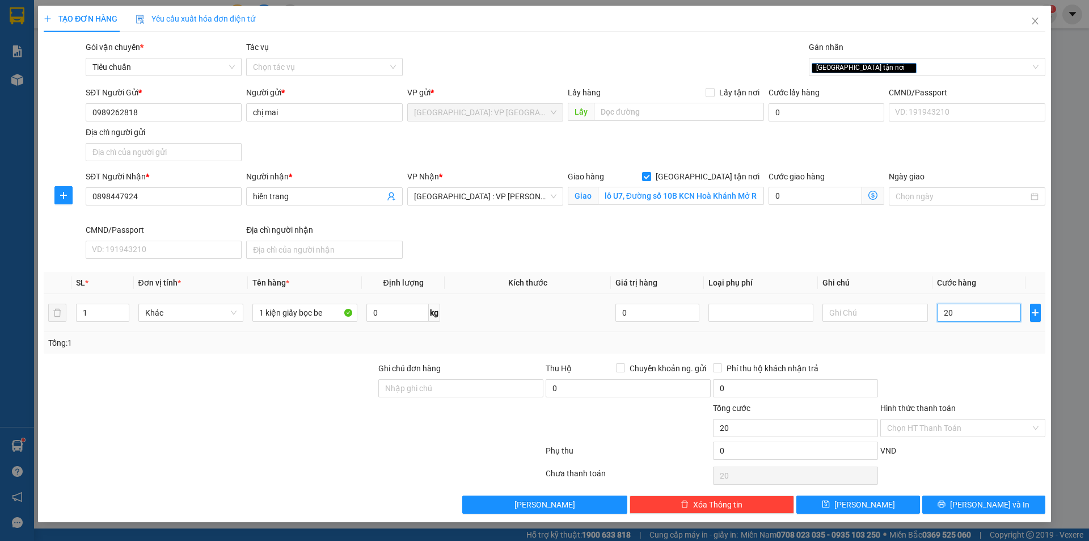
type input "200"
type input "2.000"
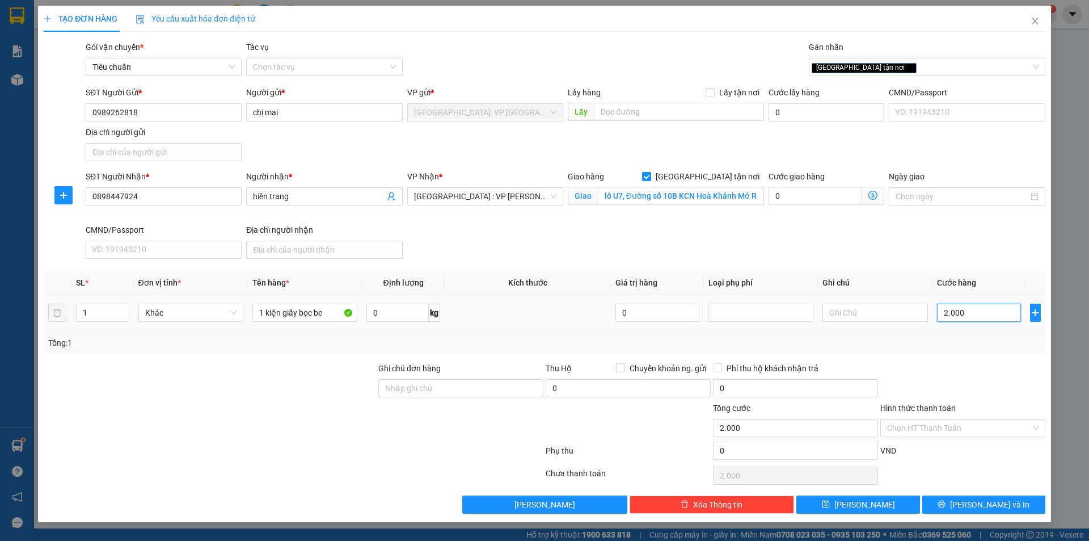
type input "20.000"
type input "200.000"
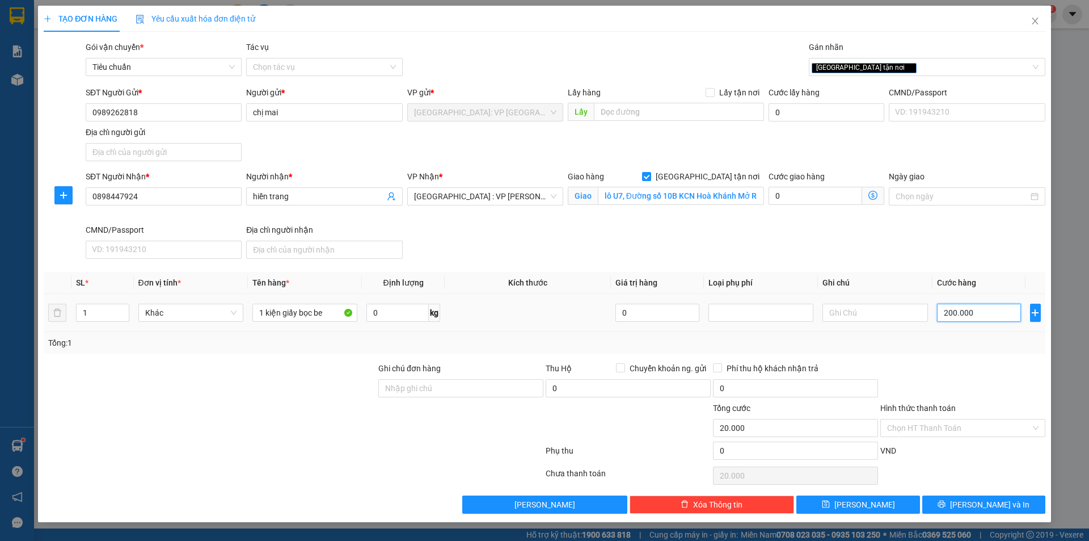
type input "200.000"
click at [960, 505] on button "[PERSON_NAME] và In" at bounding box center [983, 504] width 123 height 18
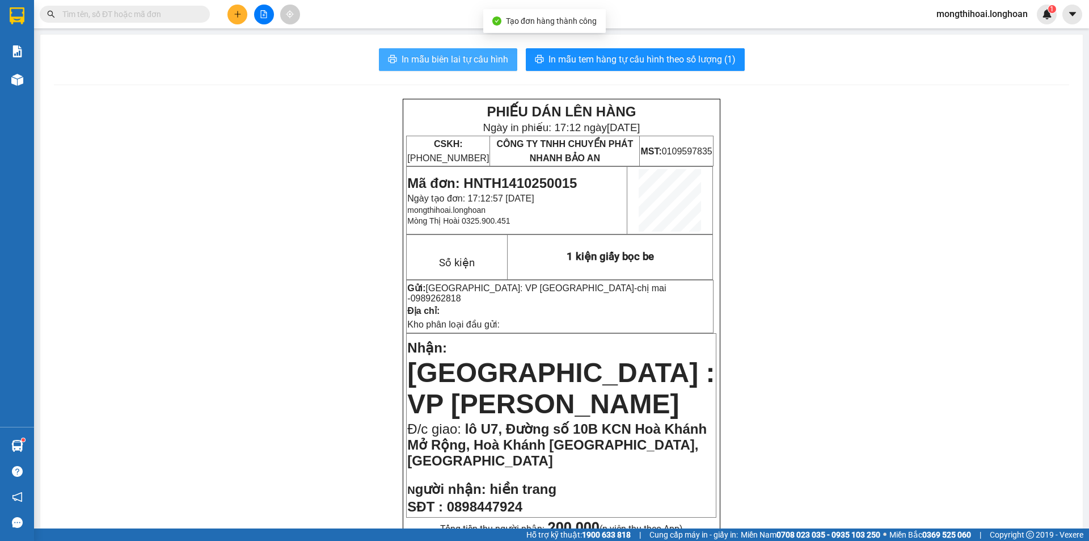
drag, startPoint x: 469, startPoint y: 57, endPoint x: 701, endPoint y: 138, distance: 245.8
click at [471, 56] on span "In mẫu biên lai tự cấu hình" at bounding box center [455, 59] width 107 height 14
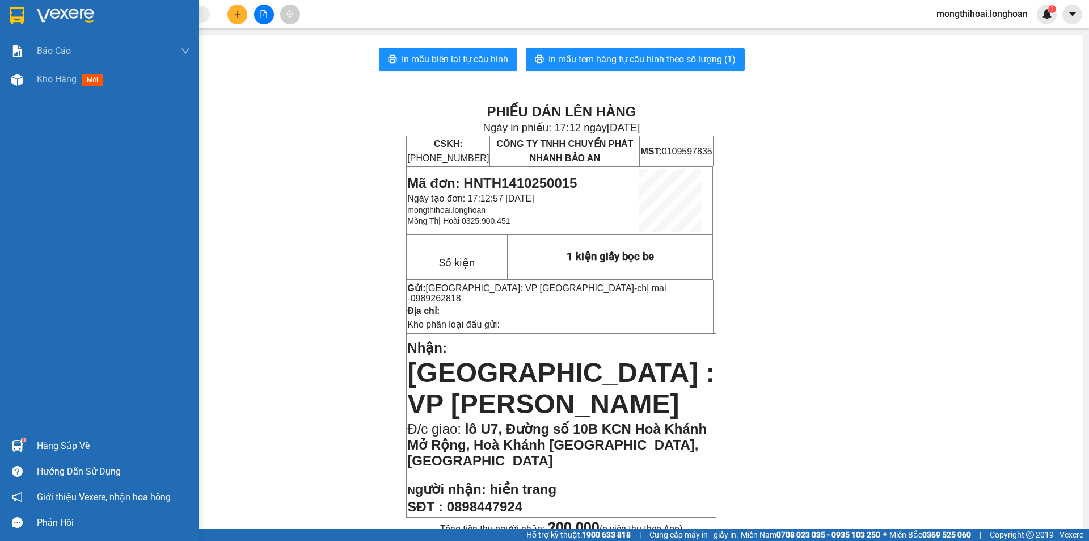
click at [1, 6] on div at bounding box center [99, 18] width 199 height 37
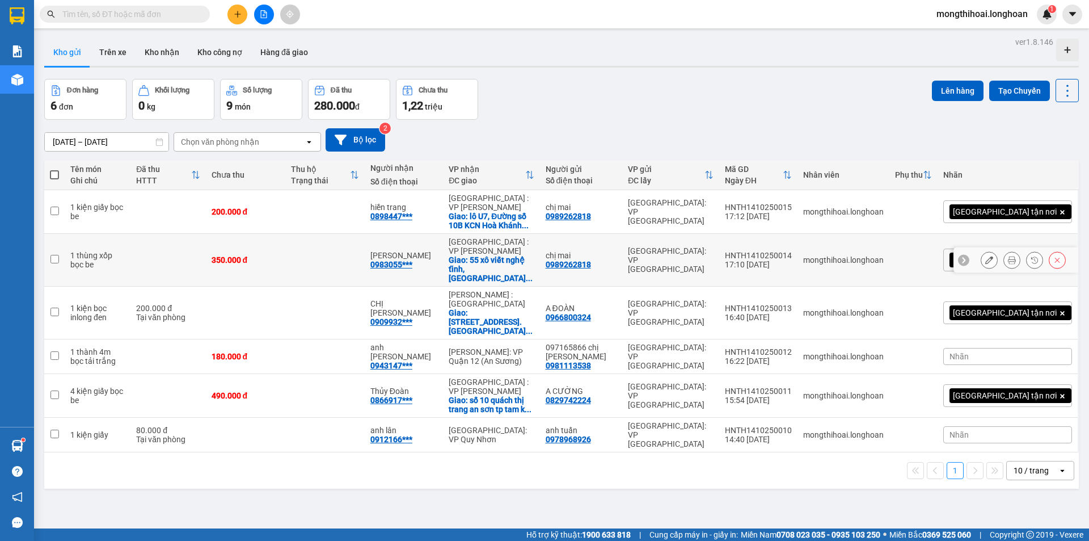
click at [1004, 250] on button at bounding box center [1012, 260] width 16 height 20
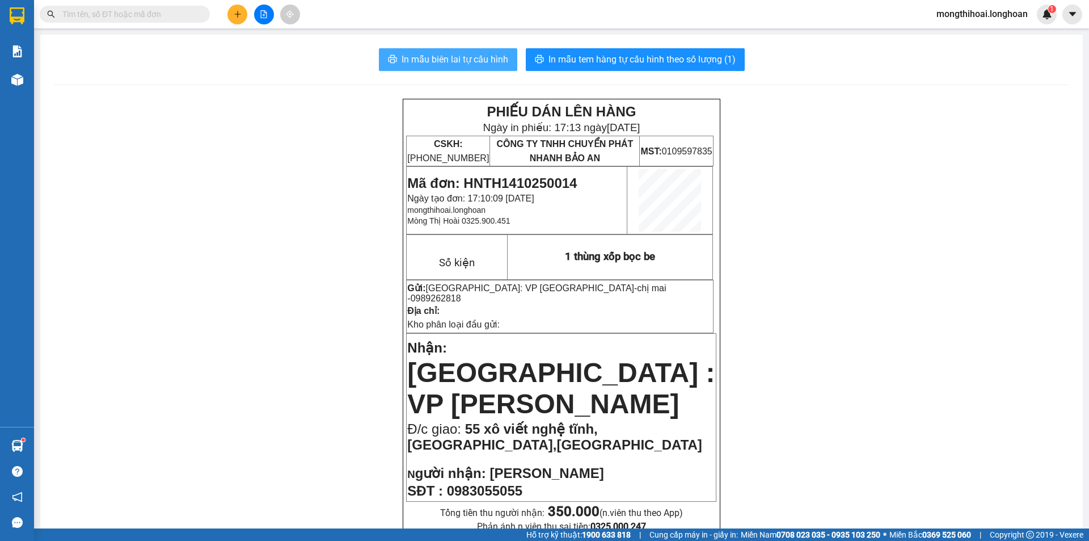
click at [483, 59] on span "In mẫu biên lai tự cấu hình" at bounding box center [455, 59] width 107 height 14
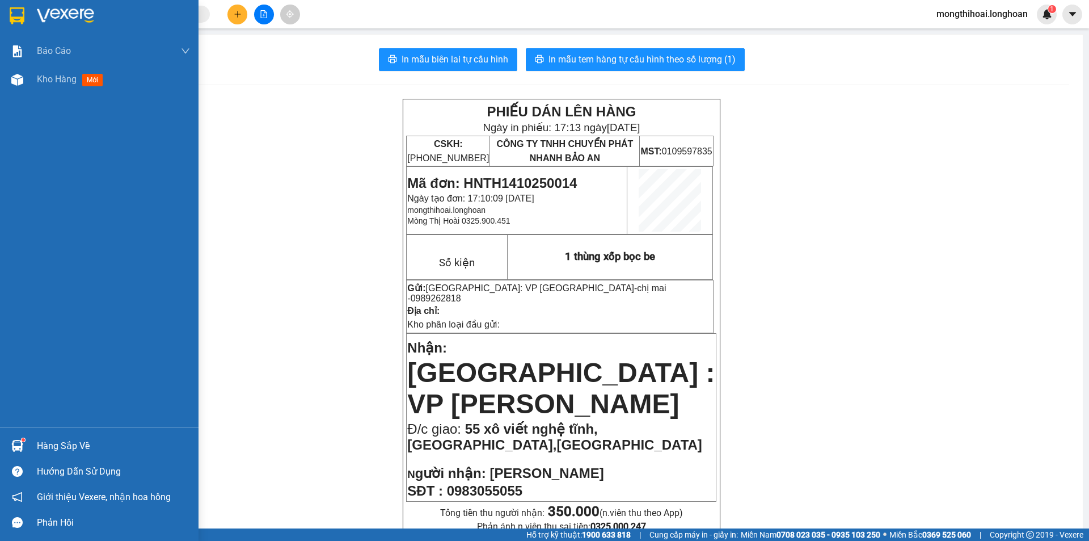
click at [5, 12] on div at bounding box center [99, 18] width 199 height 37
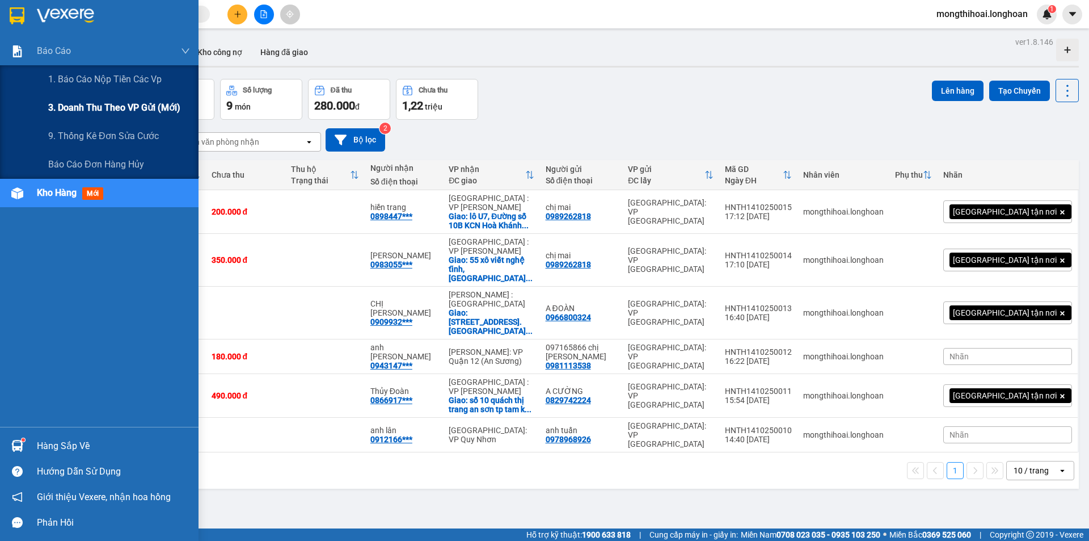
click at [89, 104] on span "3. Doanh Thu theo VP Gửi (mới)" at bounding box center [114, 107] width 132 height 14
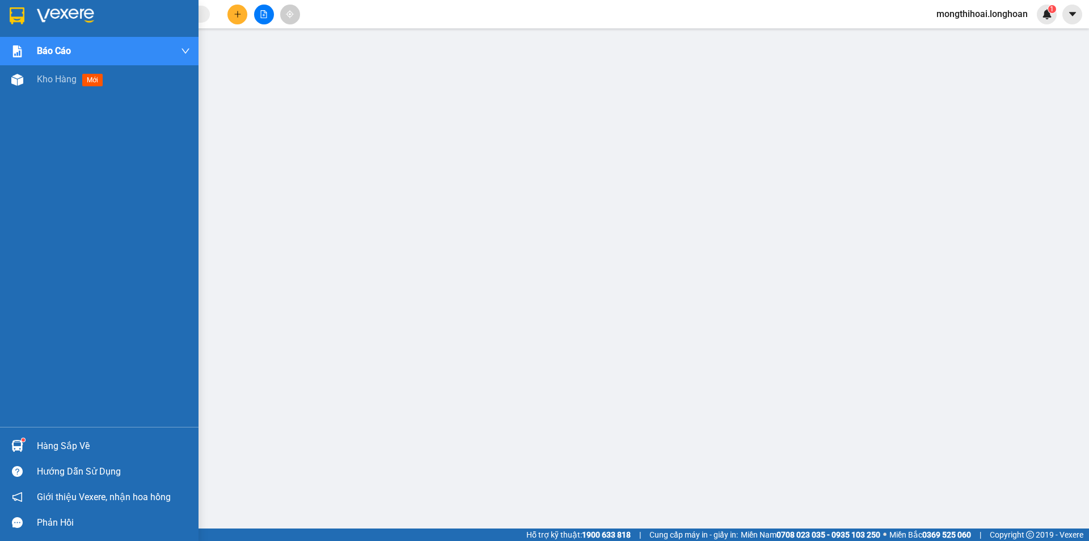
click at [6, 15] on div at bounding box center [99, 18] width 199 height 37
